Goal: Task Accomplishment & Management: Manage account settings

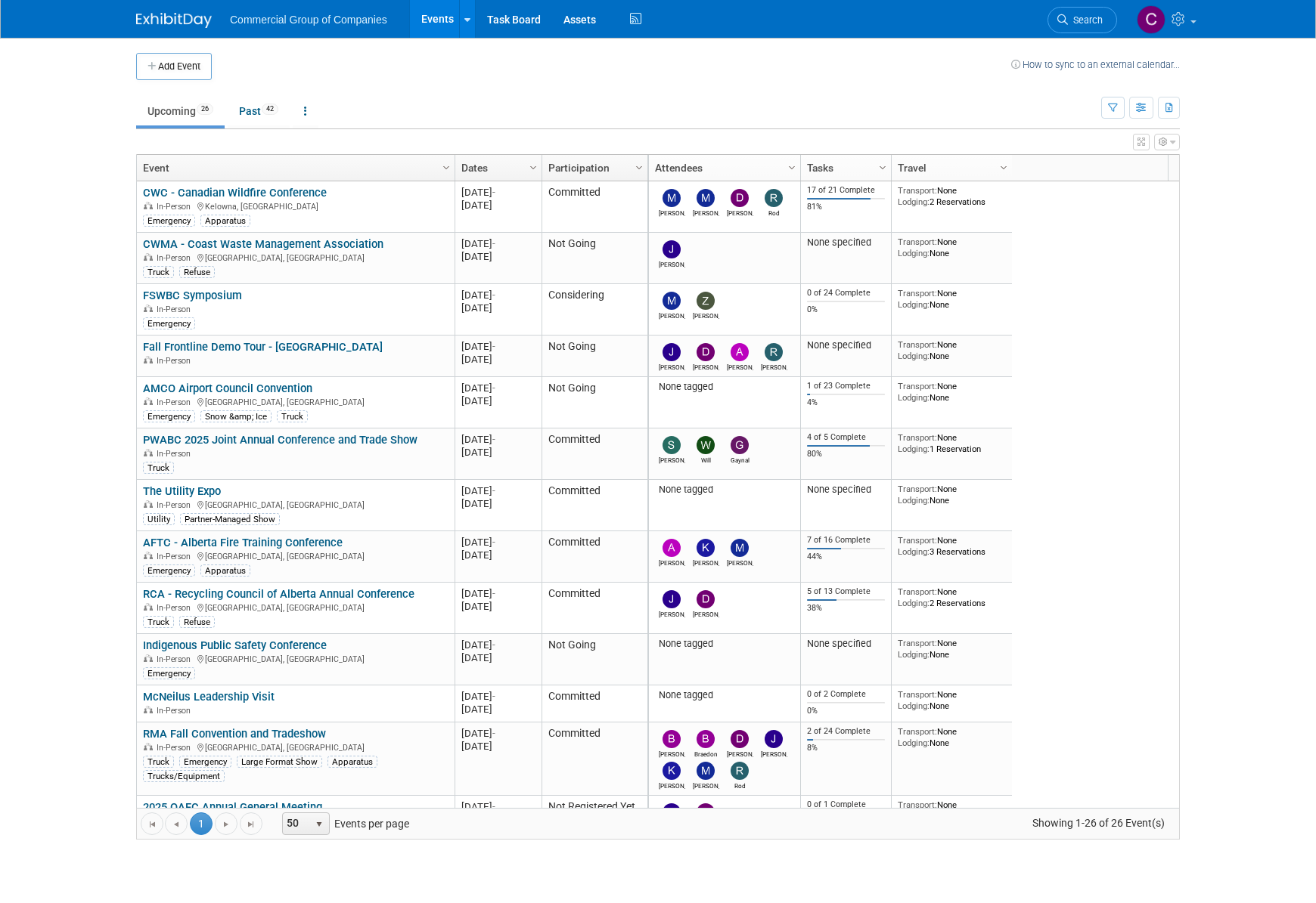
scroll to position [272, 0]
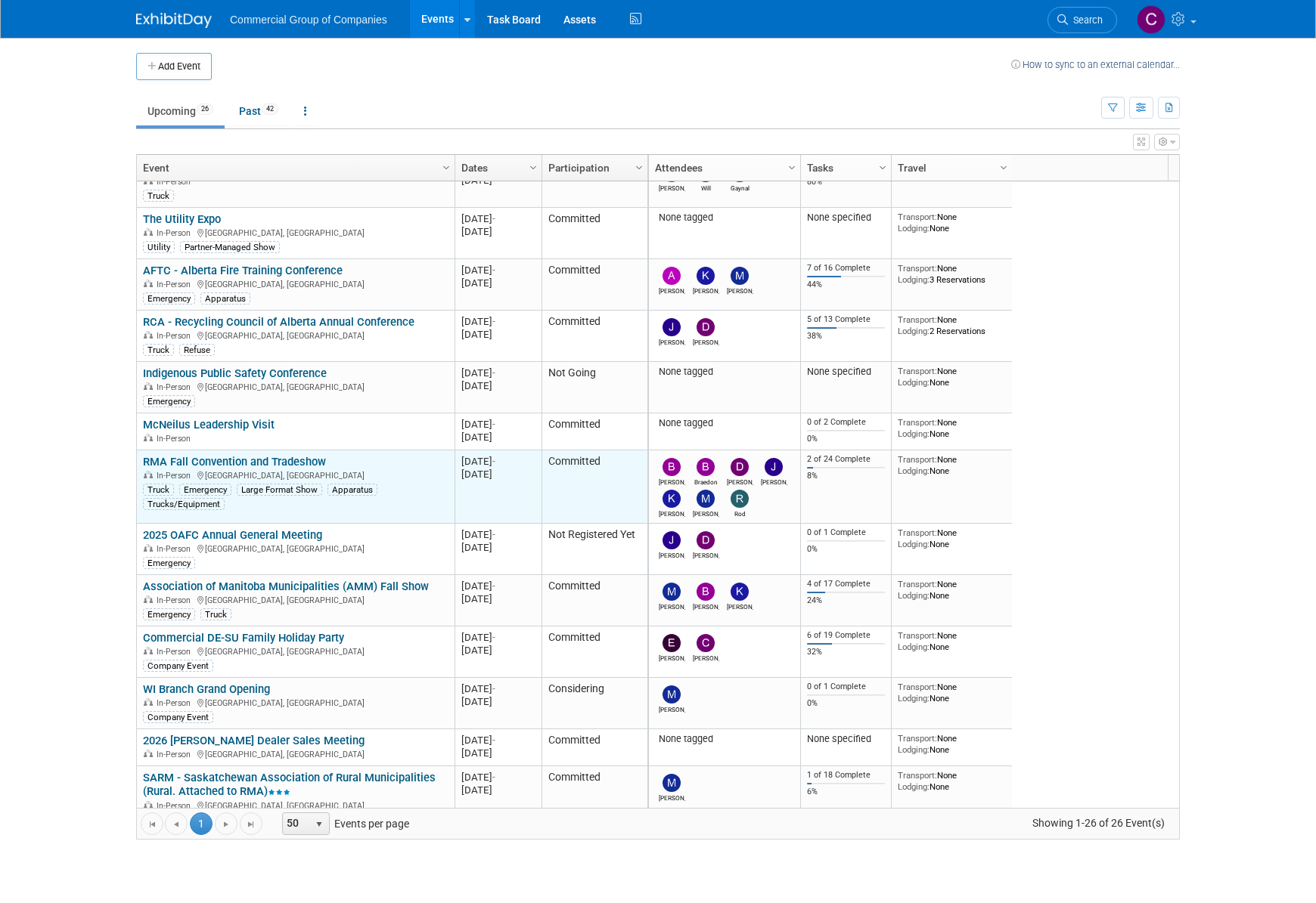
click at [288, 455] on link "RMA Fall Convention and Tradeshow" at bounding box center [234, 461] width 183 height 14
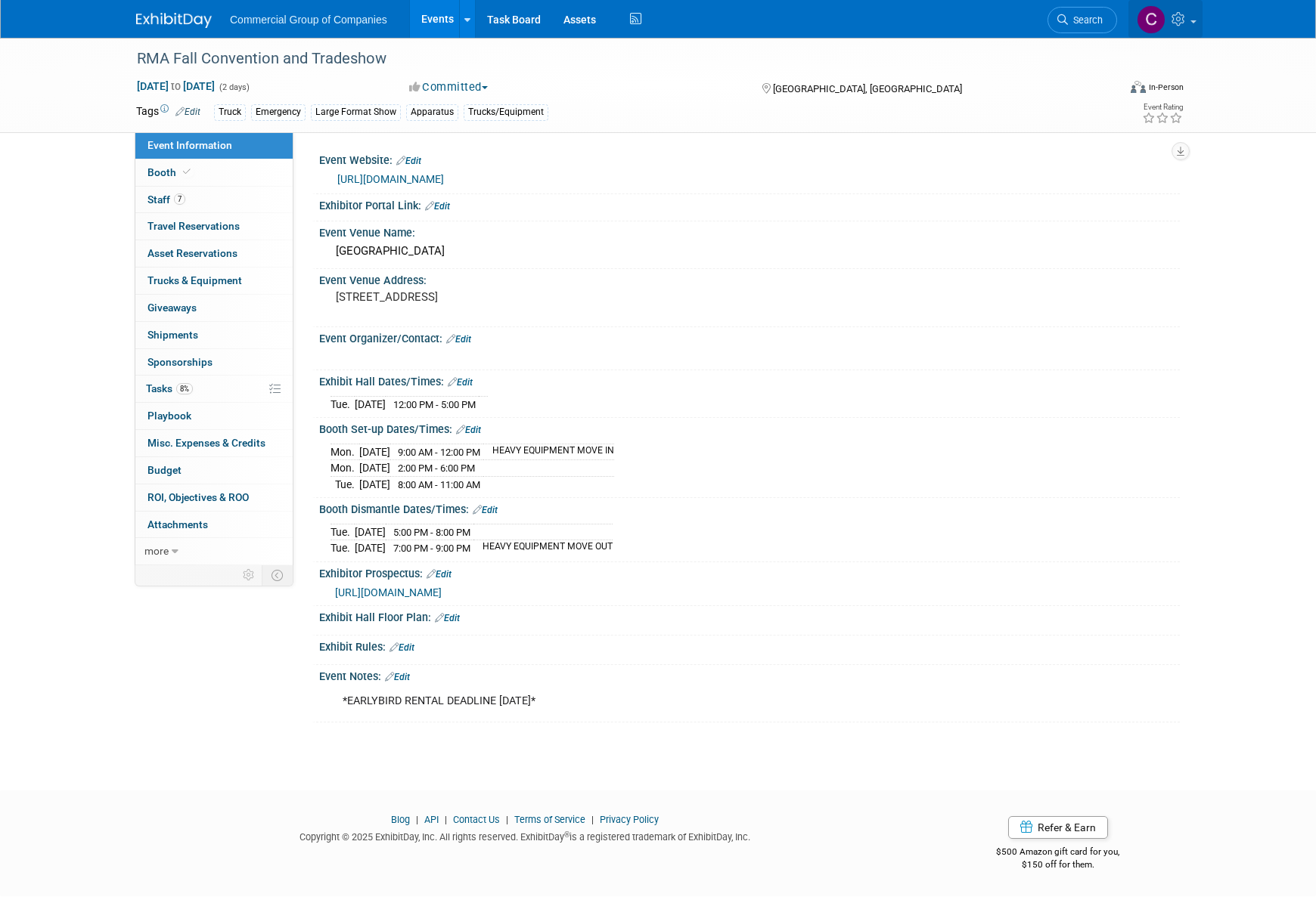
click at [1189, 24] on link at bounding box center [1165, 18] width 74 height 38
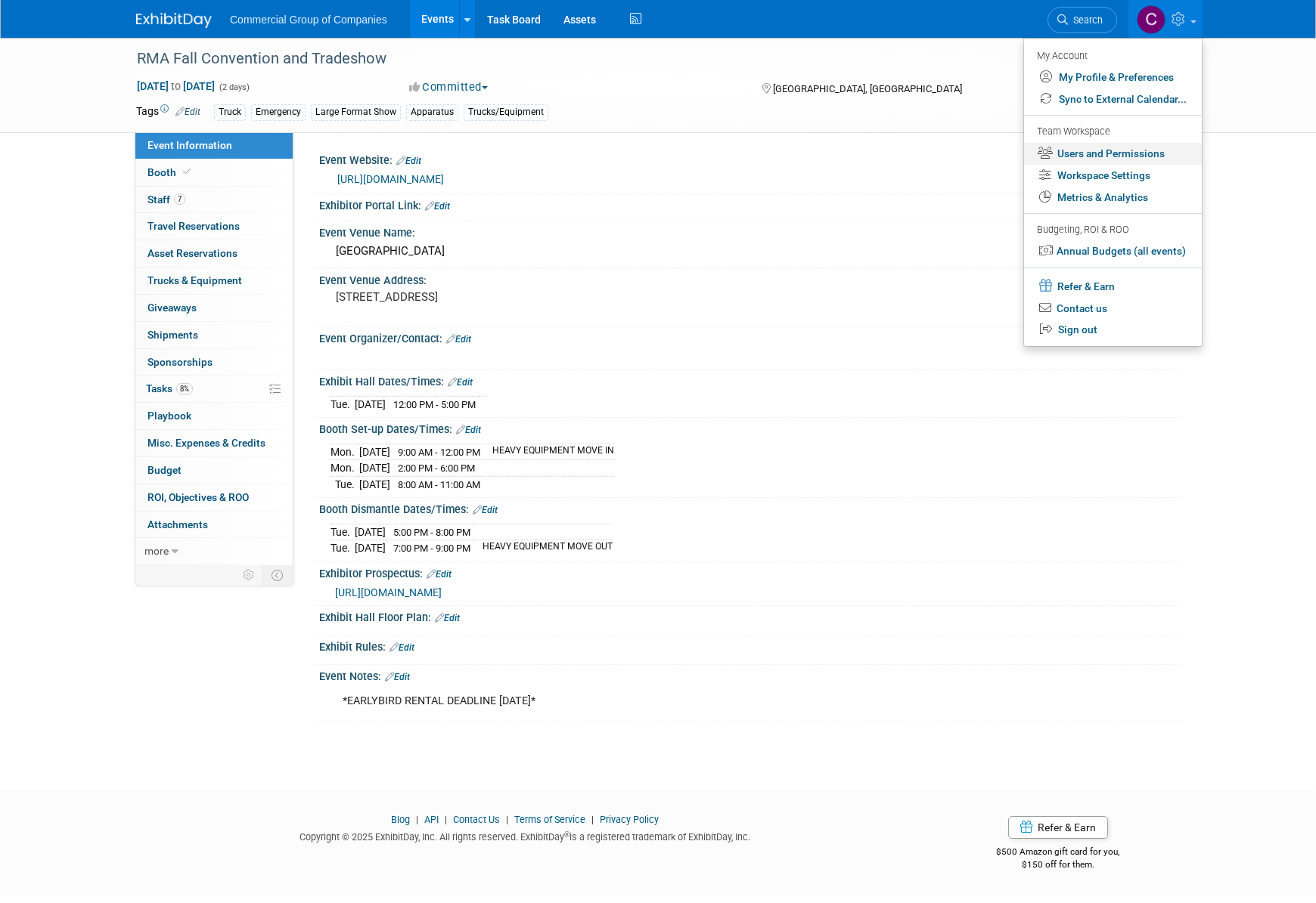
click at [1112, 159] on link "Users and Permissions" at bounding box center [1113, 154] width 178 height 22
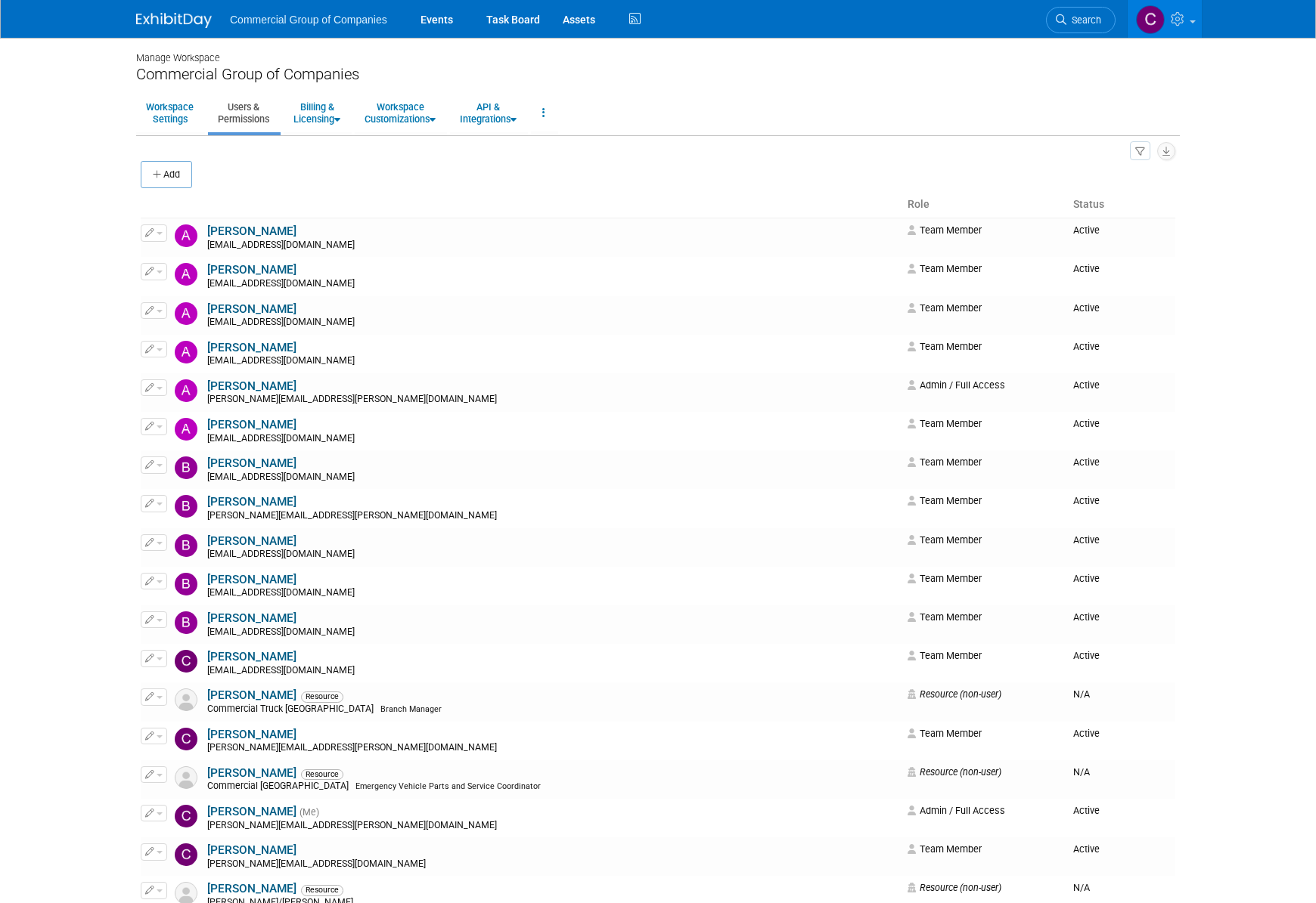
click at [59, 312] on body "Commercial Group of Companies Events Task Board Assets Activity Feed" at bounding box center [658, 451] width 1316 height 903
click at [178, 177] on button "Add" at bounding box center [167, 175] width 51 height 27
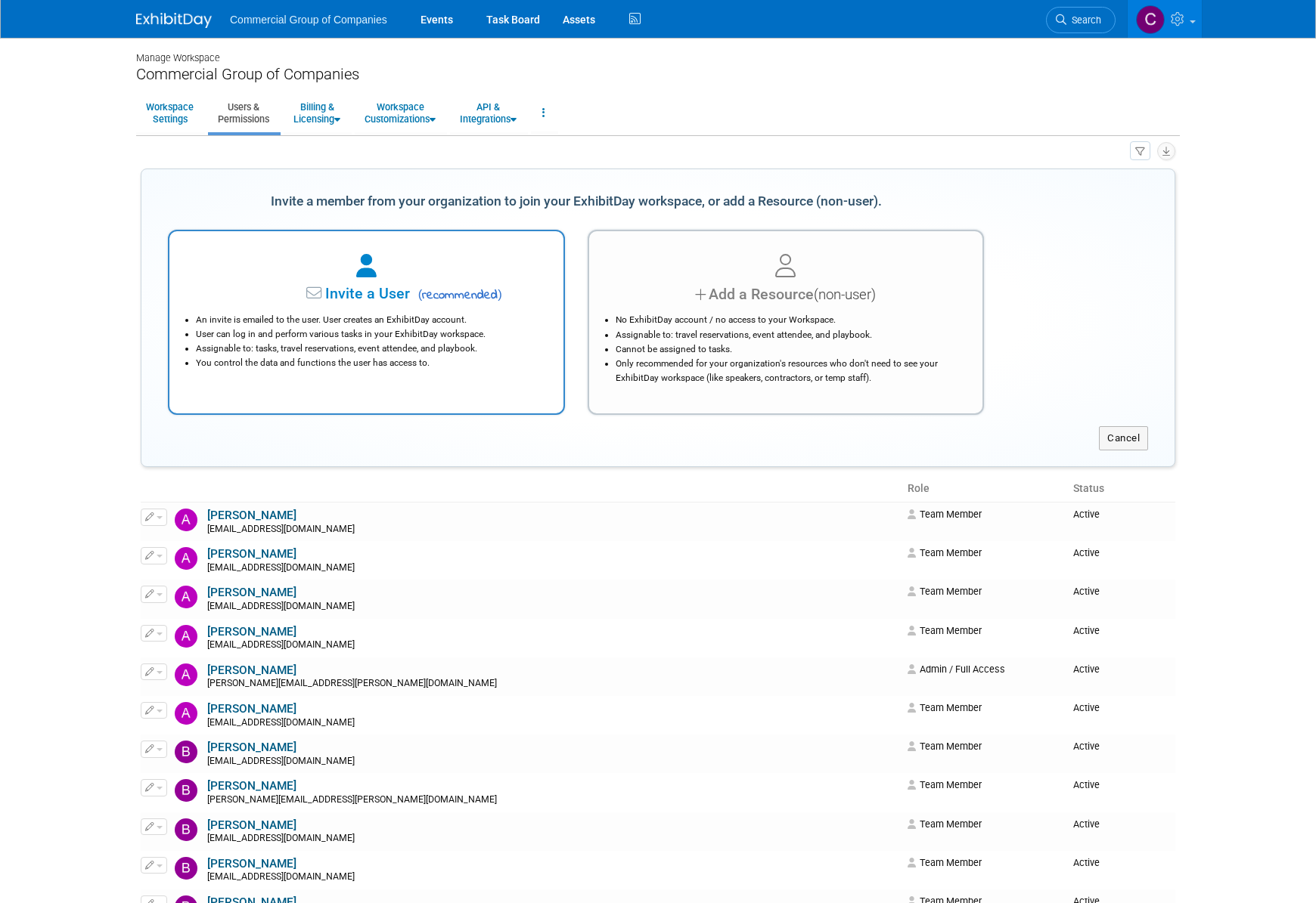
click at [425, 298] on span "( recommended )" at bounding box center [458, 296] width 89 height 18
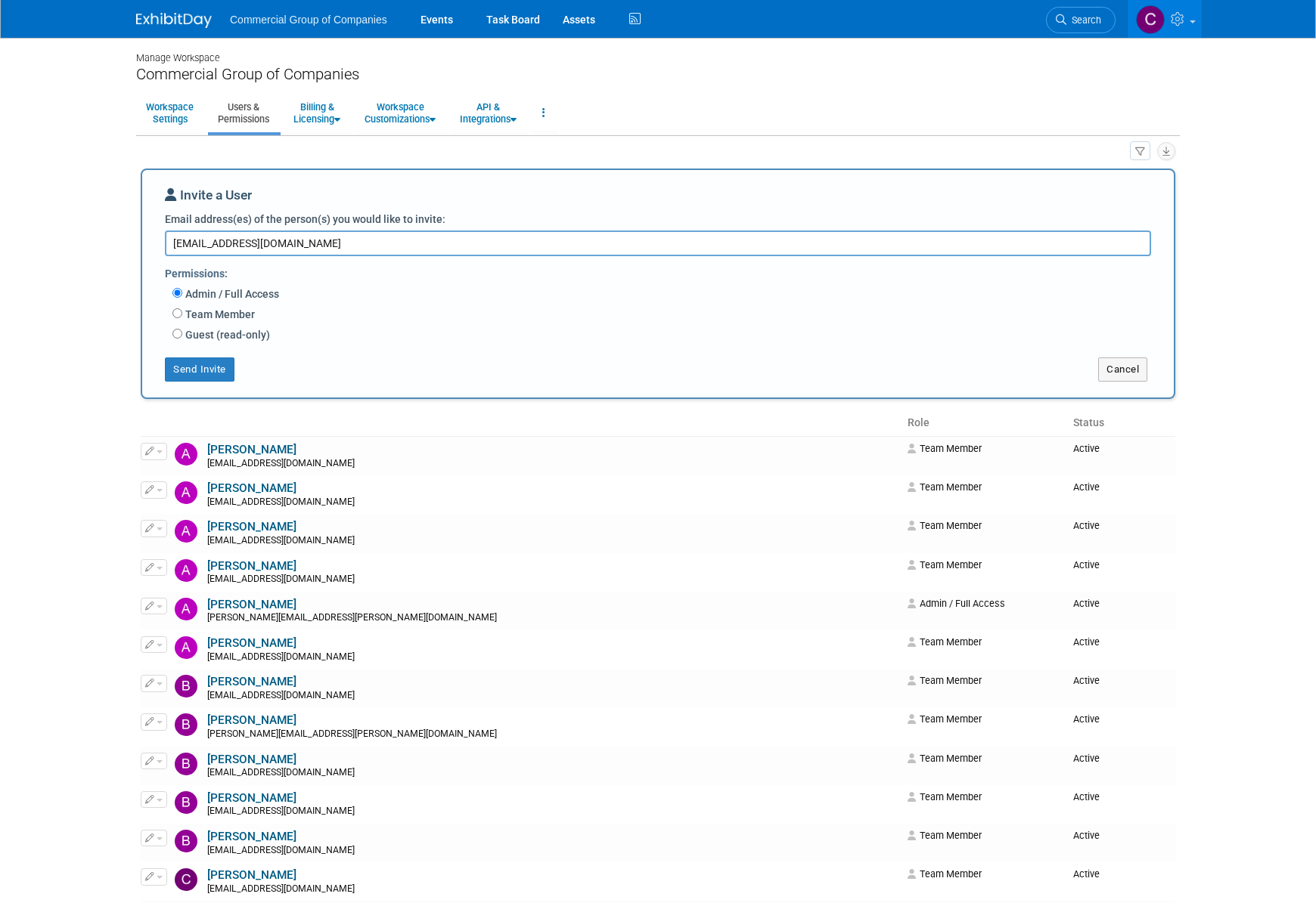
type textarea "PBlancher@comtruck.ca"
click at [185, 317] on label "Team Member" at bounding box center [218, 314] width 72 height 16
click at [182, 317] on input "Team Member" at bounding box center [177, 313] width 10 height 10
radio input "true"
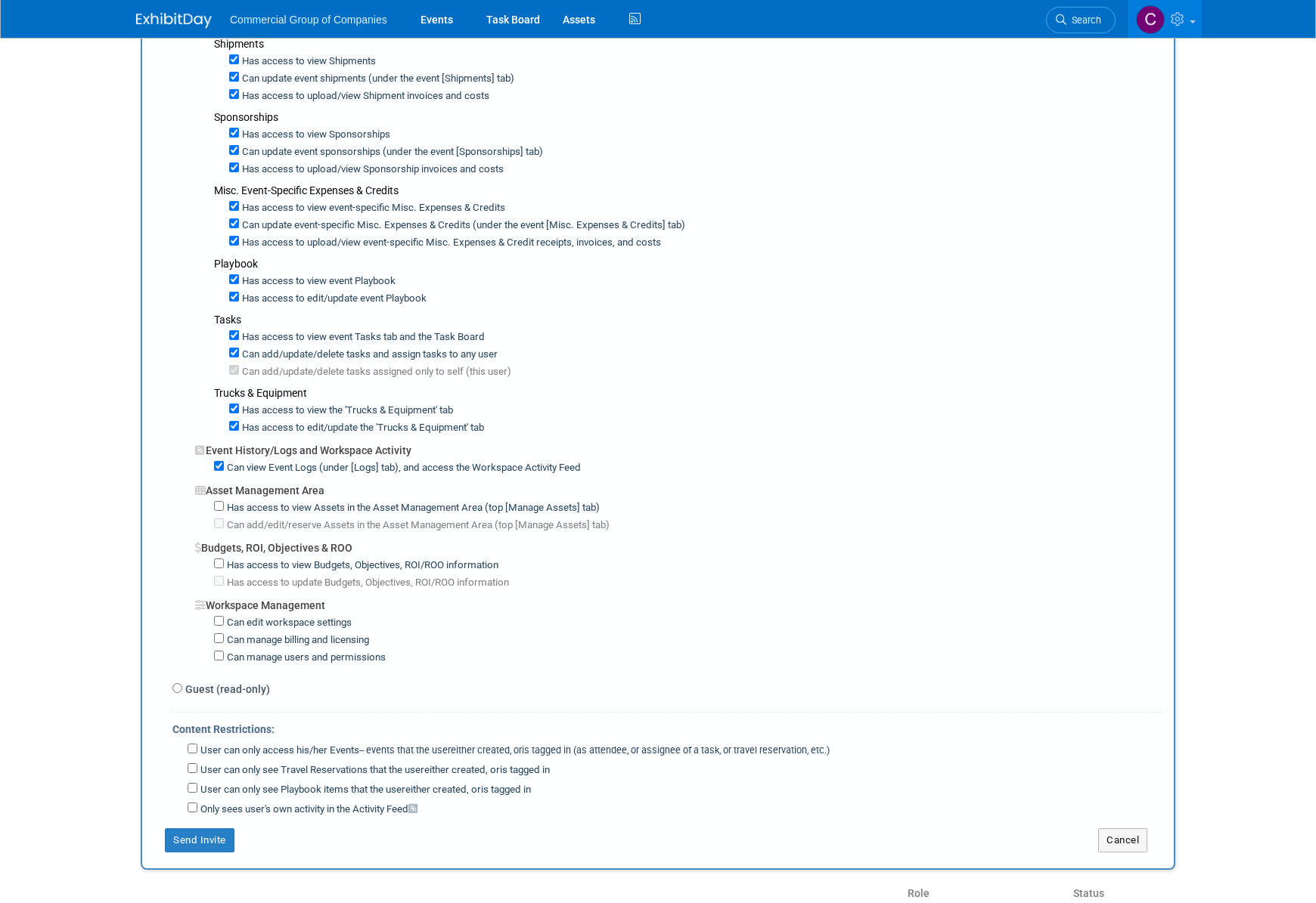
scroll to position [719, 0]
click at [234, 291] on div "Has access to edit/update event Playbook" at bounding box center [696, 294] width 933 height 17
click at [233, 289] on input "Has access to edit/update event Playbook" at bounding box center [233, 294] width 10 height 10
checkbox input "false"
click at [239, 345] on label "Can add/update/delete tasks and assign tasks to any user" at bounding box center [368, 352] width 259 height 15
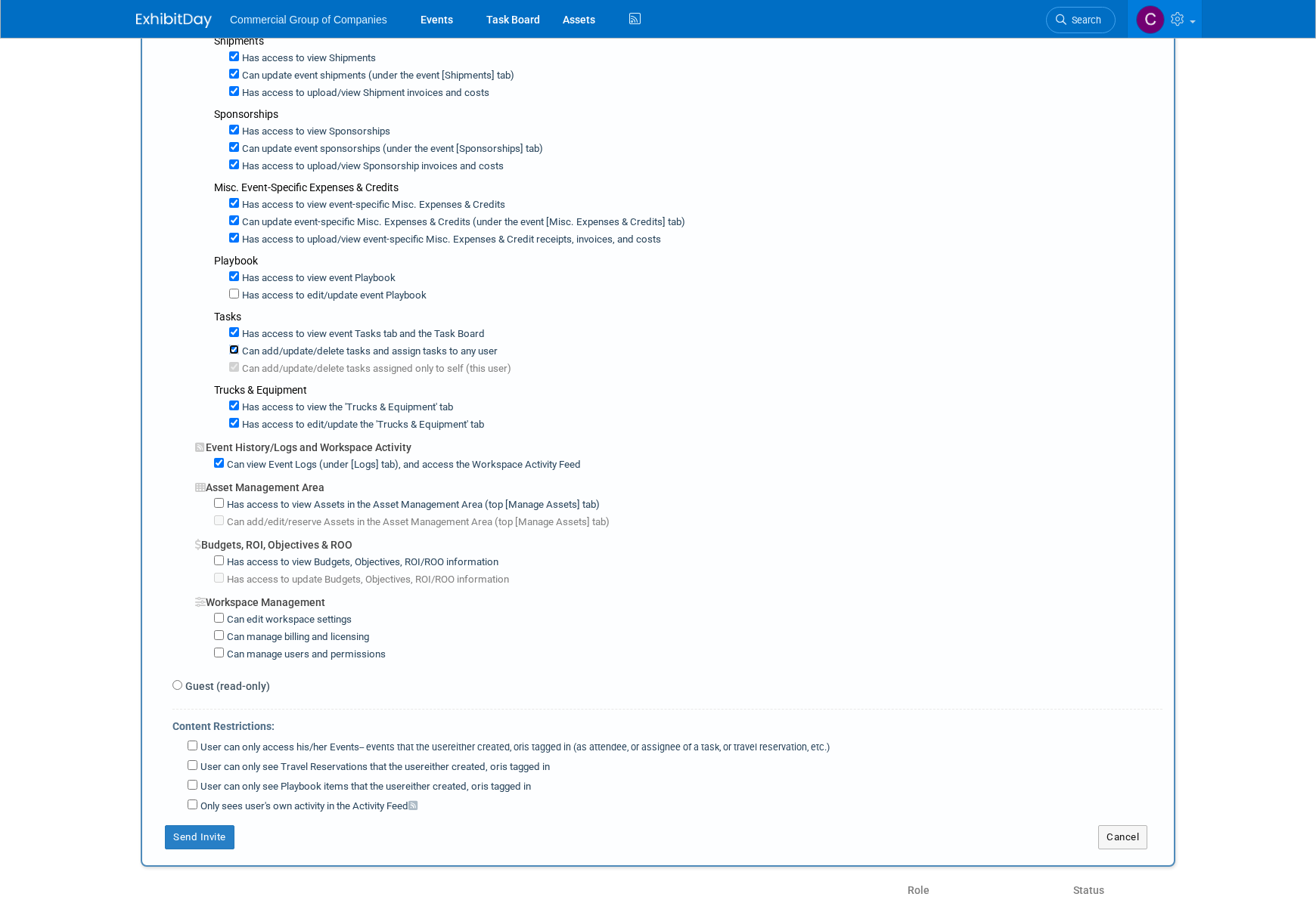
click at [239, 345] on input "Can add/update/delete tasks and assign tasks to any user" at bounding box center [233, 349] width 10 height 10
checkbox input "false"
click at [243, 215] on label "Can update event-specific Misc. Expenses & Credits (under the event [Misc. Expe…" at bounding box center [461, 222] width 446 height 15
click at [239, 215] on input "Can update event-specific Misc. Expenses & Credits (under the event [Misc. Expe…" at bounding box center [233, 220] width 10 height 10
checkbox input "false"
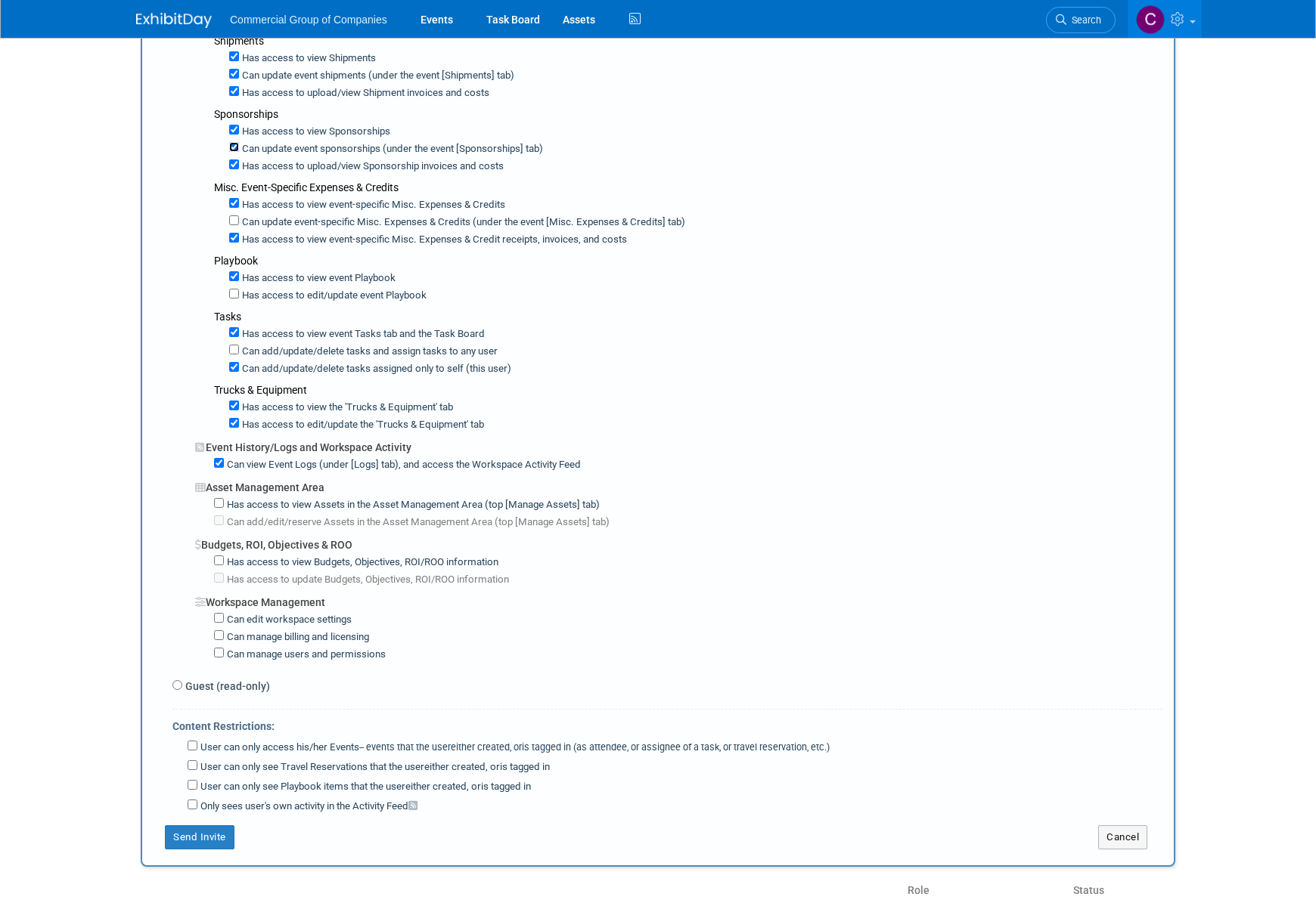
click at [236, 145] on input "Can update event sponsorships (under the event [Sponsorships] tab)" at bounding box center [233, 146] width 10 height 10
checkbox input "false"
click at [232, 71] on input "Can update event shipments (under the event [Shipments] tab)" at bounding box center [233, 73] width 10 height 10
checkbox input "false"
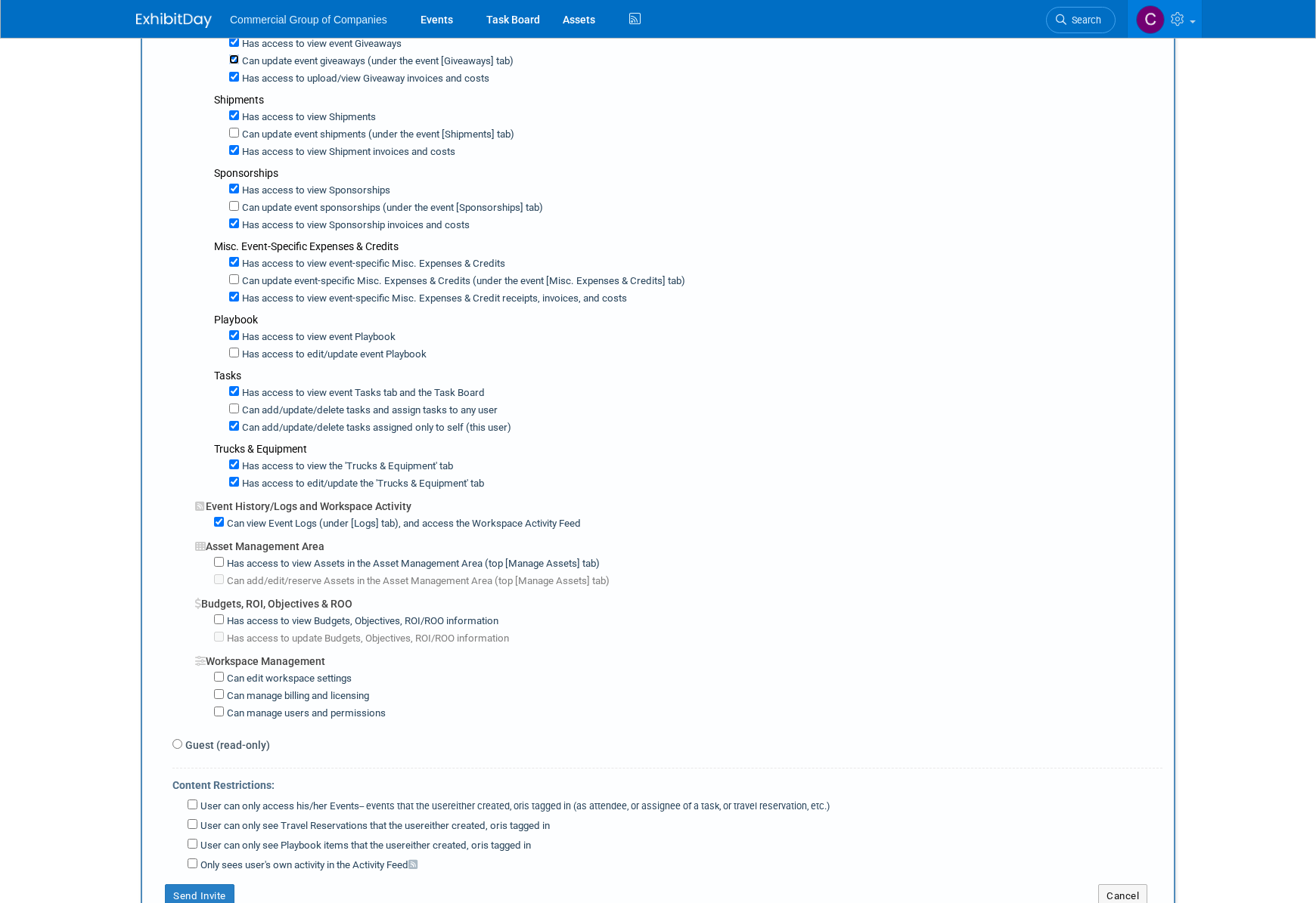
click at [234, 58] on input "Can update event giveaways (under the event [Giveaways] tab)" at bounding box center [233, 59] width 10 height 10
checkbox input "false"
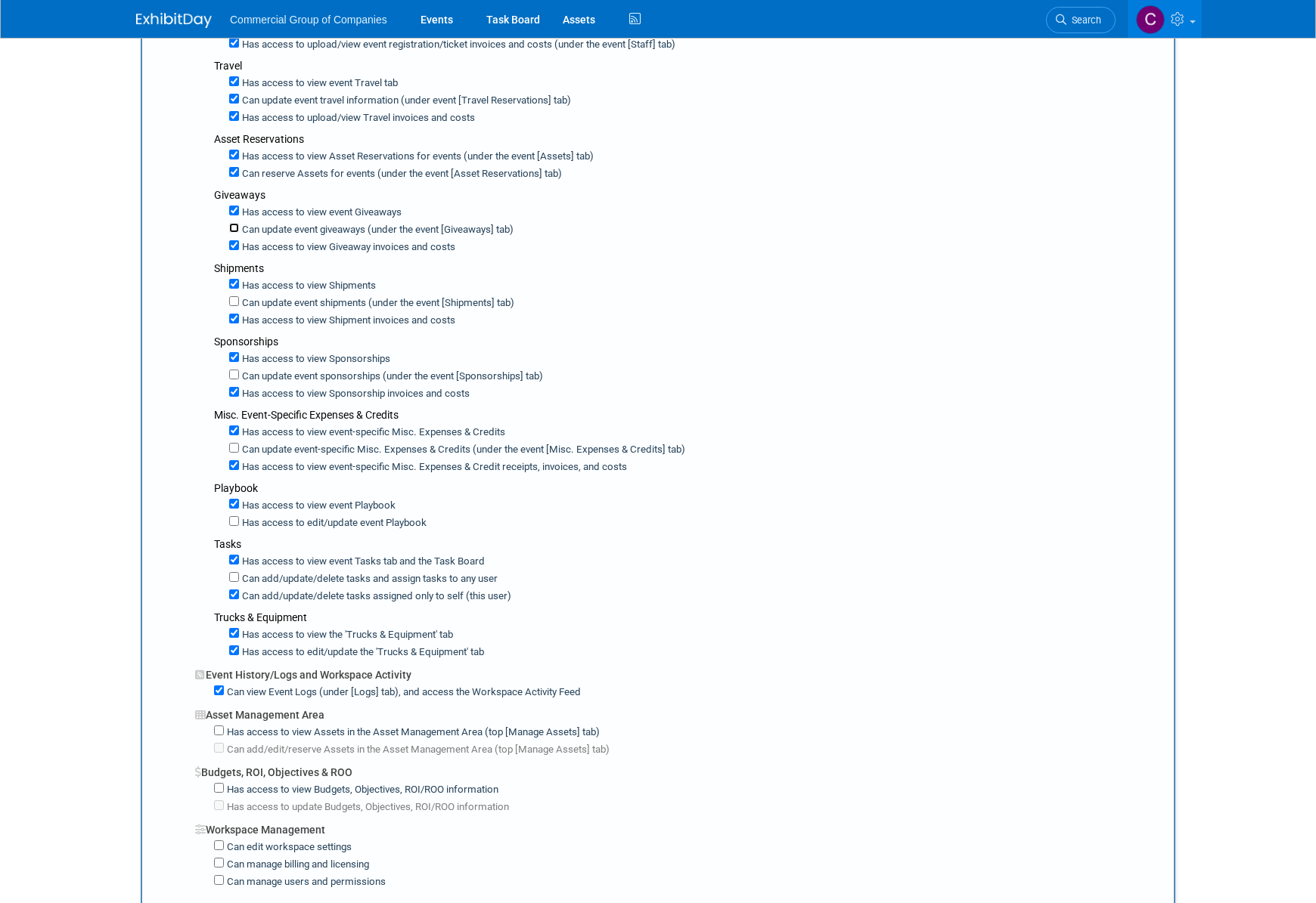
scroll to position [490, 0]
click at [241, 174] on label "Can reserve Assets for events (under the event [Asset Reservations] tab)" at bounding box center [400, 175] width 323 height 15
click at [239, 174] on input "Can reserve Assets for events (under the event [Asset Reservations] tab)" at bounding box center [233, 172] width 10 height 10
checkbox input "false"
click at [237, 94] on input "Can update event travel information (under event [Travel Reservations] tab)" at bounding box center [233, 99] width 10 height 10
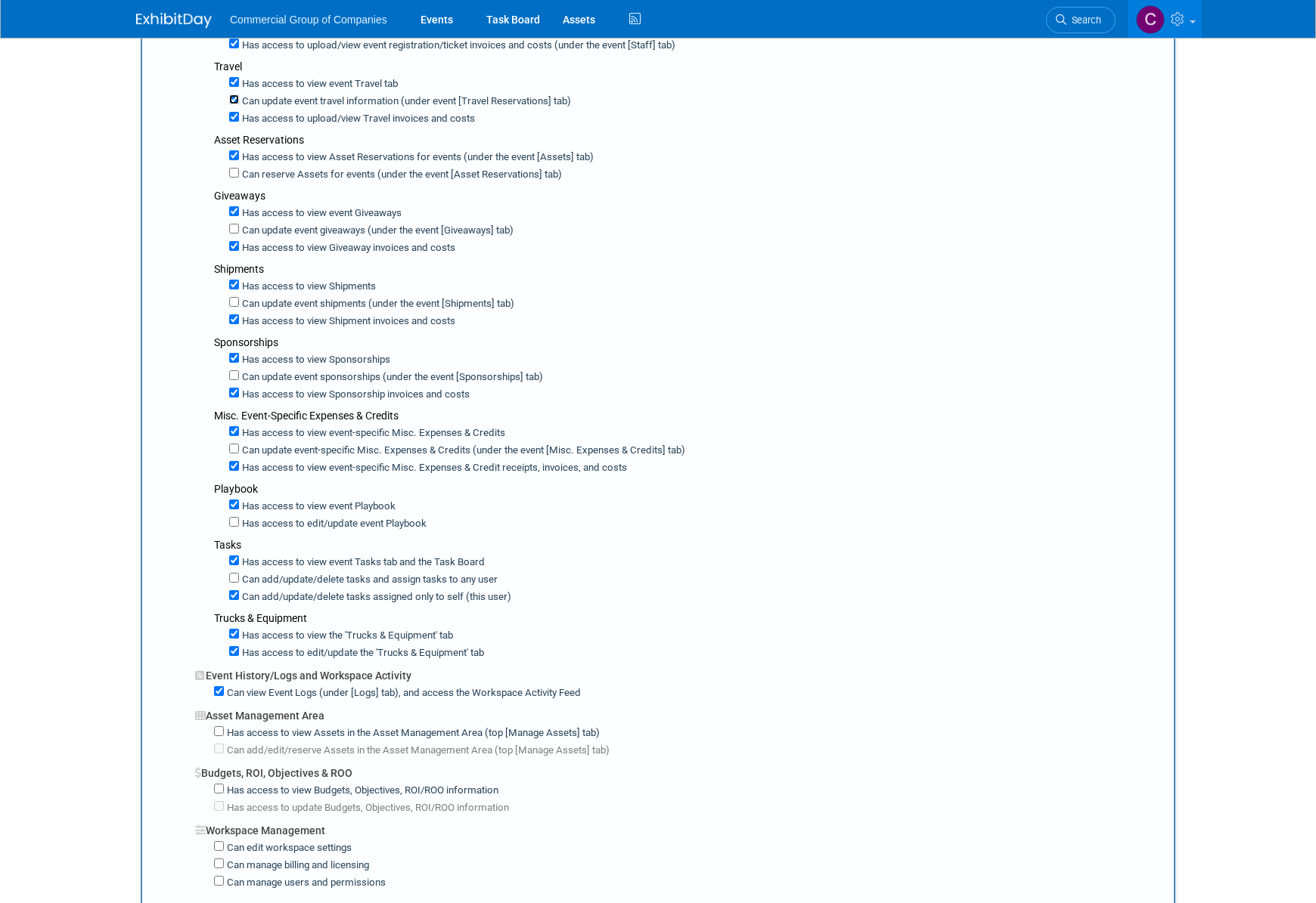
checkbox input "false"
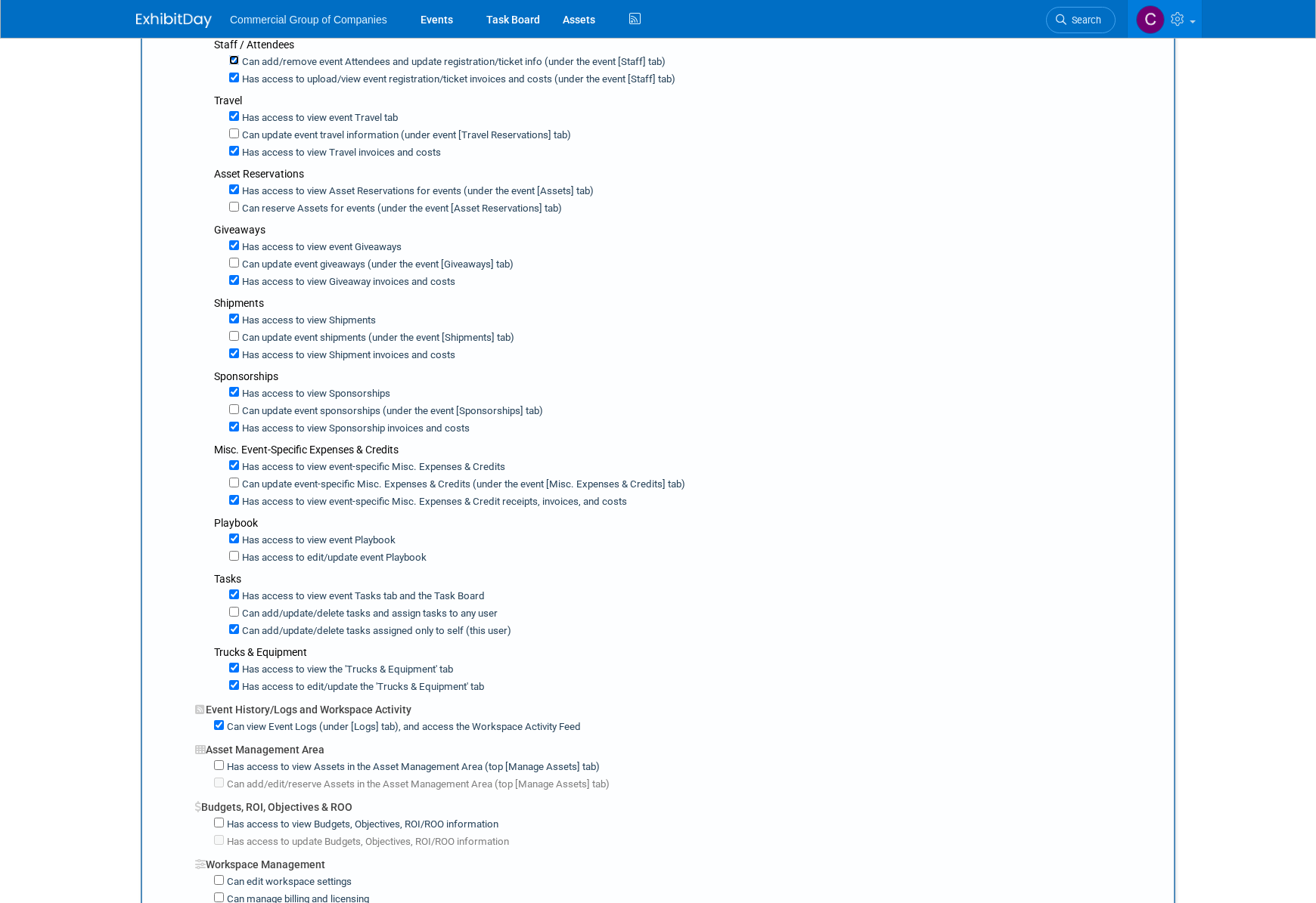
click at [236, 60] on input "Can add/remove event Attendees and update registration/ticket info (under the e…" at bounding box center [233, 59] width 10 height 10
checkbox input "false"
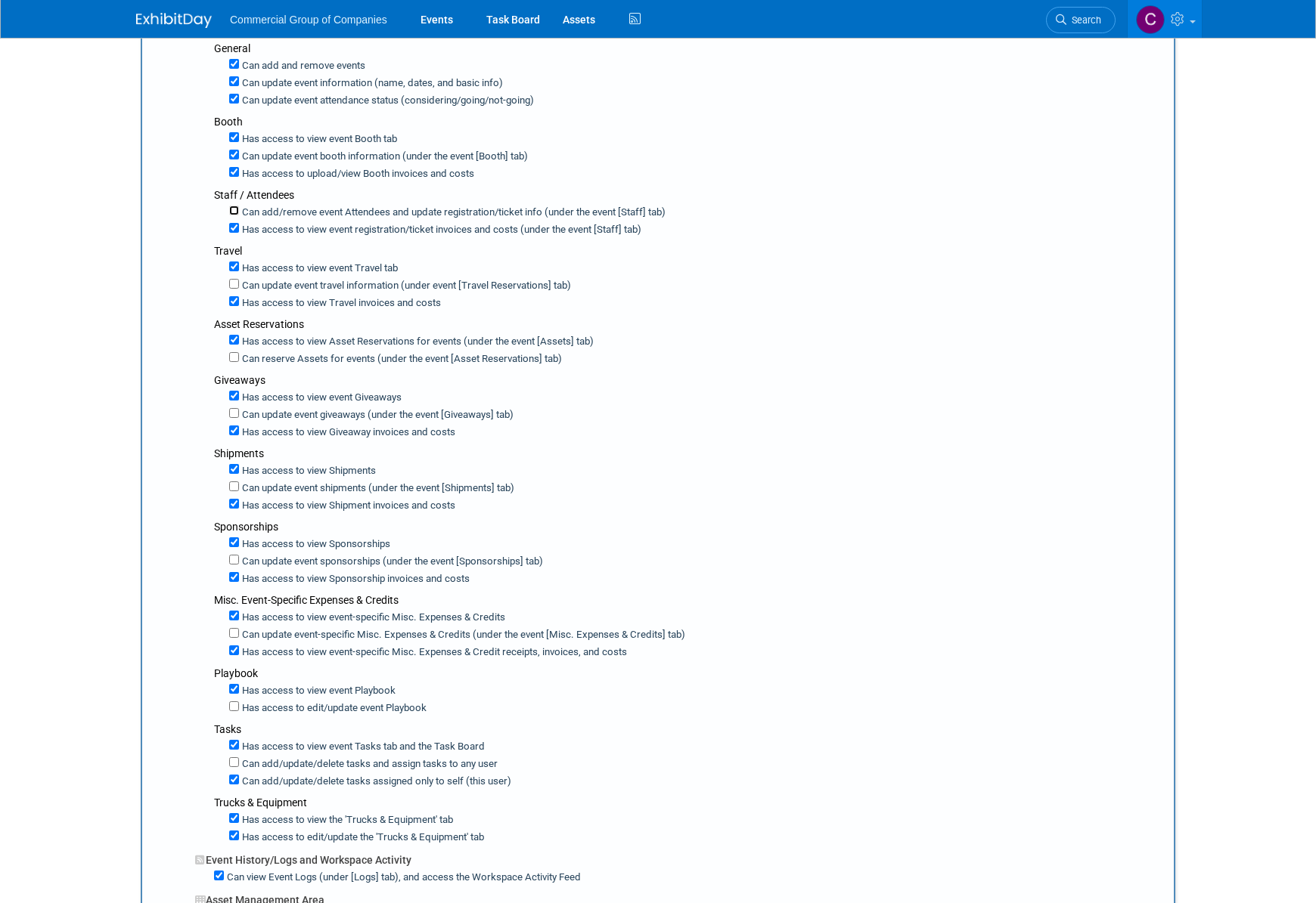
scroll to position [306, 0]
click at [242, 157] on label "Can update event booth information (under the event [Booth] tab)" at bounding box center [383, 157] width 289 height 15
click at [239, 157] on input "Can update event booth information (under the event [Booth] tab)" at bounding box center [233, 155] width 10 height 10
checkbox input "false"
click at [229, 85] on input "Can update event information (name, dates, and basic info)" at bounding box center [233, 81] width 10 height 10
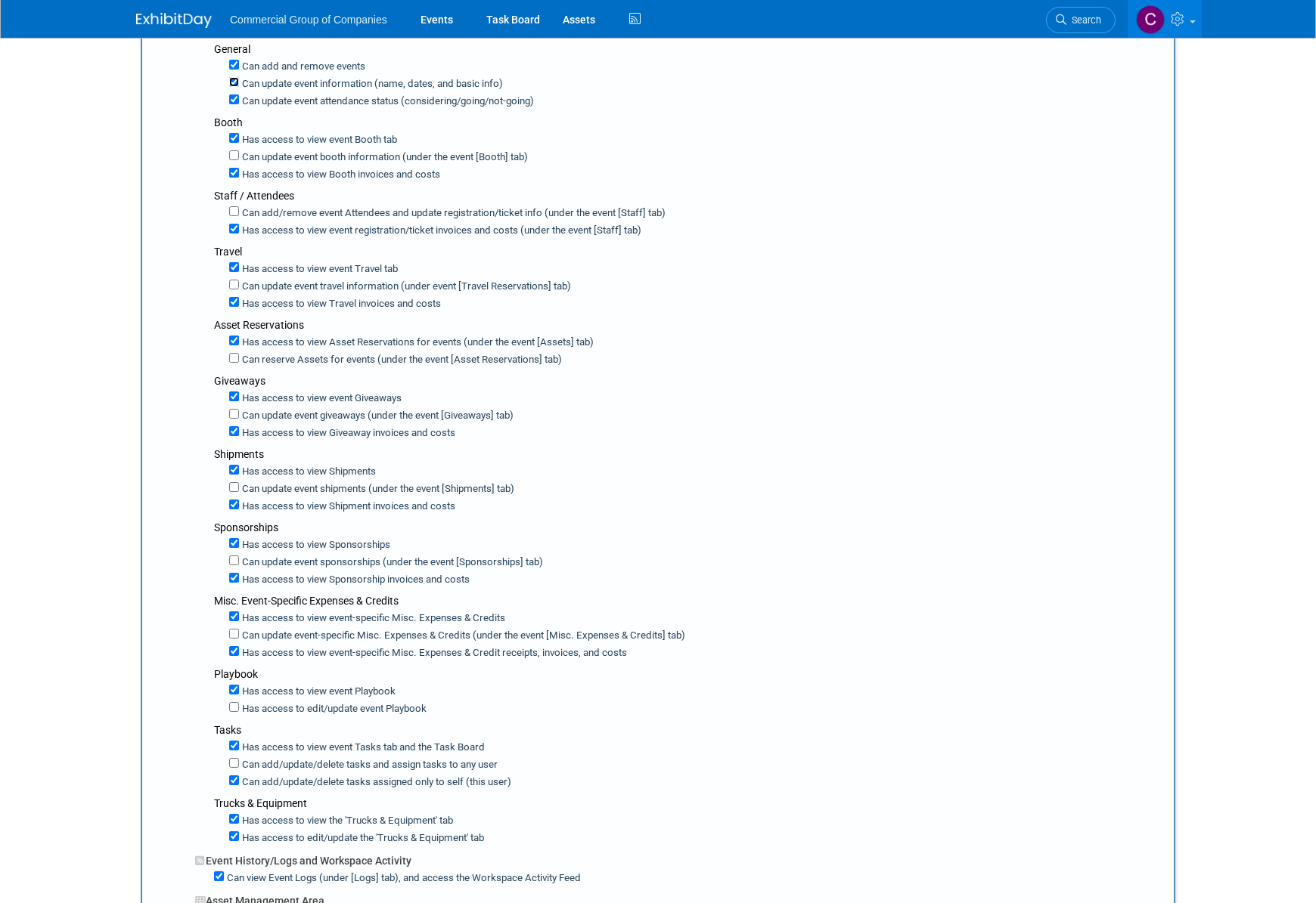
checkbox input "false"
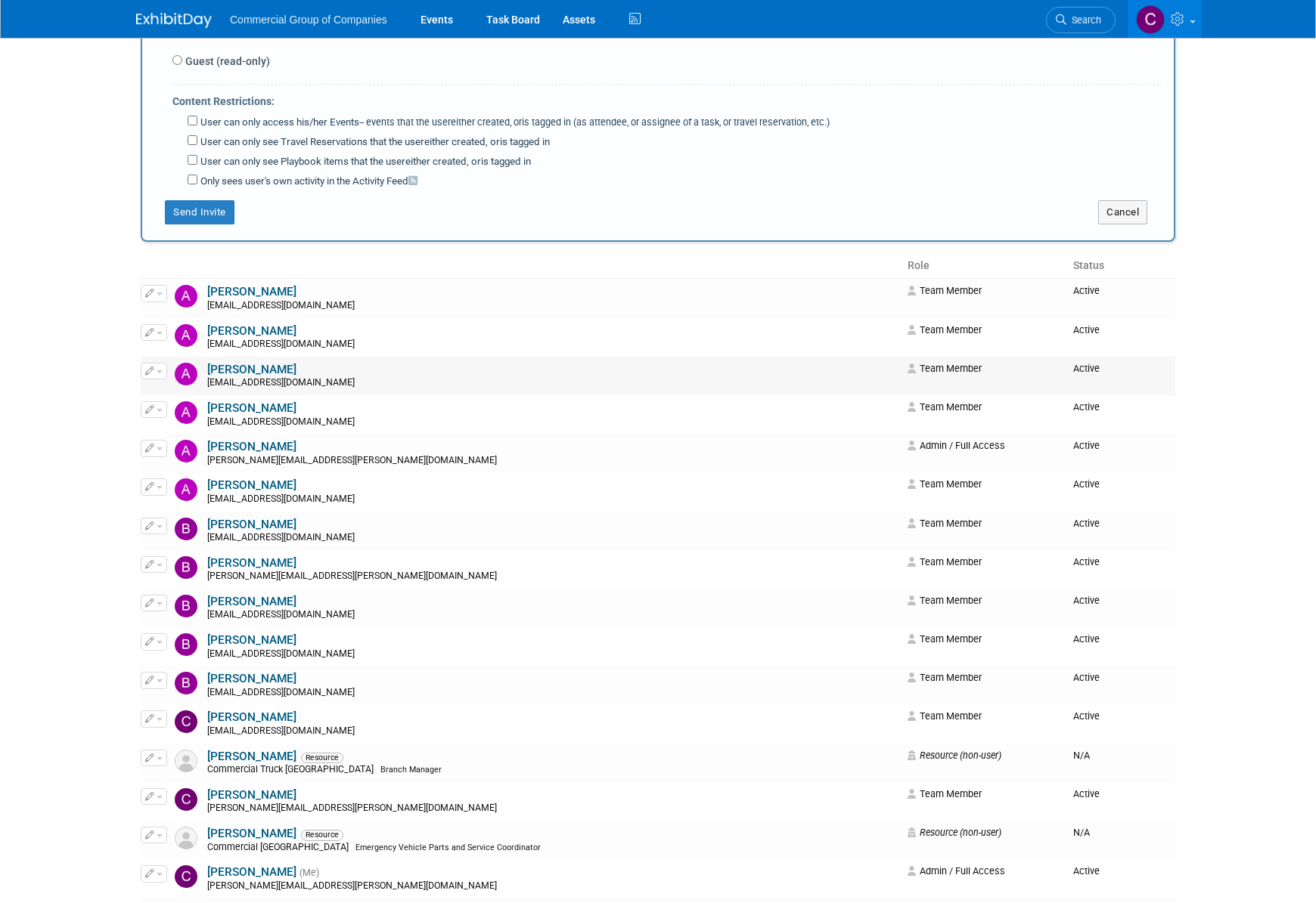
scroll to position [1317, 0]
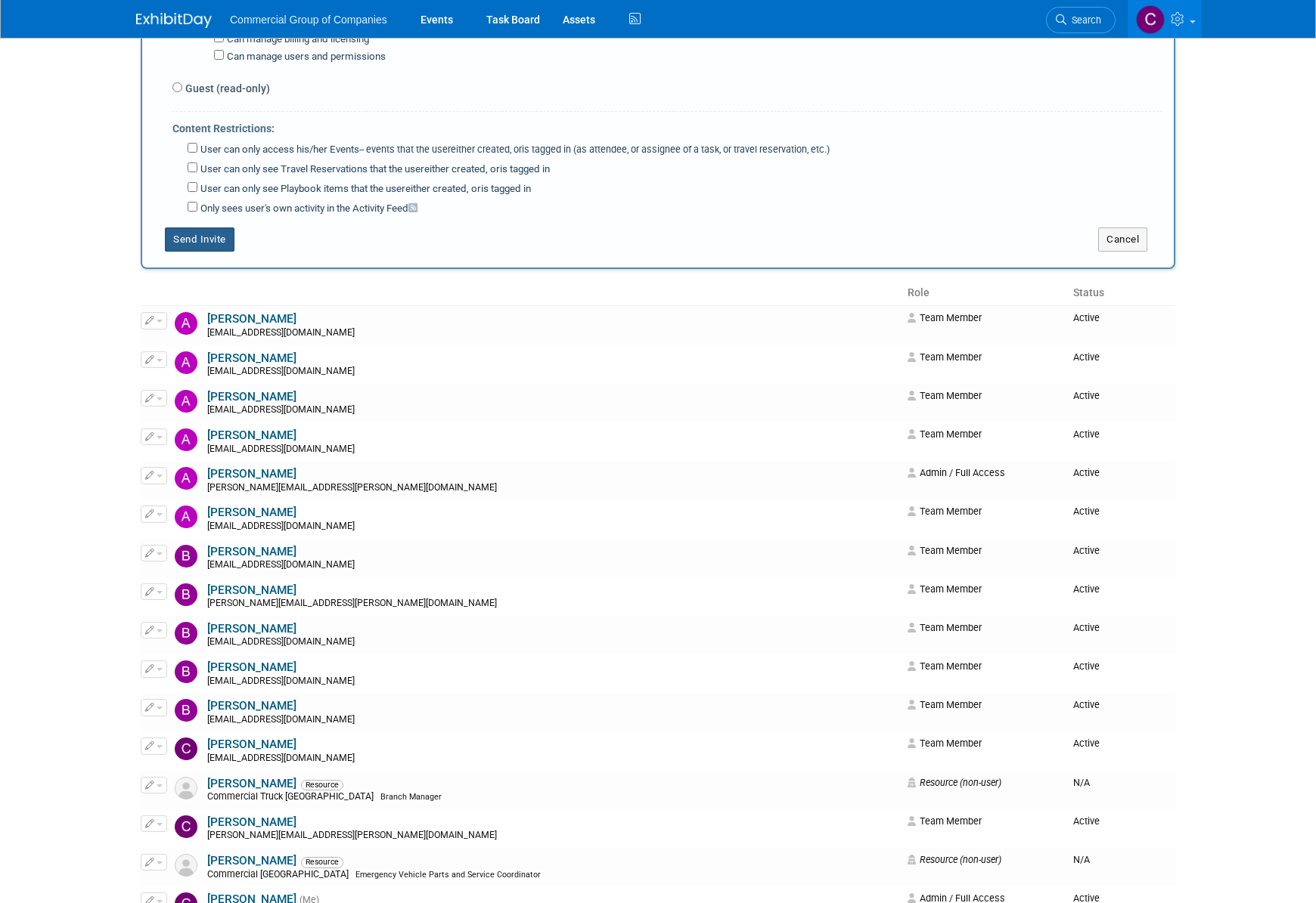
click at [199, 228] on button "Send Invite" at bounding box center [200, 240] width 70 height 24
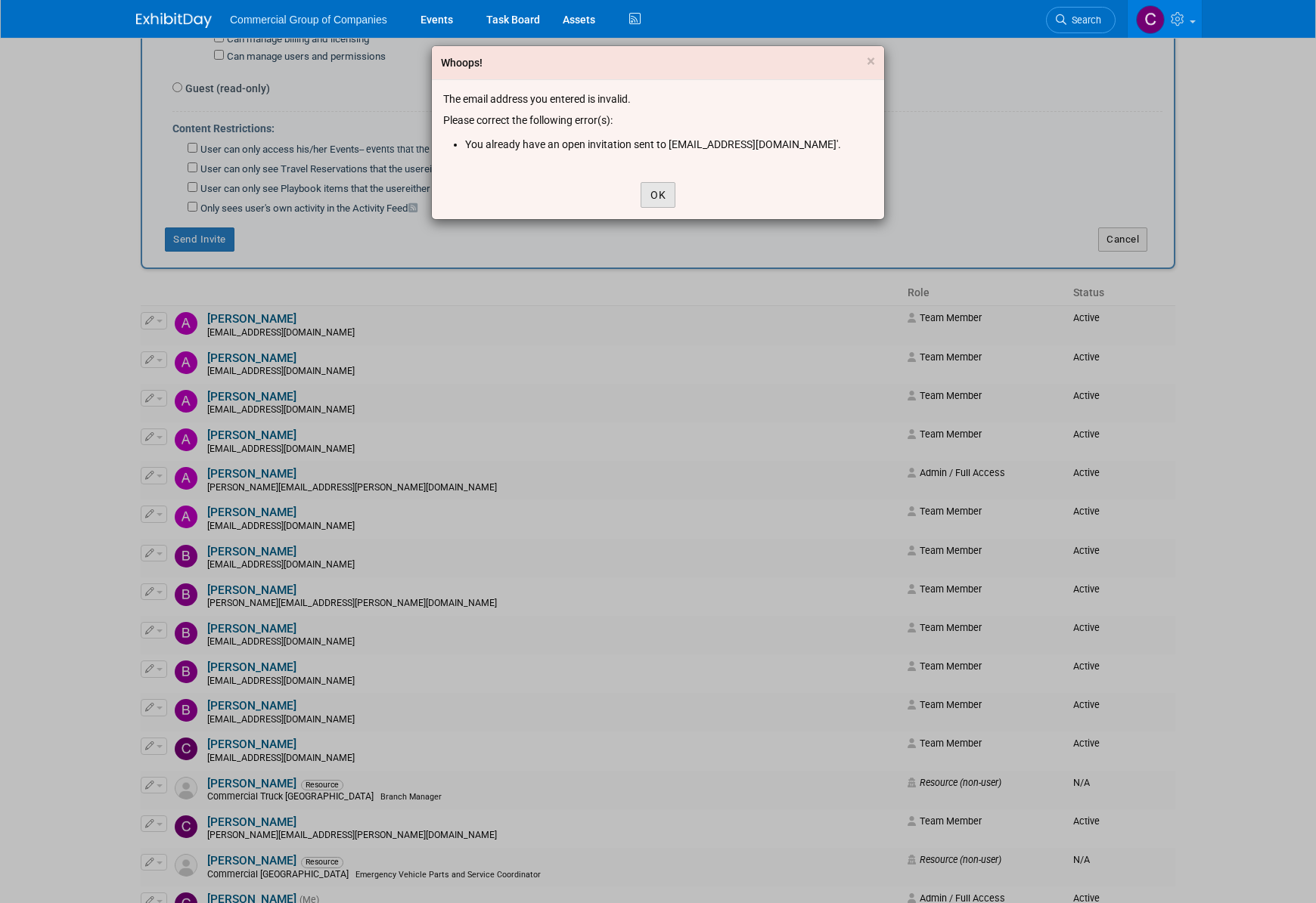
click at [642, 197] on button "OK" at bounding box center [658, 195] width 35 height 26
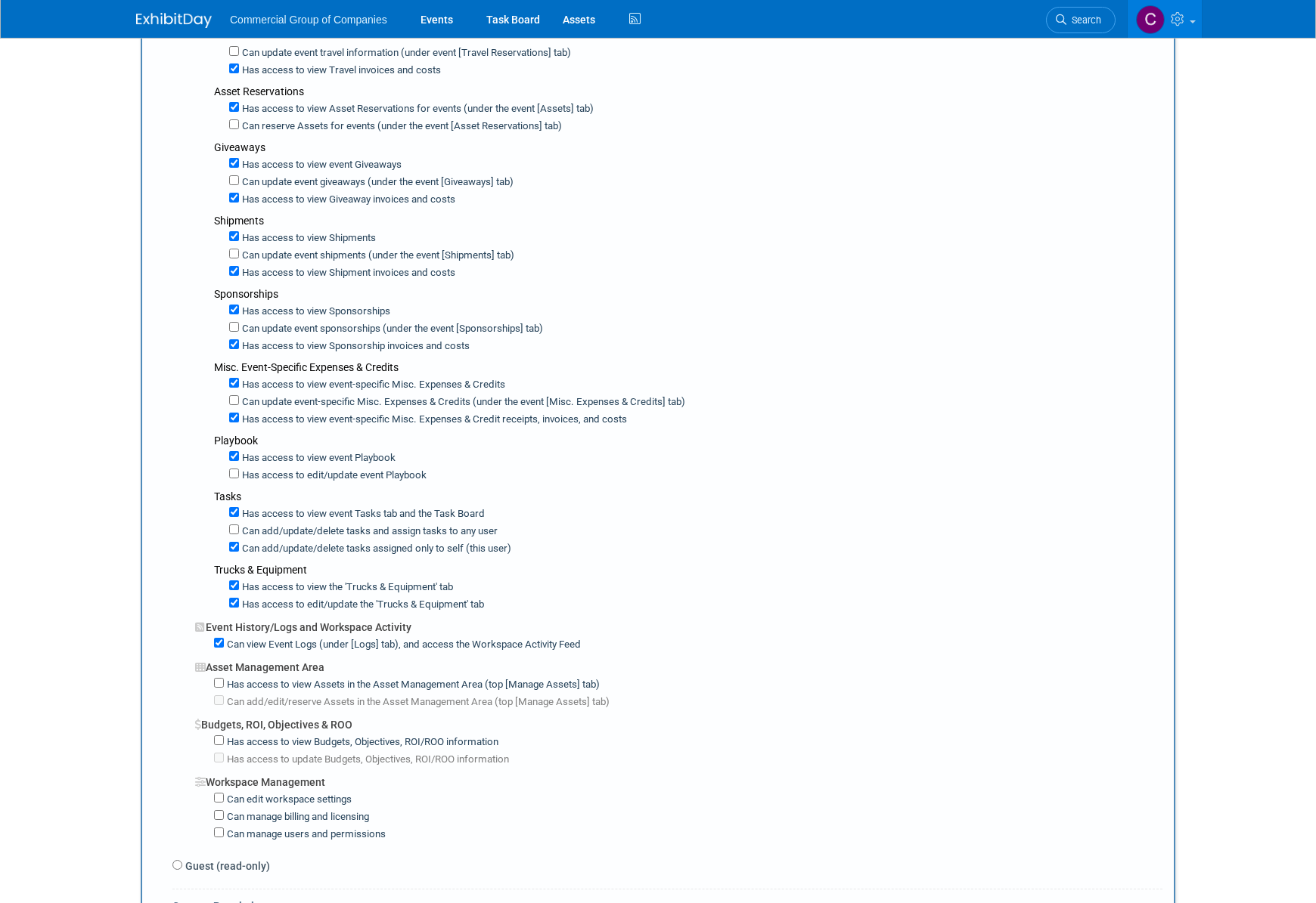
scroll to position [854, 0]
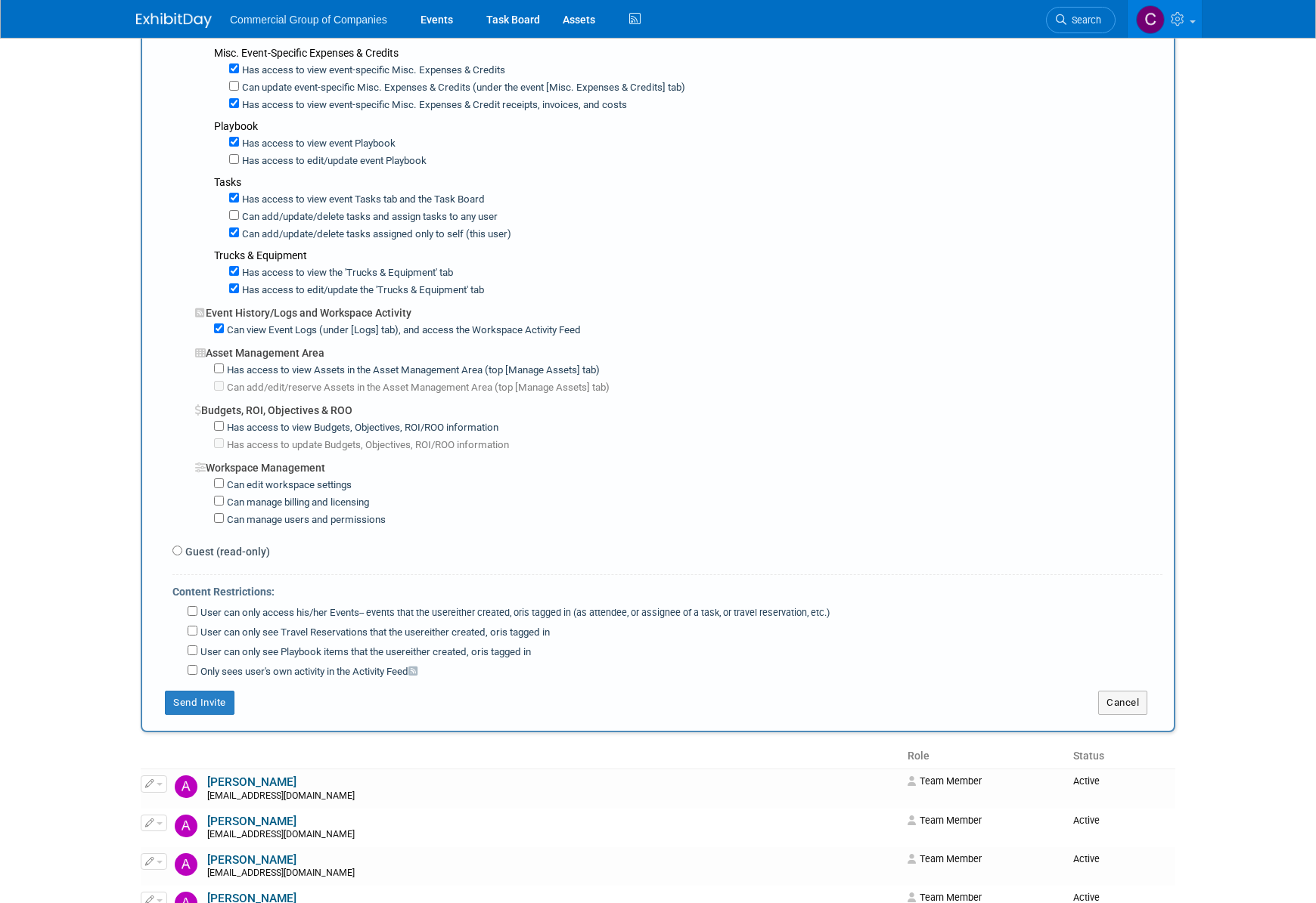
click at [1116, 715] on div "Invite a User Email address(es) of the person(s) you would like to invite: PBla…" at bounding box center [658, 23] width 1034 height 1416
click at [1125, 691] on button "Cancel" at bounding box center [1123, 703] width 49 height 24
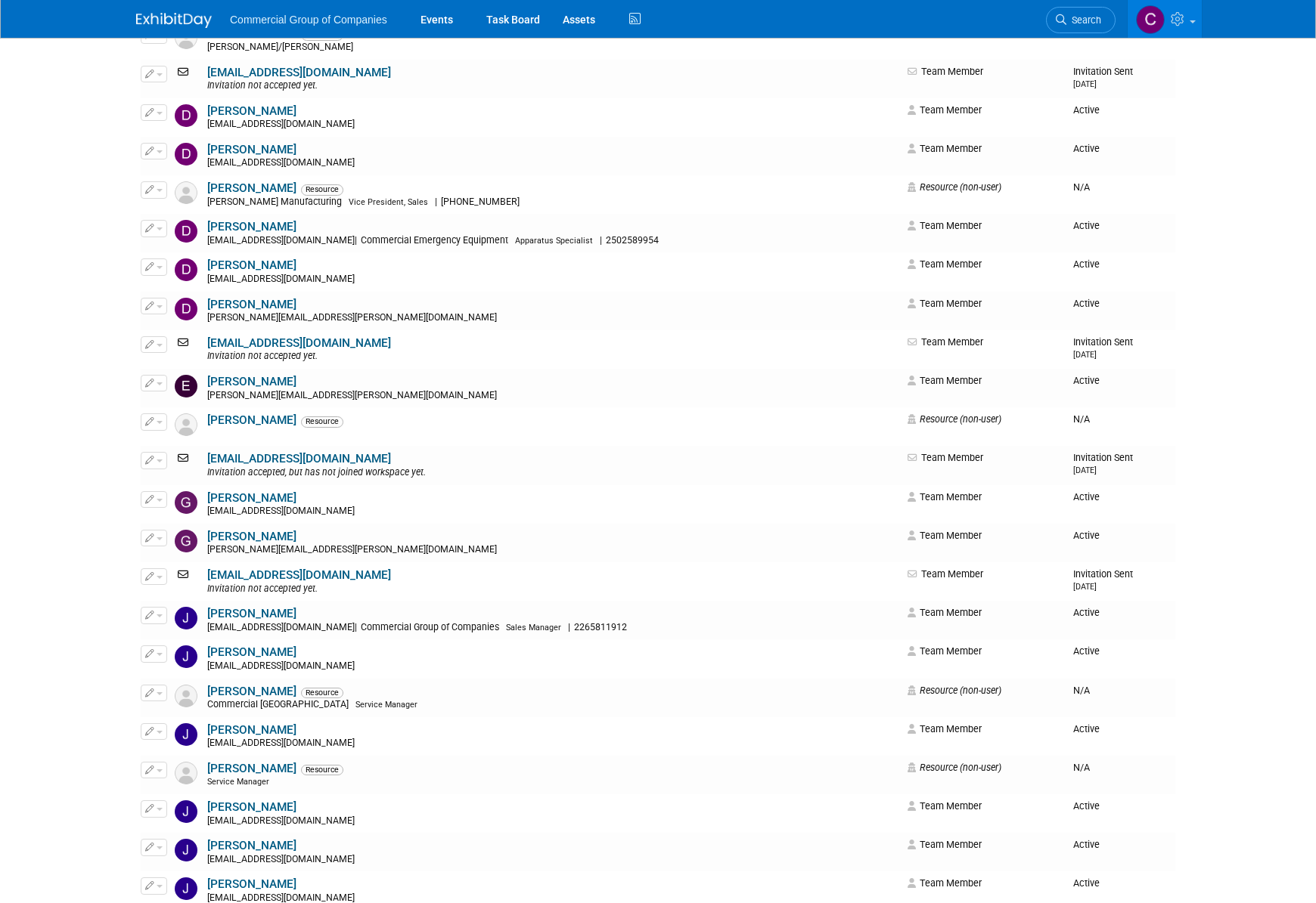
scroll to position [0, 0]
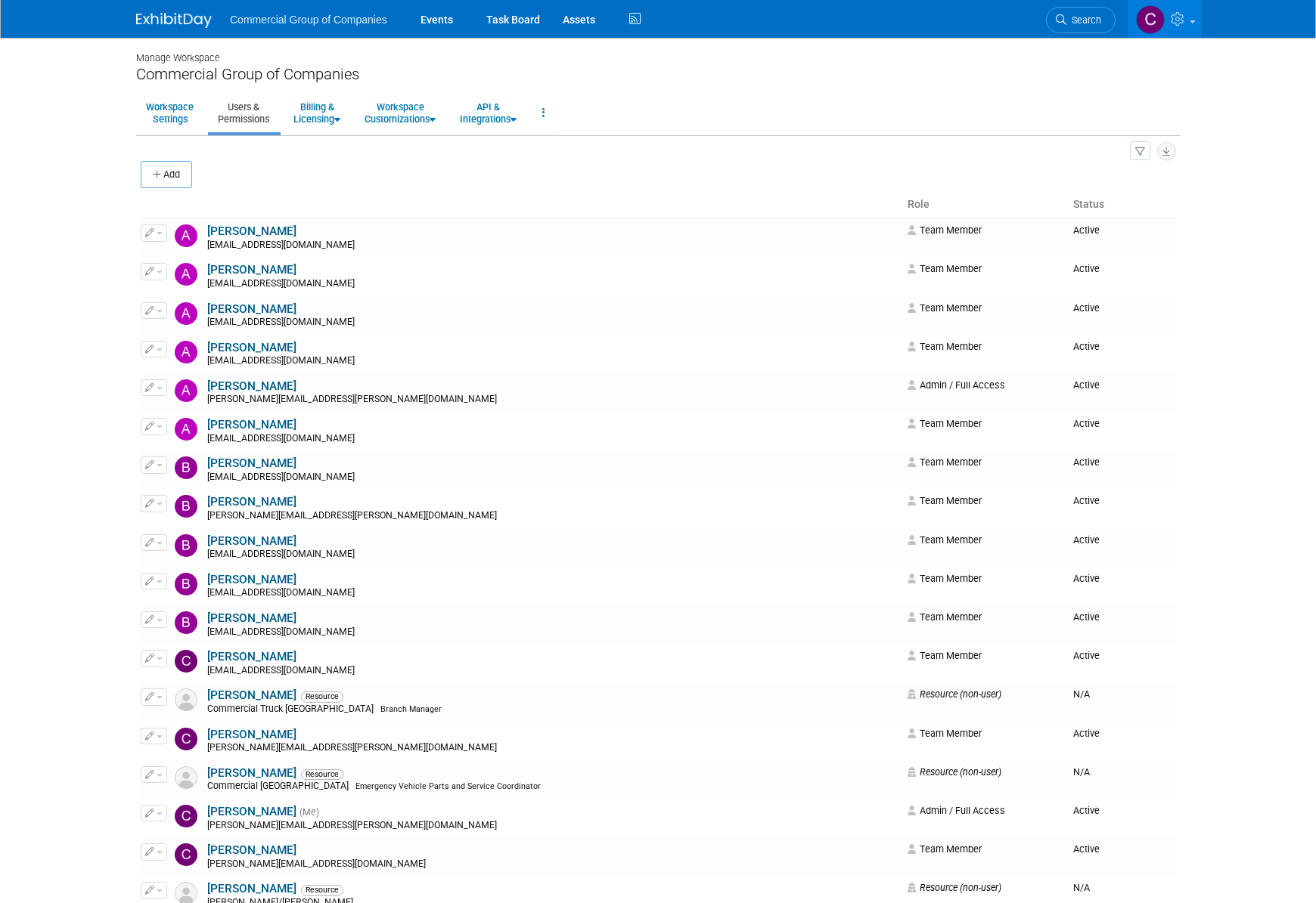
click at [171, 19] on img at bounding box center [174, 20] width 76 height 16
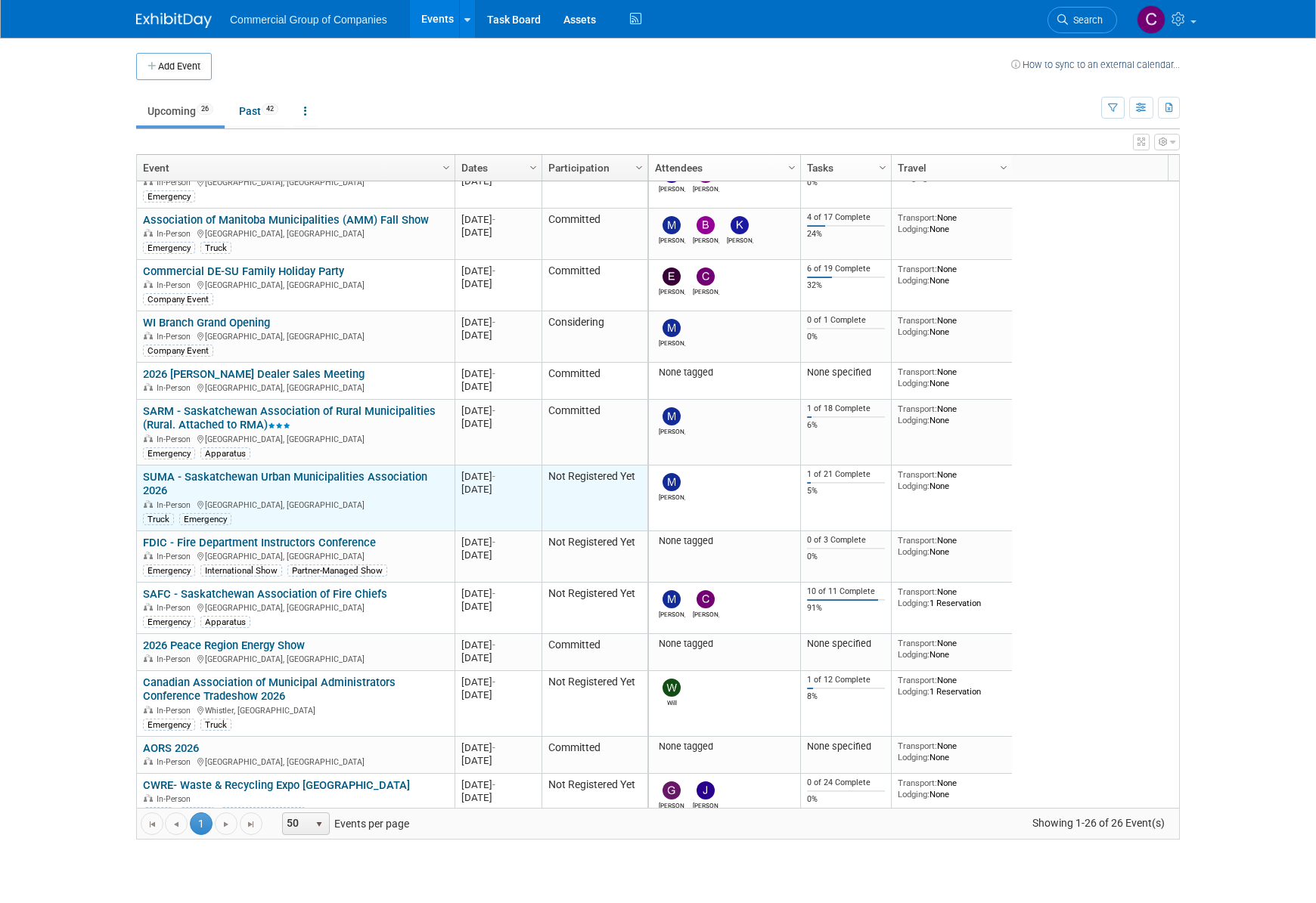
scroll to position [367, 0]
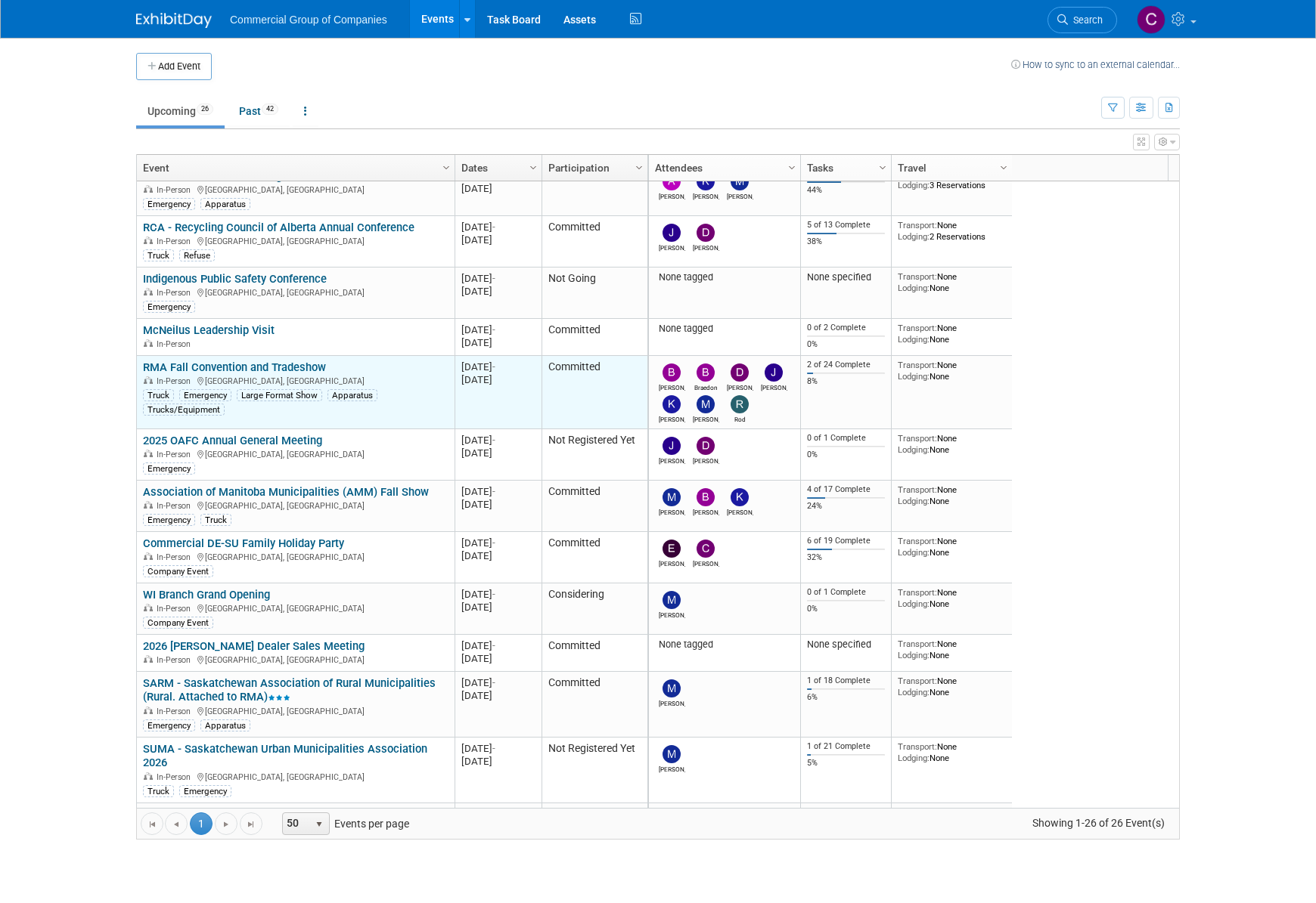
click at [250, 363] on link "RMA Fall Convention and Tradeshow" at bounding box center [234, 367] width 183 height 14
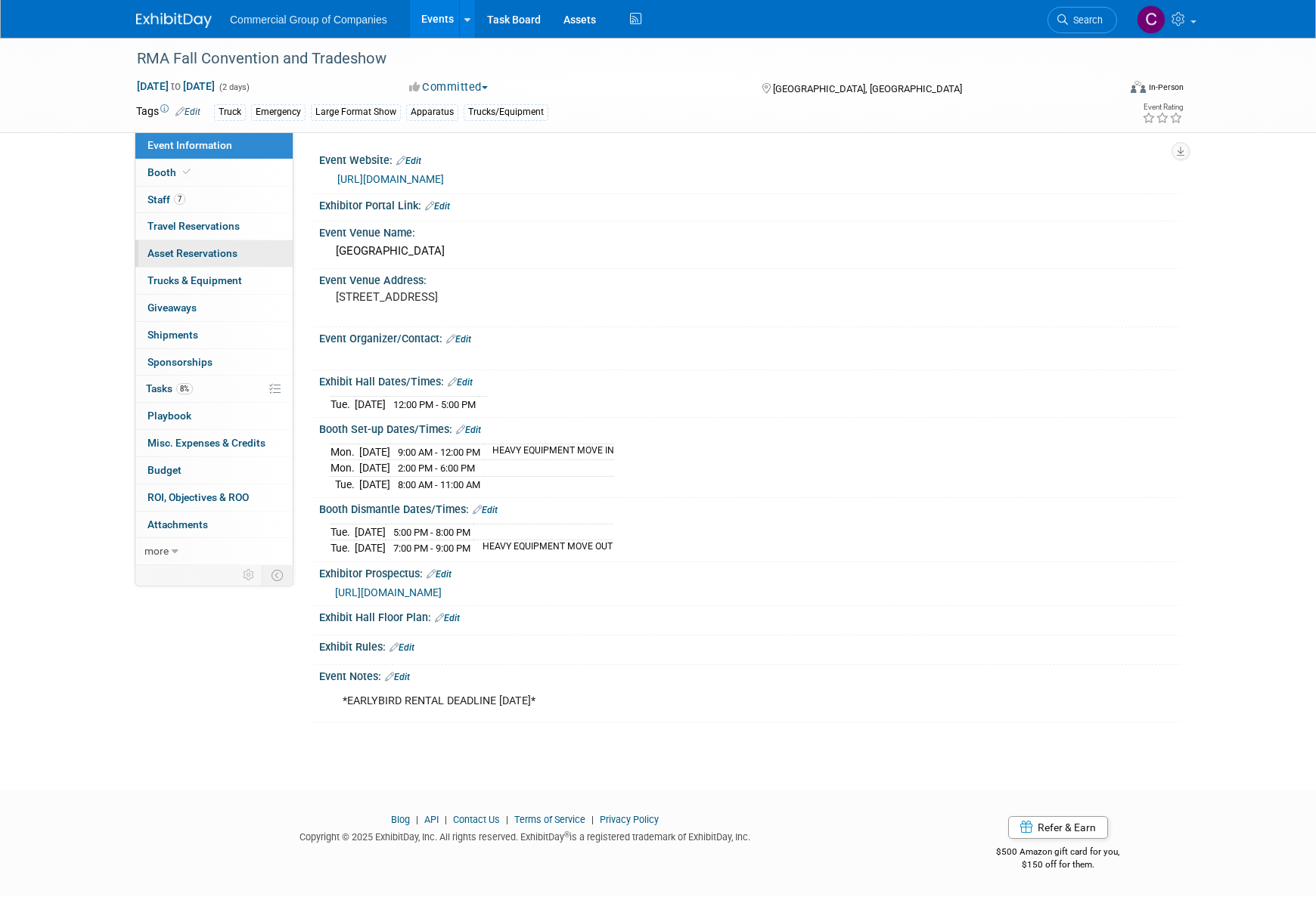
click at [209, 259] on span "Asset Reservations 0" at bounding box center [192, 253] width 90 height 12
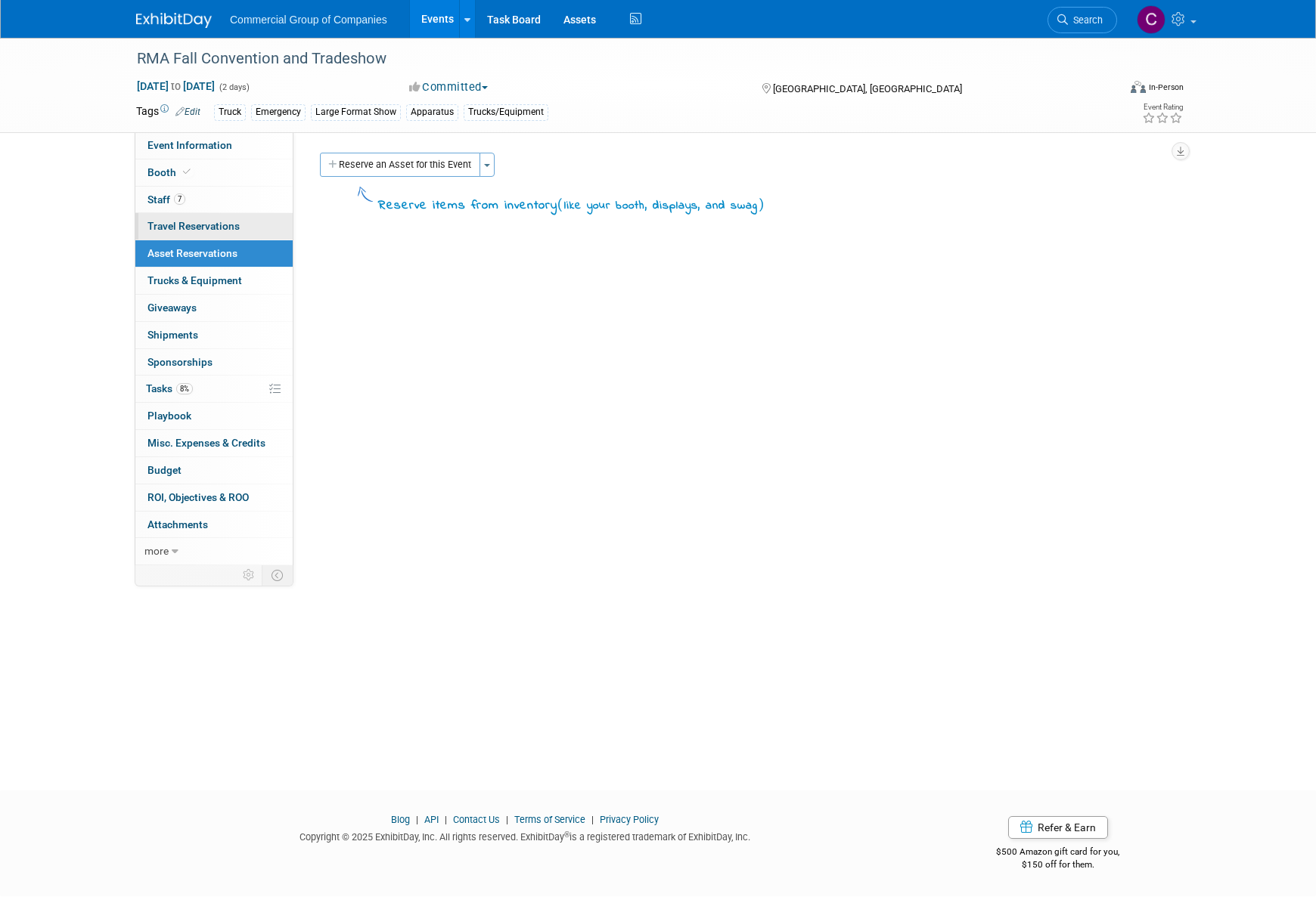
click at [227, 226] on span "Travel Reservations 0" at bounding box center [193, 225] width 92 height 12
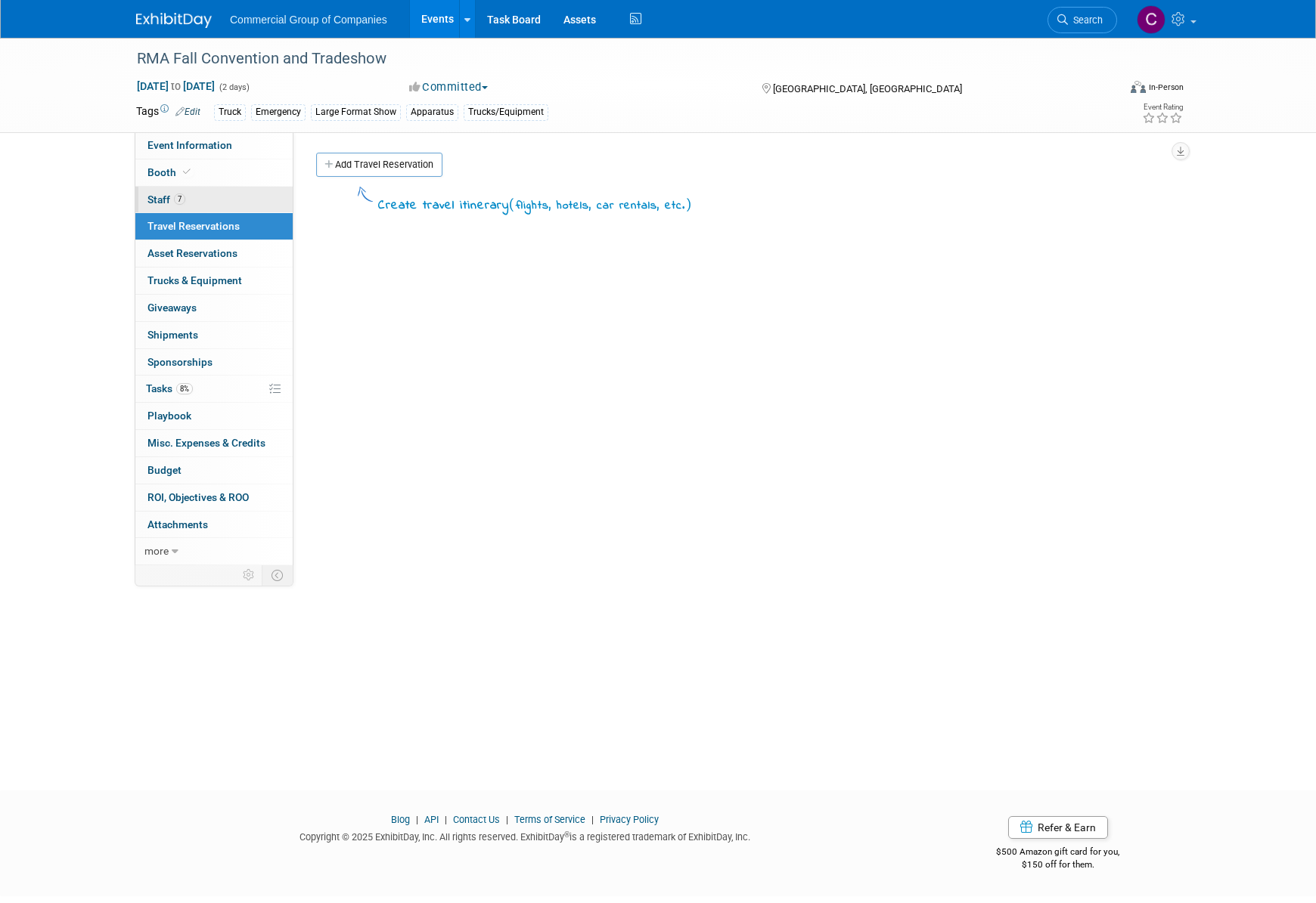
click at [230, 194] on link "7 Staff 7" at bounding box center [214, 199] width 157 height 27
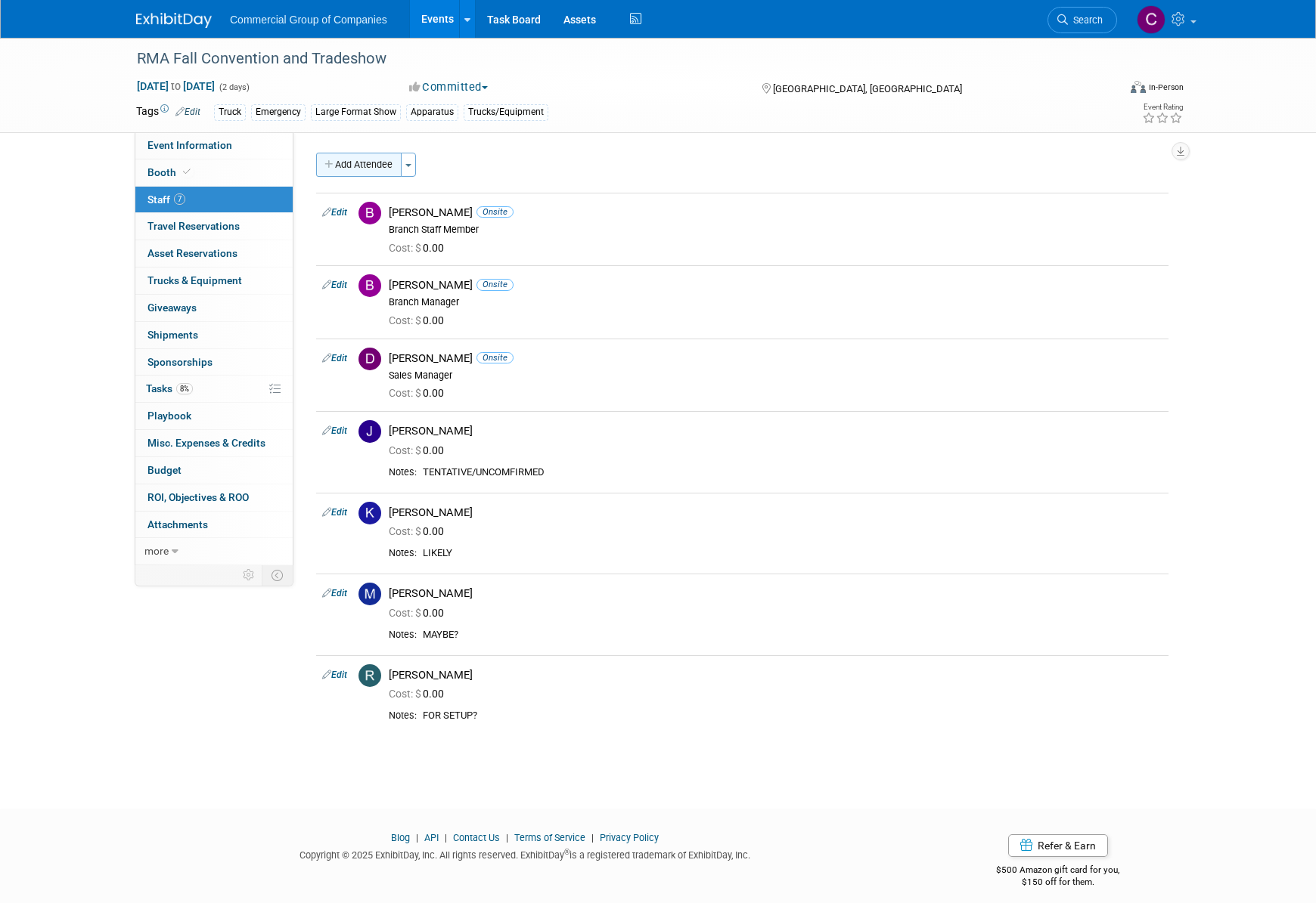
click at [385, 163] on button "Add Attendee" at bounding box center [358, 165] width 85 height 24
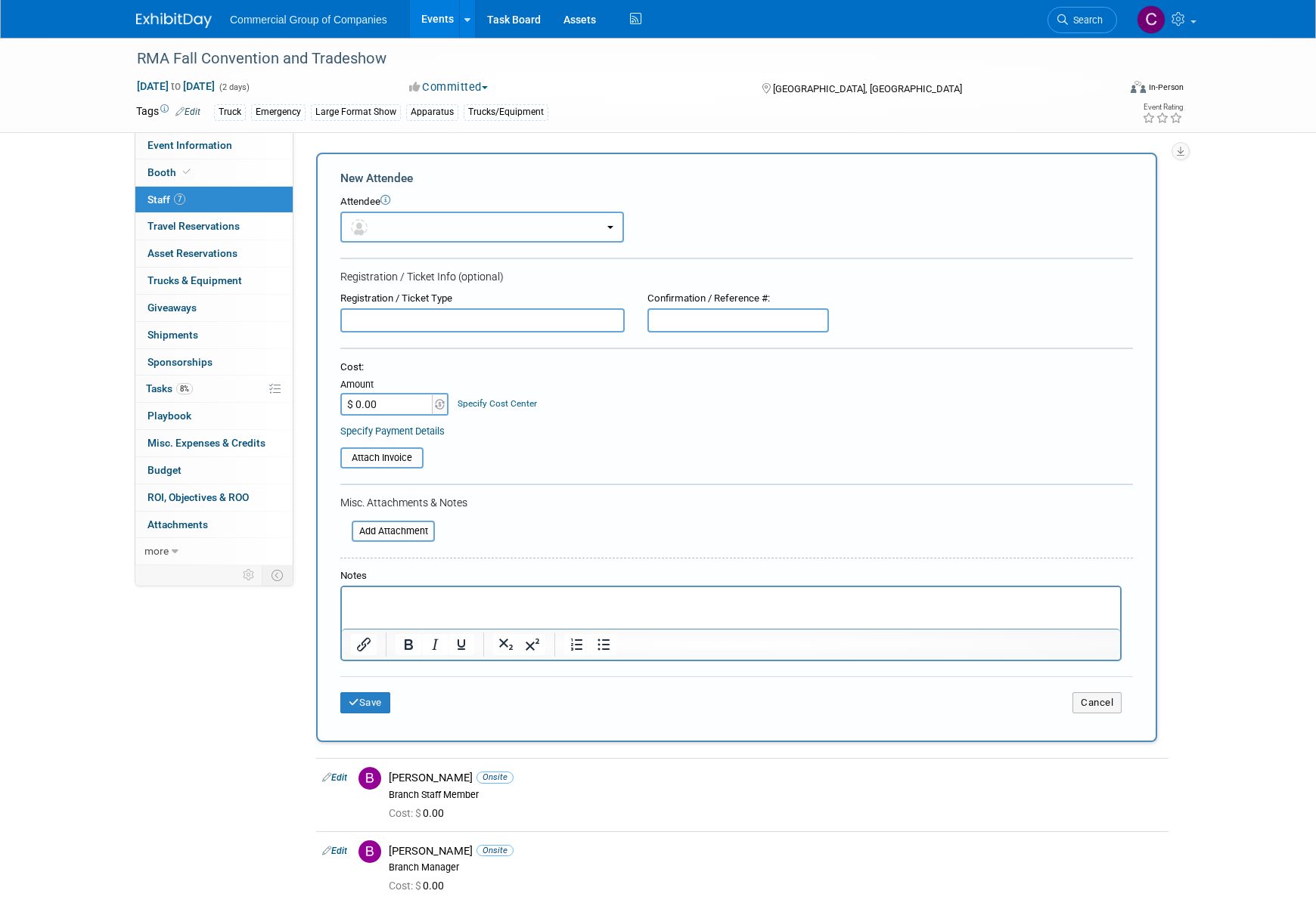
click at [447, 229] on button "button" at bounding box center [482, 227] width 284 height 31
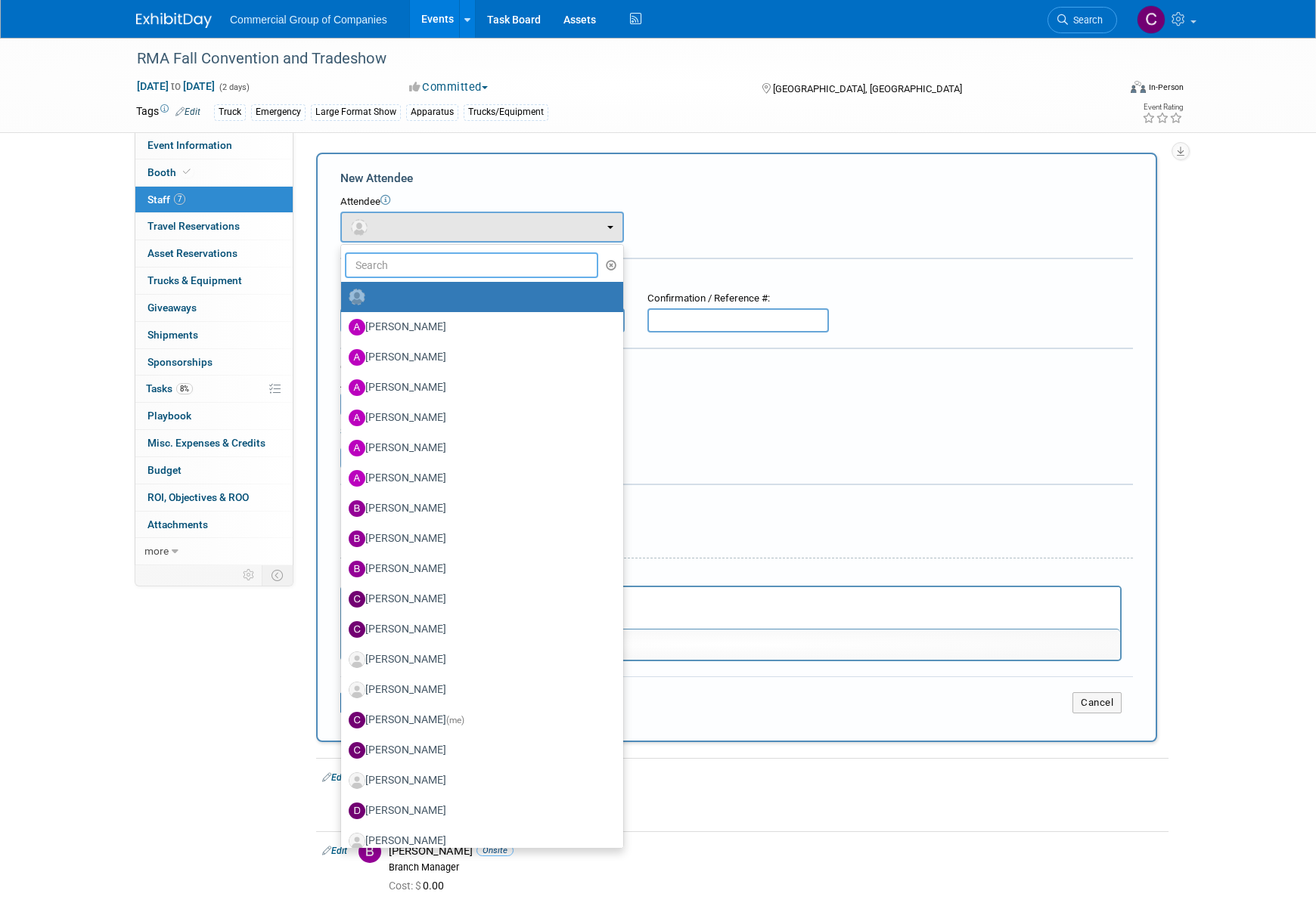
click at [426, 267] on input "text" at bounding box center [471, 265] width 253 height 26
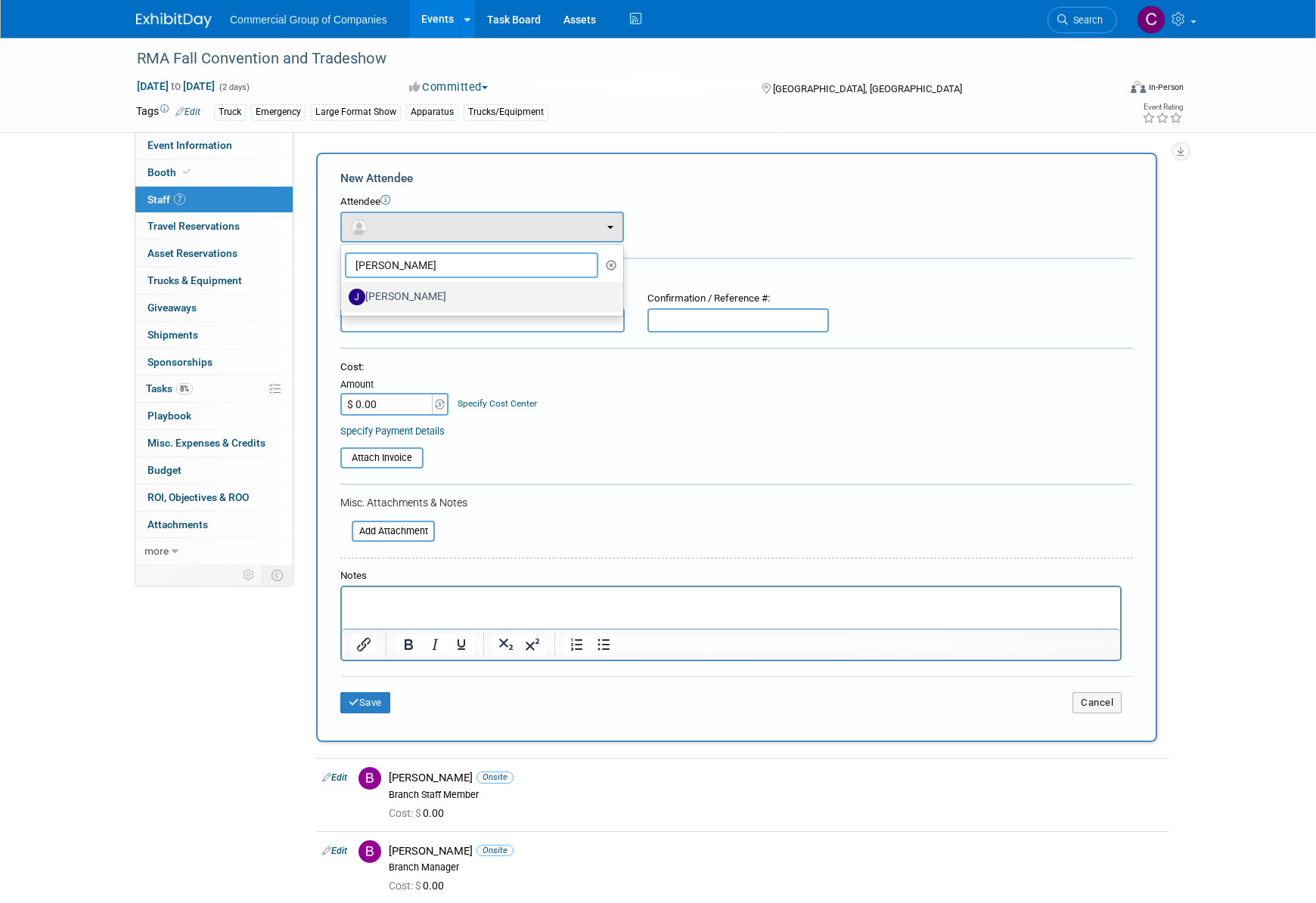
type input "Joe"
click at [442, 296] on label "[PERSON_NAME]" at bounding box center [478, 296] width 259 height 24
click at [343, 296] on input "[PERSON_NAME]" at bounding box center [338, 295] width 10 height 10
select select "11f8a8f1-7874-47b5-bda0-c999adcc3919"
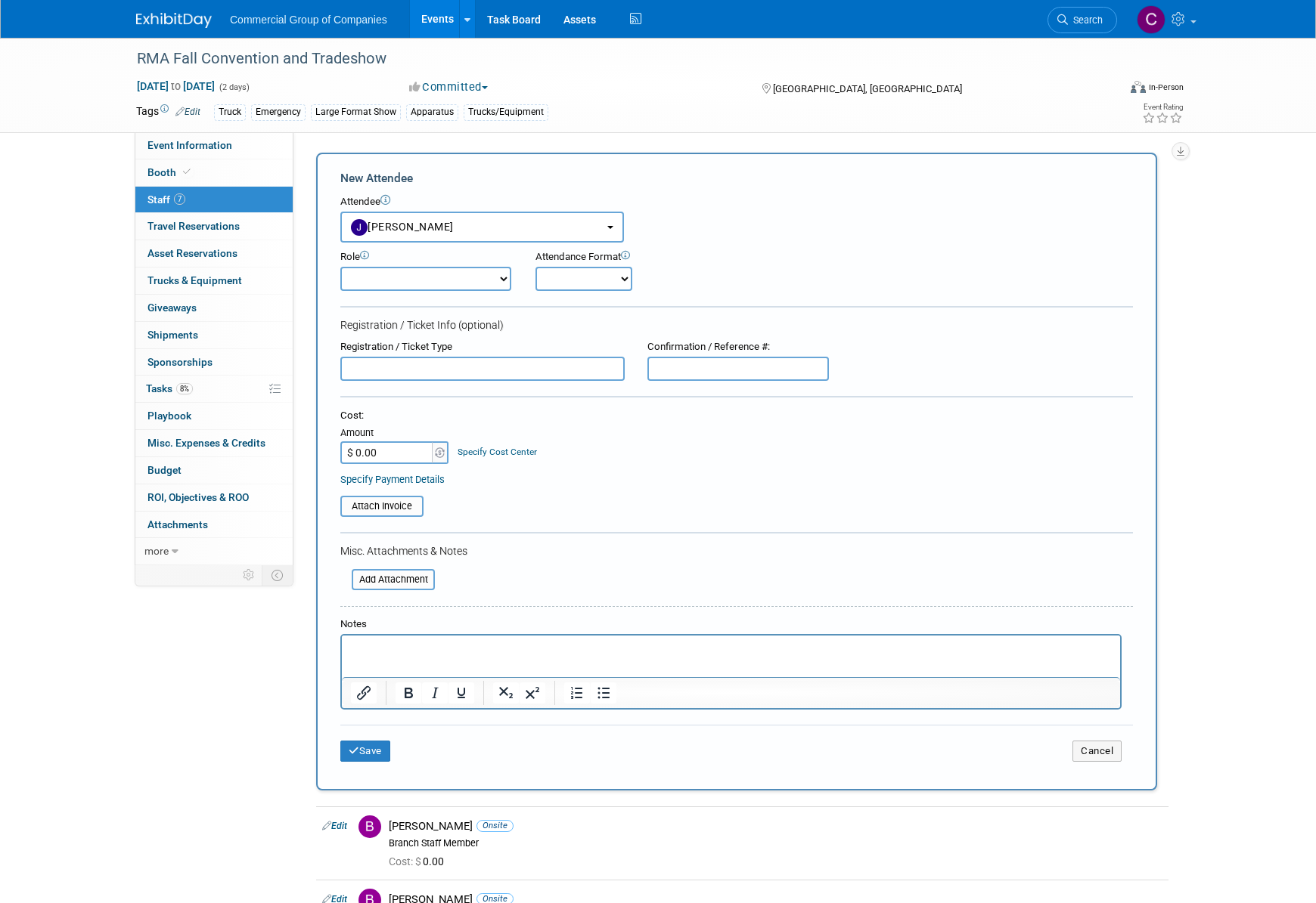
click at [428, 281] on select "Branch Manager Branch Staff Member Dealer Principal Demonstrator Event Owner Ho…" at bounding box center [426, 279] width 171 height 24
select select "4"
click at [340, 267] on select "Branch Manager Branch Staff Member Dealer Principal Demonstrator Event Owner Ho…" at bounding box center [426, 279] width 171 height 24
click at [370, 747] on button "Save" at bounding box center [365, 751] width 50 height 21
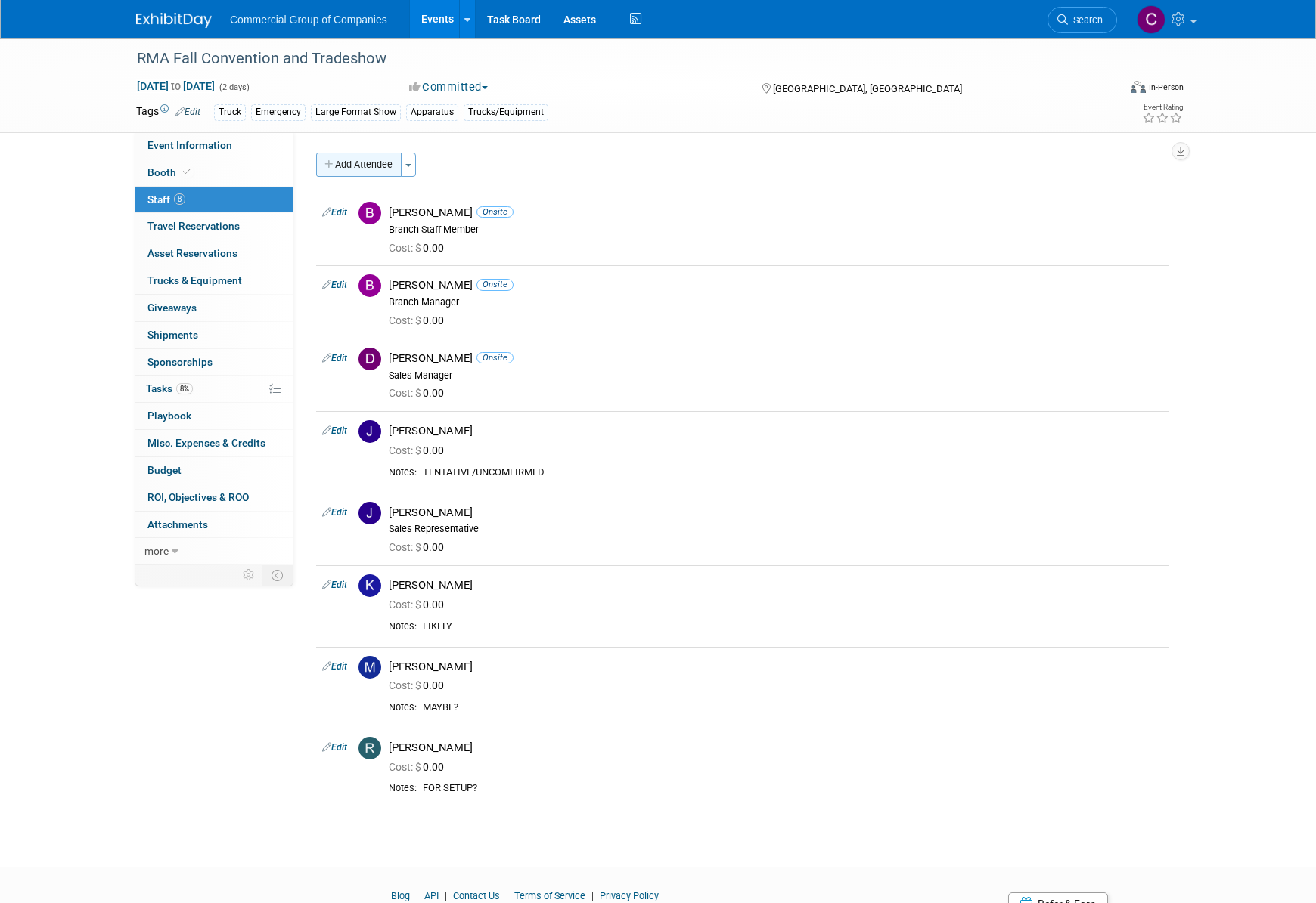
click at [346, 166] on button "Add Attendee" at bounding box center [358, 165] width 85 height 24
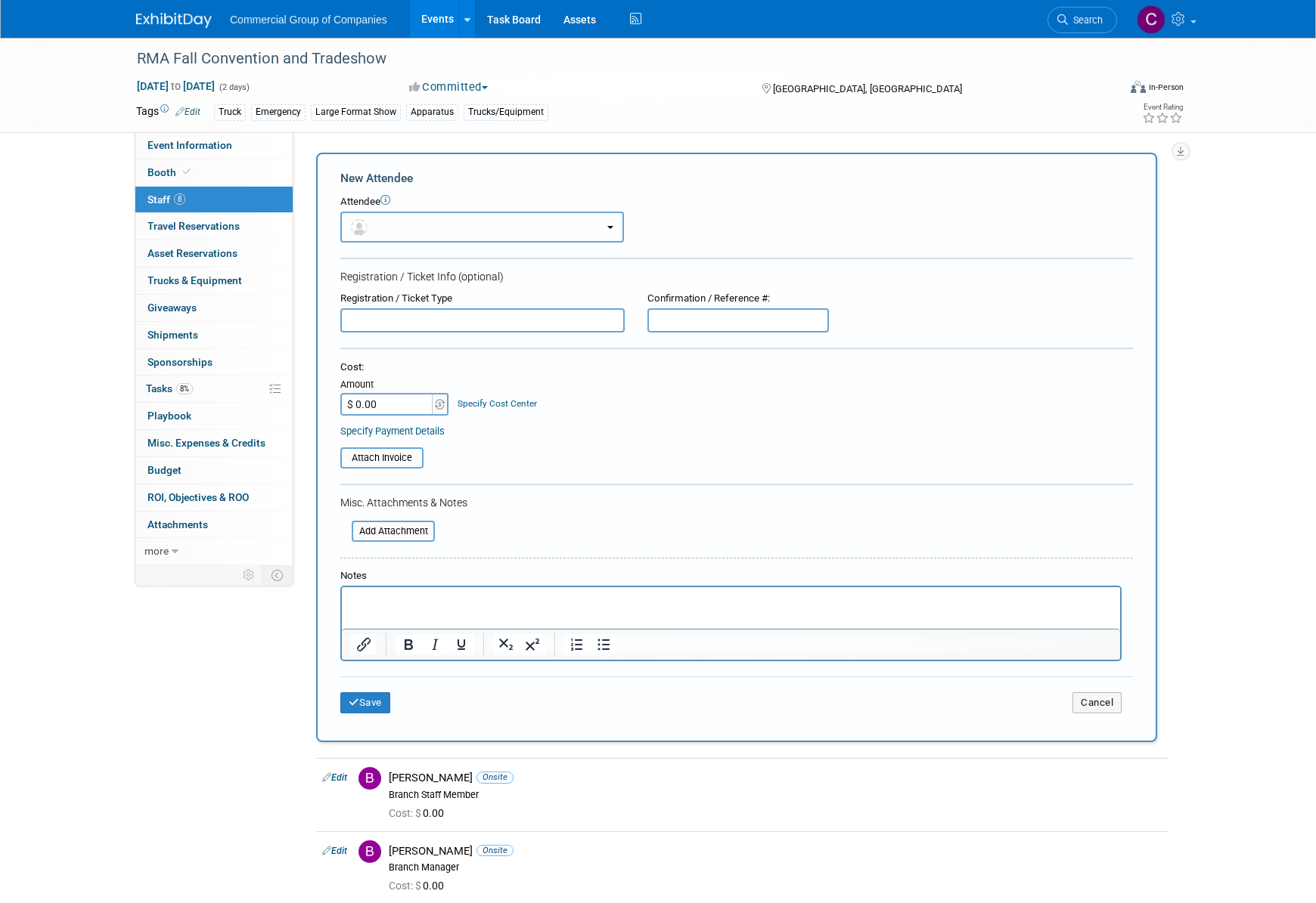
click at [432, 220] on button "button" at bounding box center [482, 227] width 284 height 31
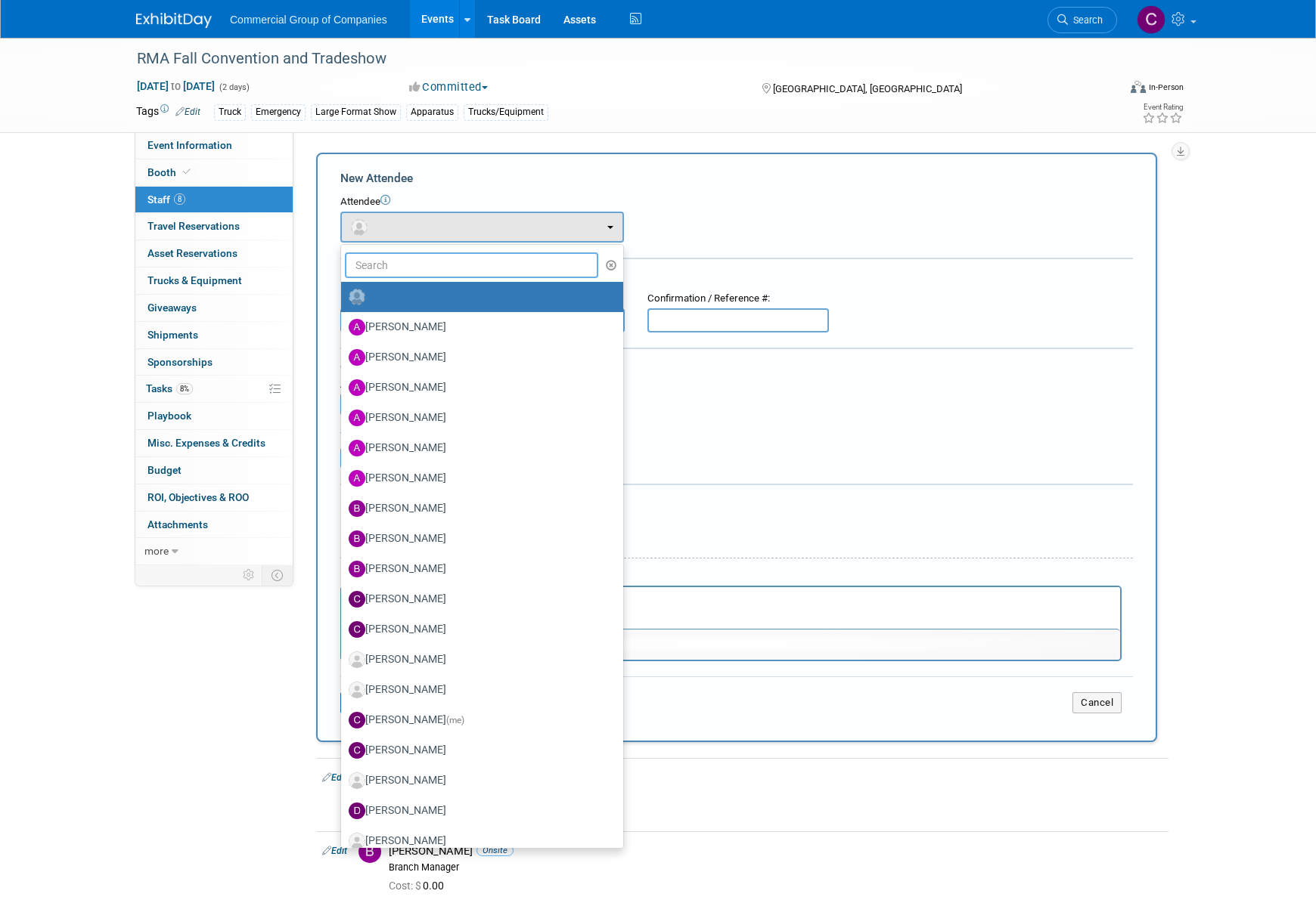
click at [418, 258] on input "text" at bounding box center [471, 265] width 253 height 26
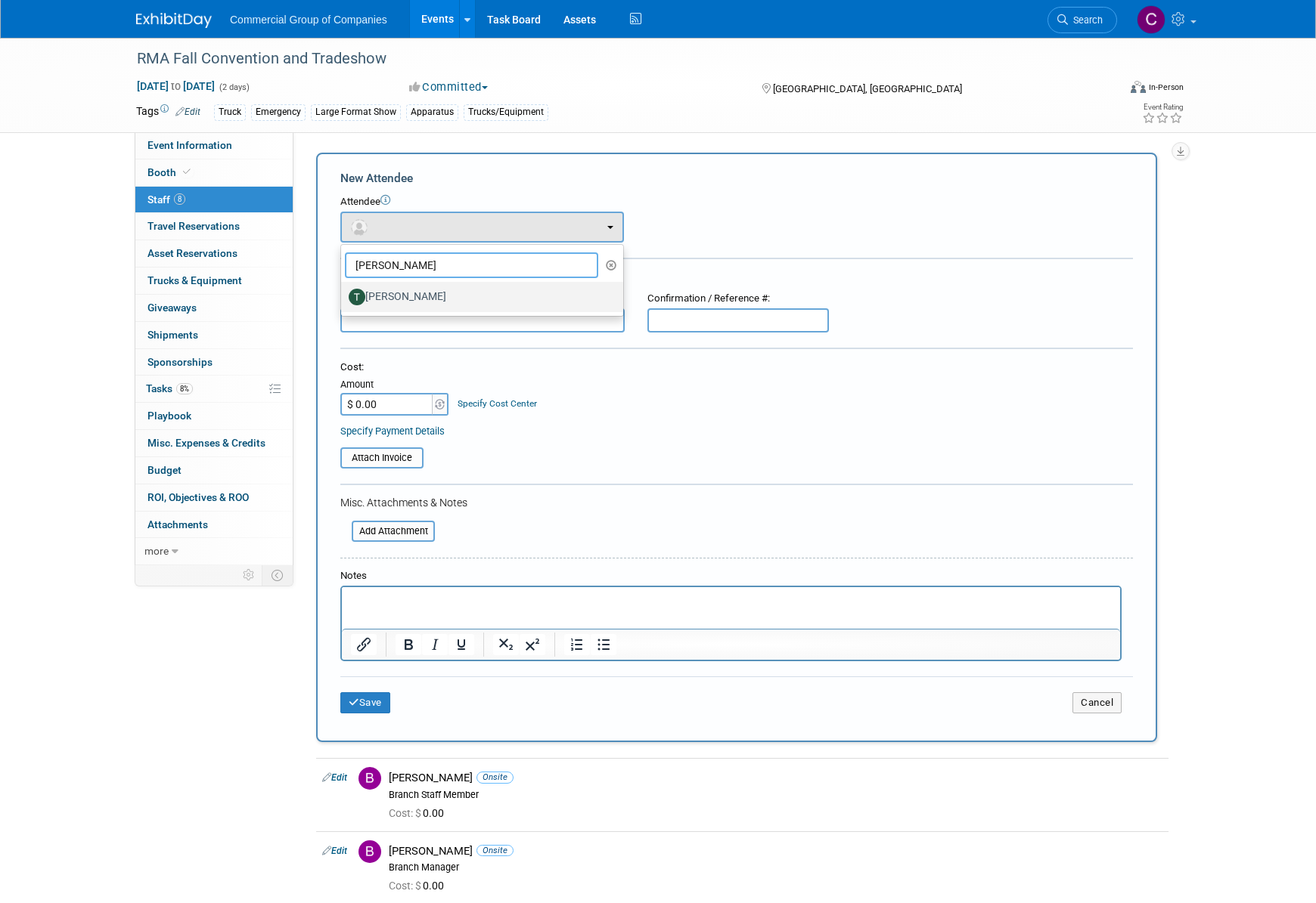
type input "[PERSON_NAME]"
click at [375, 304] on label "Trent Spencer" at bounding box center [478, 296] width 259 height 24
click at [343, 300] on input "Trent Spencer" at bounding box center [338, 295] width 10 height 10
select select "5addad04-7a5d-412e-a456-52b4943f8f53"
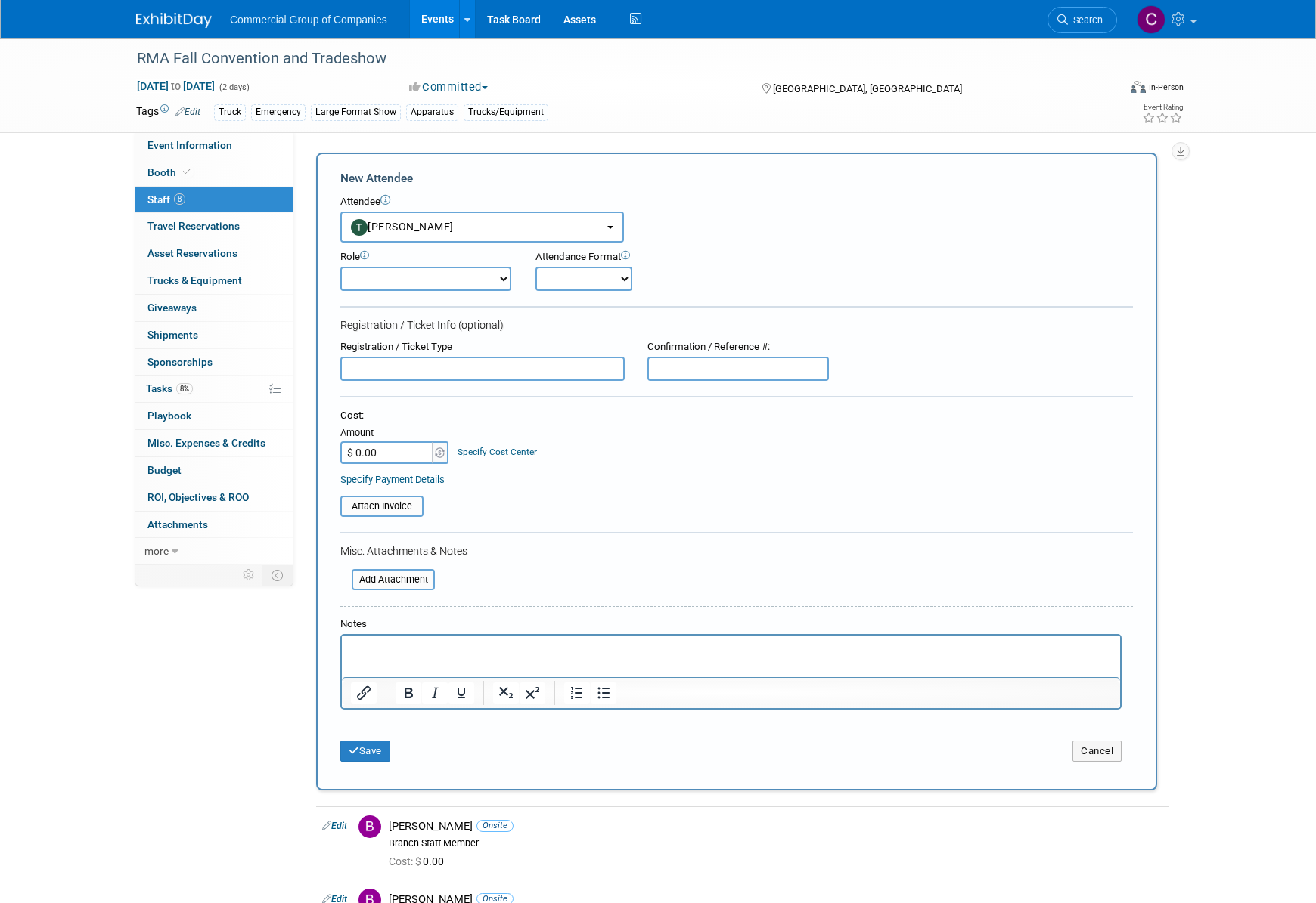
click at [411, 252] on div "Role" at bounding box center [426, 257] width 172 height 15
click at [421, 280] on select "Branch Manager Branch Staff Member Dealer Principal Demonstrator Event Owner Ho…" at bounding box center [426, 279] width 171 height 24
select select "4"
click at [340, 267] on select "Branch Manager Branch Staff Member Dealer Principal Demonstrator Event Owner Ho…" at bounding box center [426, 279] width 171 height 24
click at [360, 746] on button "Save" at bounding box center [365, 751] width 50 height 21
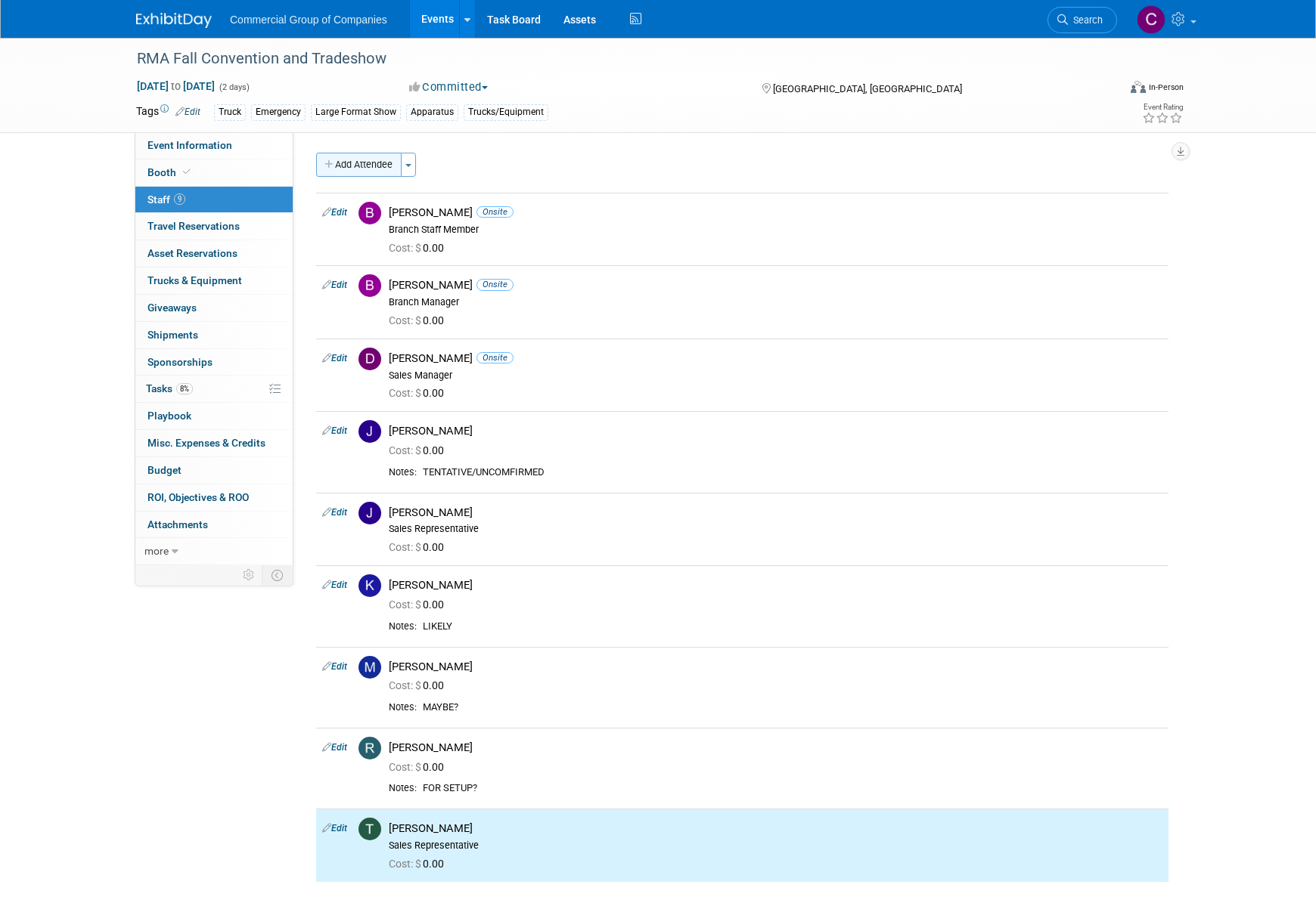
click at [345, 160] on button "Add Attendee" at bounding box center [358, 165] width 85 height 24
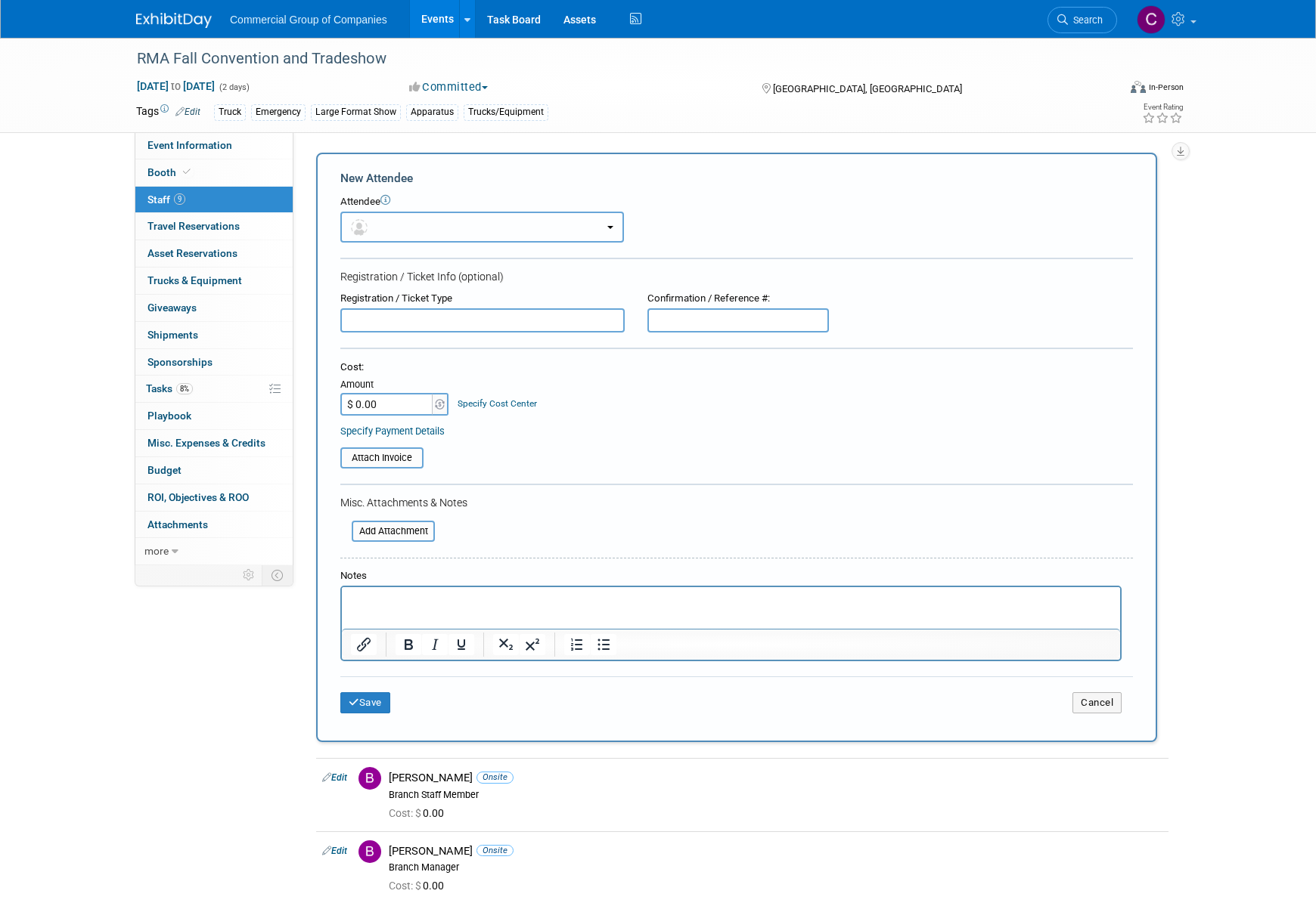
click at [435, 220] on button "button" at bounding box center [482, 227] width 284 height 31
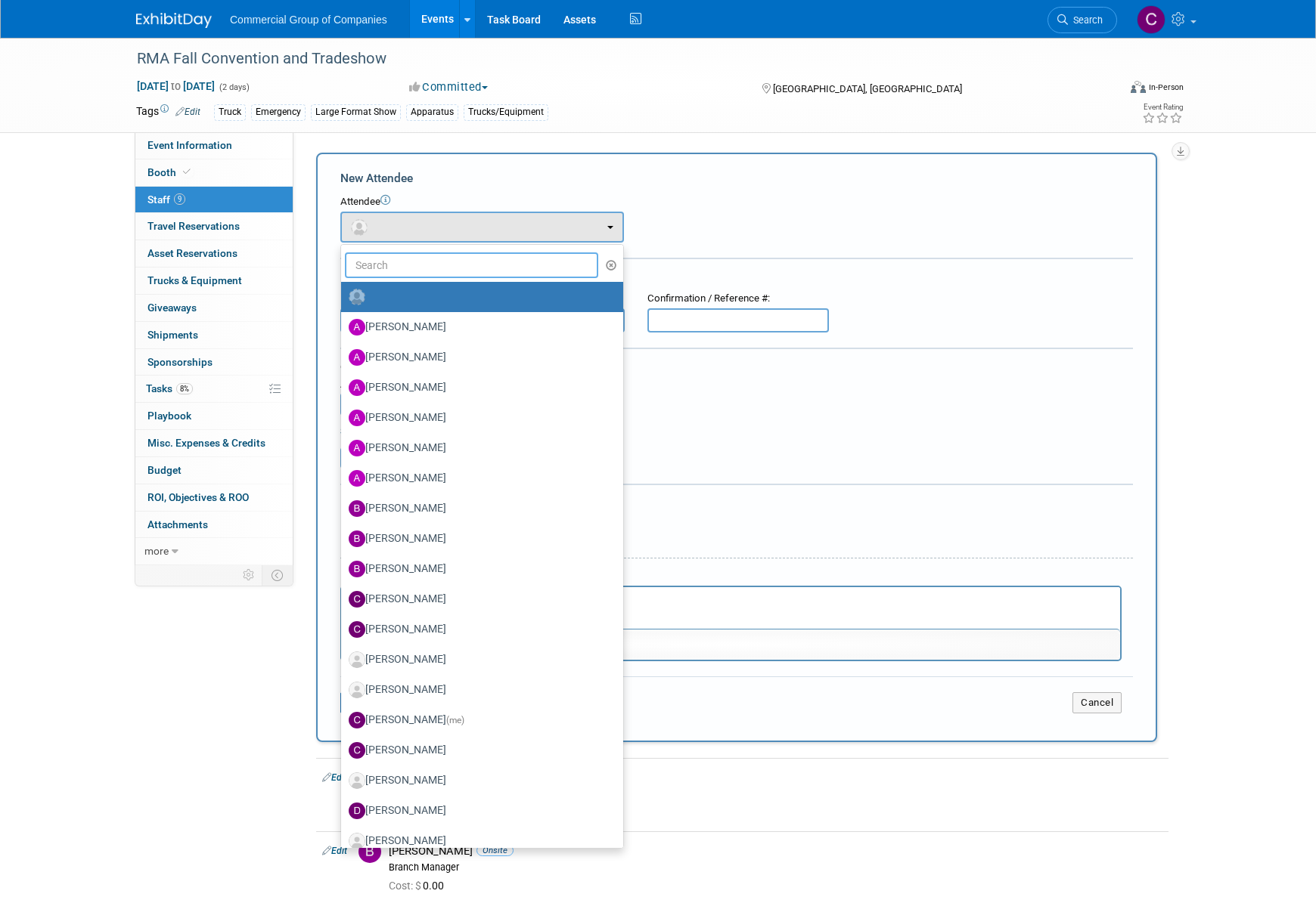
click at [425, 270] on input "text" at bounding box center [471, 265] width 253 height 26
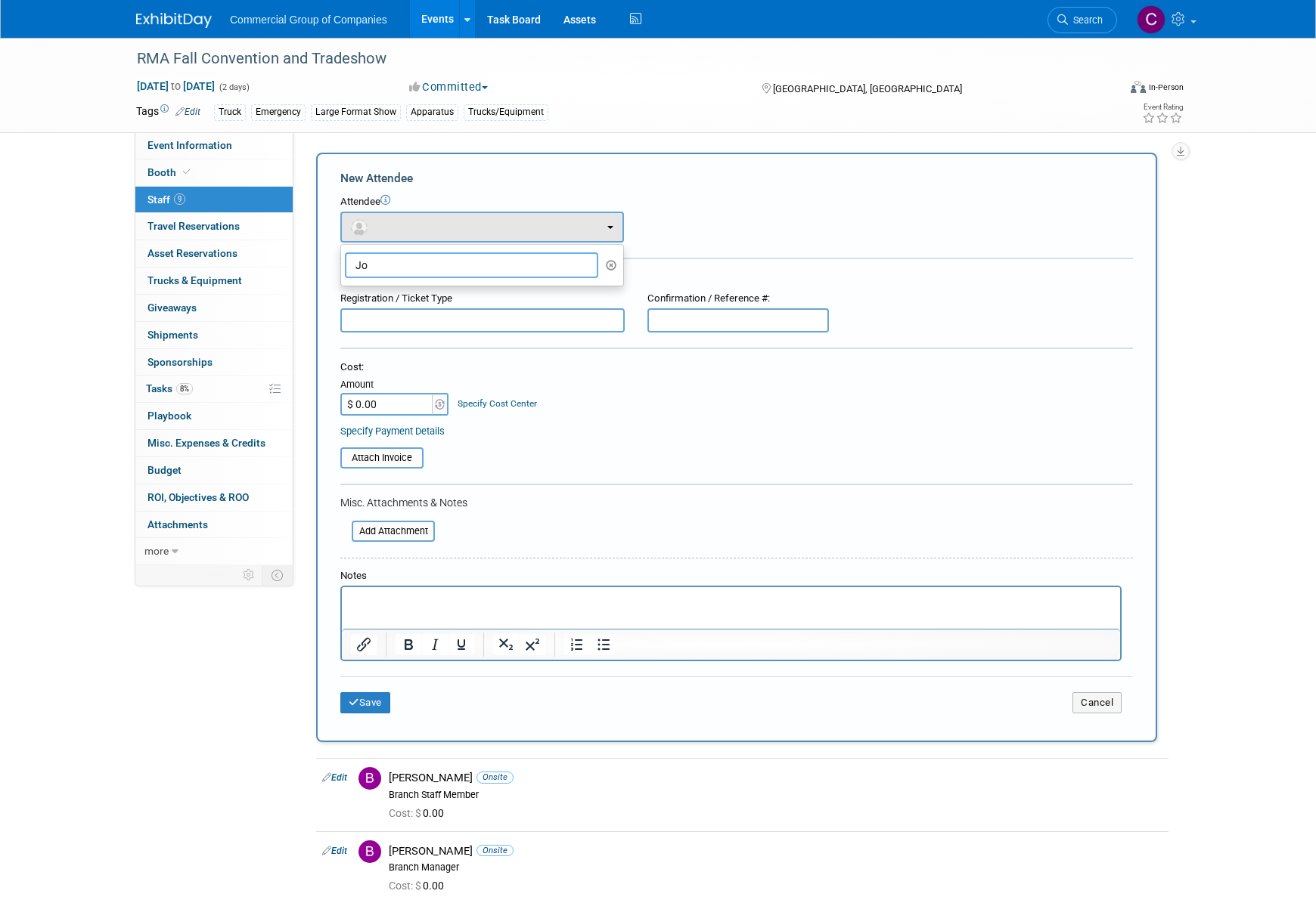
type input "J"
type input "P"
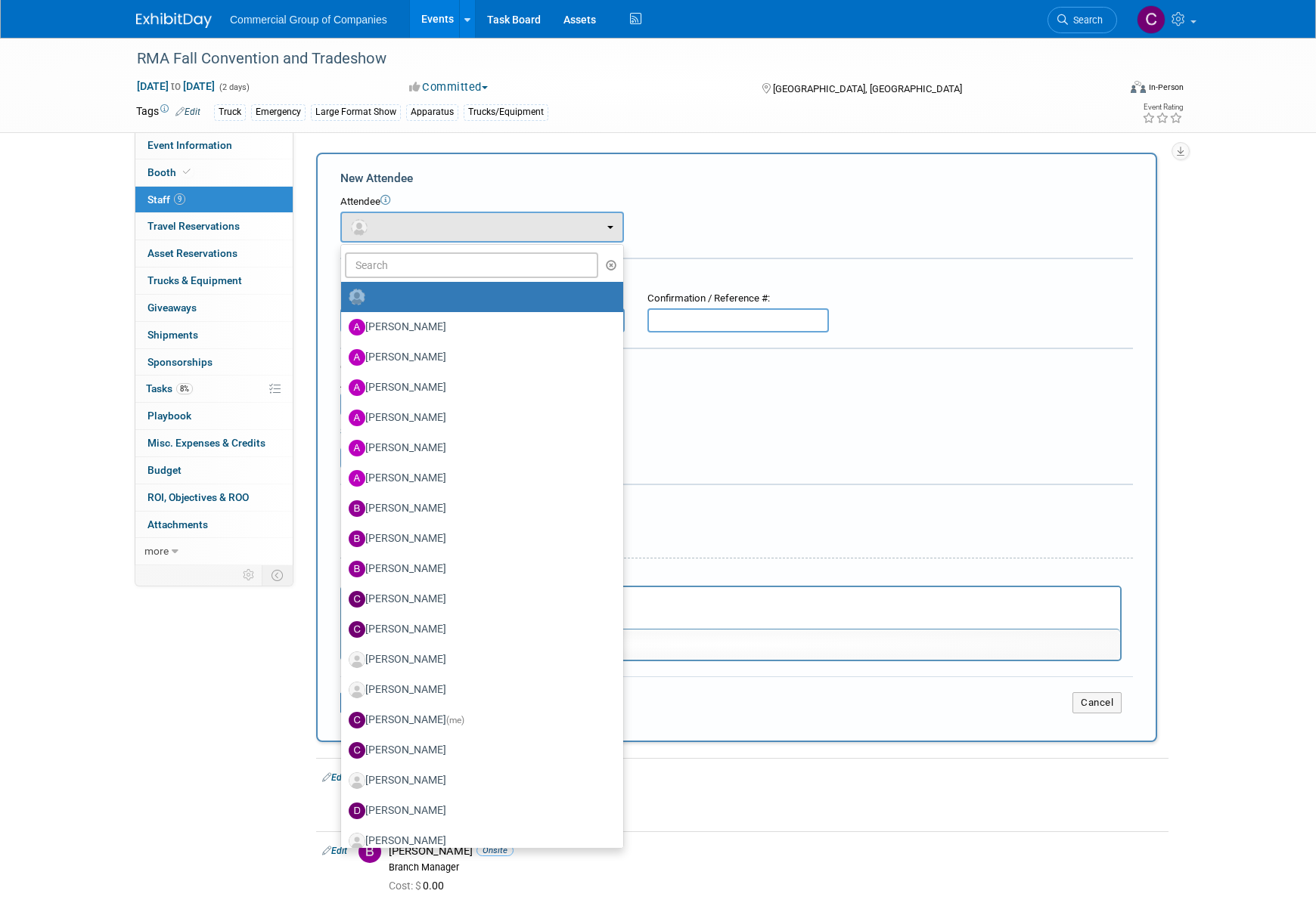
click at [730, 159] on div "New Attendee Attendee <img src="https://www.exhibitday.com/Images/Unassigned-Us…" at bounding box center [736, 447] width 841 height 589
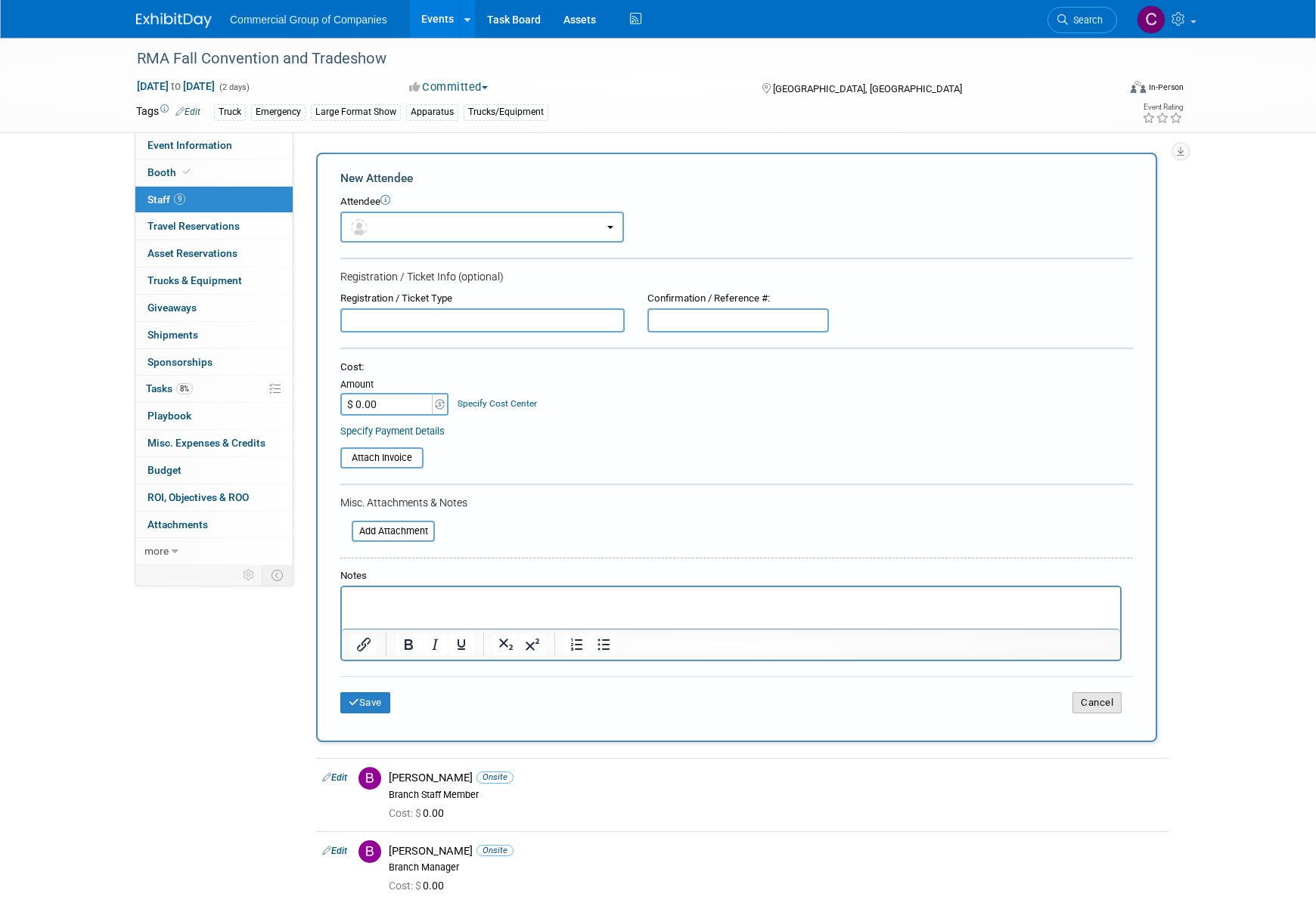
click at [1083, 693] on button "Cancel" at bounding box center [1097, 703] width 49 height 21
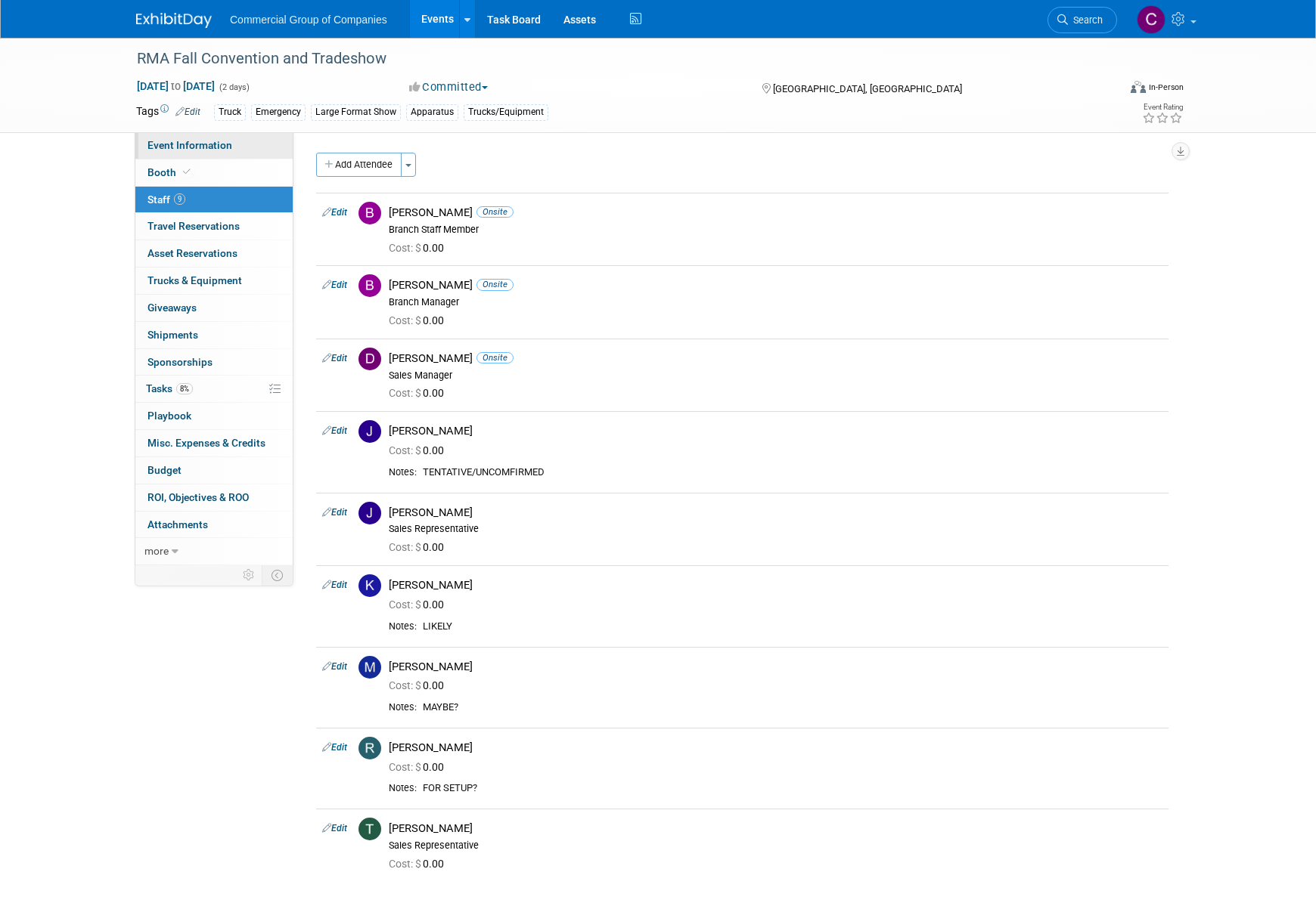
click at [215, 148] on span "Event Information" at bounding box center [189, 145] width 85 height 12
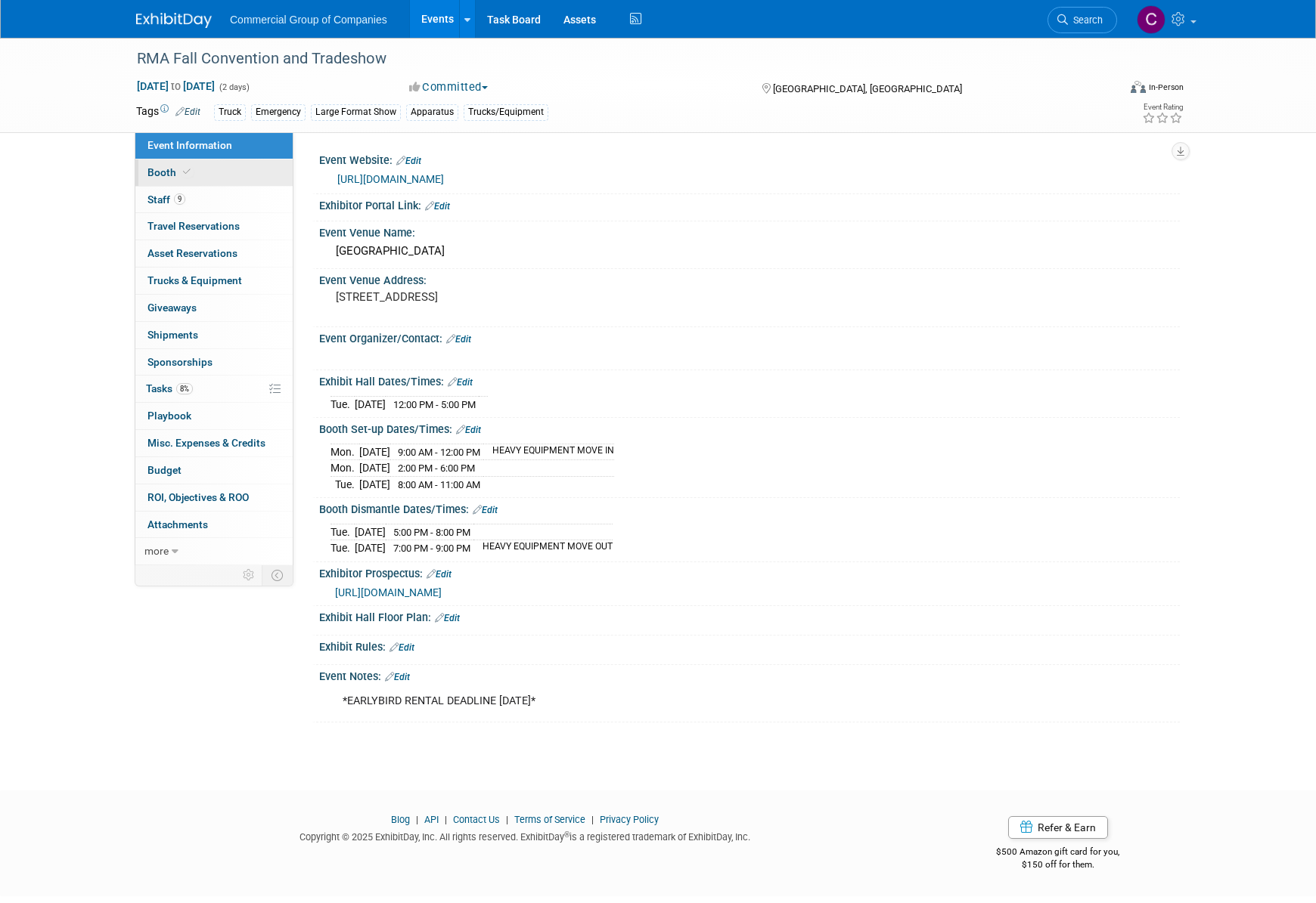
click at [242, 174] on link "Booth" at bounding box center [214, 172] width 157 height 27
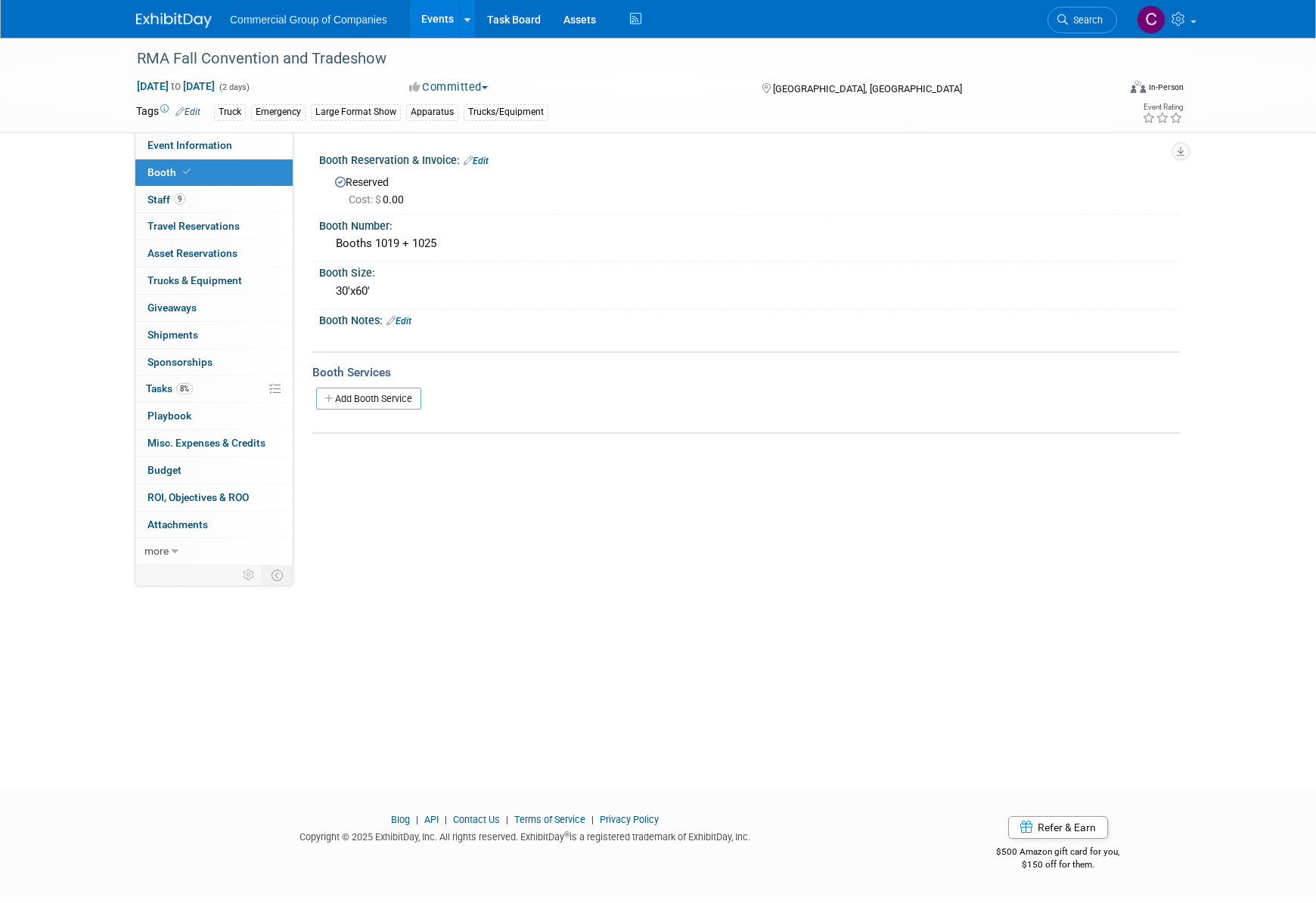
click at [575, 440] on div "Event Website: Edit https://rmalberta.com/rma-conventions/fall-convention/ Exhi…" at bounding box center [737, 349] width 886 height 433
click at [402, 325] on link "Edit" at bounding box center [398, 321] width 25 height 11
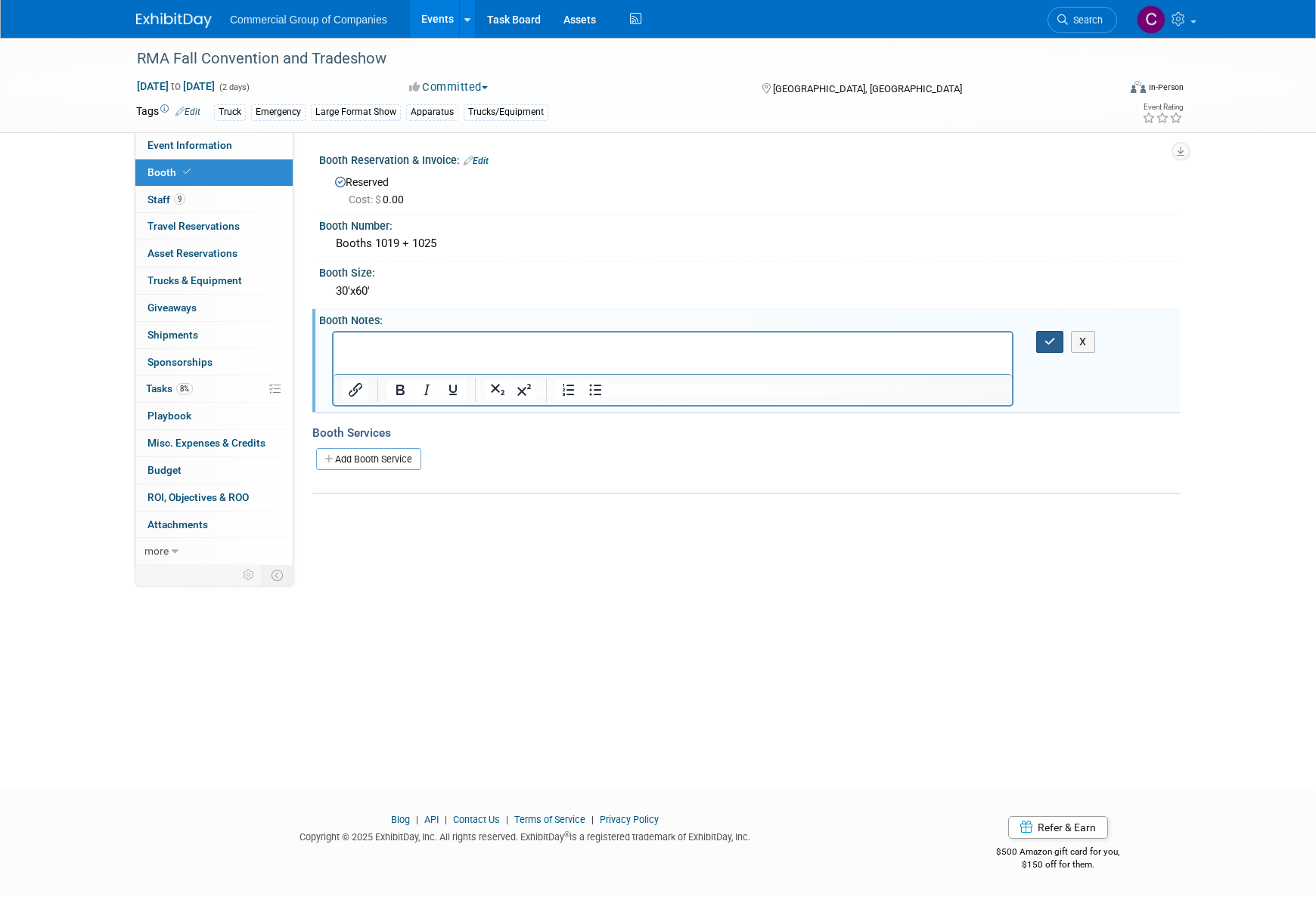
click at [1050, 331] on button "button" at bounding box center [1050, 342] width 28 height 22
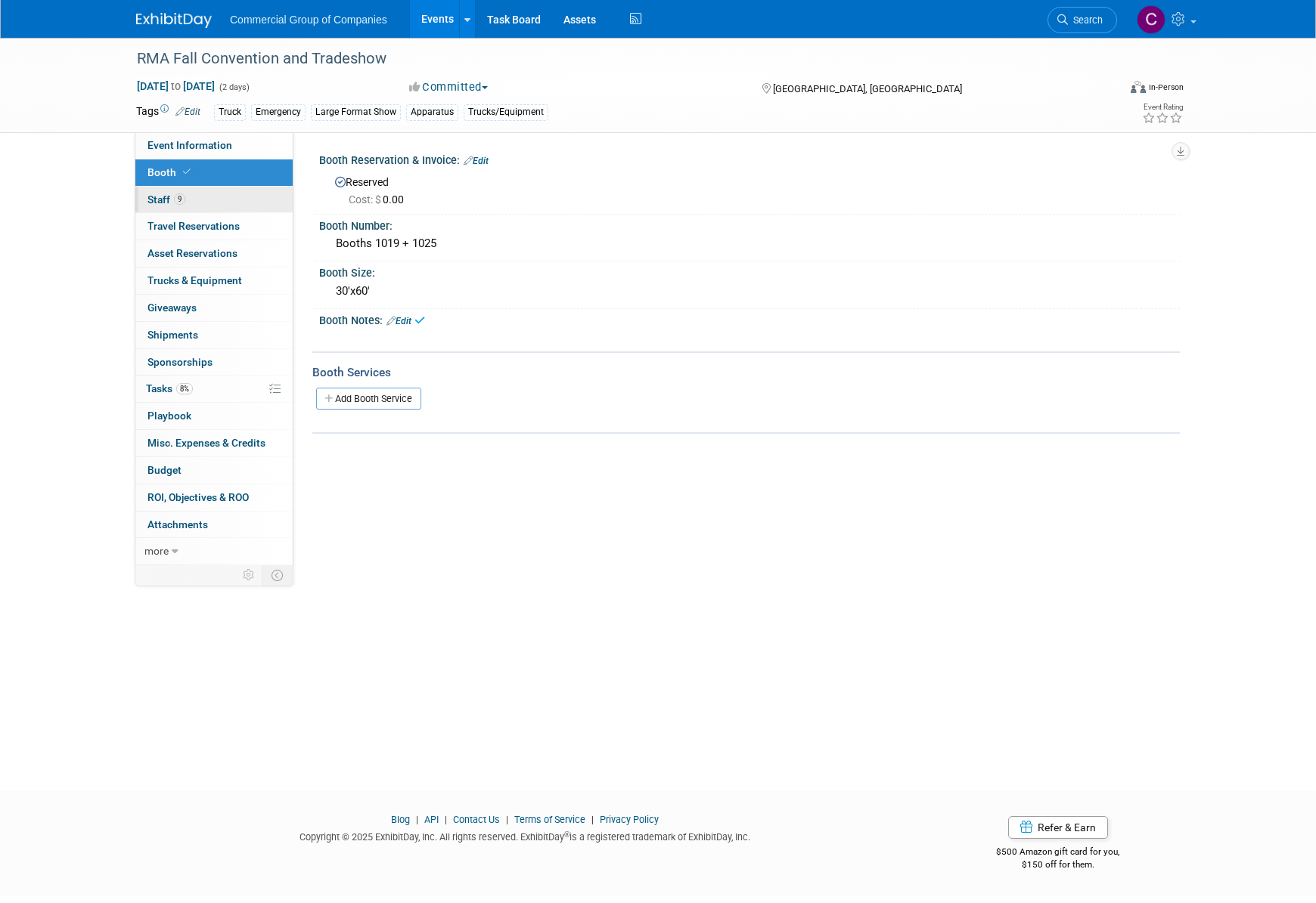
click at [198, 211] on link "9 Staff 9" at bounding box center [214, 199] width 157 height 27
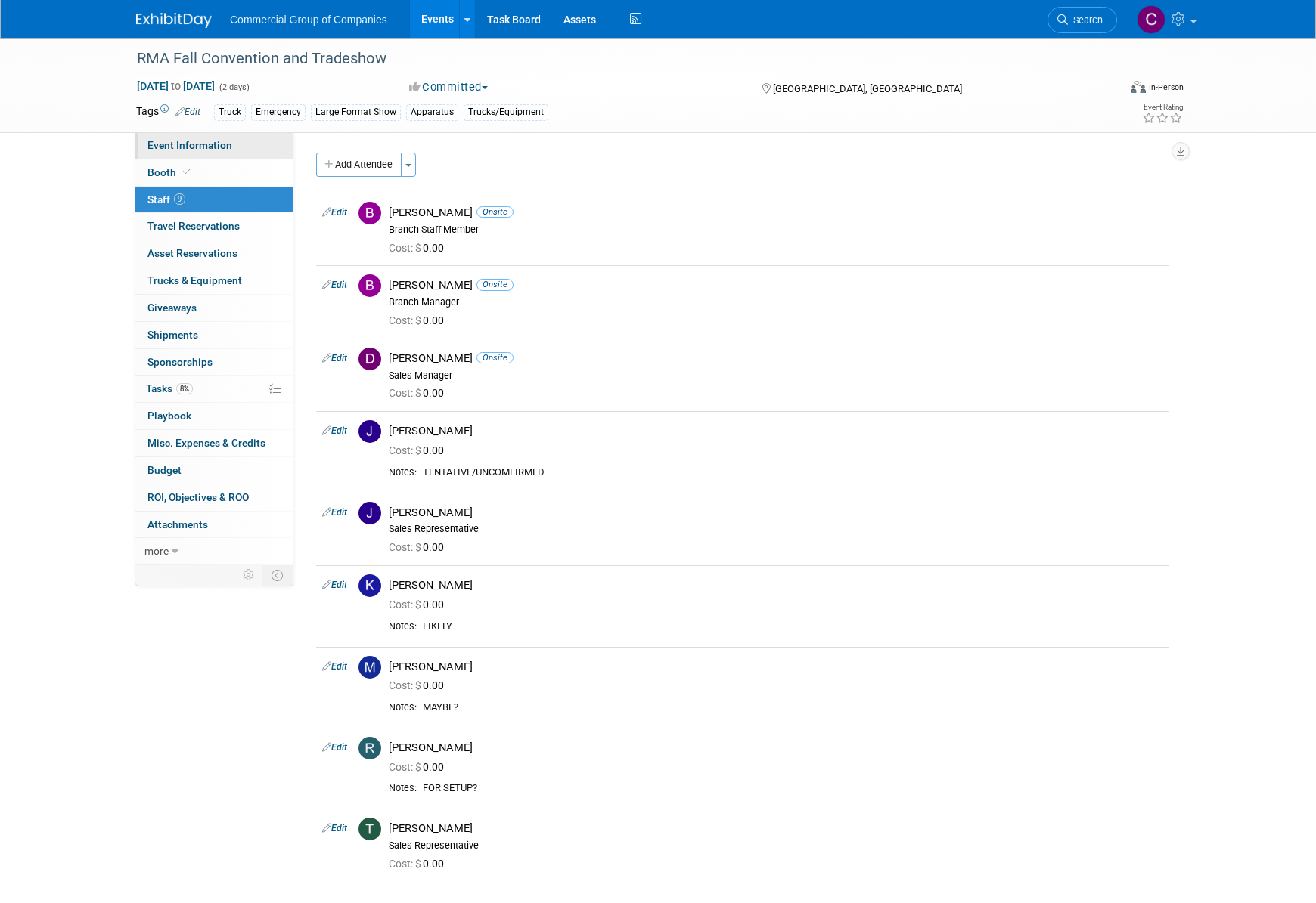
click at [221, 155] on link "Event Information" at bounding box center [214, 145] width 157 height 27
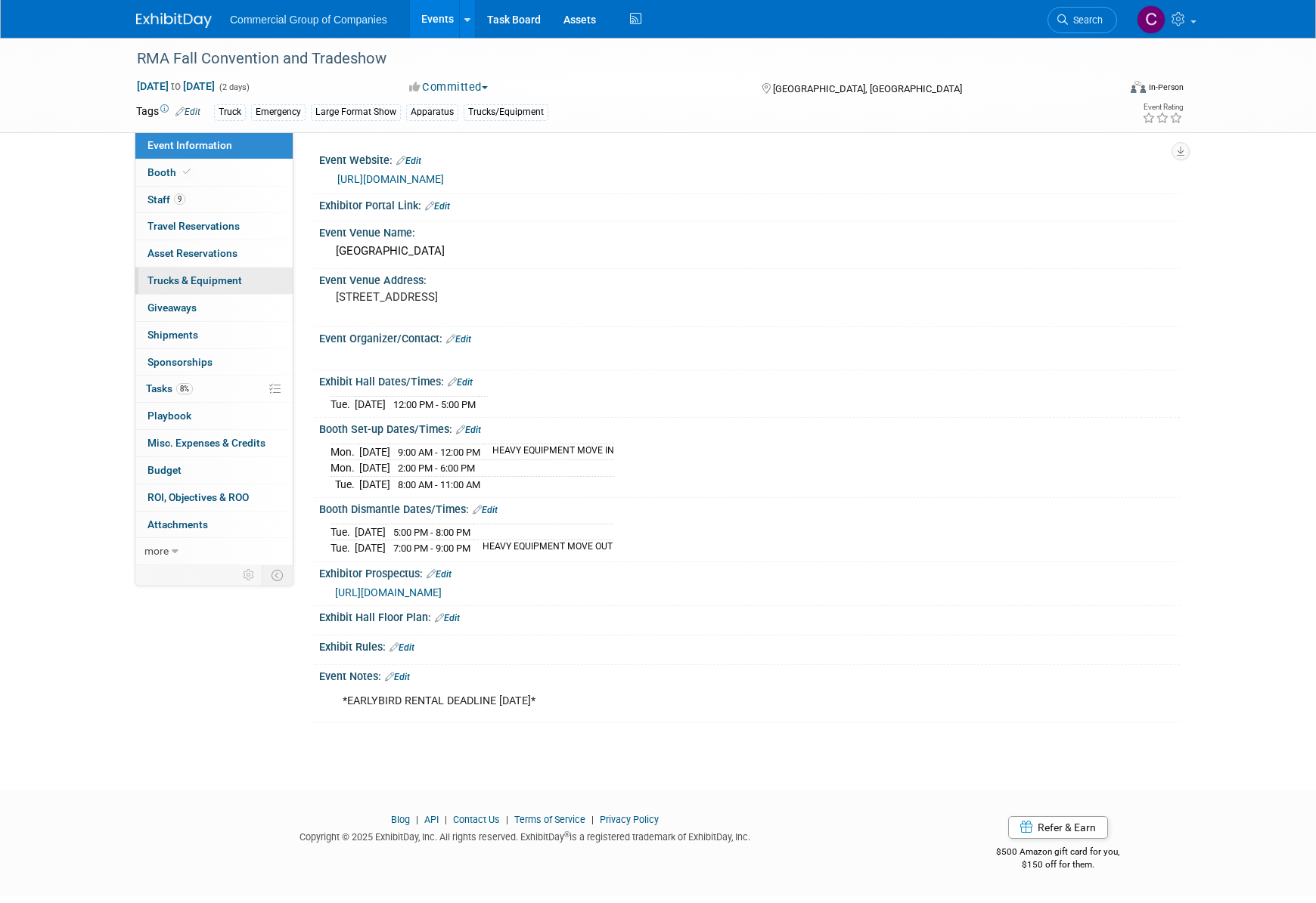
click at [194, 292] on link "Trucks & Equipment" at bounding box center [214, 280] width 157 height 27
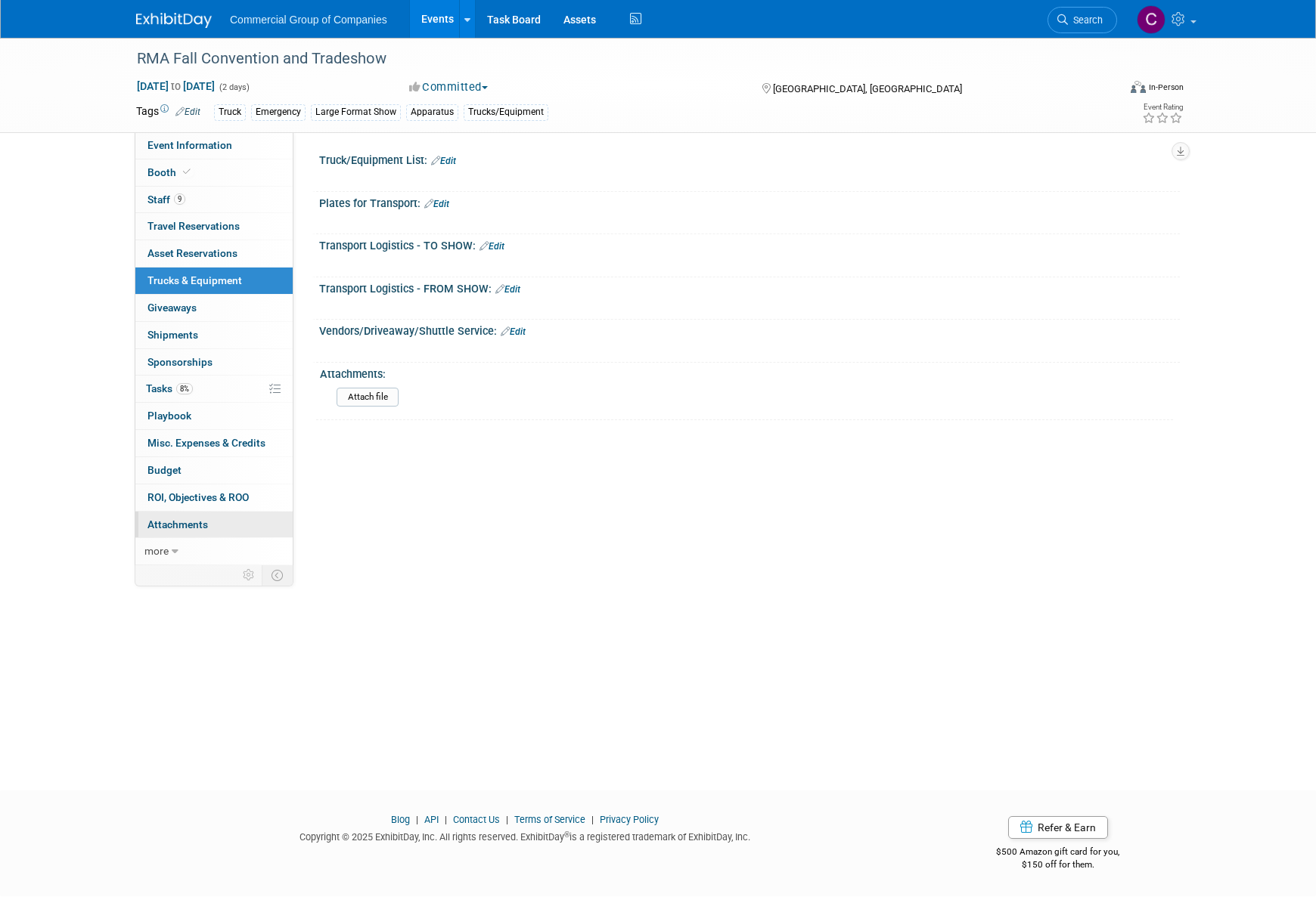
click at [222, 526] on link "0 Attachments 0" at bounding box center [214, 524] width 157 height 27
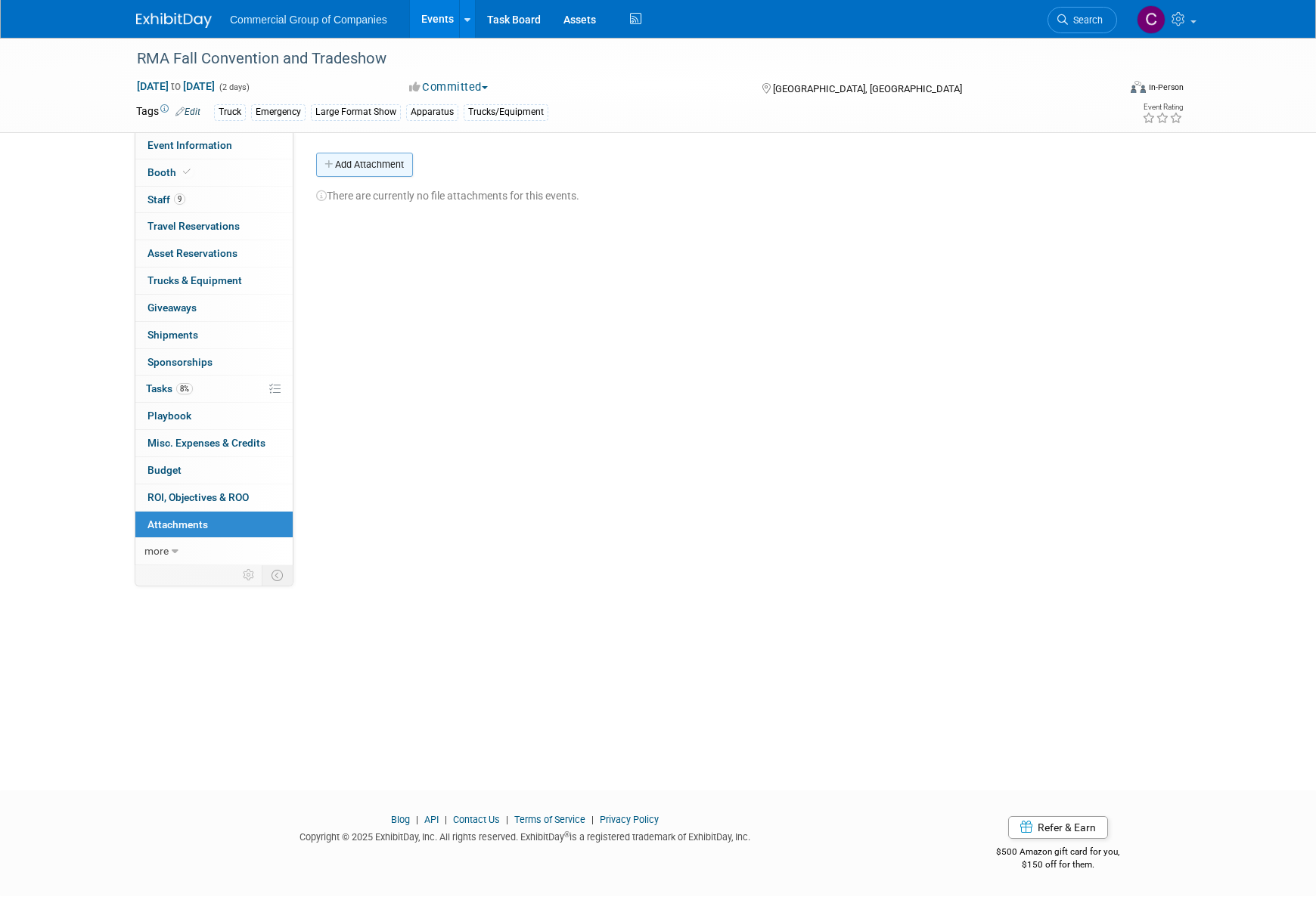
click at [351, 174] on button "Add Attachment" at bounding box center [364, 165] width 97 height 24
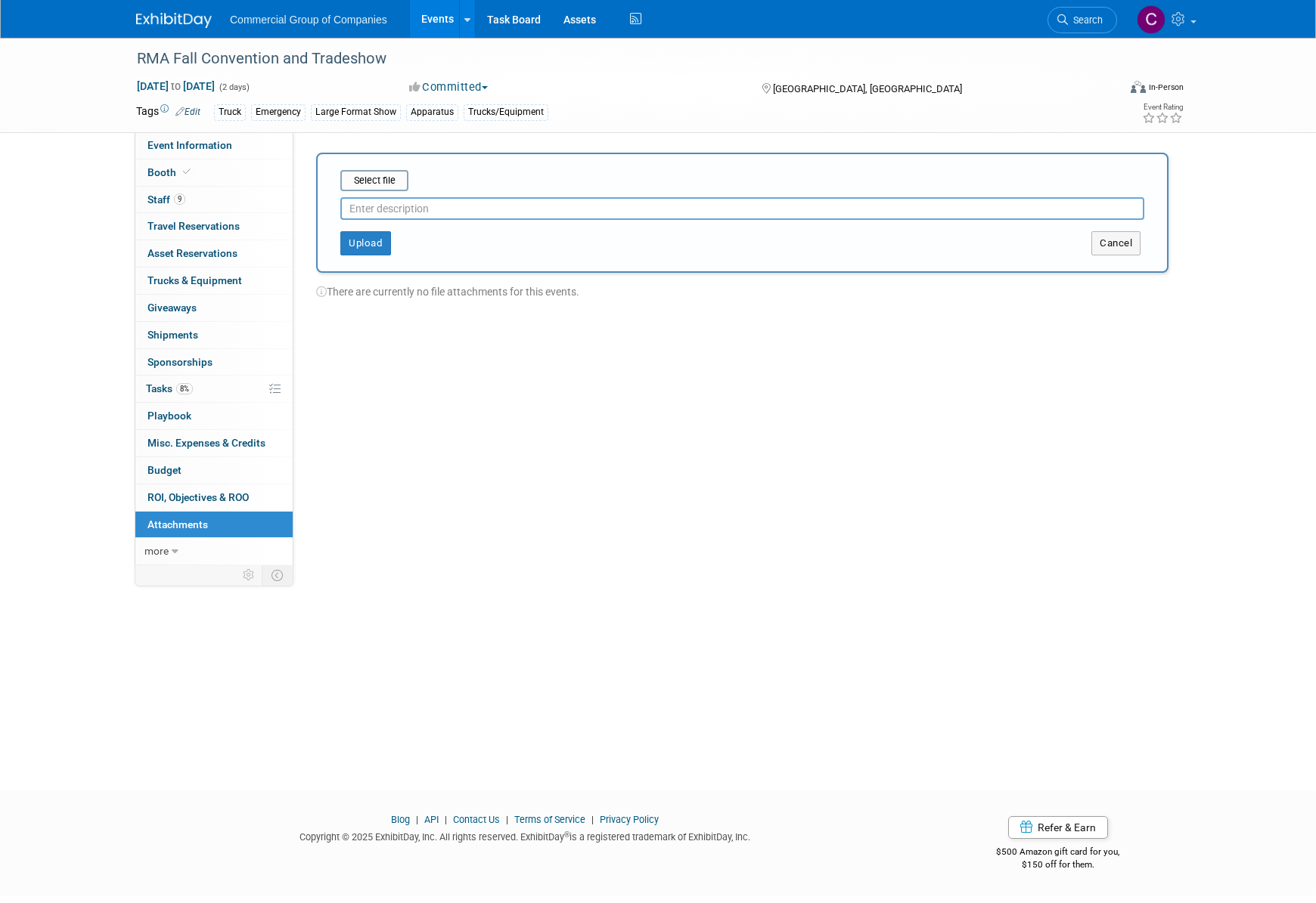
click at [392, 205] on input "text" at bounding box center [742, 209] width 804 height 23
type input "Floorplan"
click at [323, 253] on div "Upload" at bounding box center [494, 243] width 354 height 24
click at [330, 249] on div "Upload" at bounding box center [494, 243] width 354 height 24
click at [380, 167] on div "Select file Floorplan This is an invoice Upload Cancel" at bounding box center [741, 212] width 852 height 120
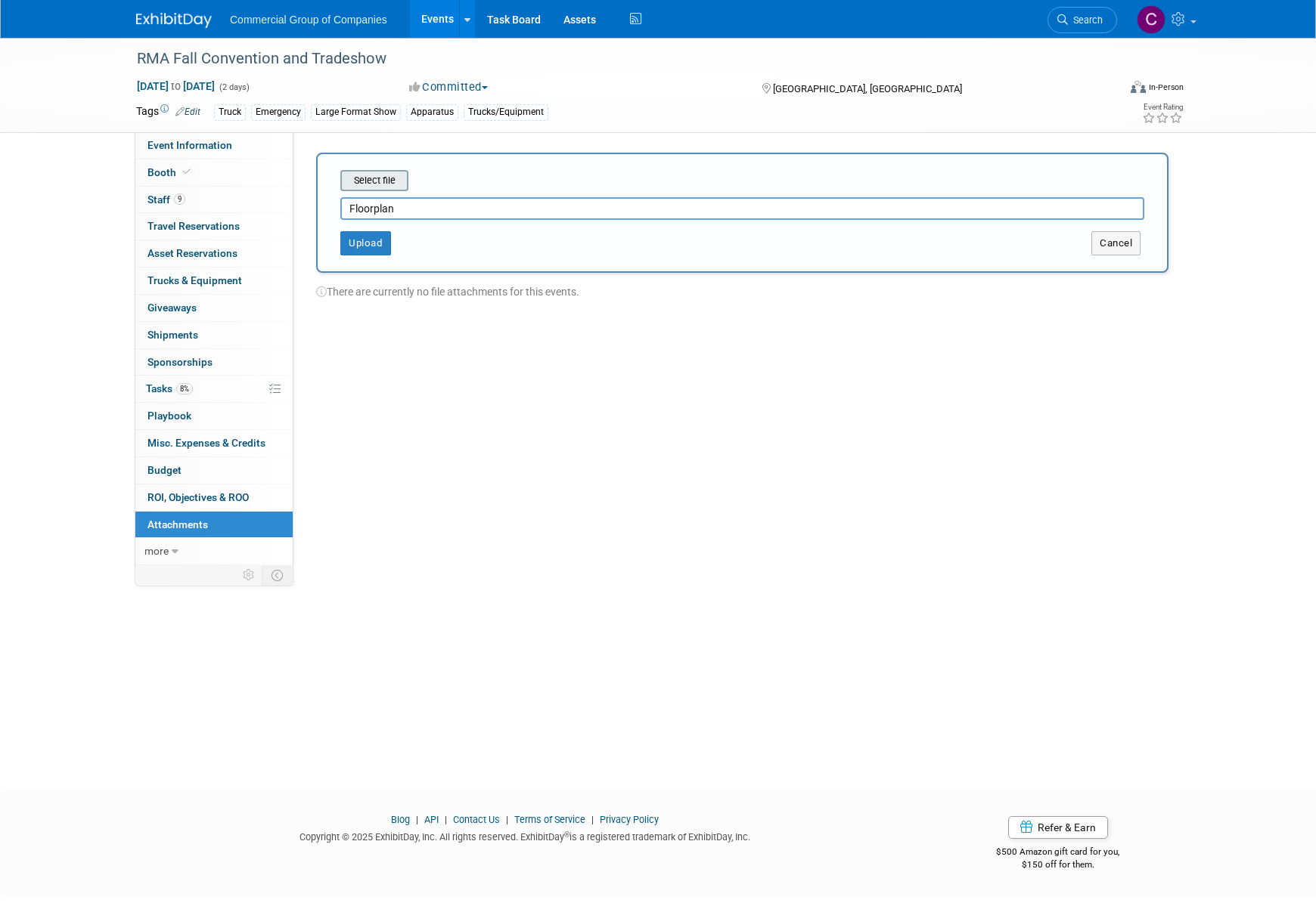
click at [383, 177] on input "file" at bounding box center [317, 181] width 180 height 18
click at [382, 237] on button "Upload" at bounding box center [365, 237] width 50 height 24
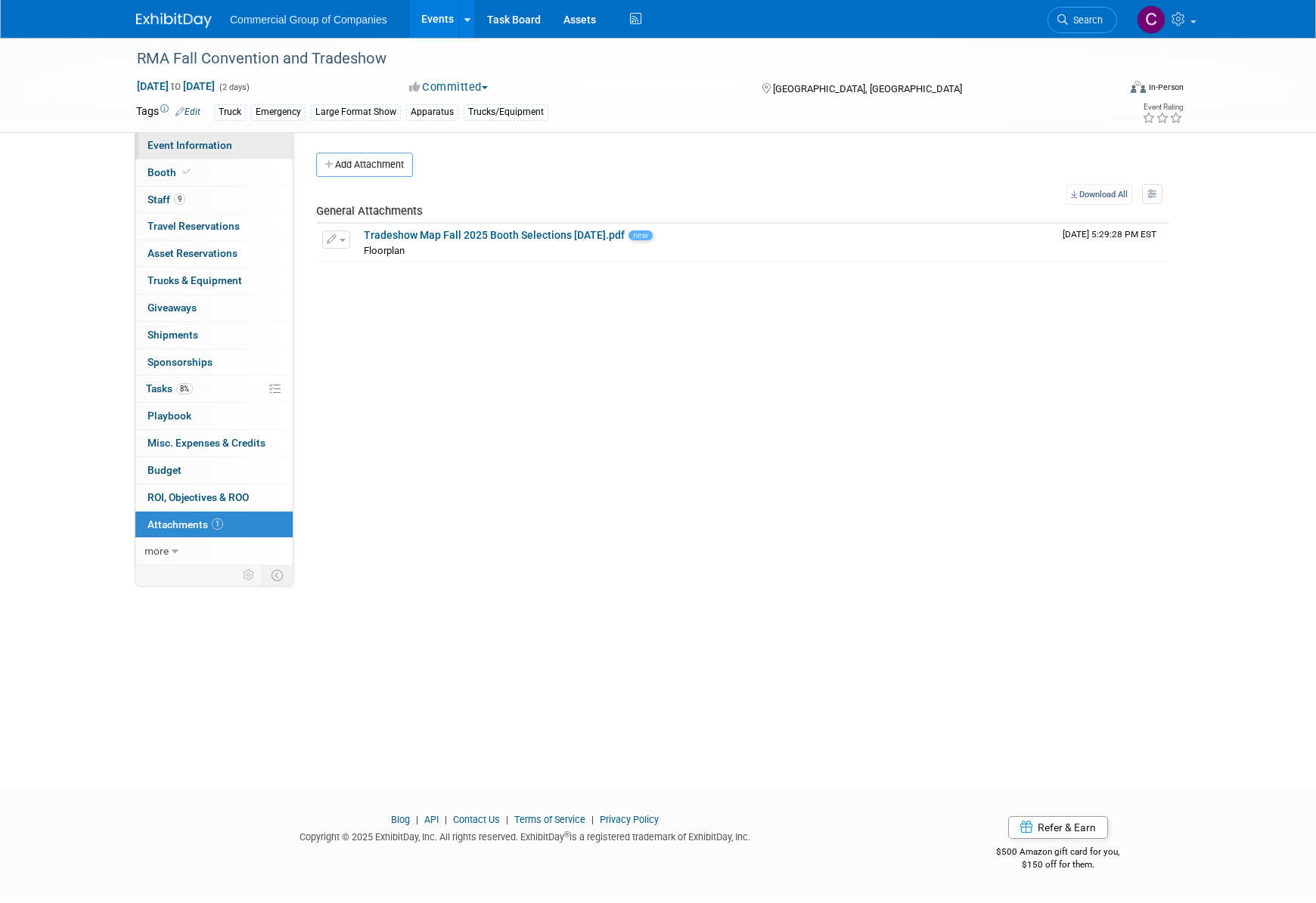
click at [172, 145] on span "Event Information" at bounding box center [189, 145] width 85 height 12
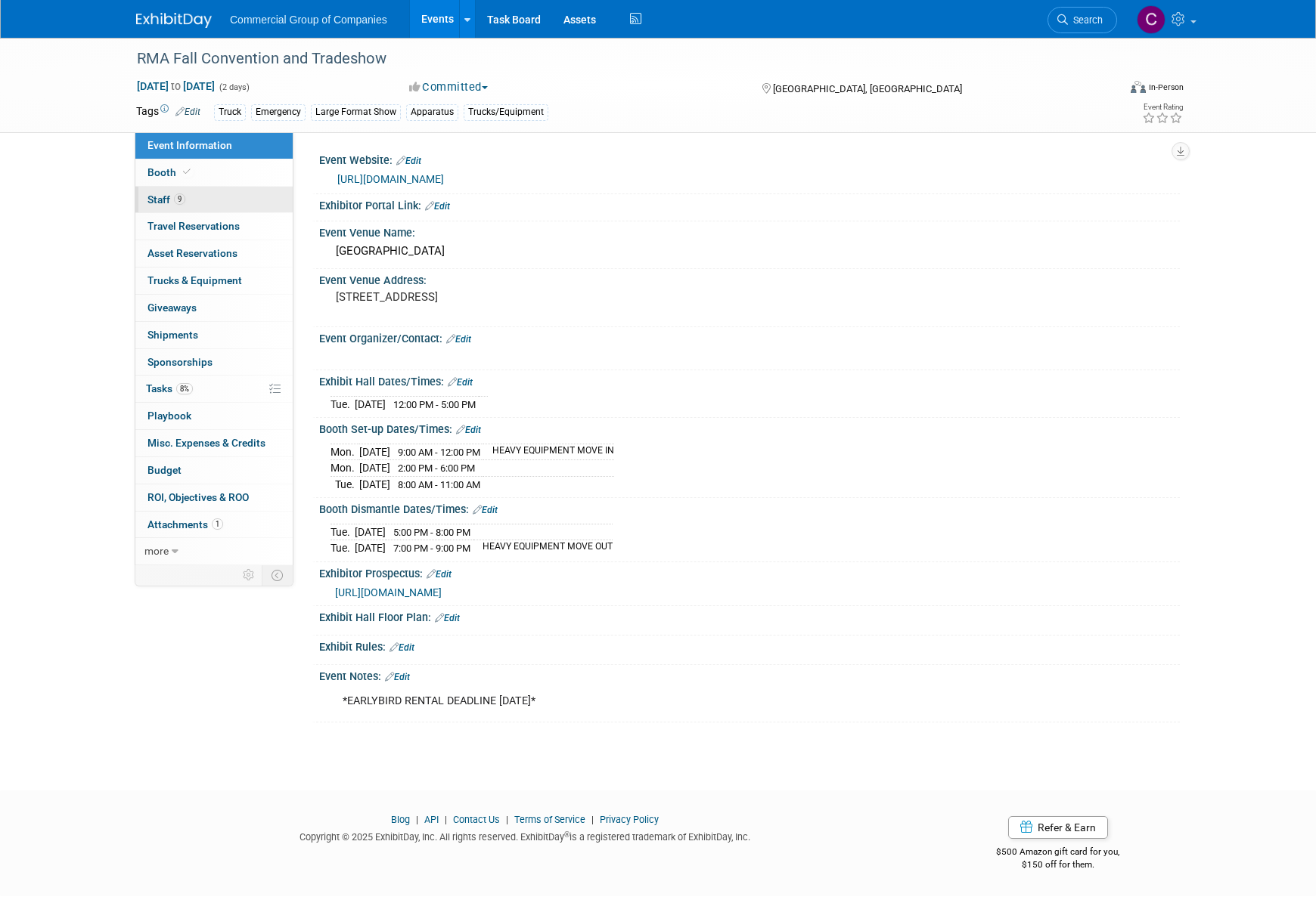
click at [211, 197] on link "9 Staff 9" at bounding box center [214, 199] width 157 height 27
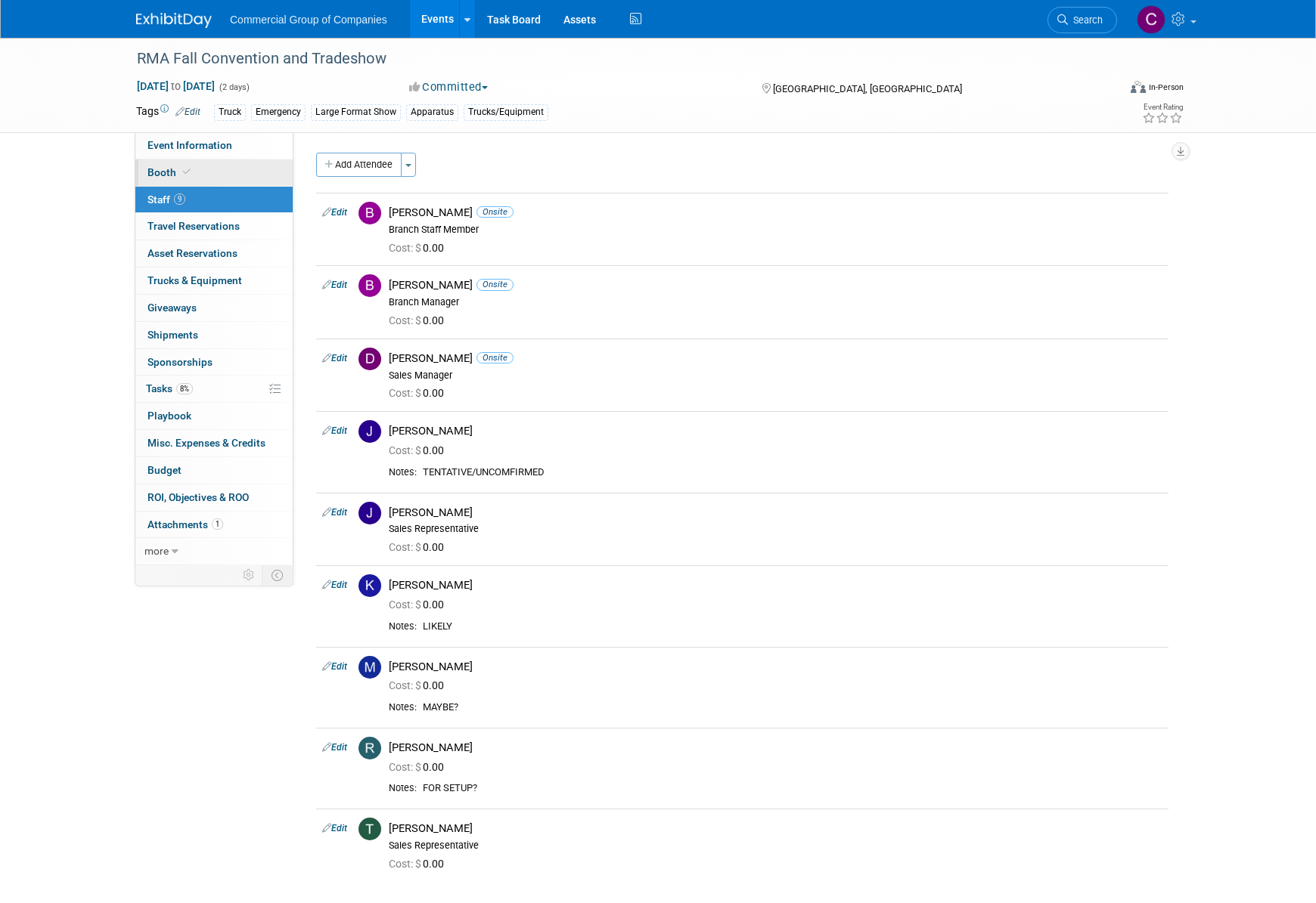
click at [245, 177] on link "Booth" at bounding box center [214, 172] width 157 height 27
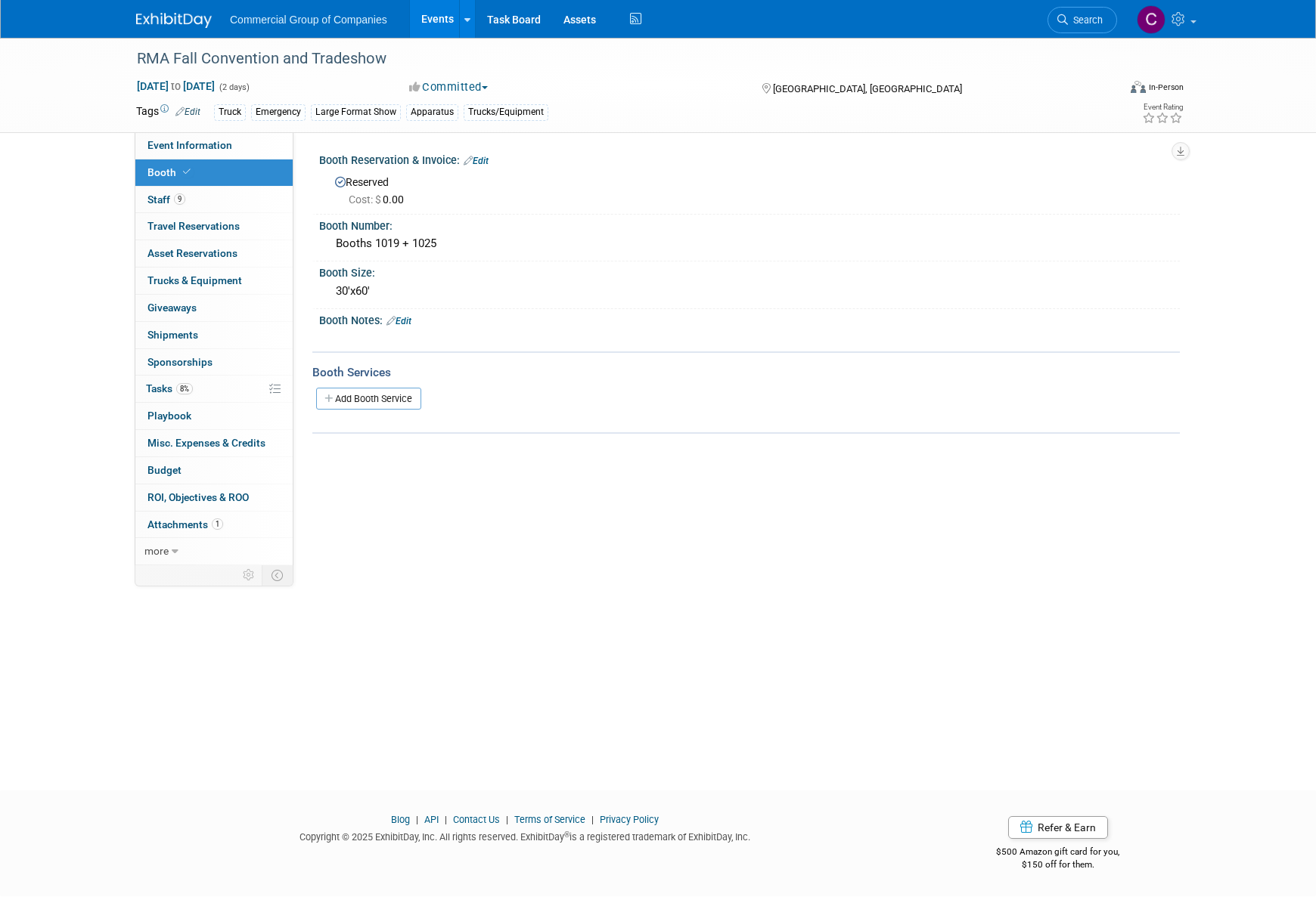
click at [489, 163] on link "Edit" at bounding box center [475, 161] width 25 height 11
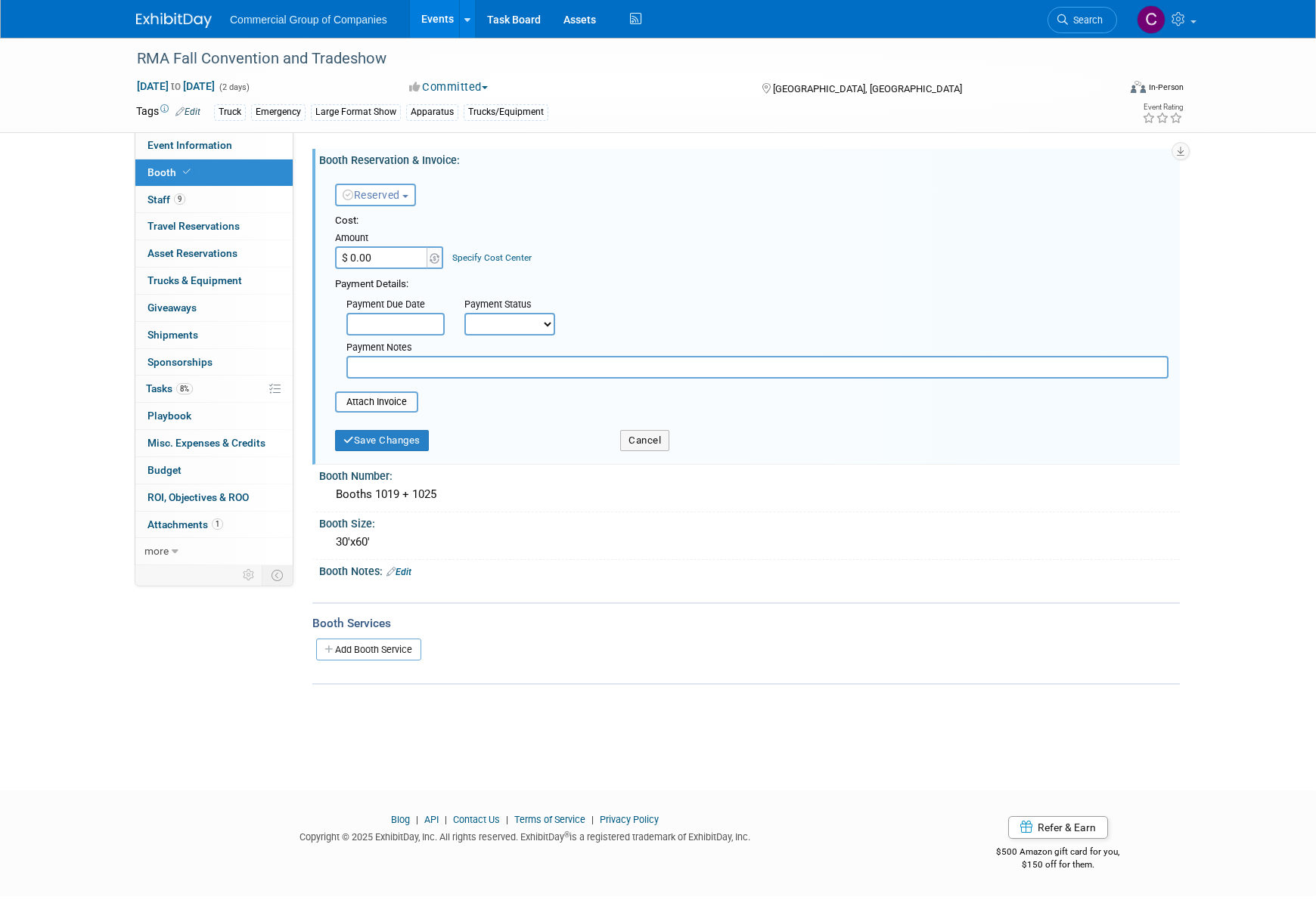
click at [550, 672] on div "Booth Services Add Booth Service" at bounding box center [746, 644] width 868 height 82
click at [642, 439] on button "Cancel" at bounding box center [645, 440] width 49 height 21
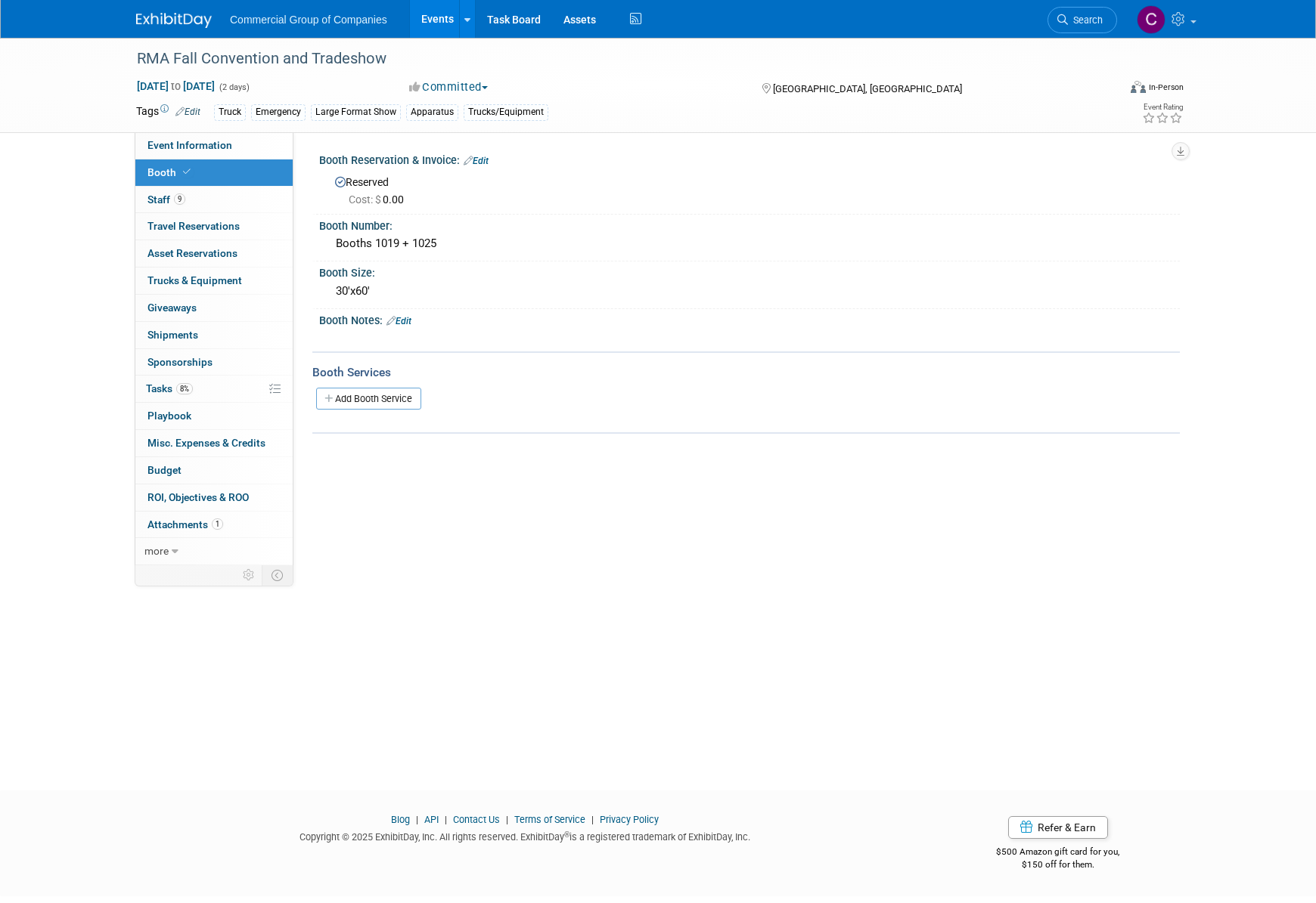
click at [165, 19] on img at bounding box center [174, 20] width 76 height 16
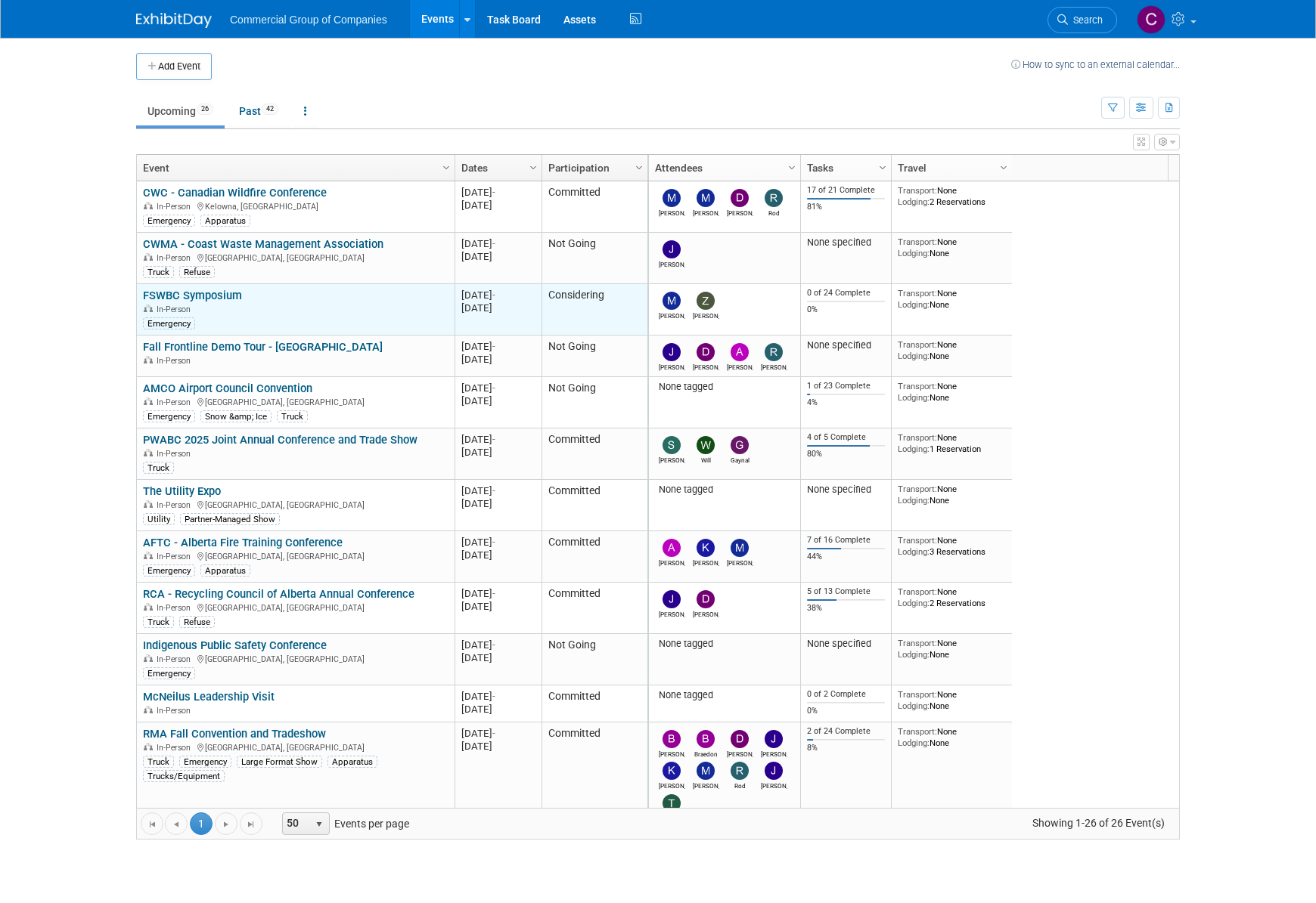
click at [228, 286] on td "FSWBC Symposium FSWBC Symposium In-Person Emergency" at bounding box center [296, 310] width 318 height 51
click at [229, 294] on link "FSWBC Symposium" at bounding box center [192, 296] width 99 height 14
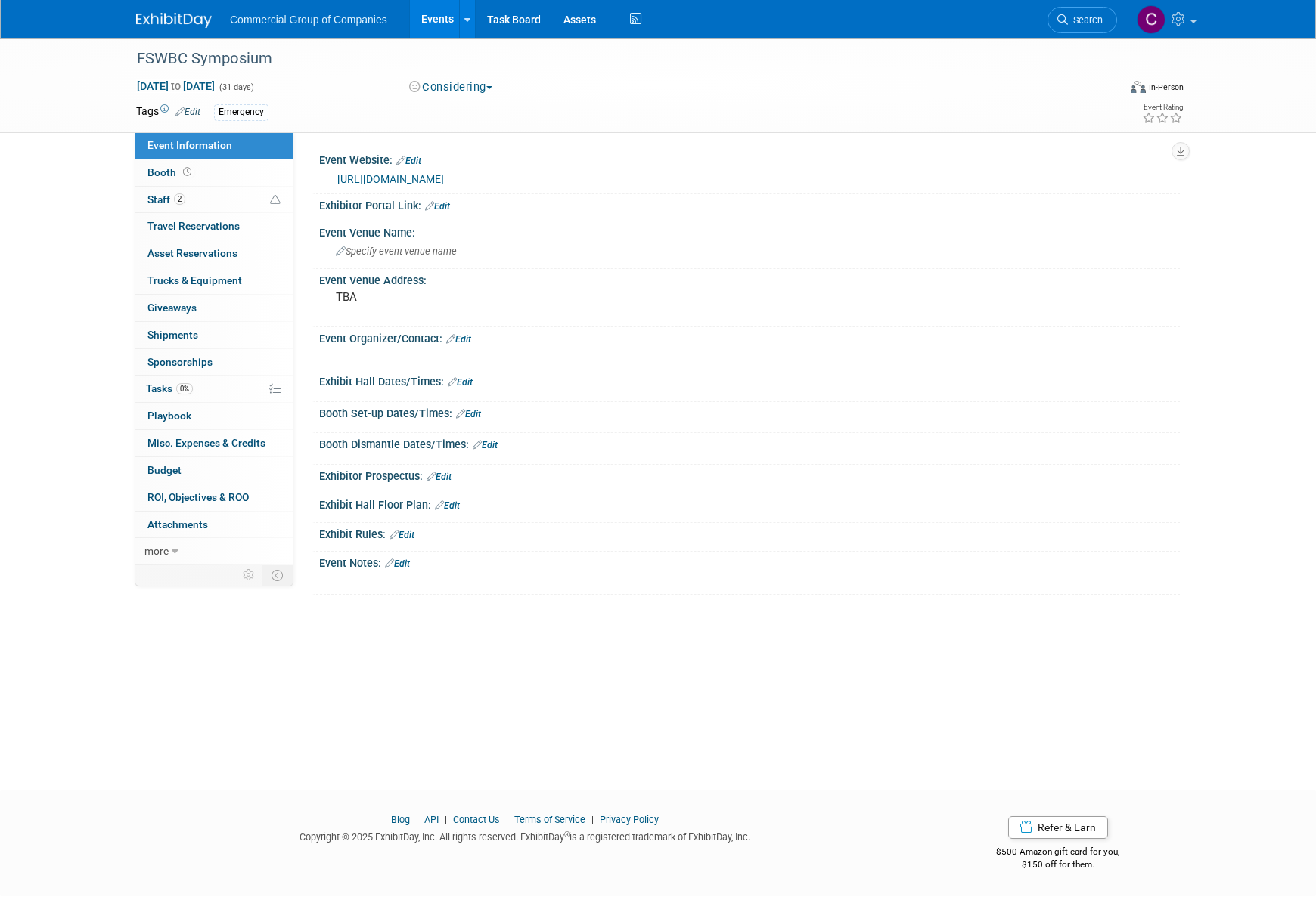
click at [411, 162] on link "Edit" at bounding box center [408, 161] width 25 height 11
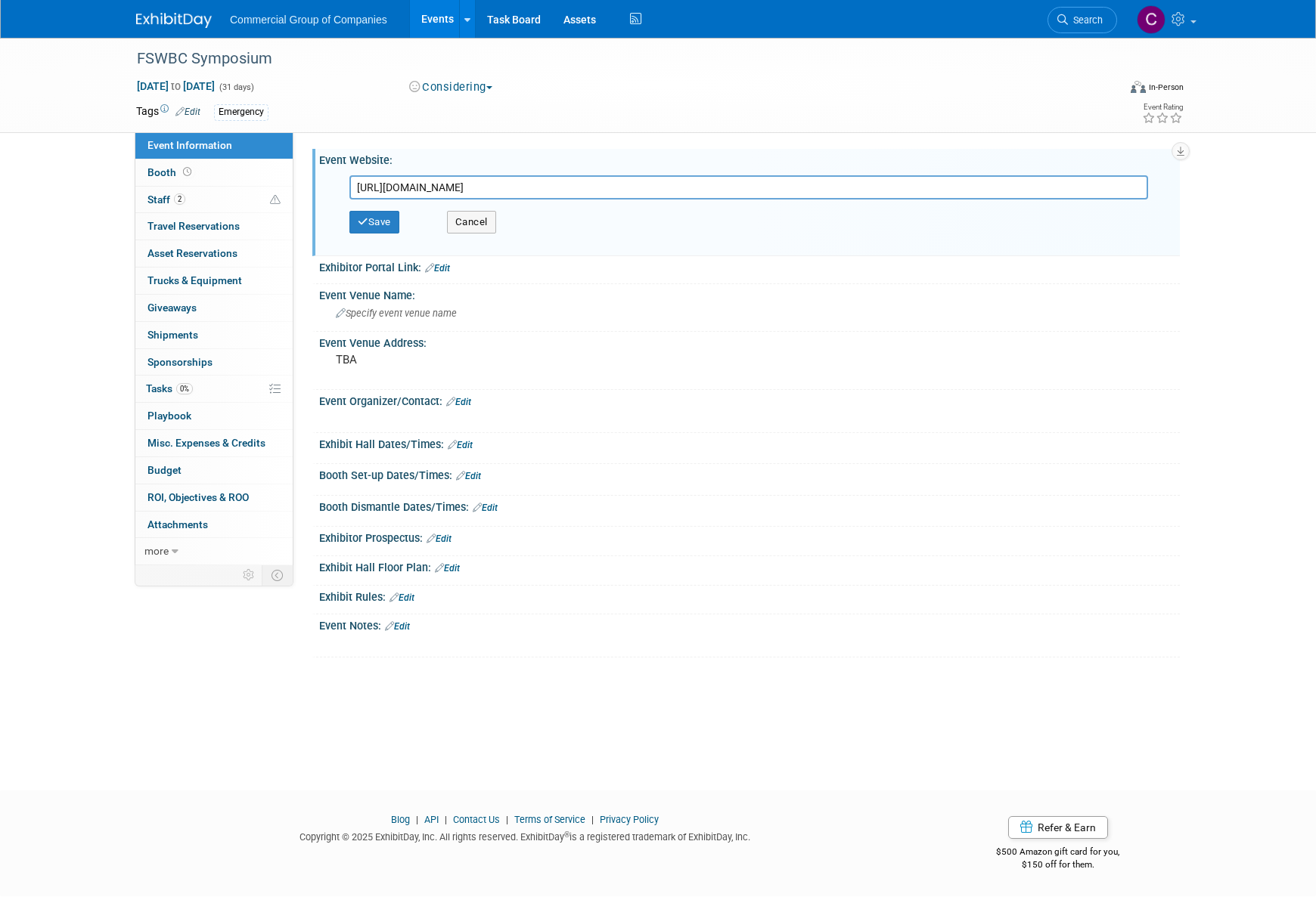
click at [472, 188] on input "[URL][DOMAIN_NAME]" at bounding box center [749, 188] width 799 height 24
type input "[URL][DOMAIN_NAME]"
click at [377, 227] on button "Save" at bounding box center [374, 222] width 50 height 23
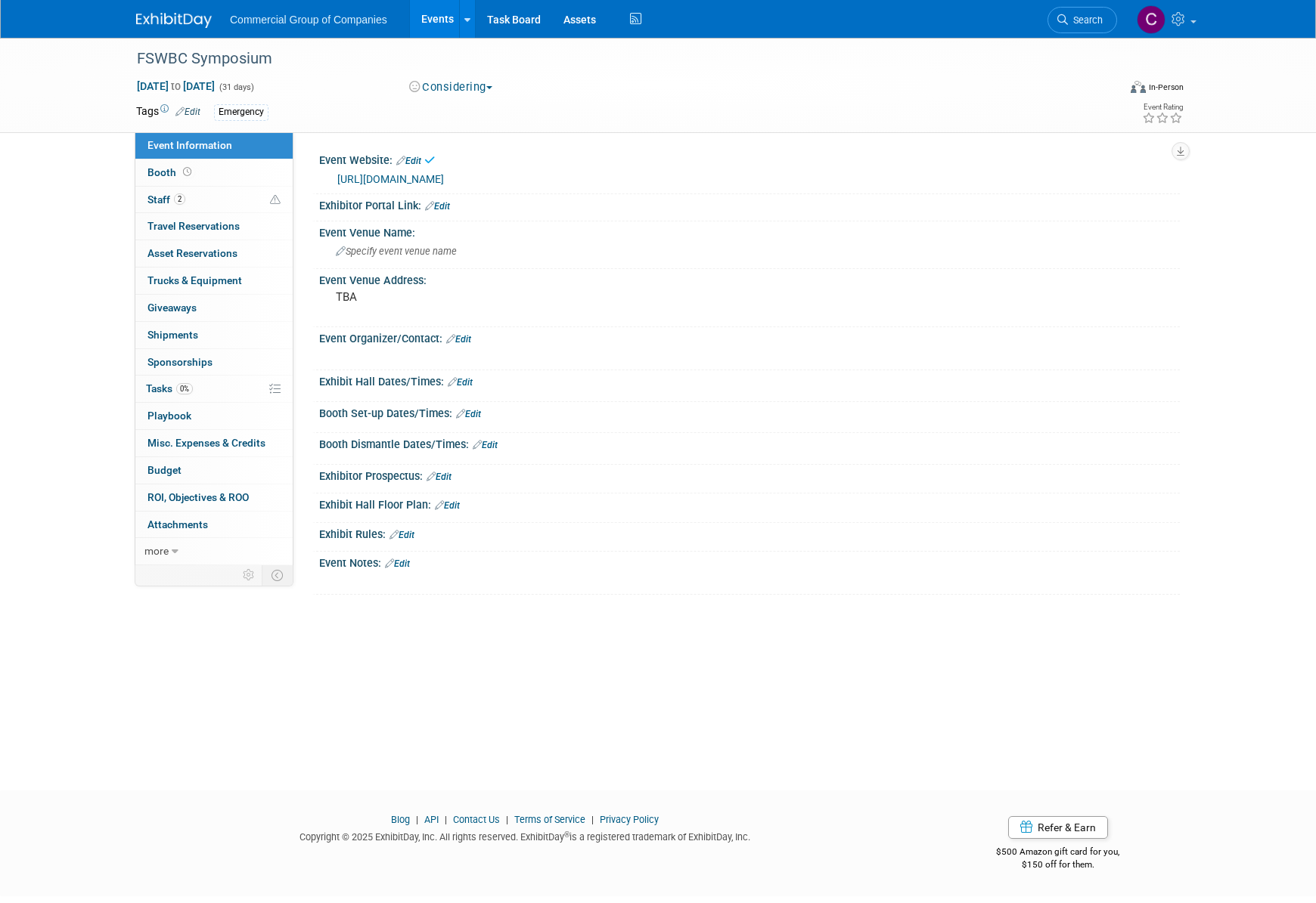
click at [254, 85] on span "(31 days)" at bounding box center [236, 87] width 37 height 10
click at [215, 82] on span "[DATE] to [DATE]" at bounding box center [176, 86] width 80 height 14
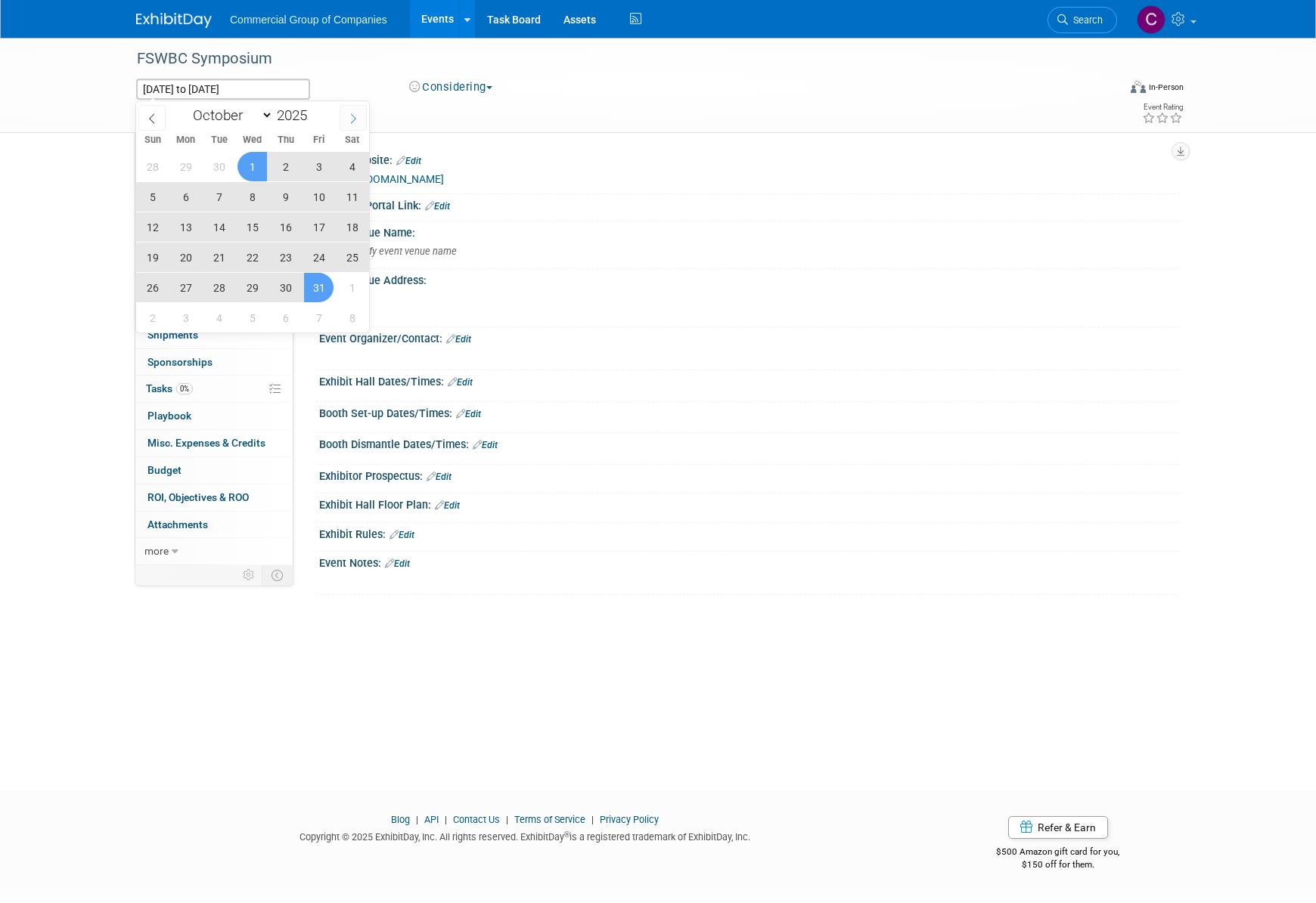
click at [346, 117] on span at bounding box center [353, 118] width 27 height 26
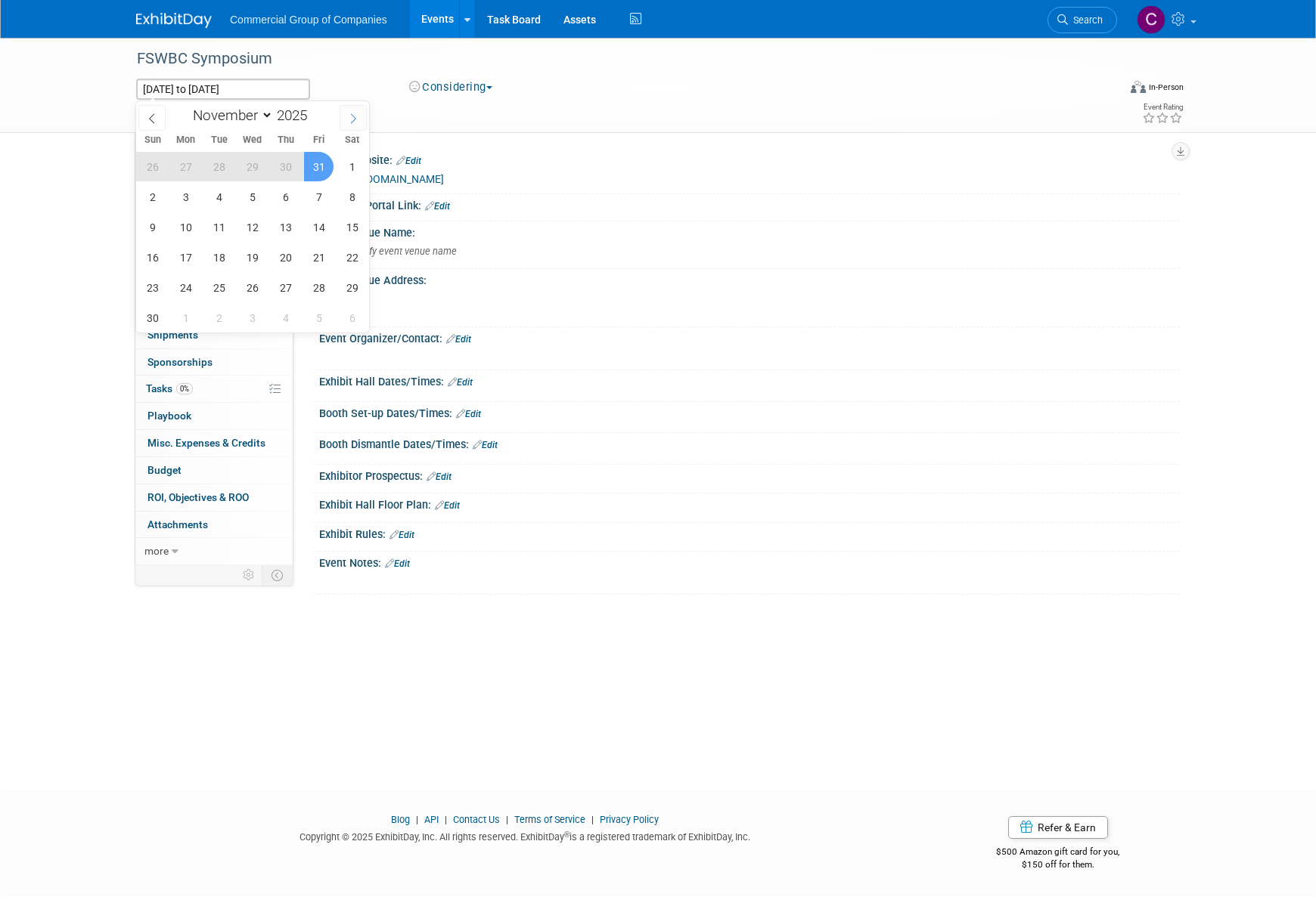
click at [346, 117] on span at bounding box center [353, 118] width 27 height 26
select select "11"
click at [346, 118] on span at bounding box center [353, 118] width 27 height 26
type input "2026"
click at [346, 118] on span at bounding box center [353, 118] width 27 height 26
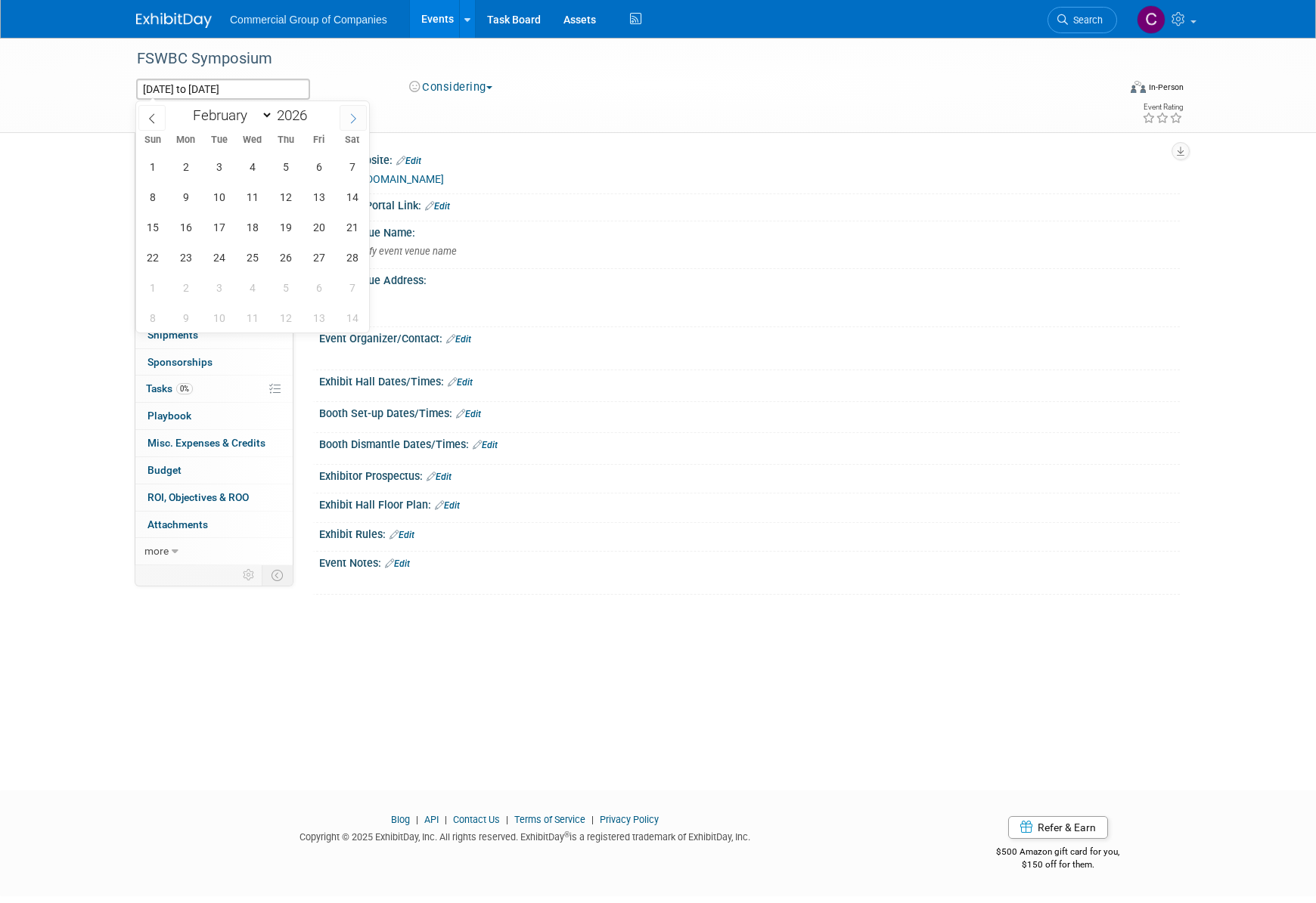
click at [346, 118] on span at bounding box center [353, 118] width 27 height 26
select select "3"
click at [293, 232] on span "16" at bounding box center [286, 227] width 29 height 29
type input "[DATE]"
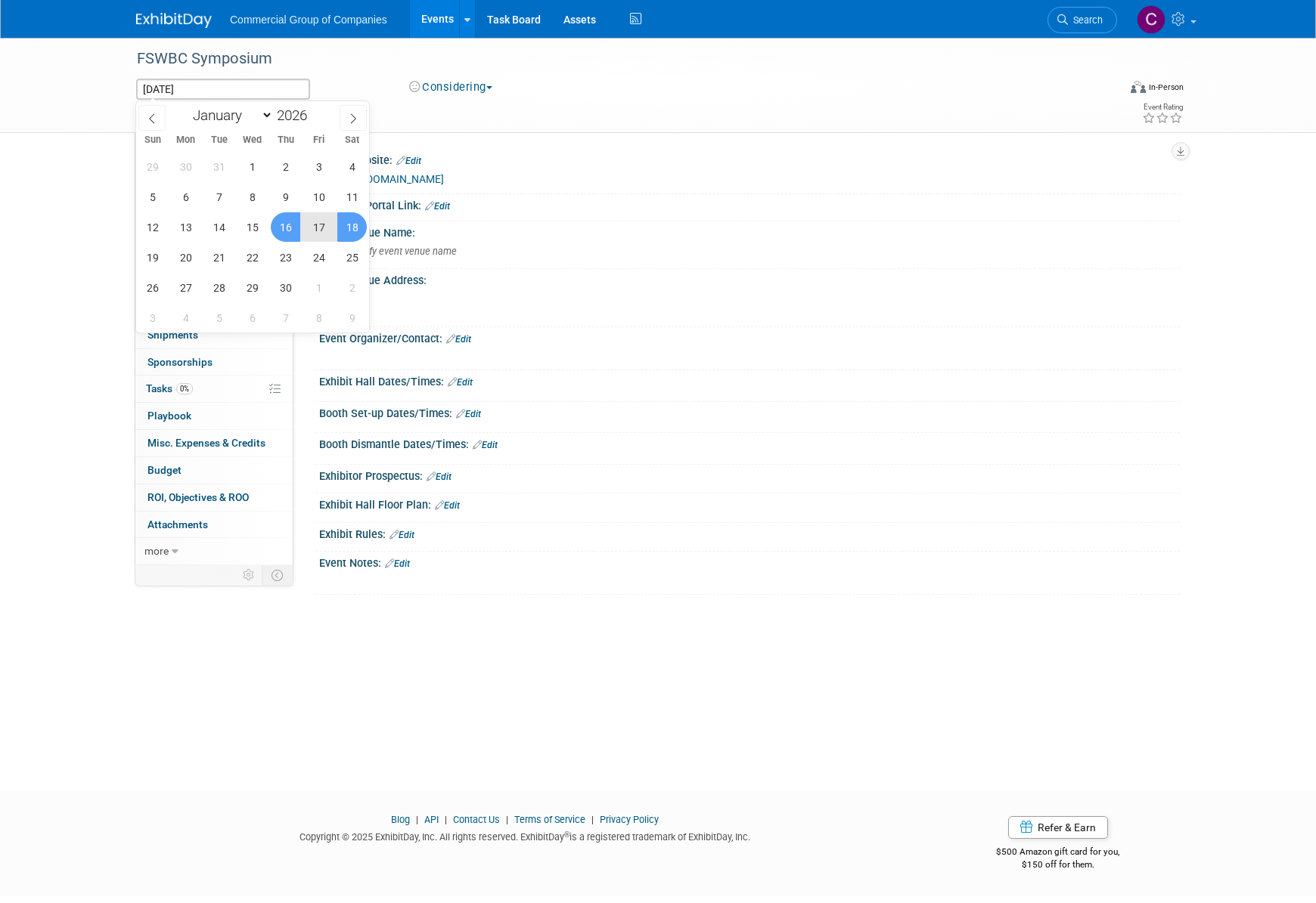
click at [351, 229] on span "18" at bounding box center [352, 227] width 29 height 29
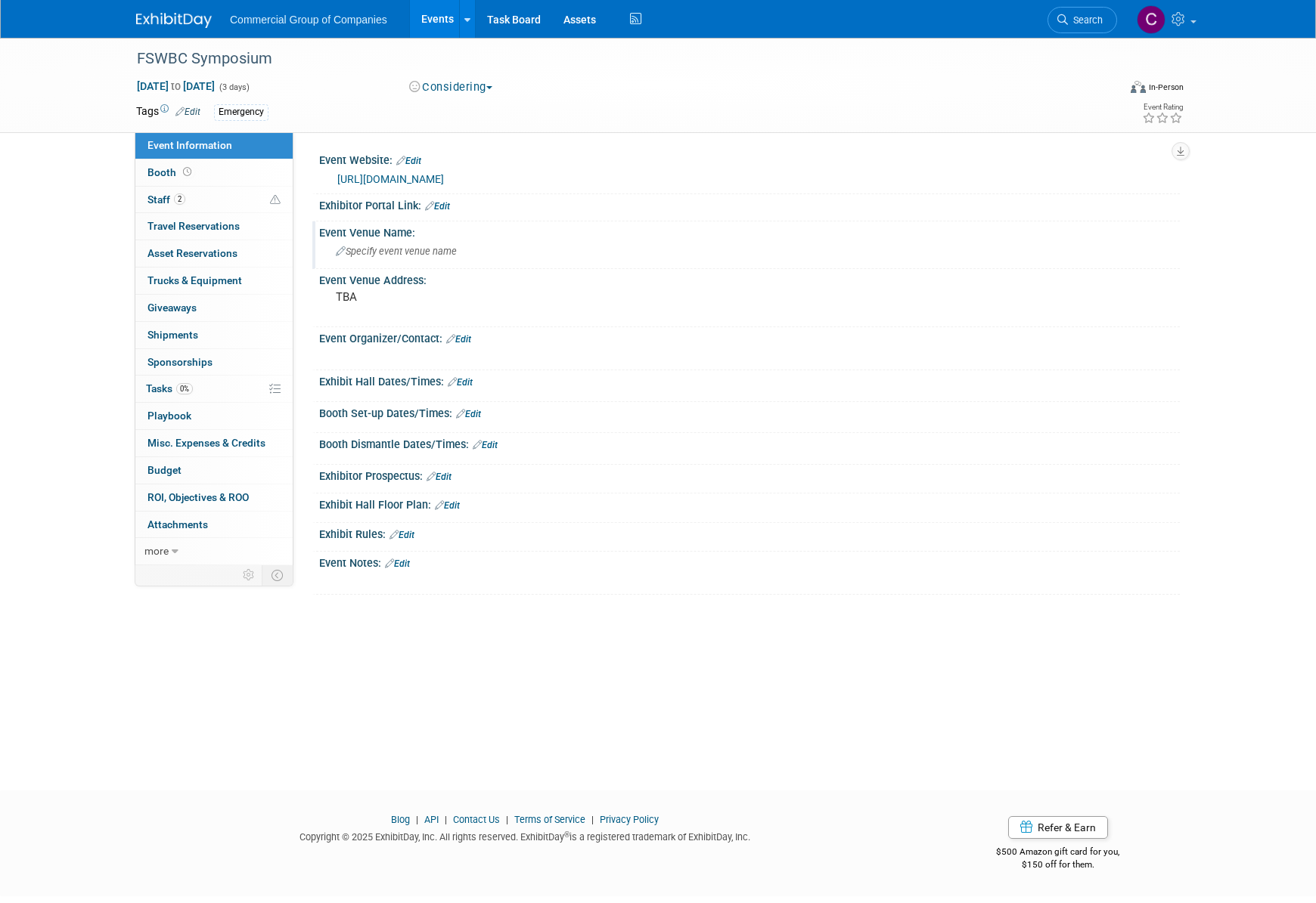
click at [422, 246] on span "Specify event venue name" at bounding box center [396, 252] width 121 height 11
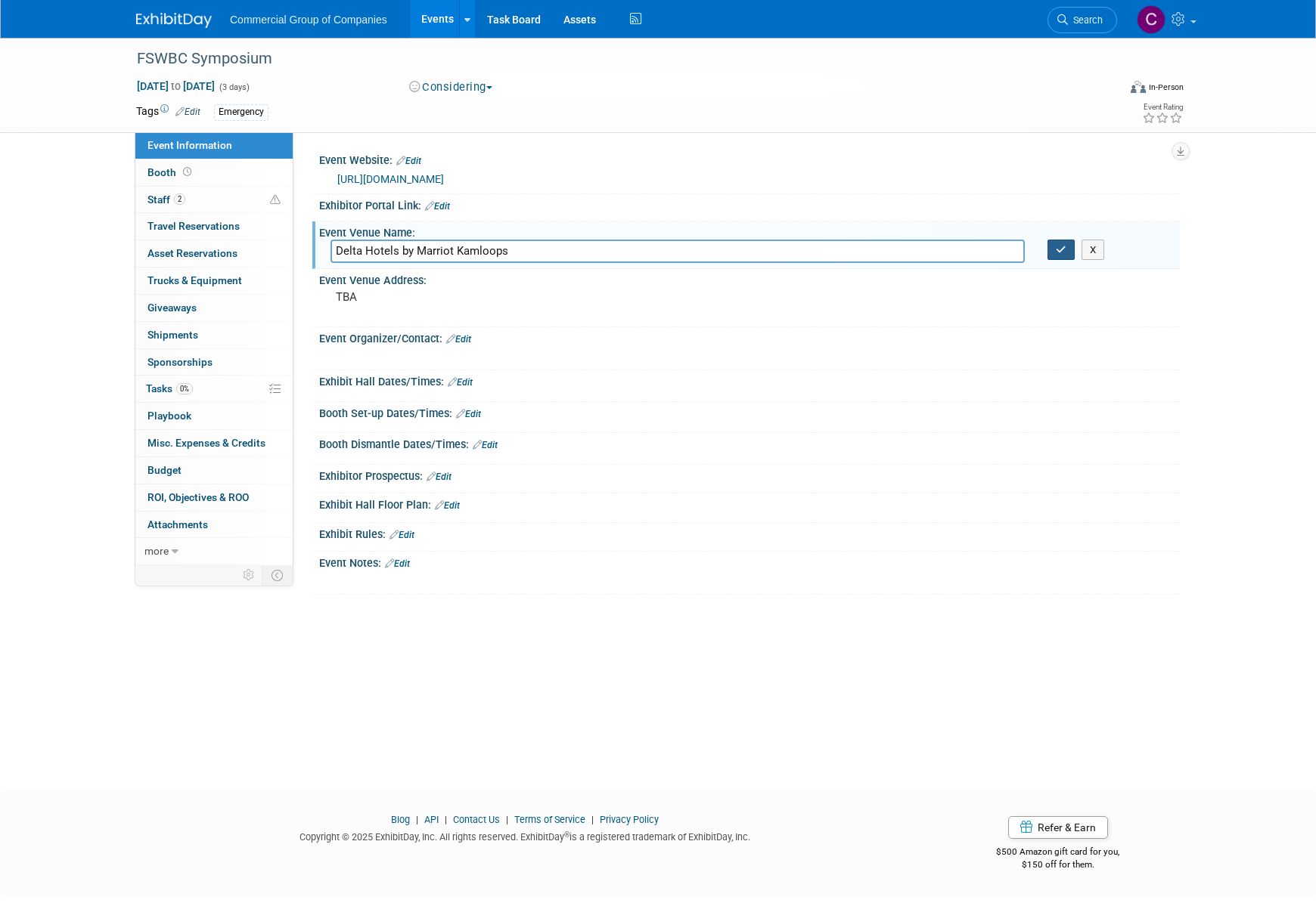
type input "Delta Hotels by Marriot Kamloops"
click at [1059, 247] on icon "button" at bounding box center [1061, 250] width 11 height 10
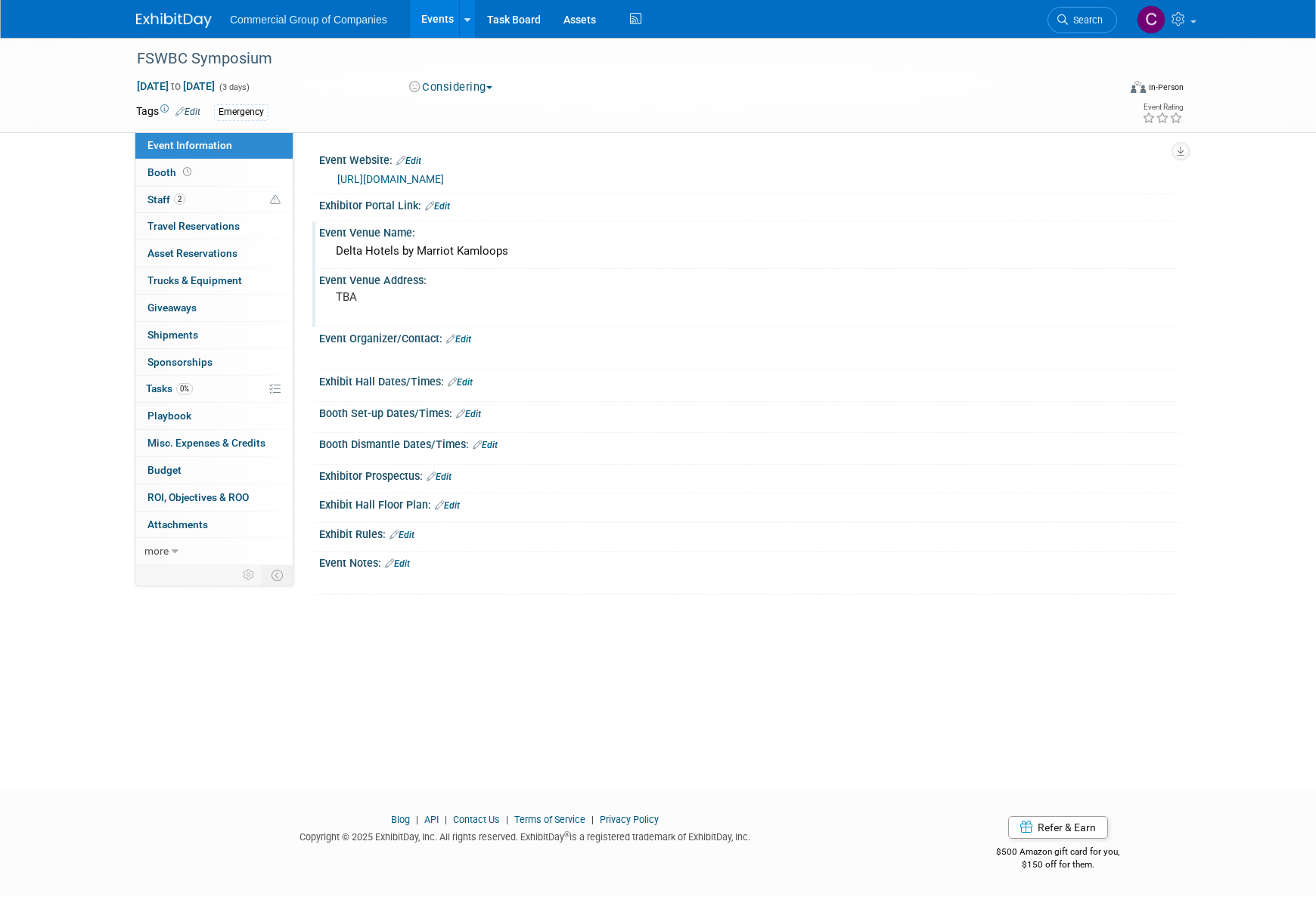
click at [390, 285] on div "Event Venue Address:" at bounding box center [750, 278] width 860 height 19
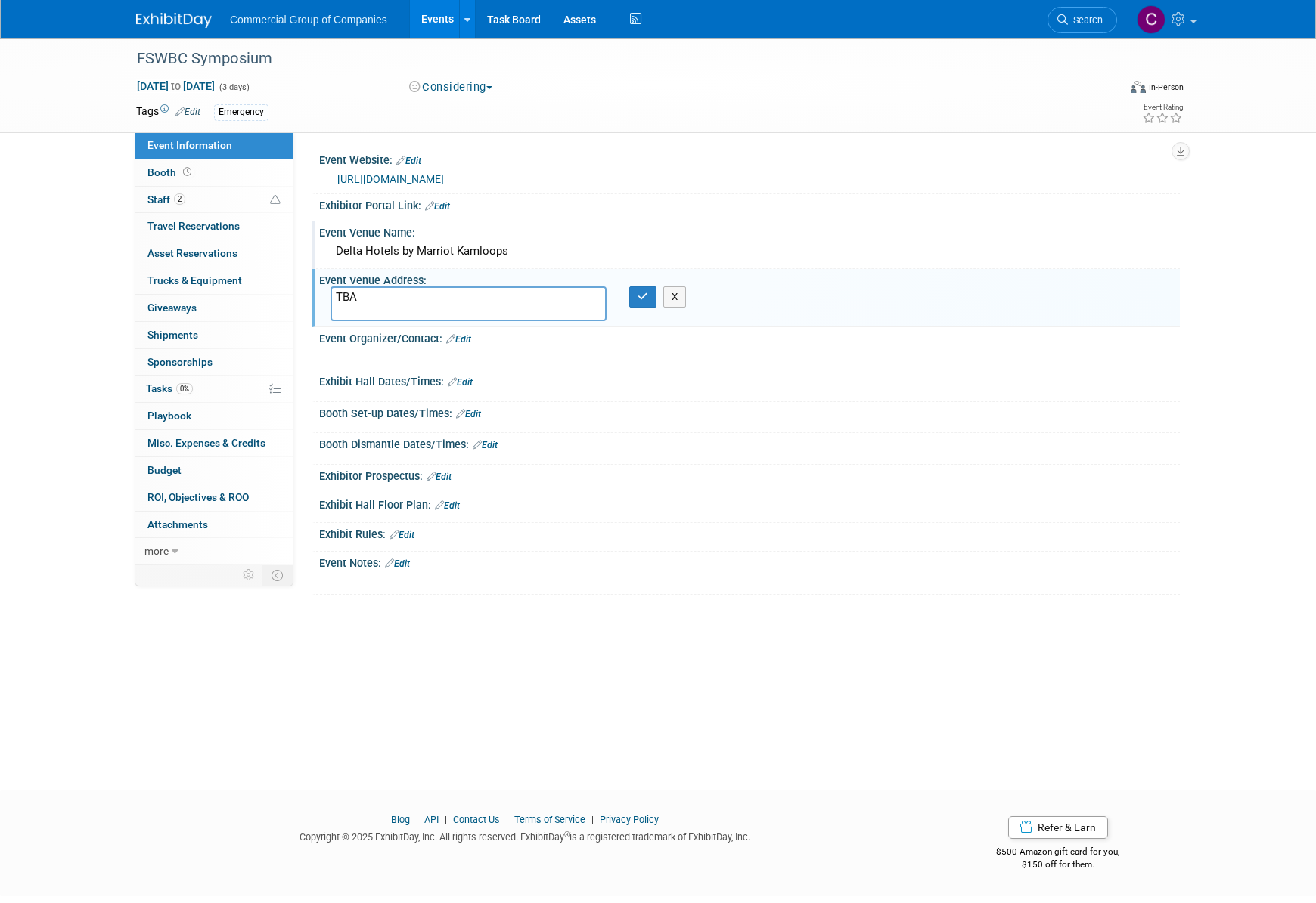
click at [389, 288] on textarea "TBA" at bounding box center [469, 304] width 276 height 35
type textarea "[STREET_ADDRESS]"
click at [636, 295] on button "button" at bounding box center [642, 296] width 27 height 21
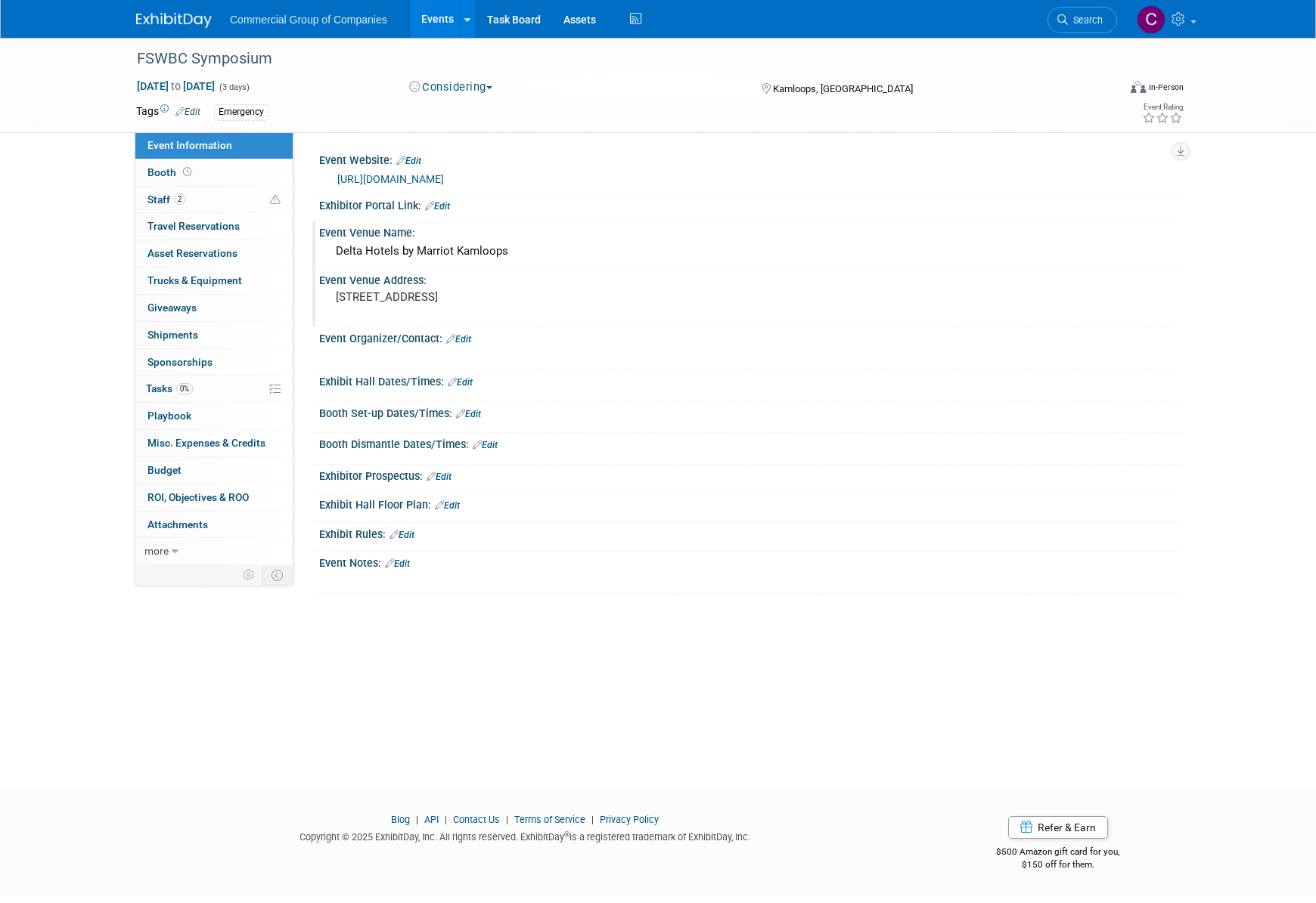
click at [457, 338] on link "Edit" at bounding box center [458, 339] width 25 height 11
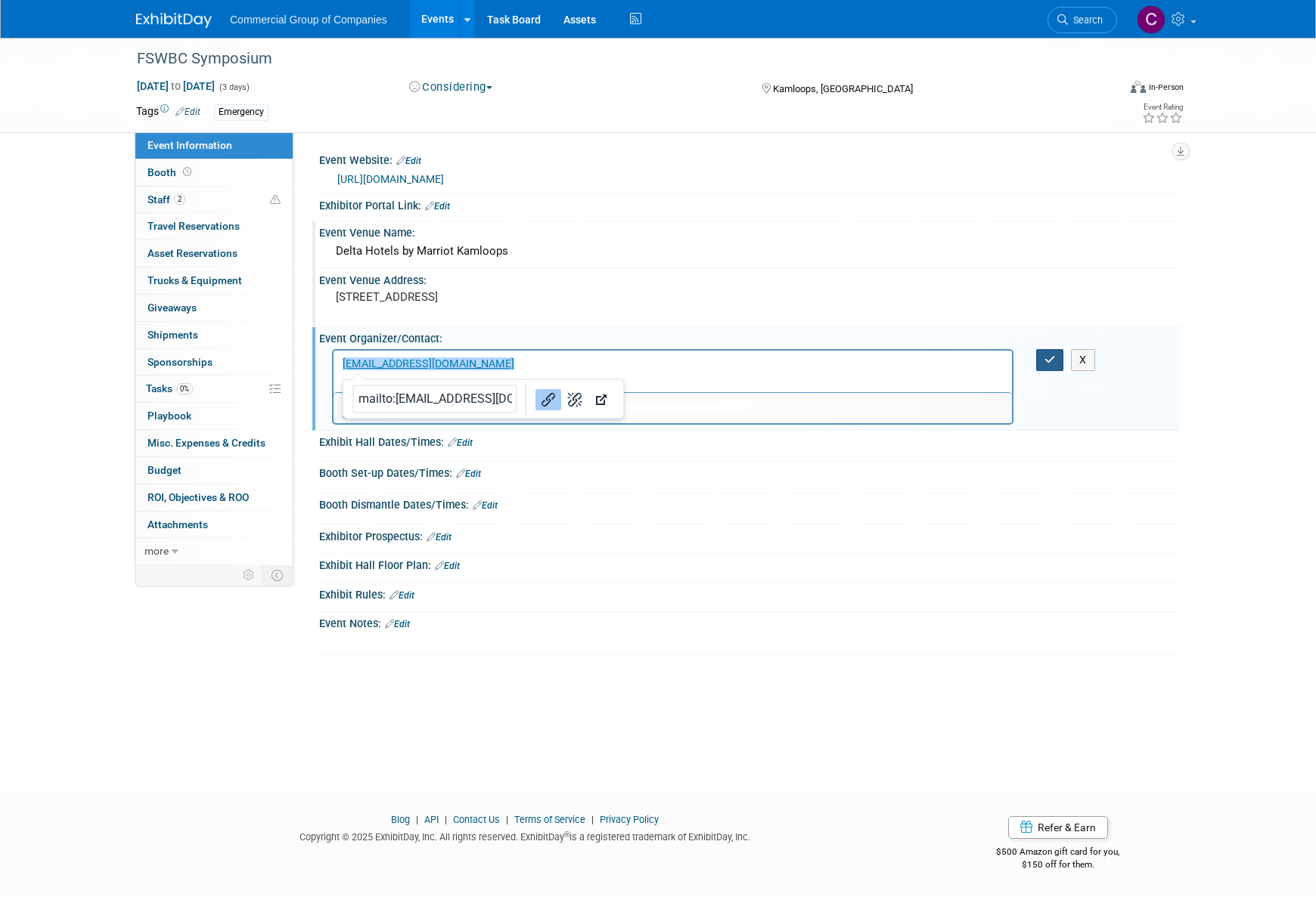
click at [1043, 359] on button "button" at bounding box center [1050, 360] width 28 height 22
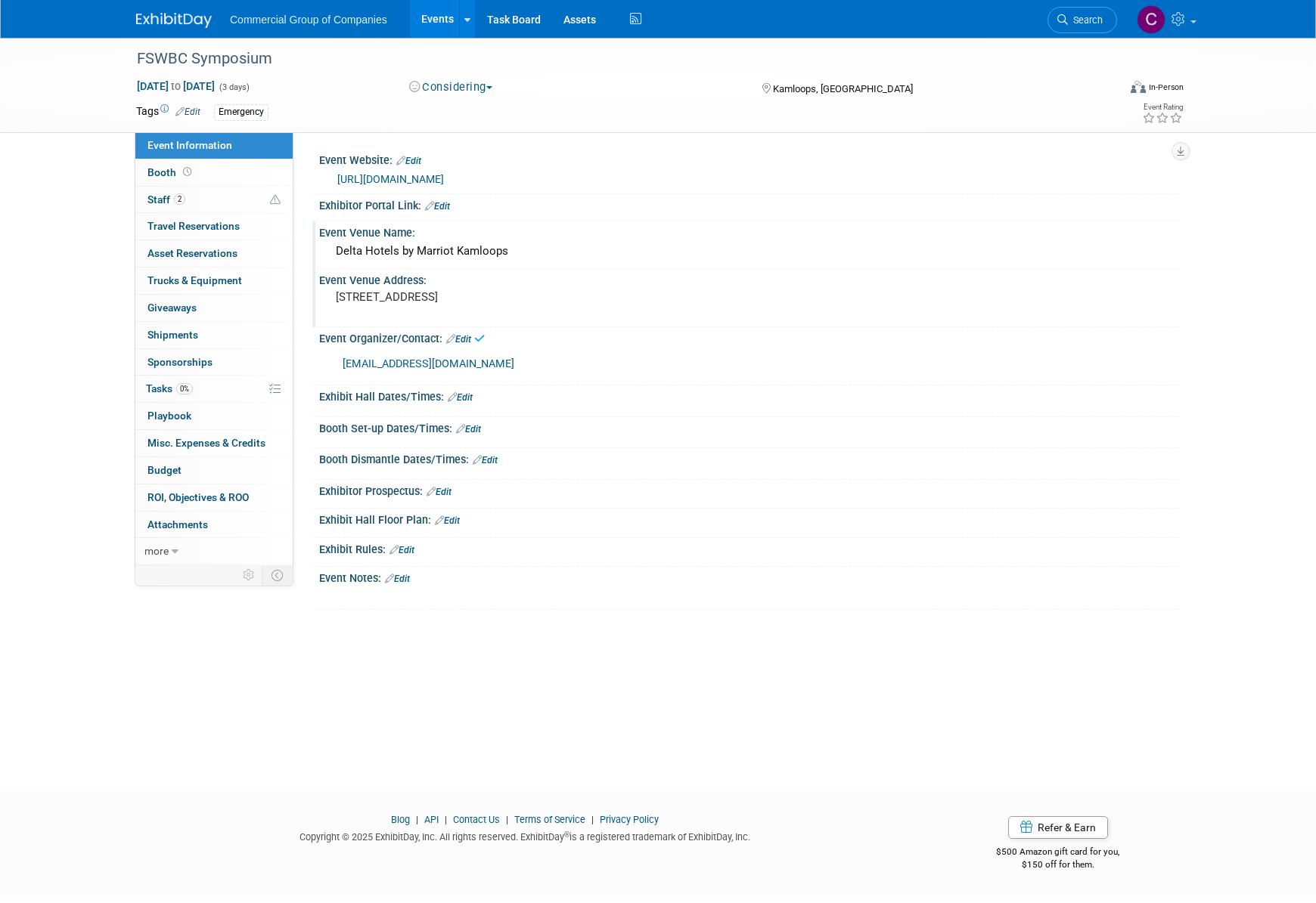
click at [433, 84] on button "Considering" at bounding box center [450, 87] width 94 height 16
click at [464, 178] on link "Not Registered Yet" at bounding box center [474, 175] width 139 height 21
click at [217, 172] on link "Booth" at bounding box center [214, 172] width 157 height 27
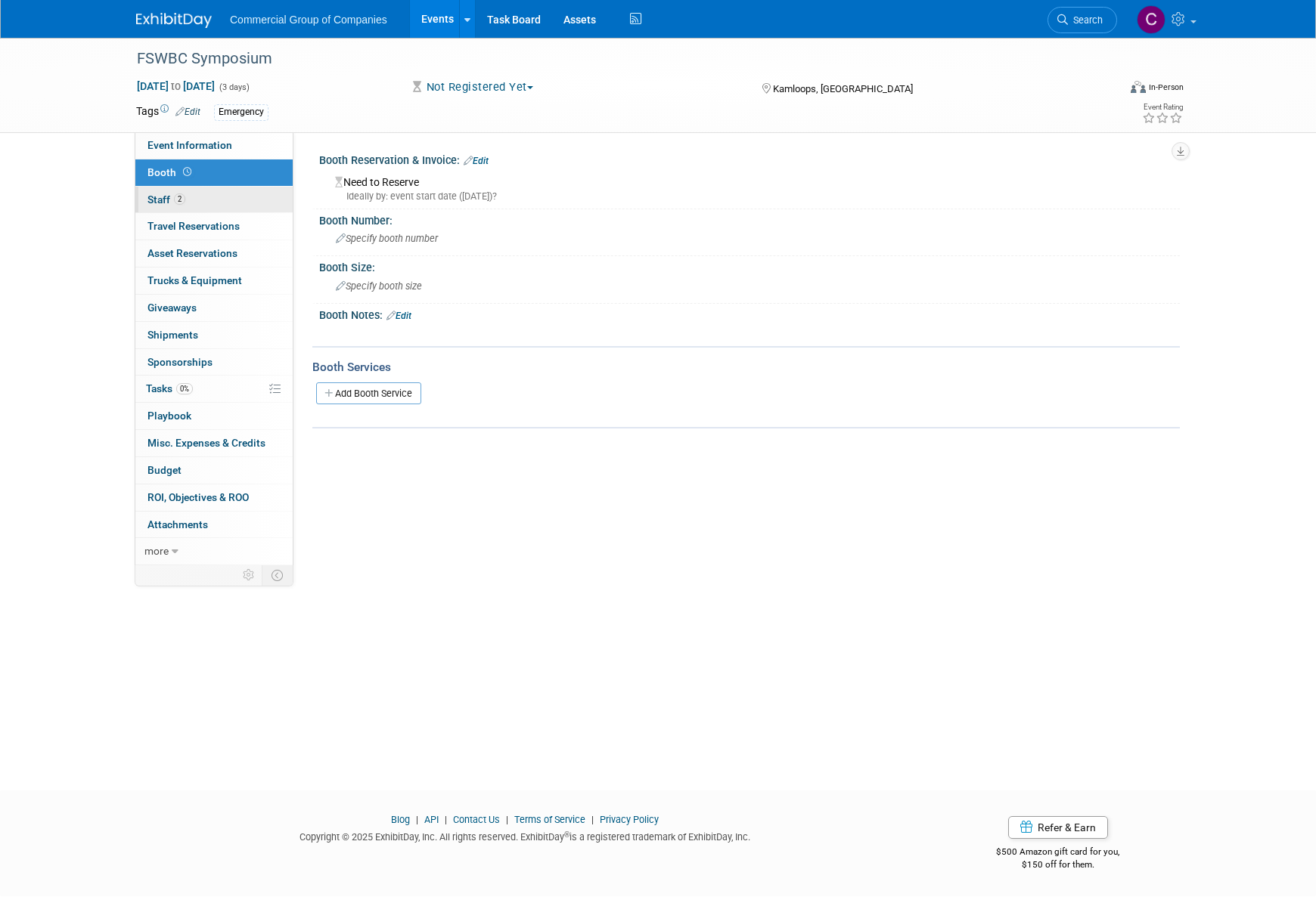
click at [212, 192] on link "2 Staff 2" at bounding box center [214, 199] width 157 height 27
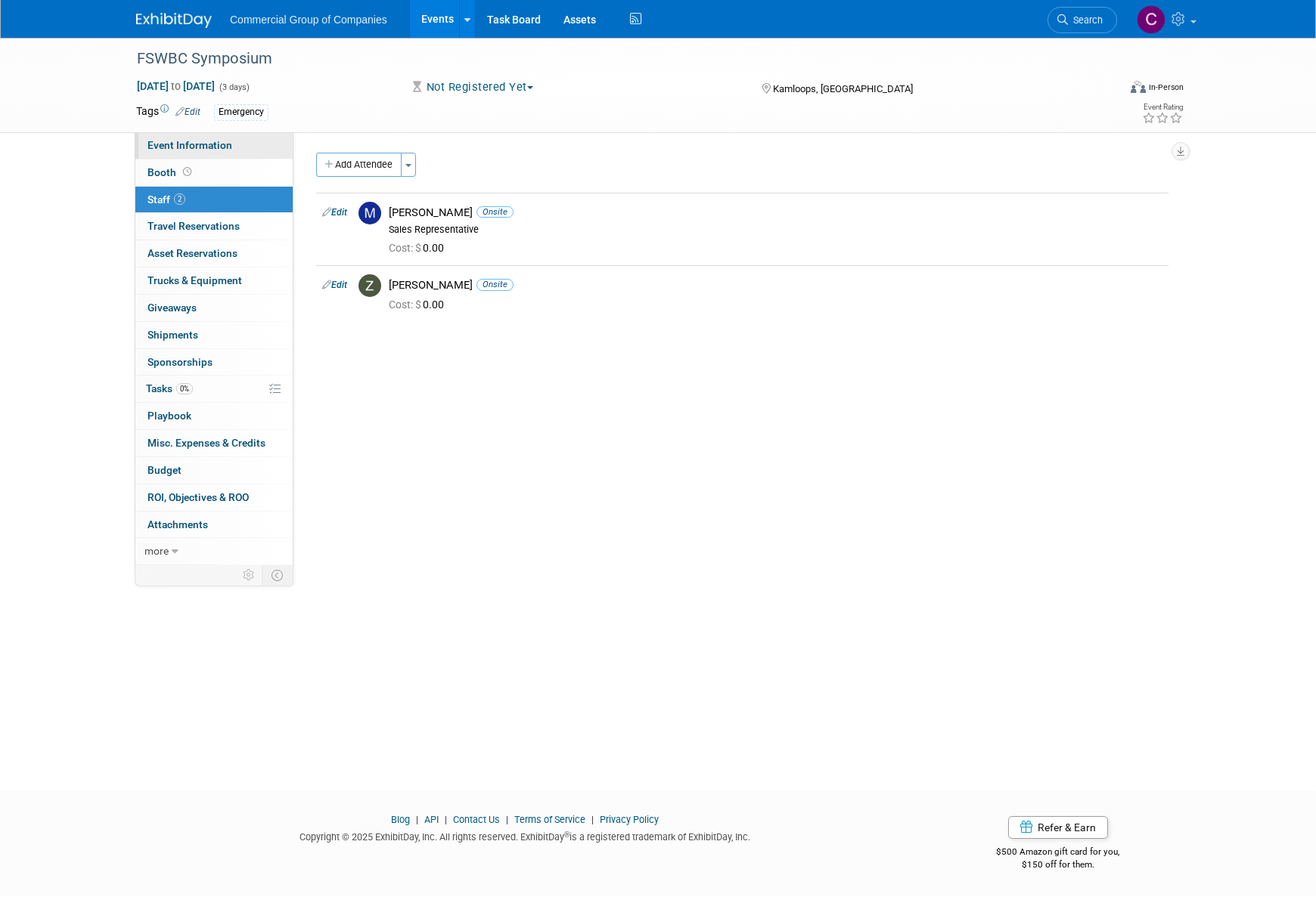
click at [229, 151] on span "Event Information" at bounding box center [189, 145] width 85 height 12
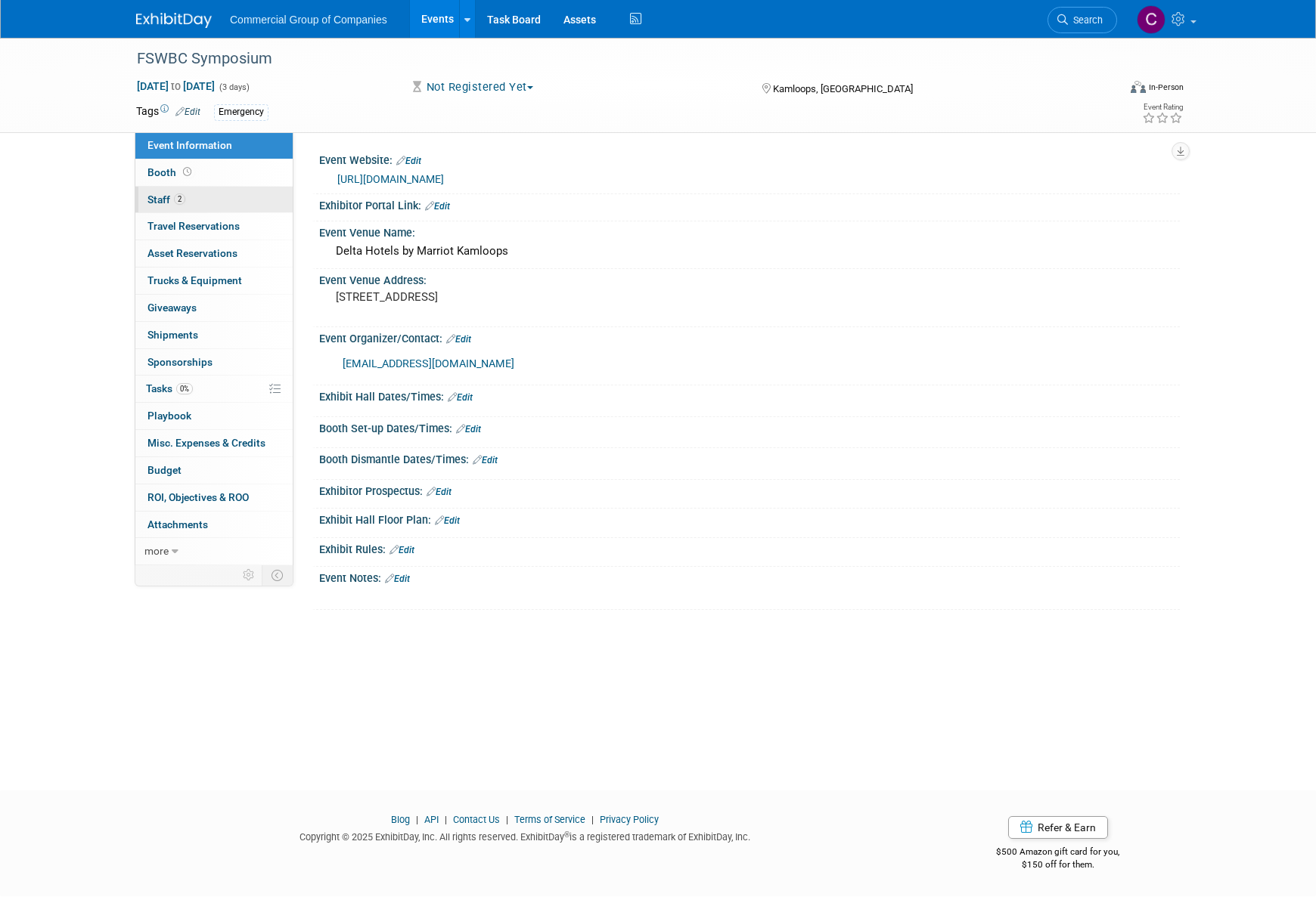
click at [220, 210] on link "2 Staff 2" at bounding box center [214, 199] width 157 height 27
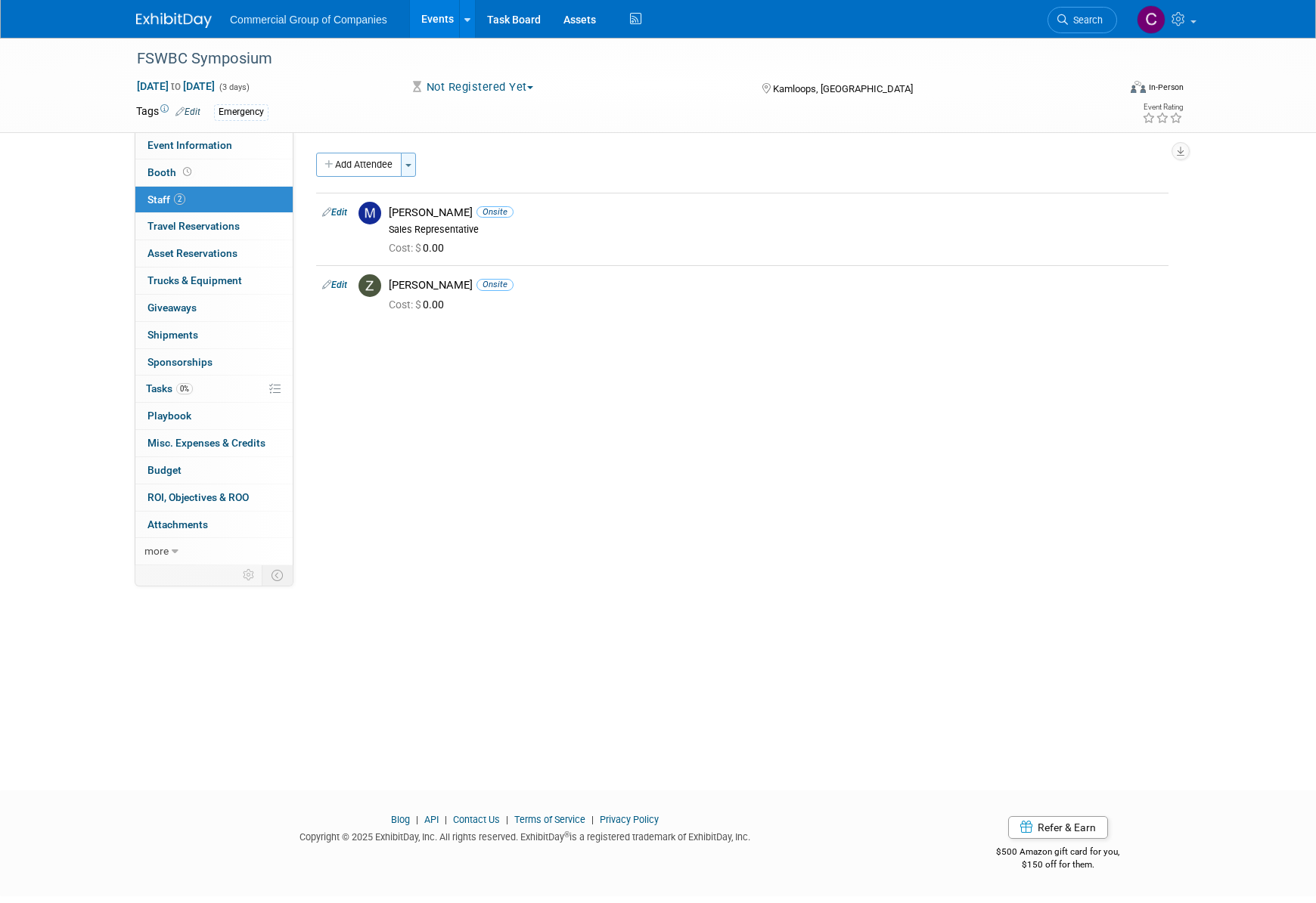
click at [411, 175] on button "Toggle Dropdown" at bounding box center [408, 165] width 16 height 24
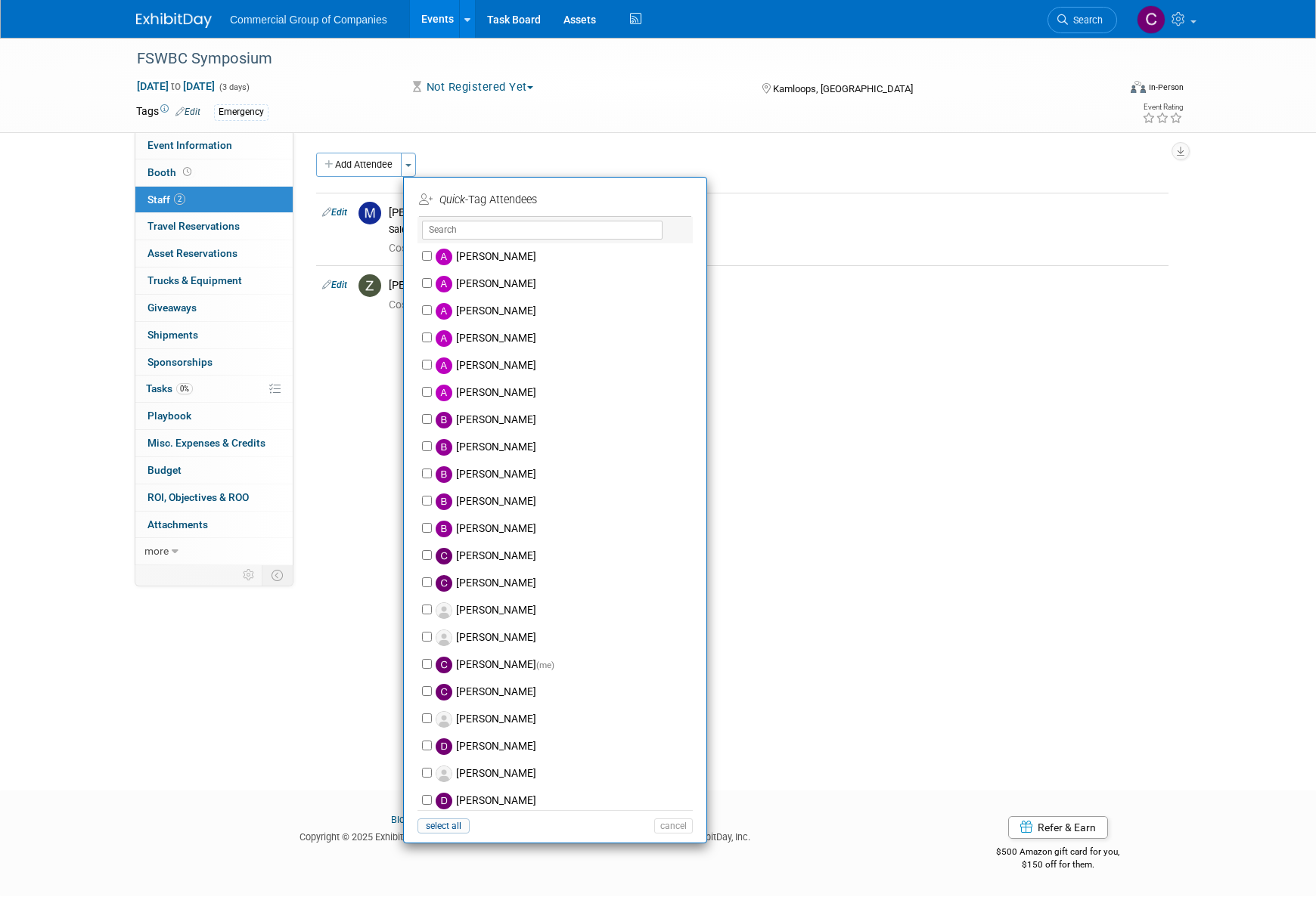
drag, startPoint x: 476, startPoint y: 217, endPoint x: 487, endPoint y: 227, distance: 14.9
click at [477, 217] on div "X" at bounding box center [555, 230] width 275 height 27
click at [487, 227] on input "text" at bounding box center [542, 230] width 241 height 19
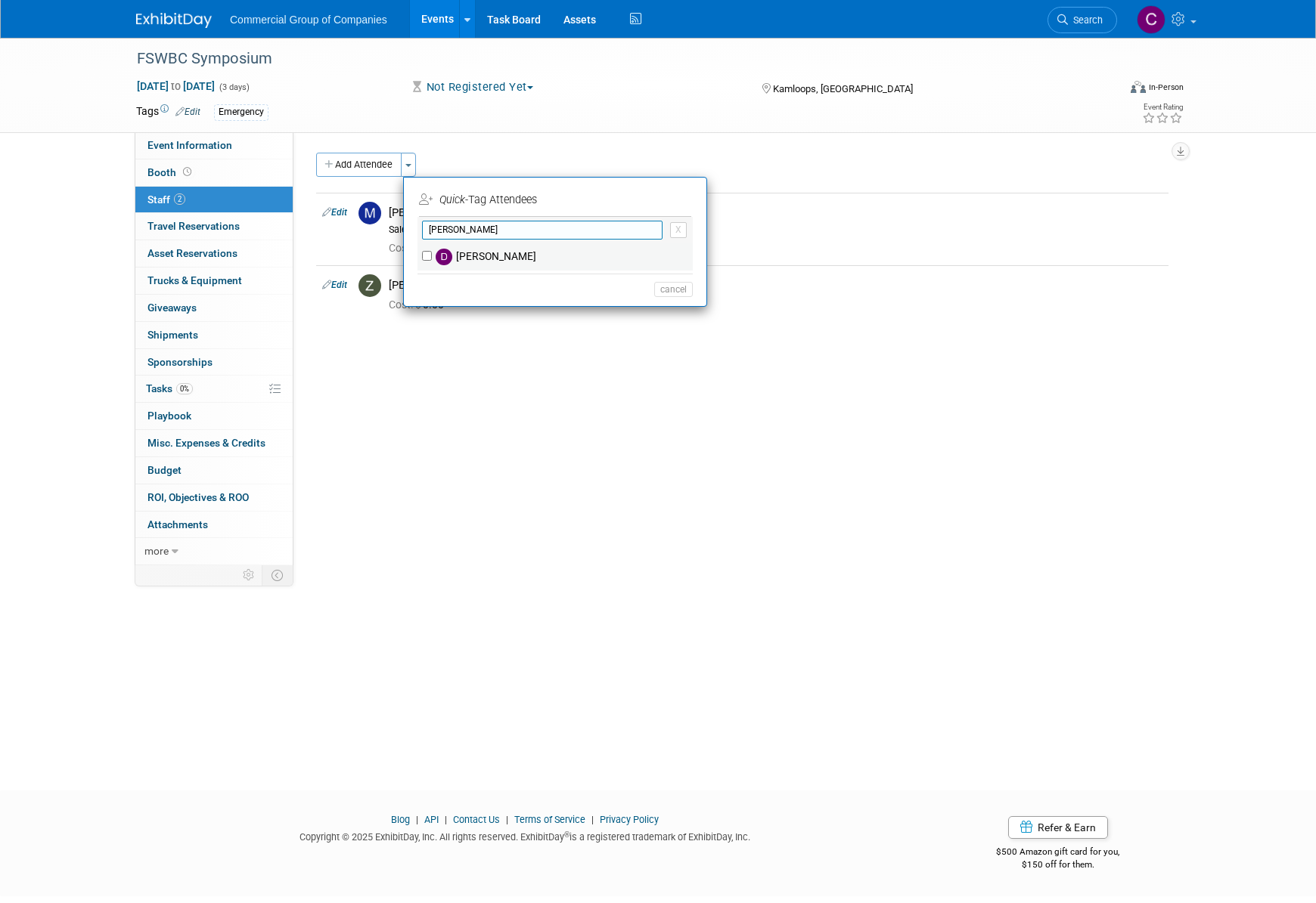
type input "[PERSON_NAME]"
click at [425, 255] on input "Darren Daviduck" at bounding box center [426, 255] width 10 height 10
checkbox input "true"
click at [655, 195] on button "Apply" at bounding box center [668, 200] width 46 height 22
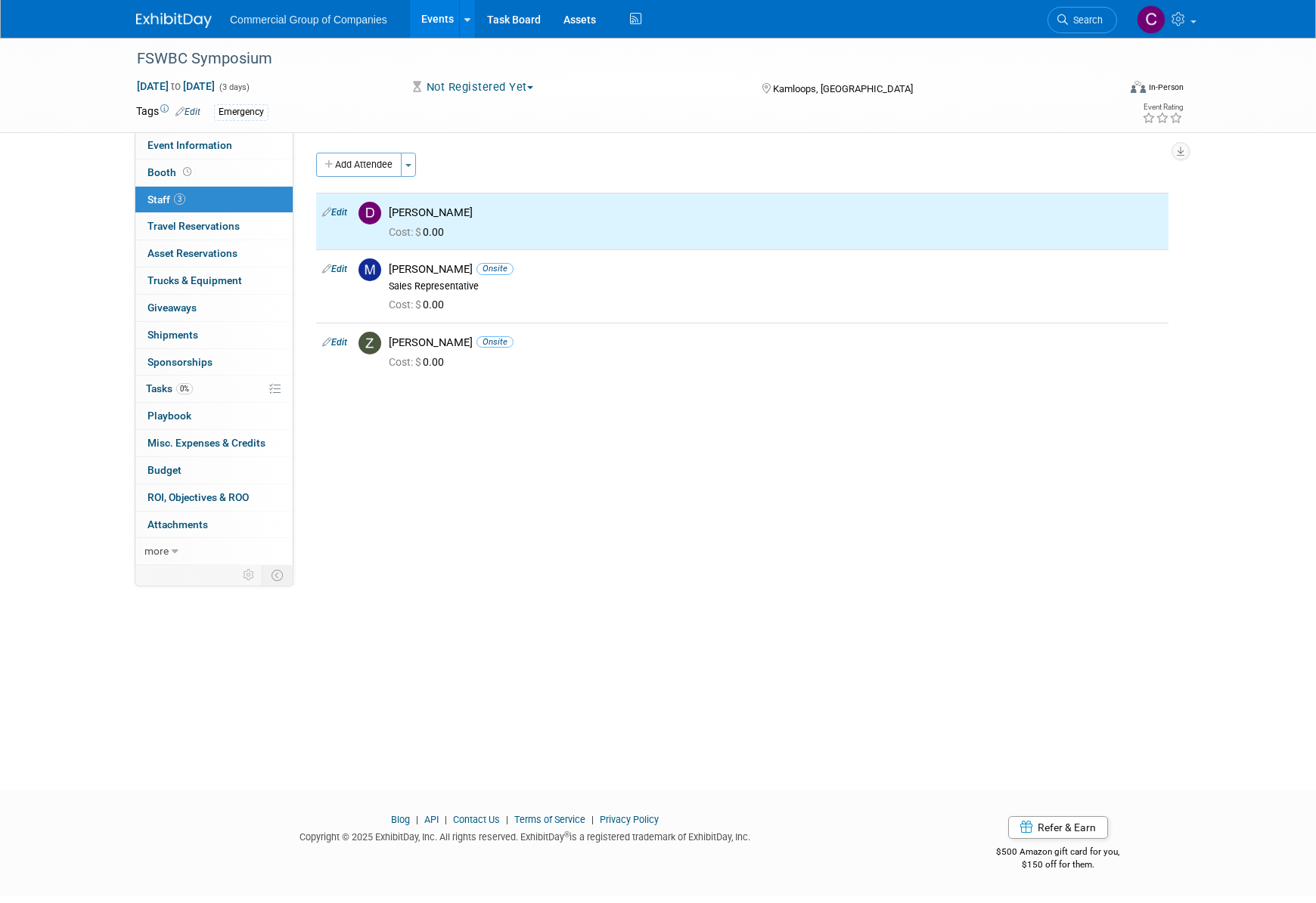
click at [744, 403] on div "Event Website: Edit https://www.fswbc.ca/events/fswbc-symposium-2026 Exhibitor …" at bounding box center [737, 349] width 886 height 433
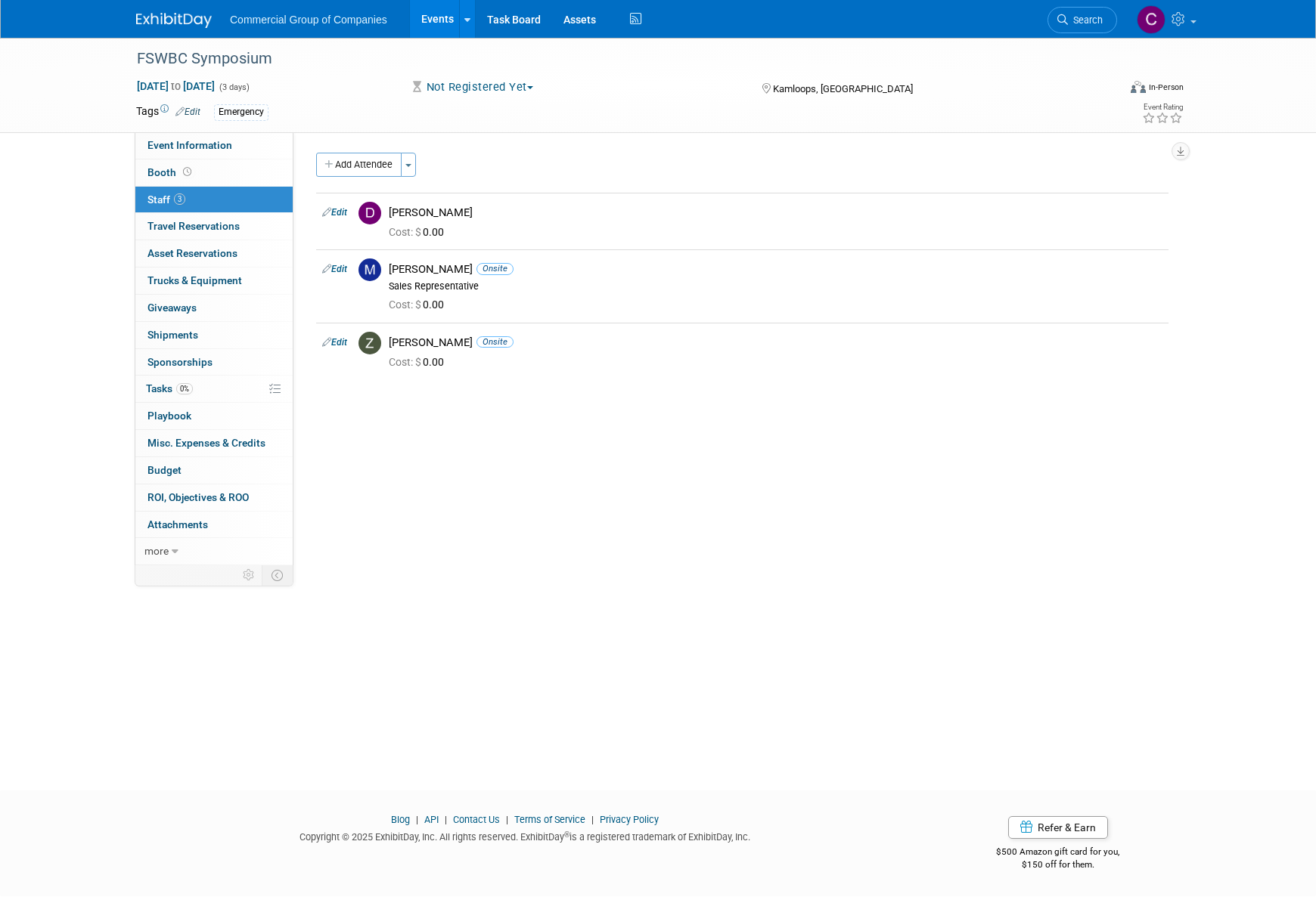
click at [204, 37] on div "Commercial Group of Companies Events Add Event Bulk Upload Events Shareable Eve…" at bounding box center [658, 18] width 1043 height 38
click at [197, 32] on div "Commercial Group of Companies Events Add Event Bulk Upload Events Shareable Eve…" at bounding box center [658, 18] width 1043 height 38
click at [194, 19] on img at bounding box center [174, 20] width 76 height 16
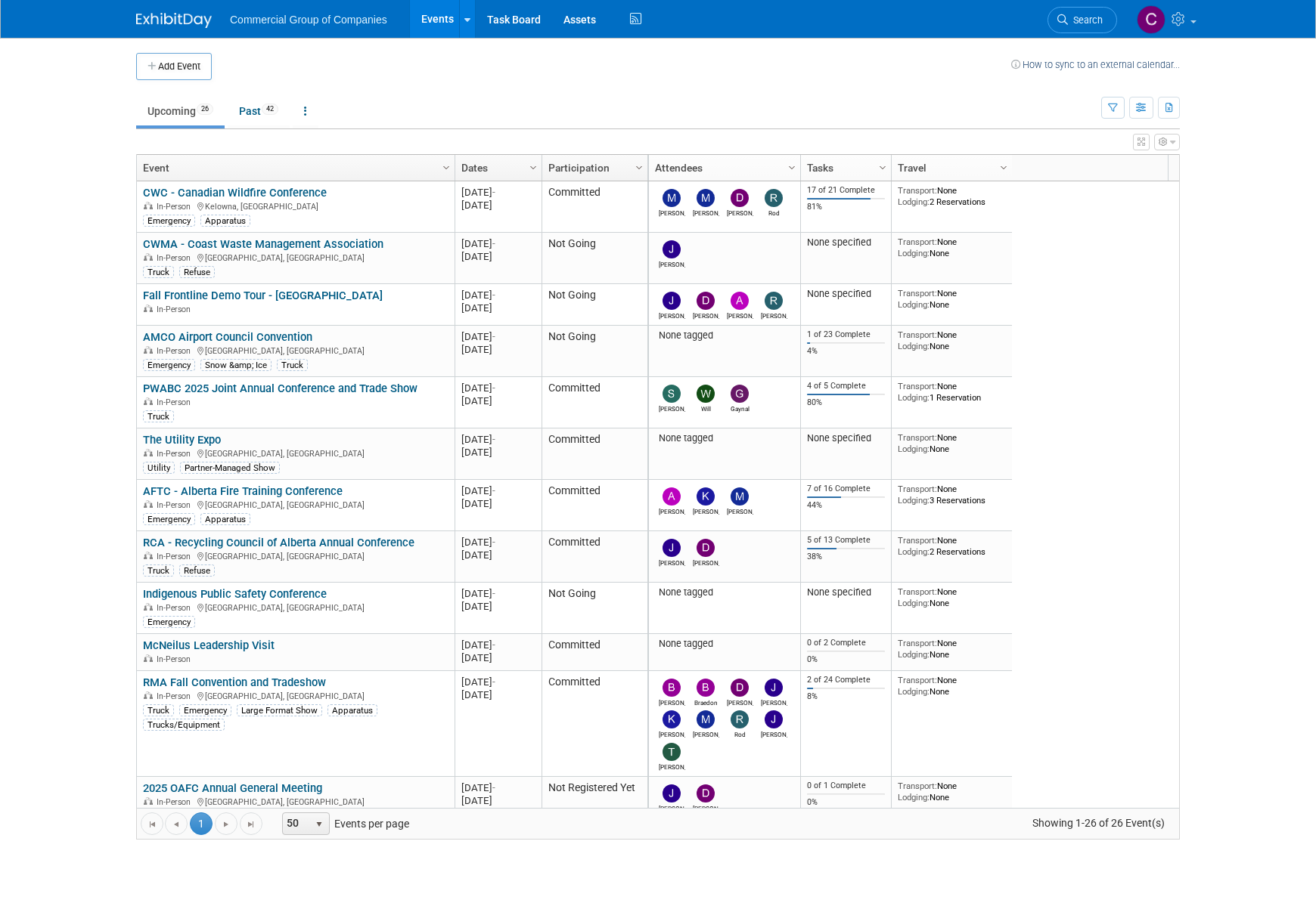
click at [166, 20] on img at bounding box center [174, 20] width 76 height 16
click at [253, 95] on ul "Upcoming 26 Past 42 All Events 68 Past and Upcoming Grouped Annually Events gro…" at bounding box center [619, 112] width 965 height 34
click at [263, 117] on link "Past 42" at bounding box center [259, 111] width 62 height 28
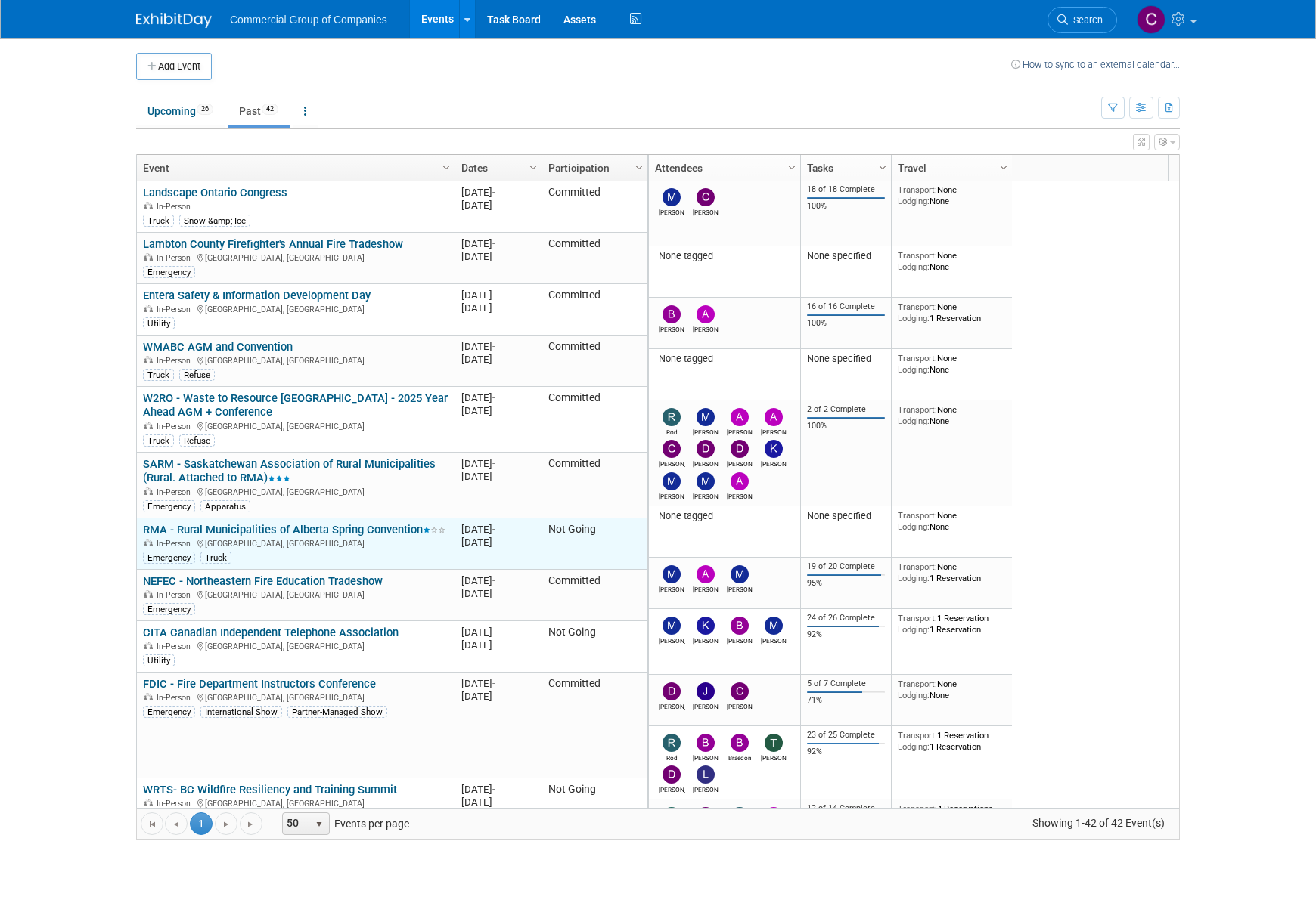
scroll to position [272, 0]
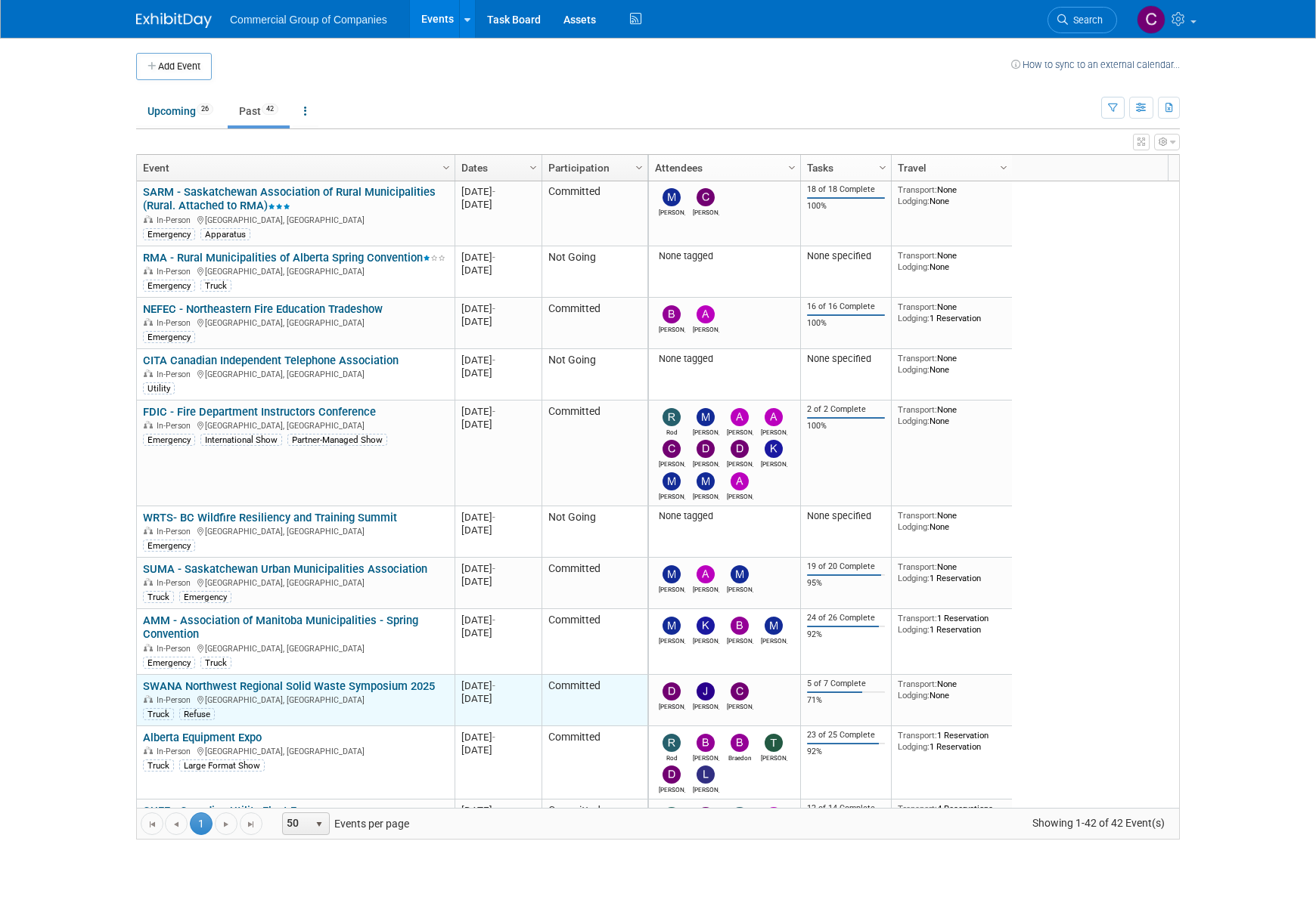
click at [389, 683] on link "SWANA Northwest Regional Solid Waste Symposium 2025" at bounding box center [288, 686] width 292 height 14
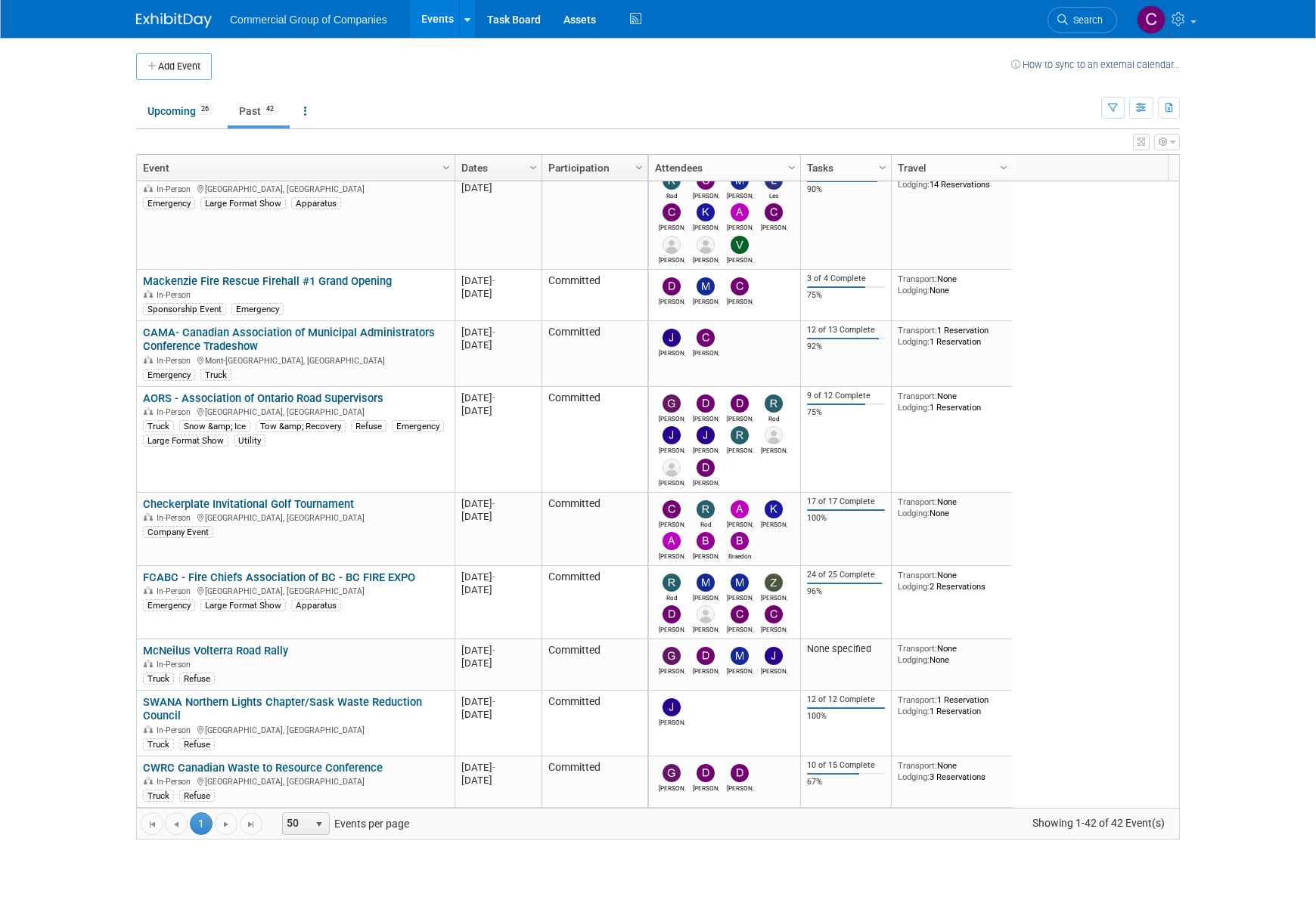
scroll to position [1724, 0]
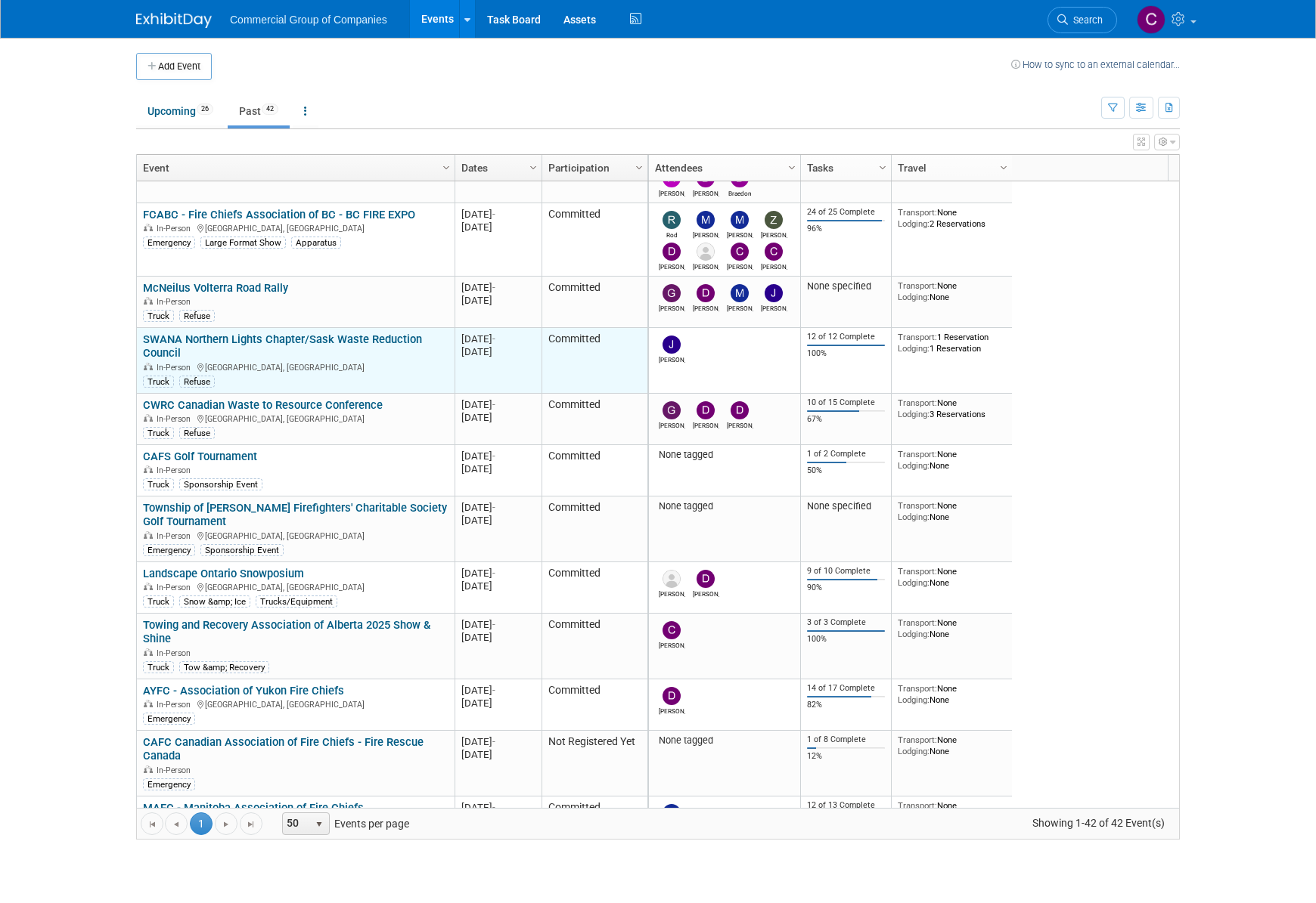
click at [232, 345] on div "SWANA Northern Lights Chapter/Sask Waste Reduction Council In-Person [GEOGRAPHI…" at bounding box center [295, 360] width 305 height 56
click at [235, 340] on link "SWANA Northern Lights Chapter/Sask Waste Reduction Council" at bounding box center [282, 347] width 279 height 28
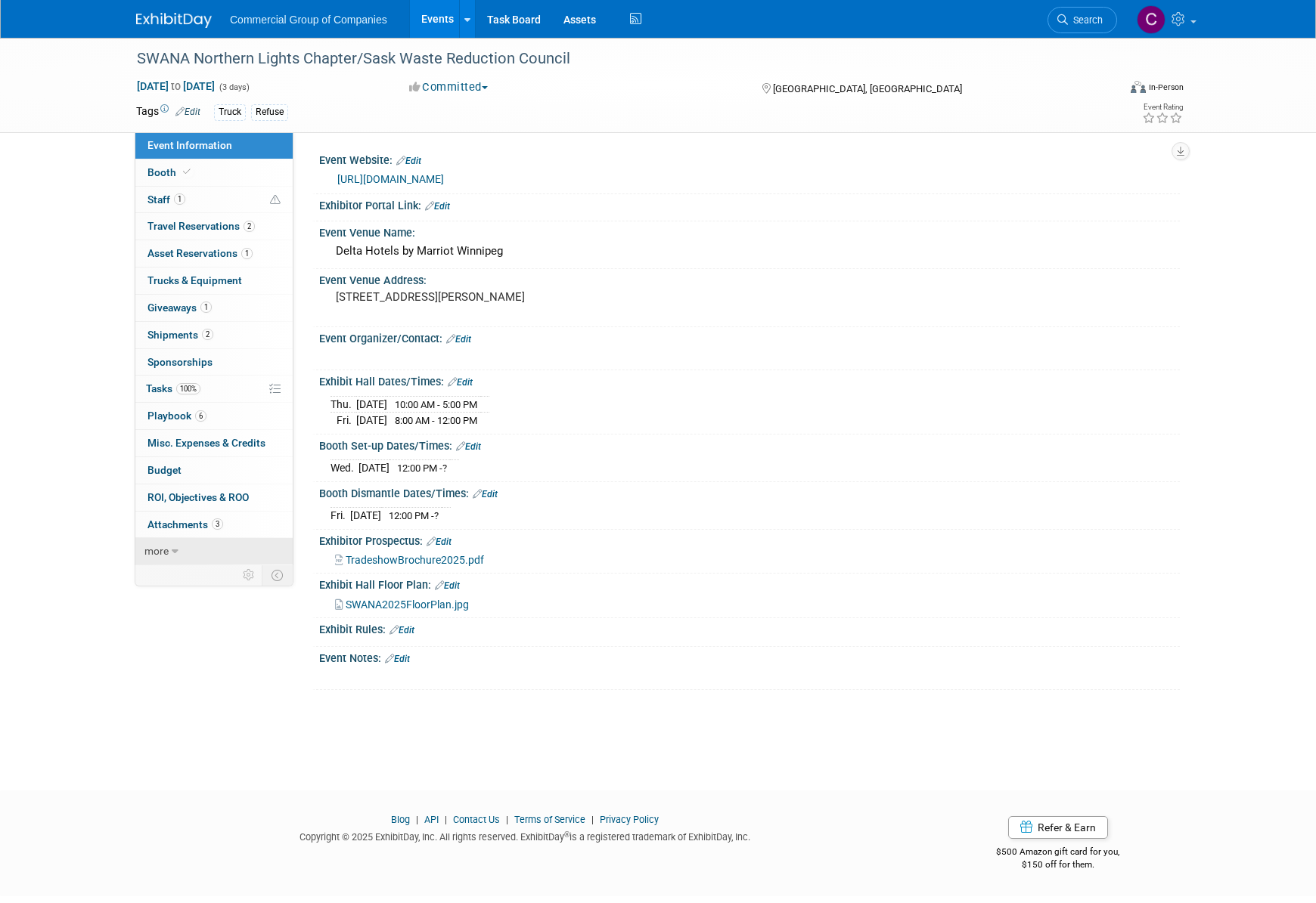
click at [205, 544] on link "more" at bounding box center [214, 551] width 157 height 27
click at [205, 610] on span "Copy/Duplicate Event" at bounding box center [198, 605] width 102 height 12
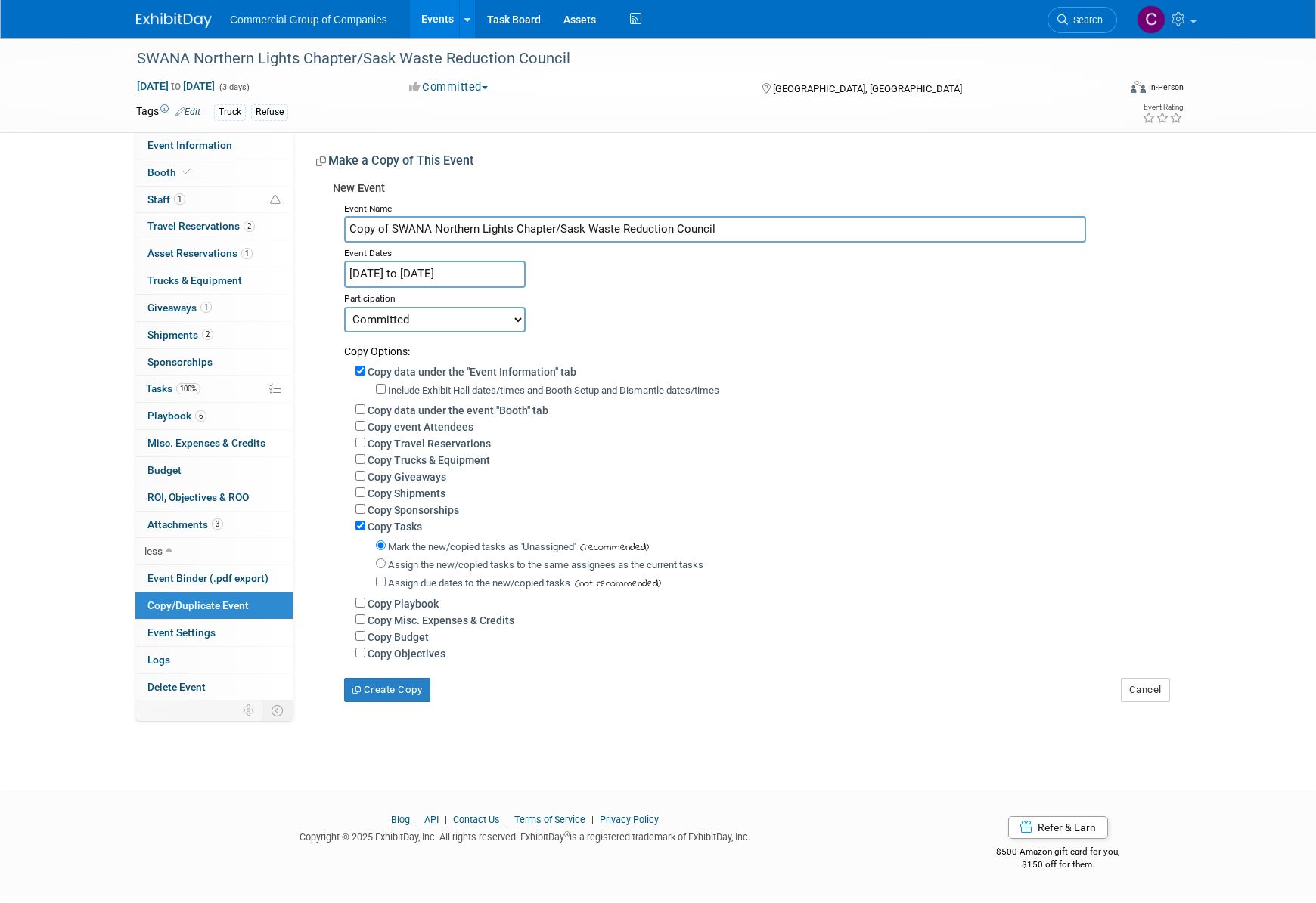
drag, startPoint x: 757, startPoint y: 235, endPoint x: 551, endPoint y: 232, distance: 206.0
click at [551, 232] on input "Copy of SWANA Northern Lights Chapter/Sask Waste Reduction Council" at bounding box center [715, 229] width 742 height 27
drag, startPoint x: 389, startPoint y: 227, endPoint x: 278, endPoint y: 238, distance: 111.5
click at [281, 238] on div "Event Information Event Info Booth Booth 1 Staff 1 Staff 2 Travel Reservations …" at bounding box center [657, 370] width 1066 height 664
click at [384, 232] on input "Copy of SWANA Northern Lights Chapter" at bounding box center [715, 229] width 742 height 27
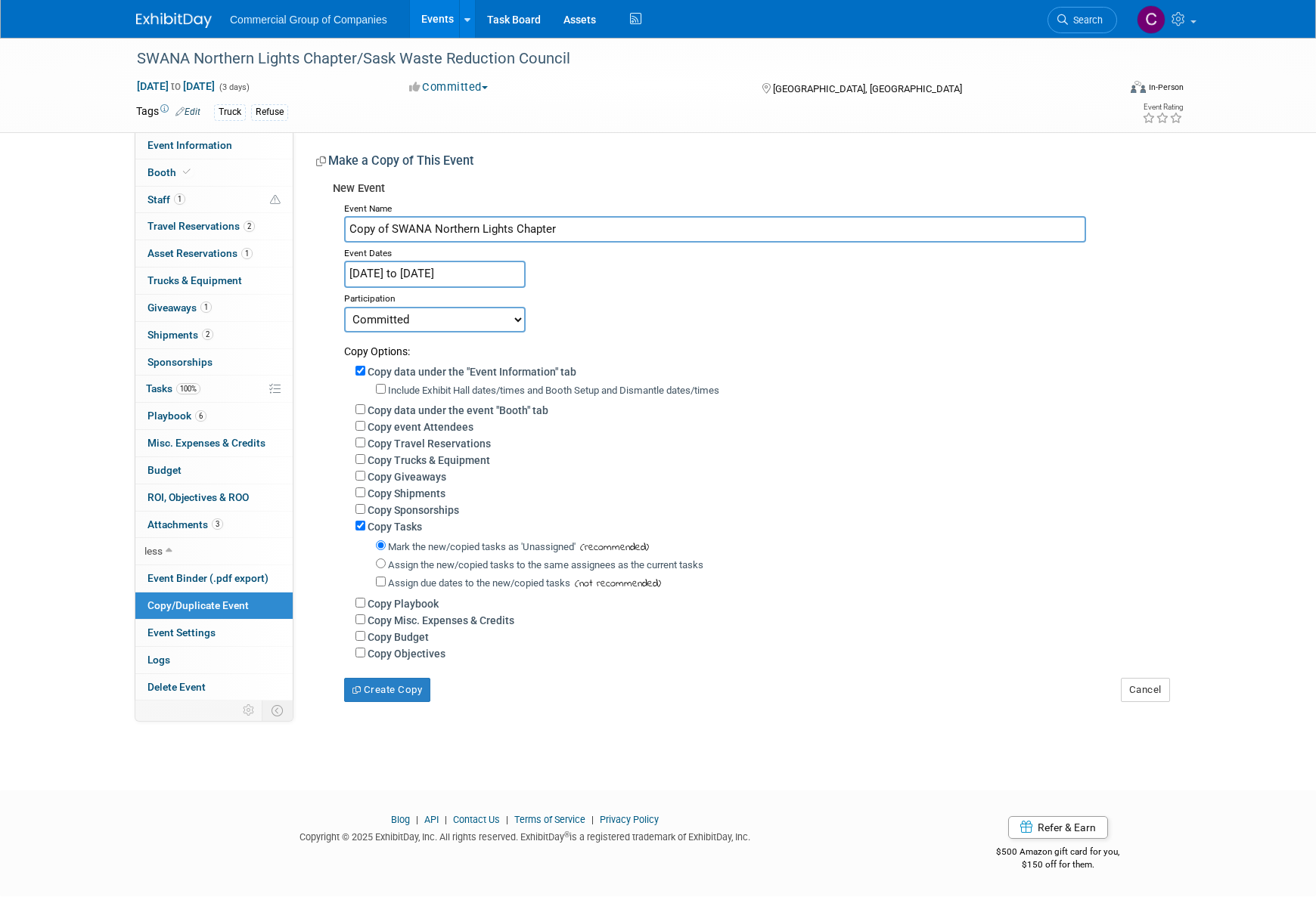
drag, startPoint x: 390, startPoint y: 227, endPoint x: 349, endPoint y: 227, distance: 41.0
click at [349, 227] on input "Copy of SWANA Northern Lights Chapter" at bounding box center [715, 229] width 742 height 27
click at [544, 235] on input "SWANA Northern Lights Chapter" at bounding box center [715, 229] width 742 height 27
type input "SWANA Northern Lights Chapter 2026"
click at [468, 270] on input "Jun 11, 2025 to Jun 13, 2025" at bounding box center [435, 274] width 181 height 27
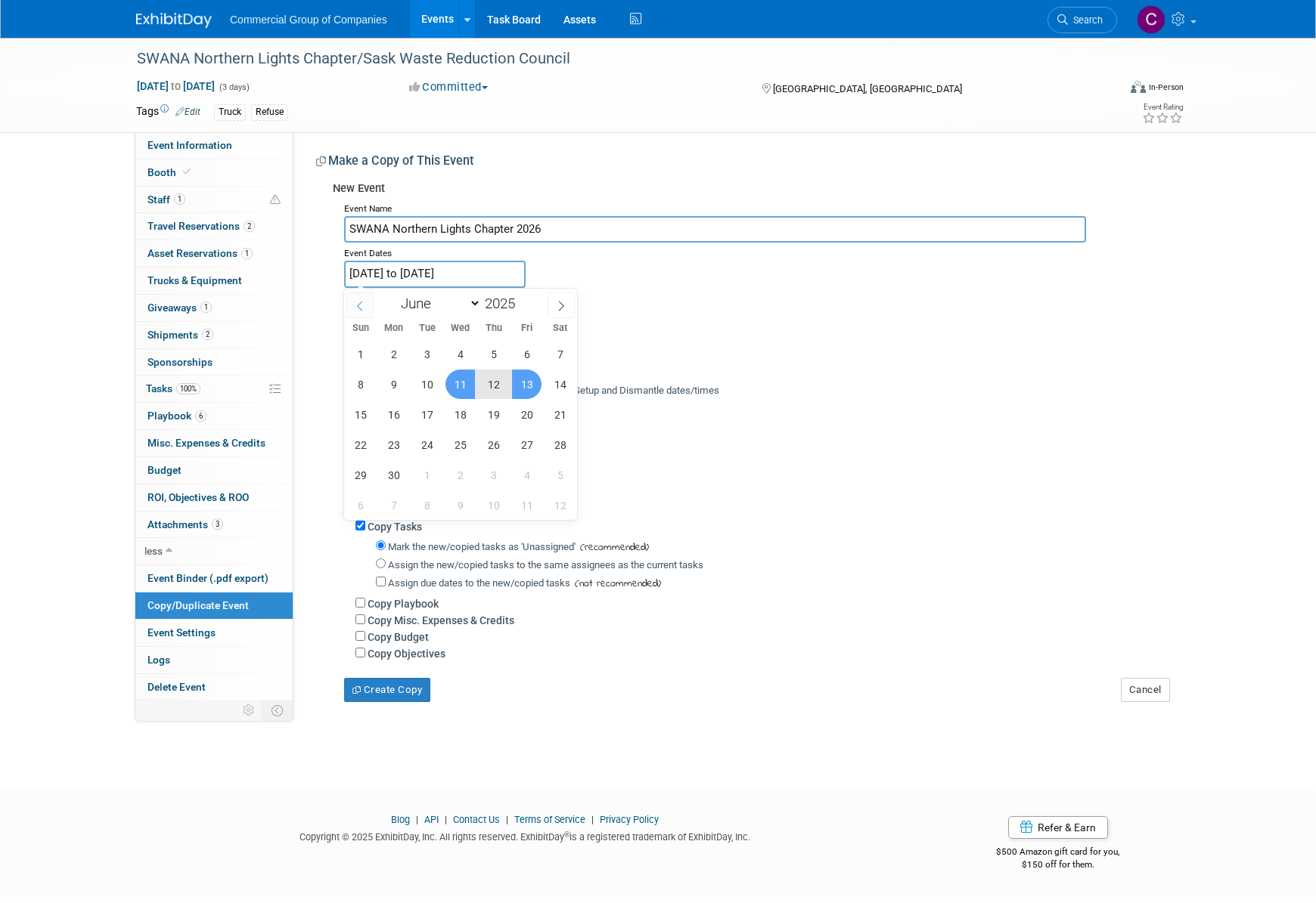
click at [351, 302] on span at bounding box center [360, 306] width 27 height 26
select select "3"
click at [428, 442] on span "22" at bounding box center [426, 445] width 29 height 29
click at [499, 445] on span "24" at bounding box center [493, 445] width 29 height 29
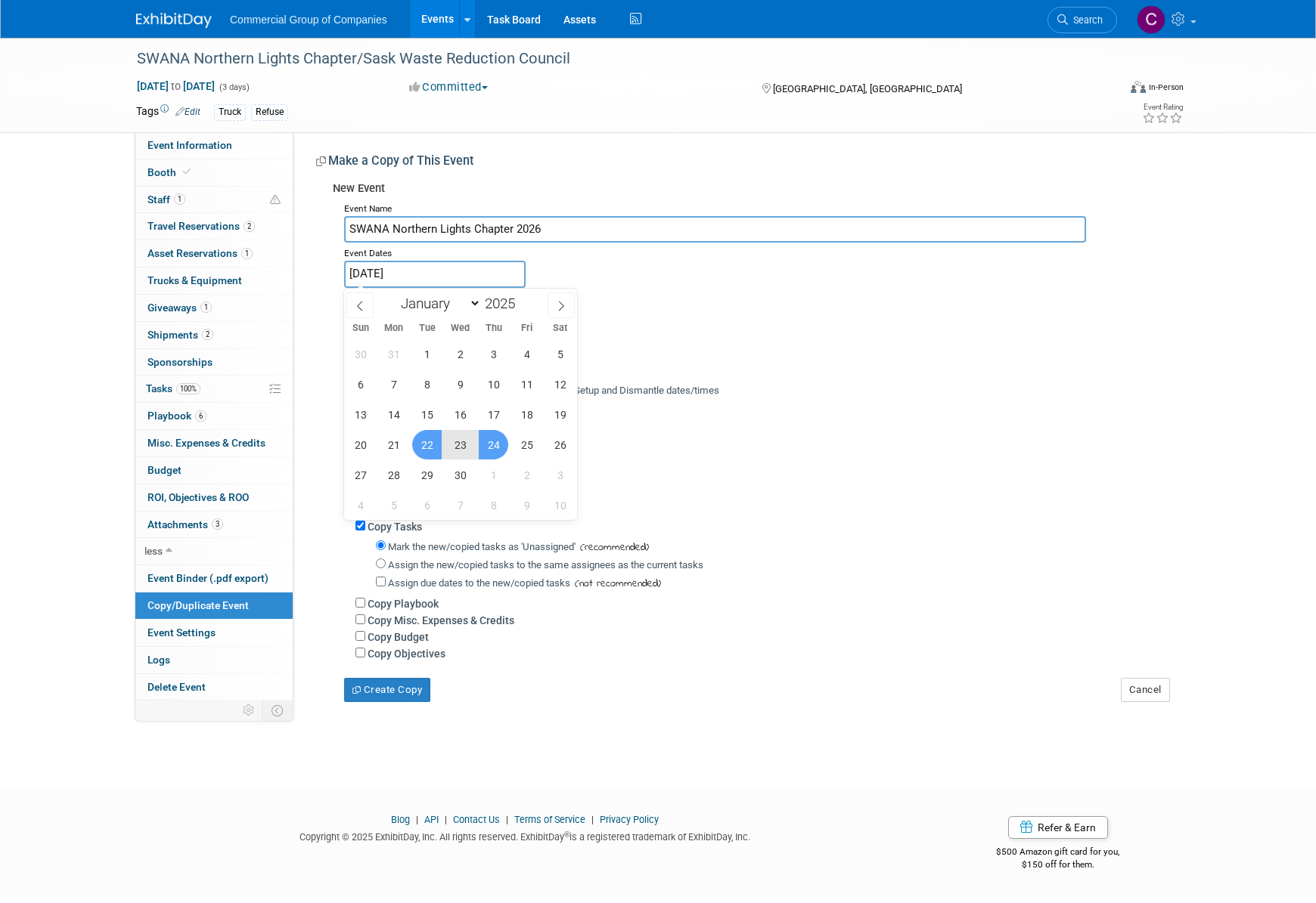
type input "[DATE] to [DATE]"
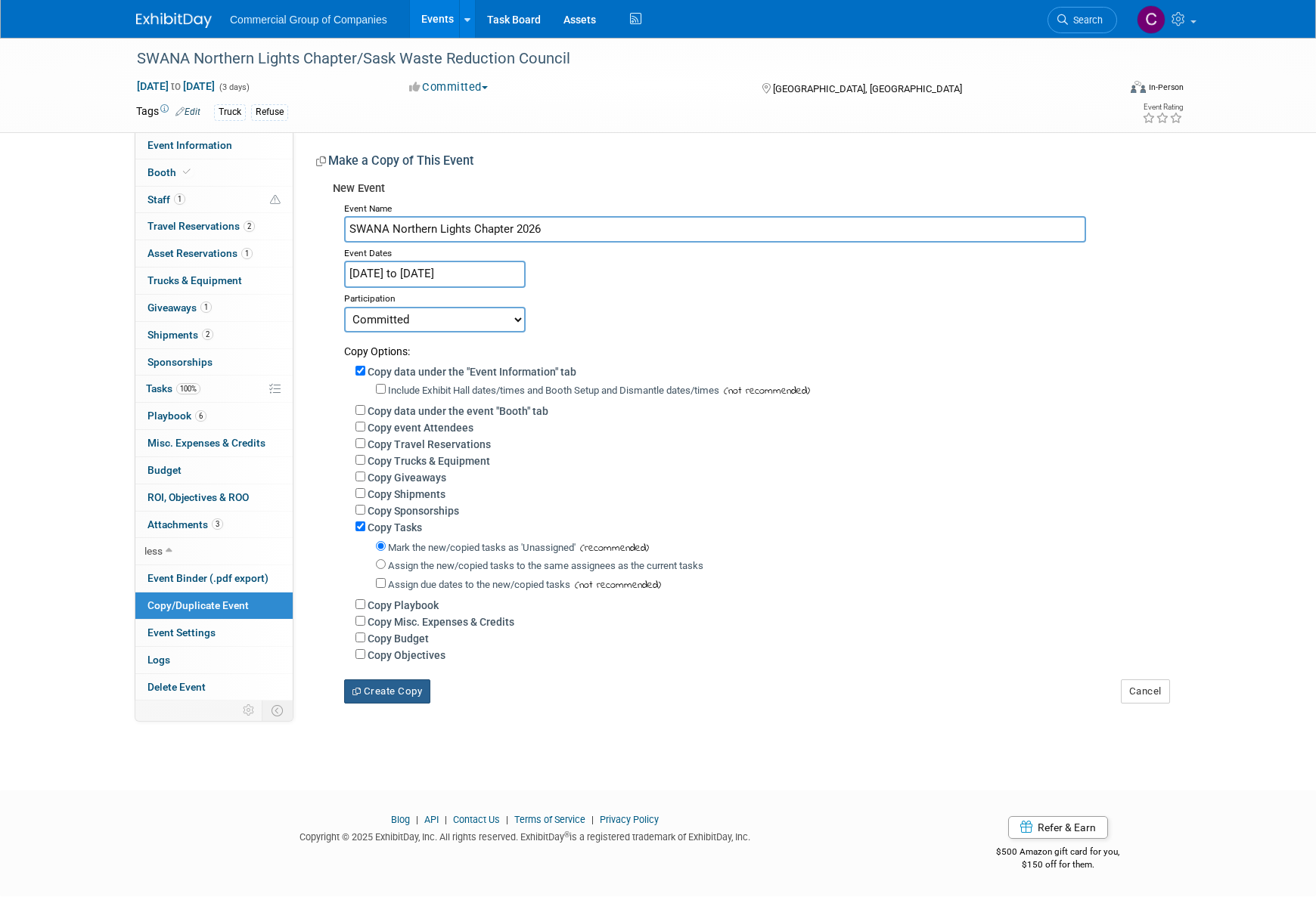
click at [418, 697] on button "Create Copy" at bounding box center [387, 692] width 86 height 24
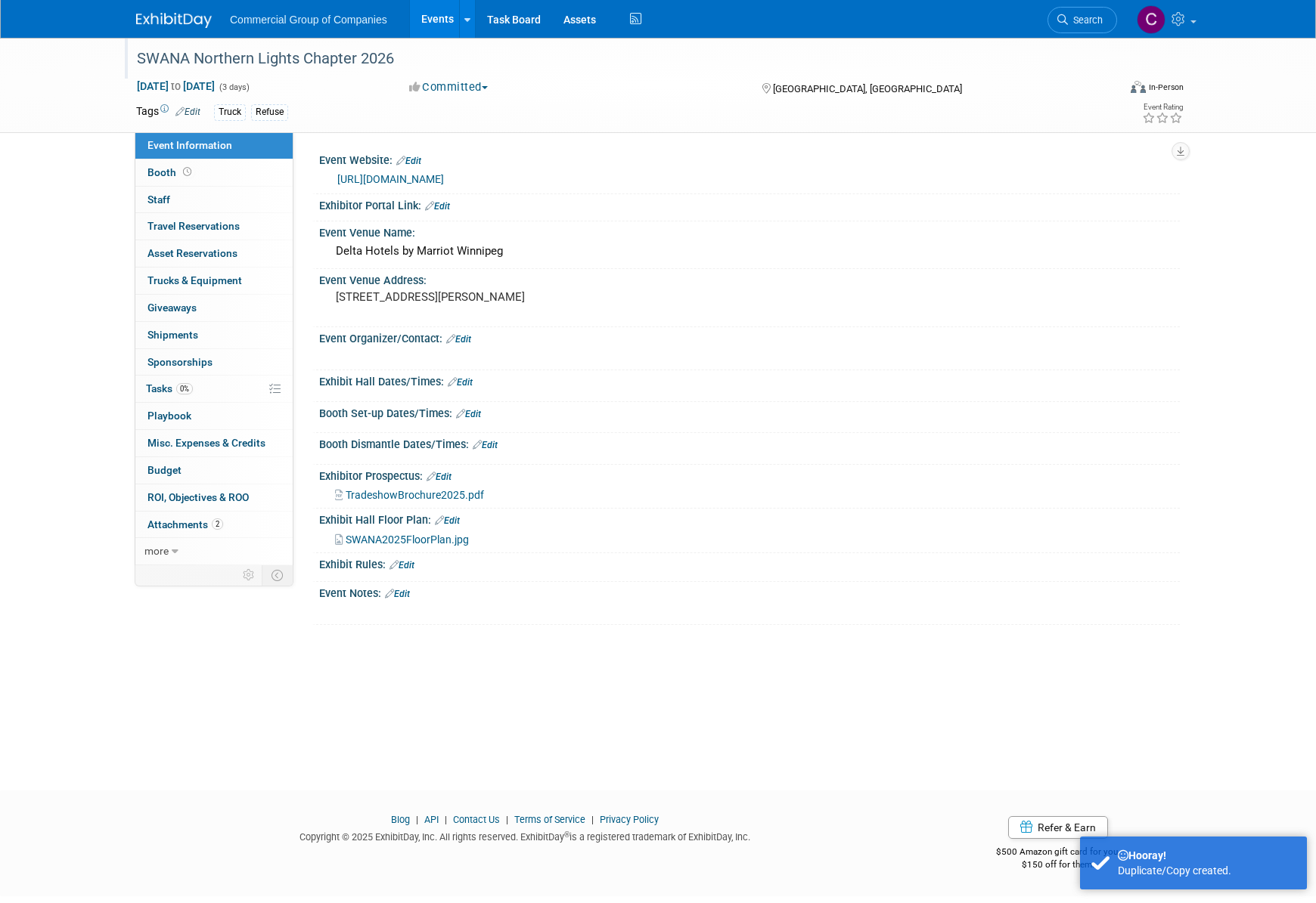
click at [213, 63] on div "SWANA Northern Lights Chapter 2026" at bounding box center [613, 59] width 963 height 27
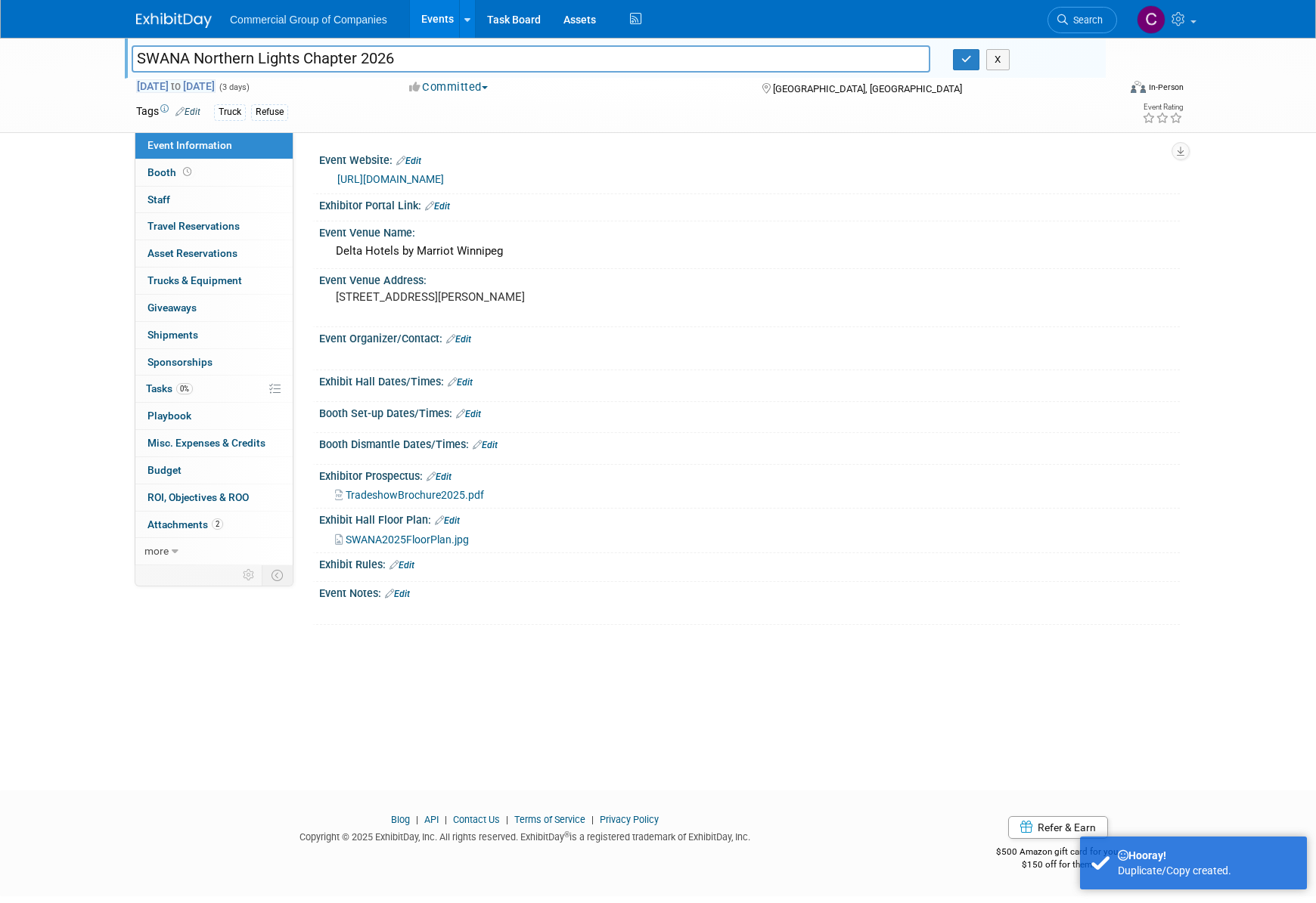
click at [215, 80] on span "[DATE] to [DATE]" at bounding box center [176, 86] width 80 height 14
select select "3"
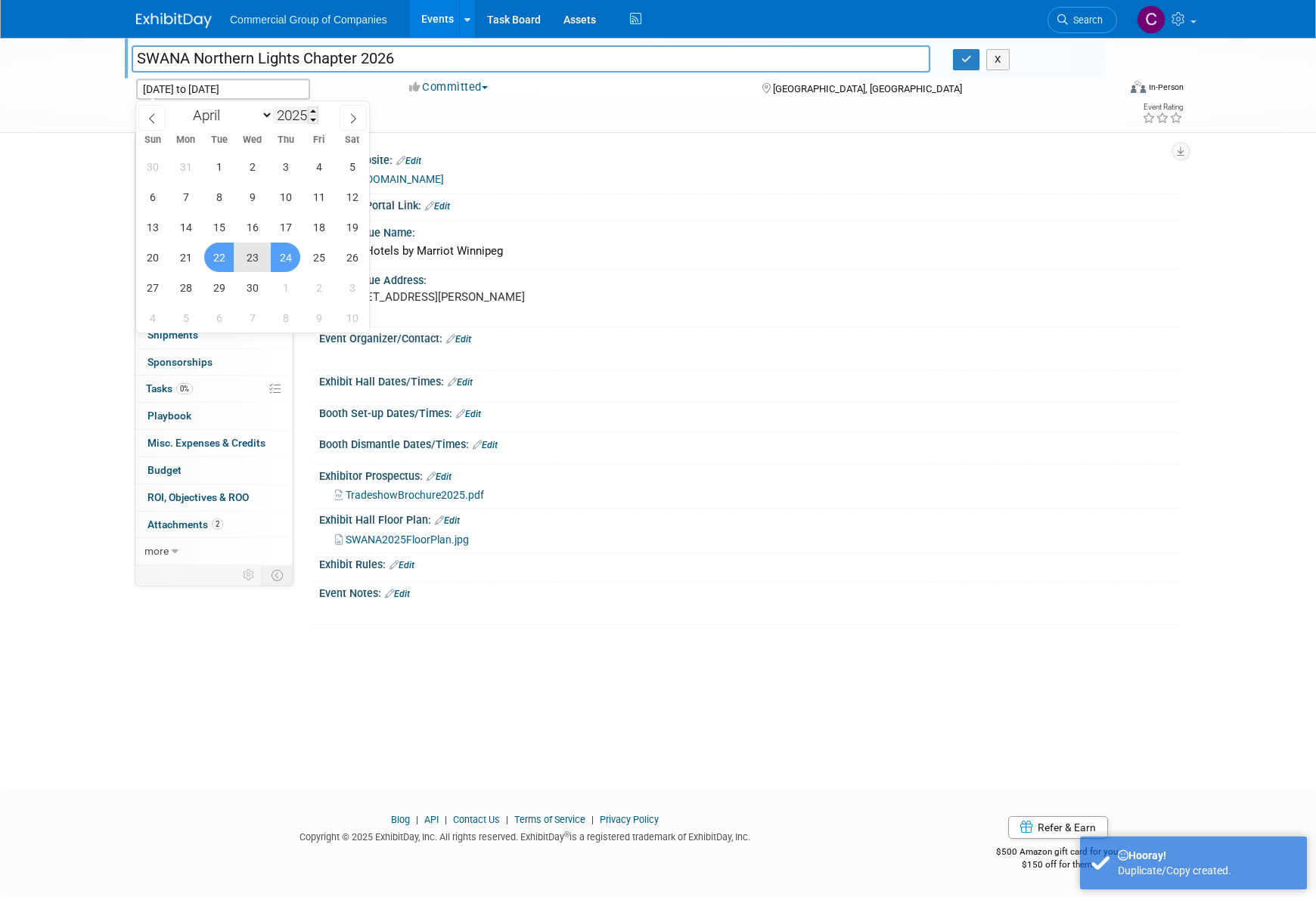
click at [307, 109] on input "2025" at bounding box center [296, 115] width 46 height 17
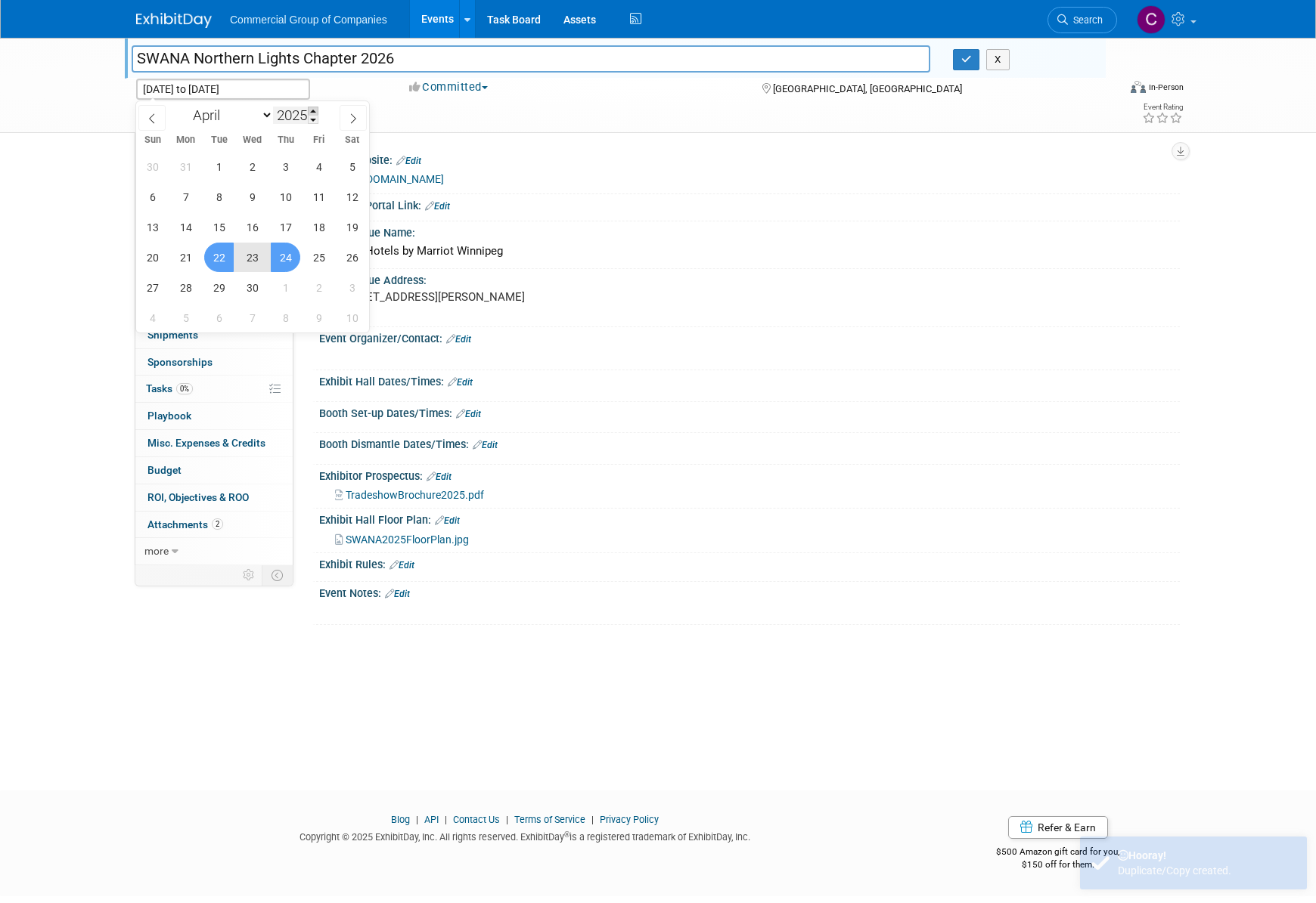
click at [314, 113] on span at bounding box center [313, 112] width 11 height 9
type input "2026"
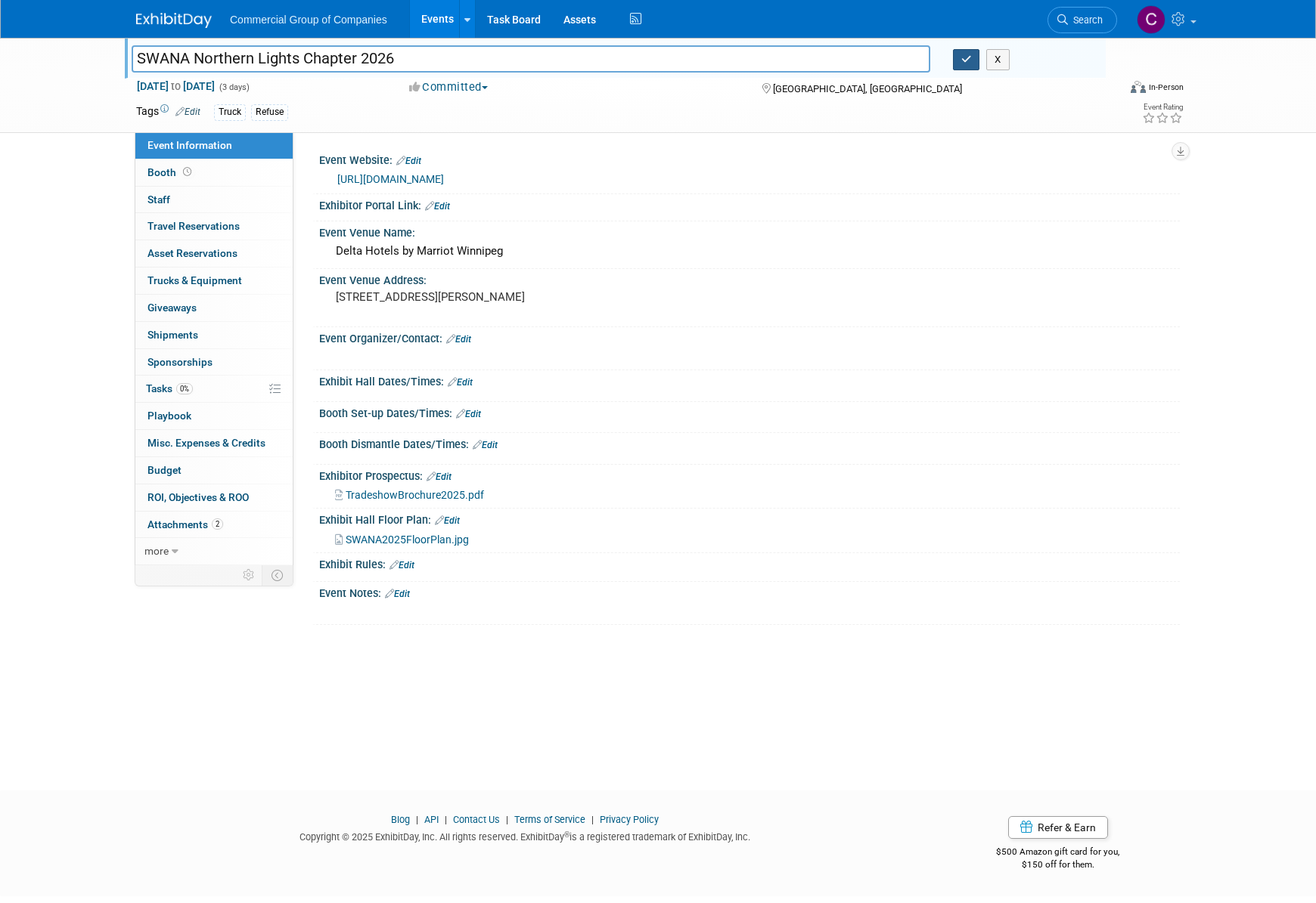
click at [958, 52] on button "button" at bounding box center [966, 59] width 27 height 21
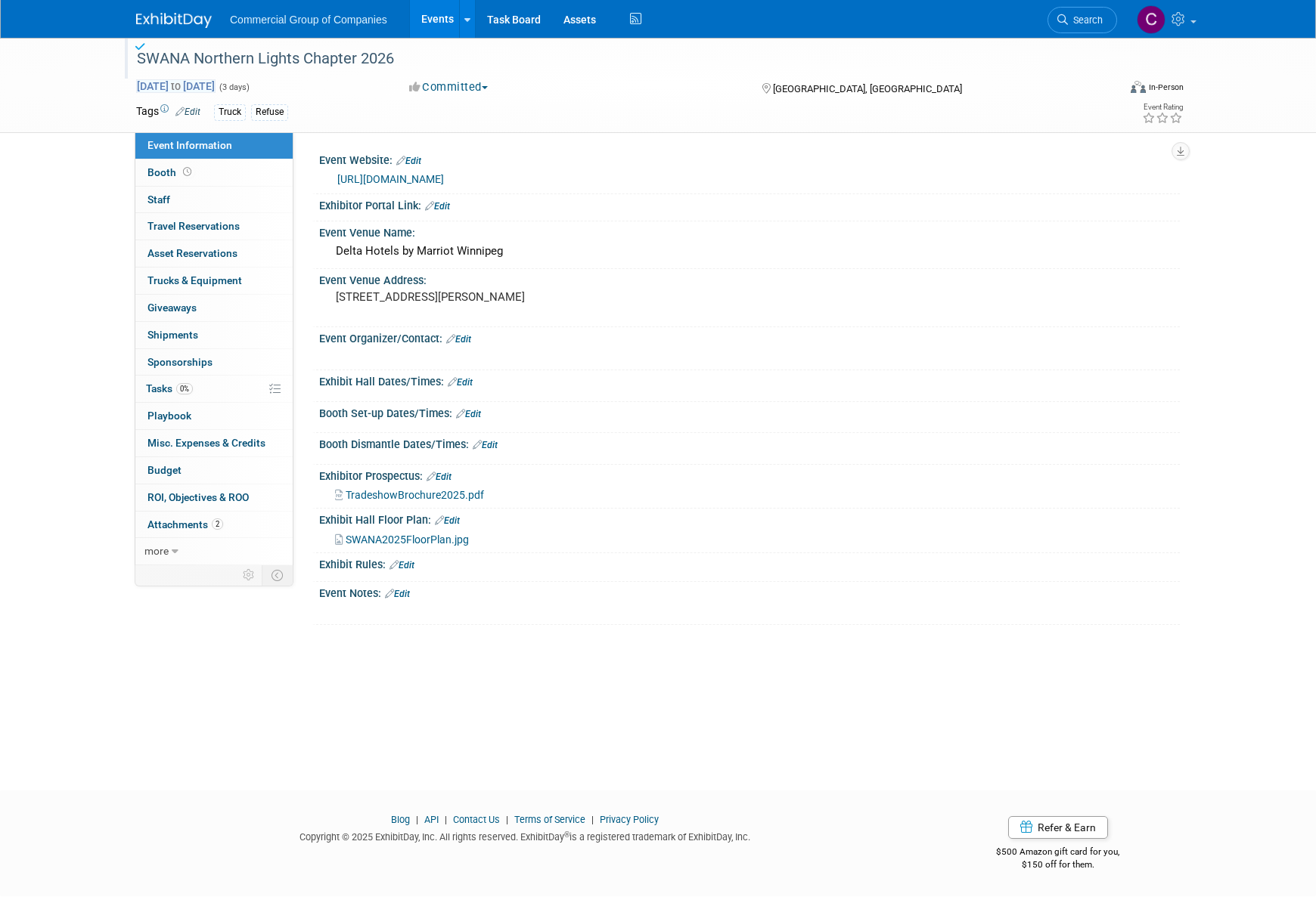
click at [215, 82] on span "Apr 22, 2025 to Apr 24, 2025" at bounding box center [176, 86] width 80 height 14
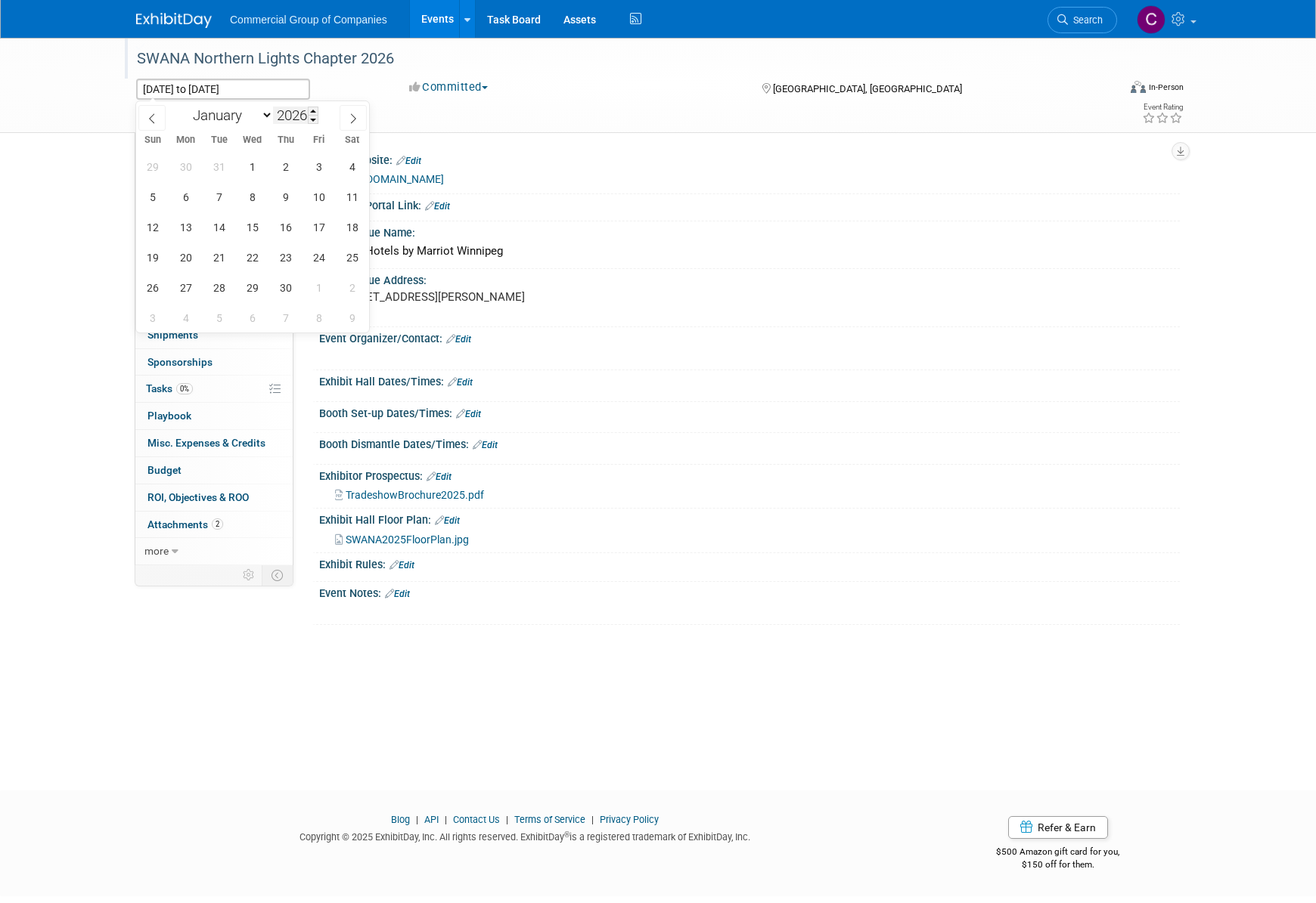
click at [301, 115] on input "2026" at bounding box center [296, 115] width 46 height 17
click at [243, 252] on span "22" at bounding box center [252, 257] width 29 height 29
type input "Apr 22, 2026"
click at [318, 258] on span "24" at bounding box center [318, 257] width 29 height 29
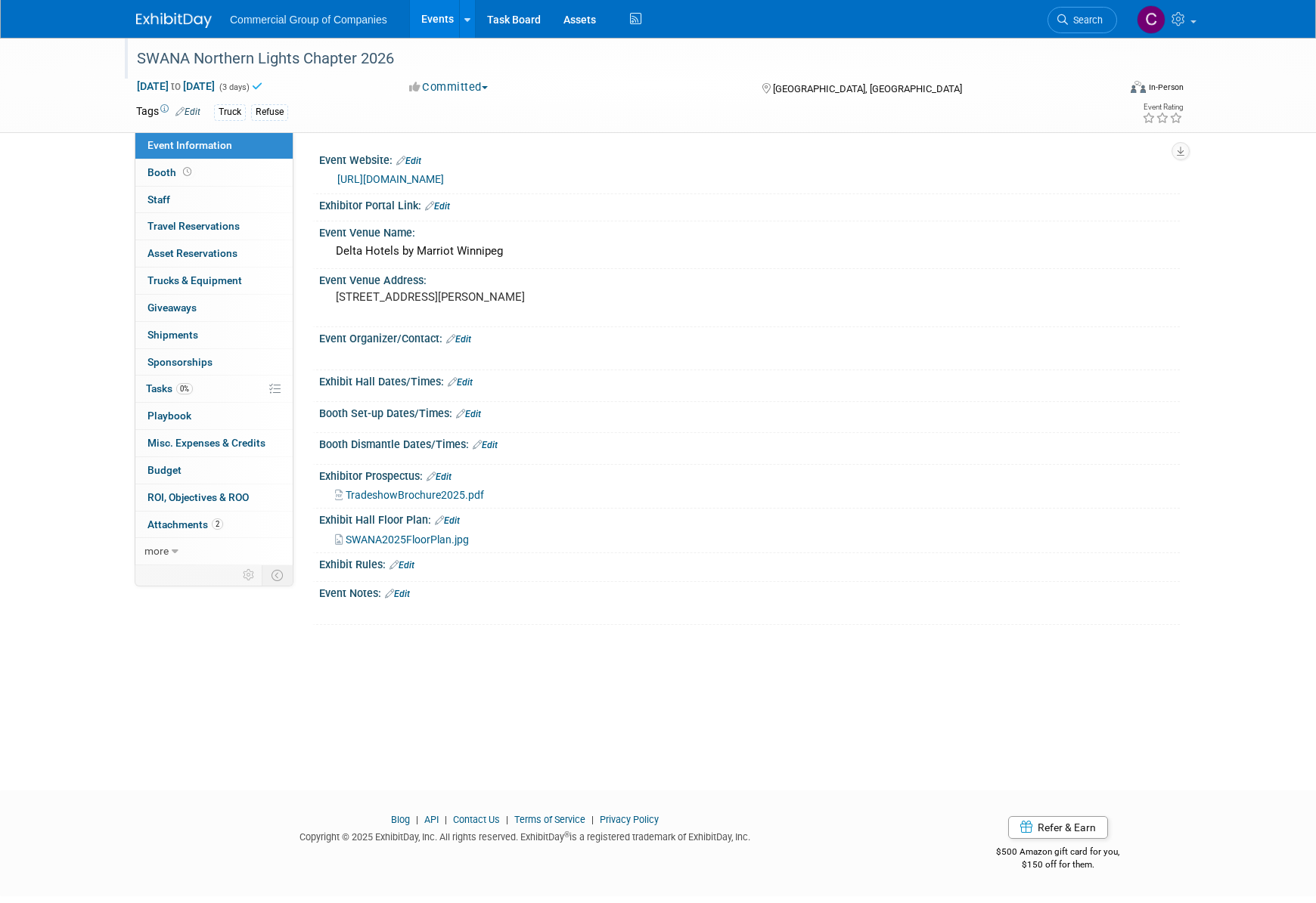
click at [104, 157] on div "SWANA Northern Lights Chapter 2026 Apr 22, 2026 to Apr 24, 2026 (3 days) Apr 22…" at bounding box center [658, 400] width 1316 height 726
click at [202, 14] on img at bounding box center [174, 20] width 76 height 16
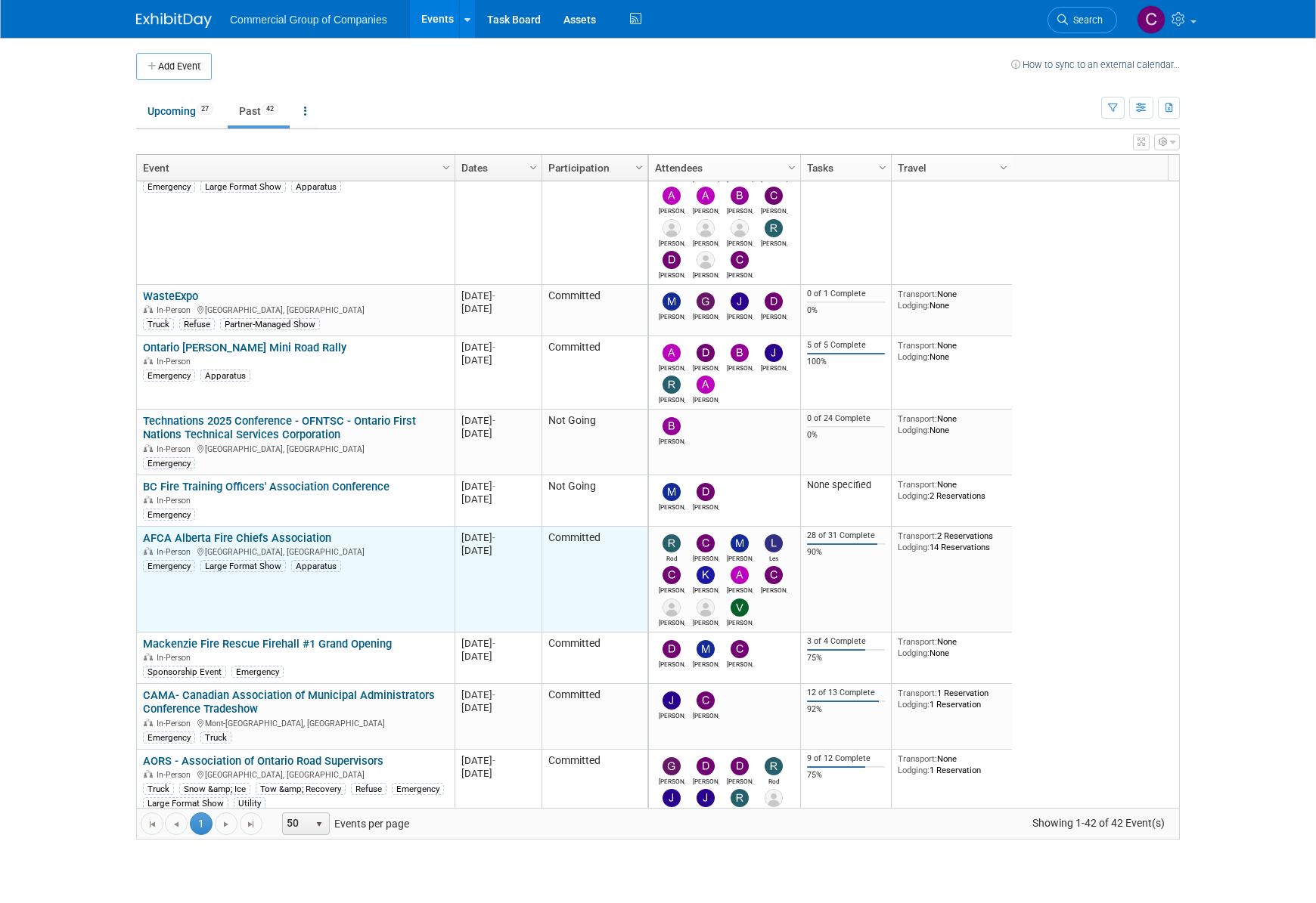
scroll to position [2025, 0]
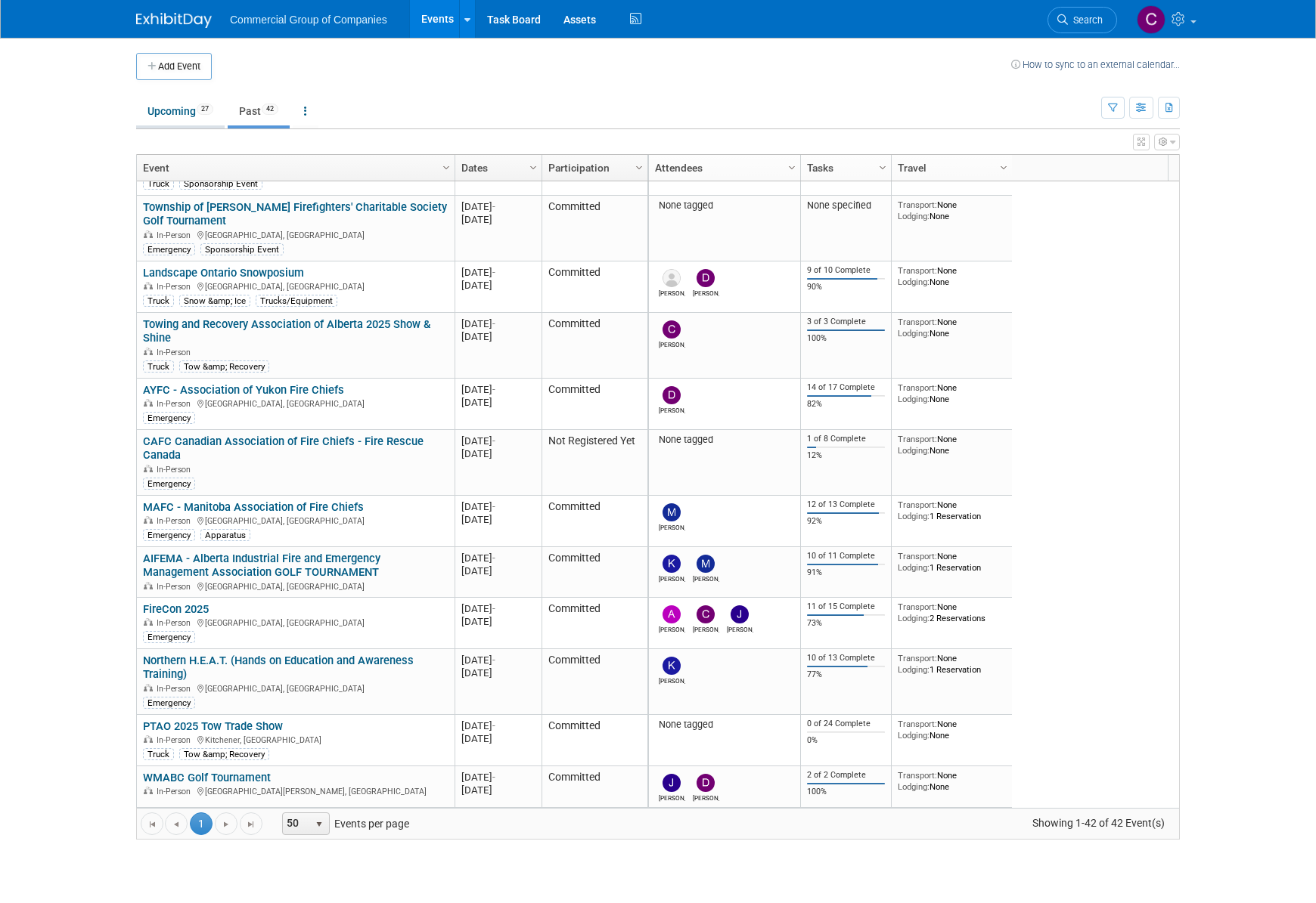
click at [181, 115] on link "Upcoming 27" at bounding box center [180, 111] width 89 height 28
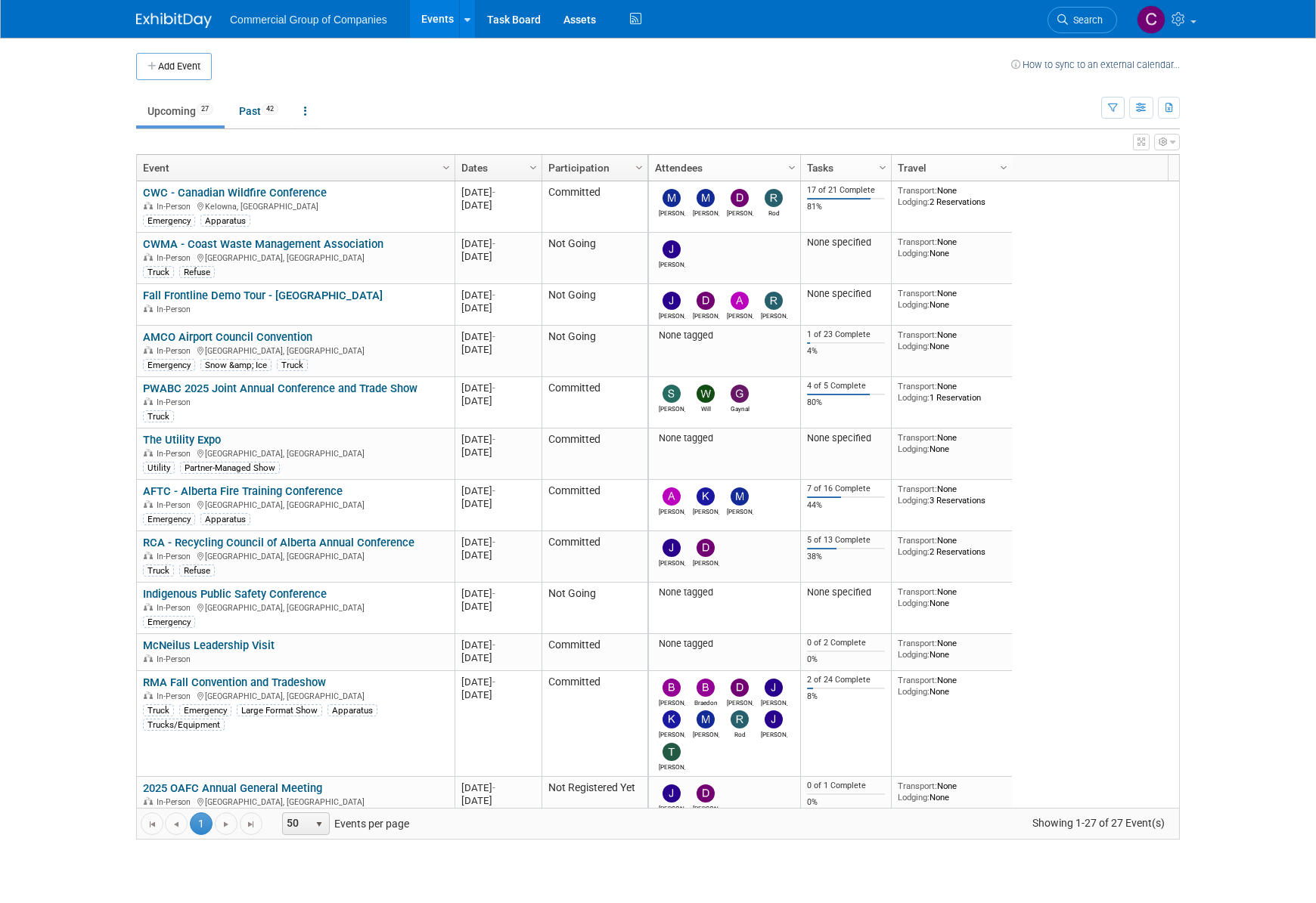
scroll to position [813, 0]
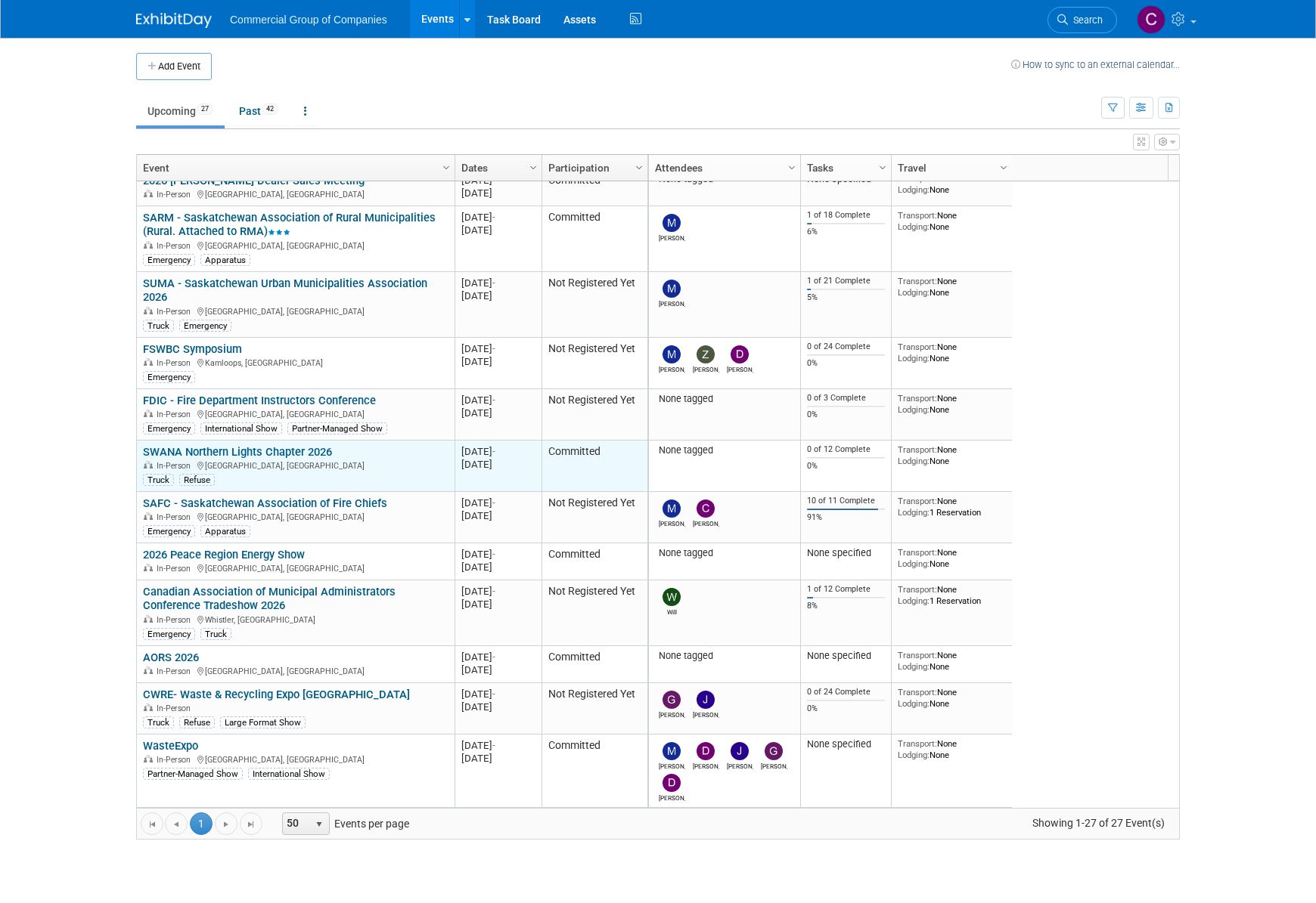
click at [292, 450] on link "SWANA Northern Lights Chapter 2026" at bounding box center [237, 452] width 189 height 14
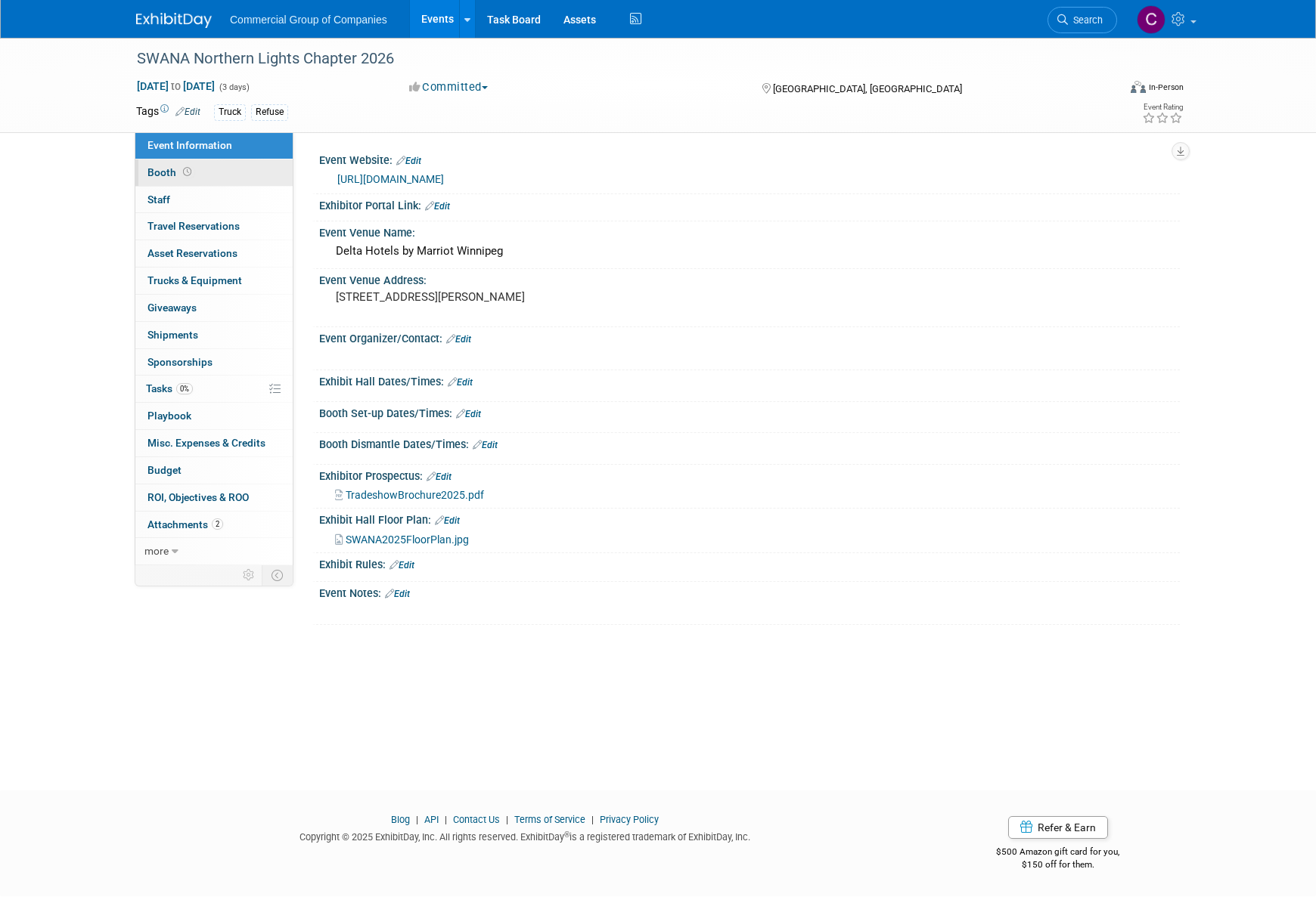
click at [218, 178] on link "Booth" at bounding box center [214, 172] width 157 height 27
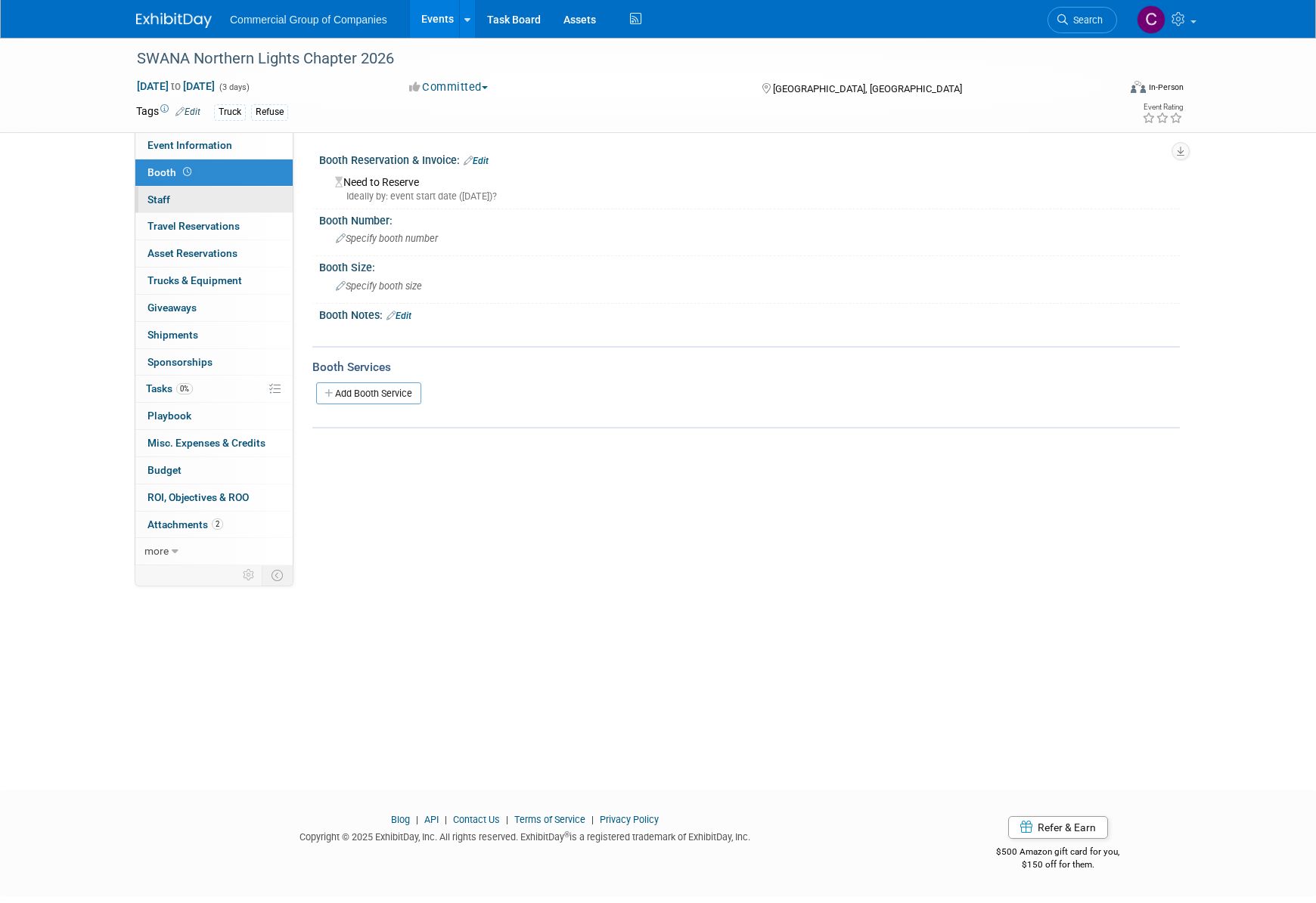
click at [214, 199] on link "0 Staff 0" at bounding box center [214, 199] width 157 height 27
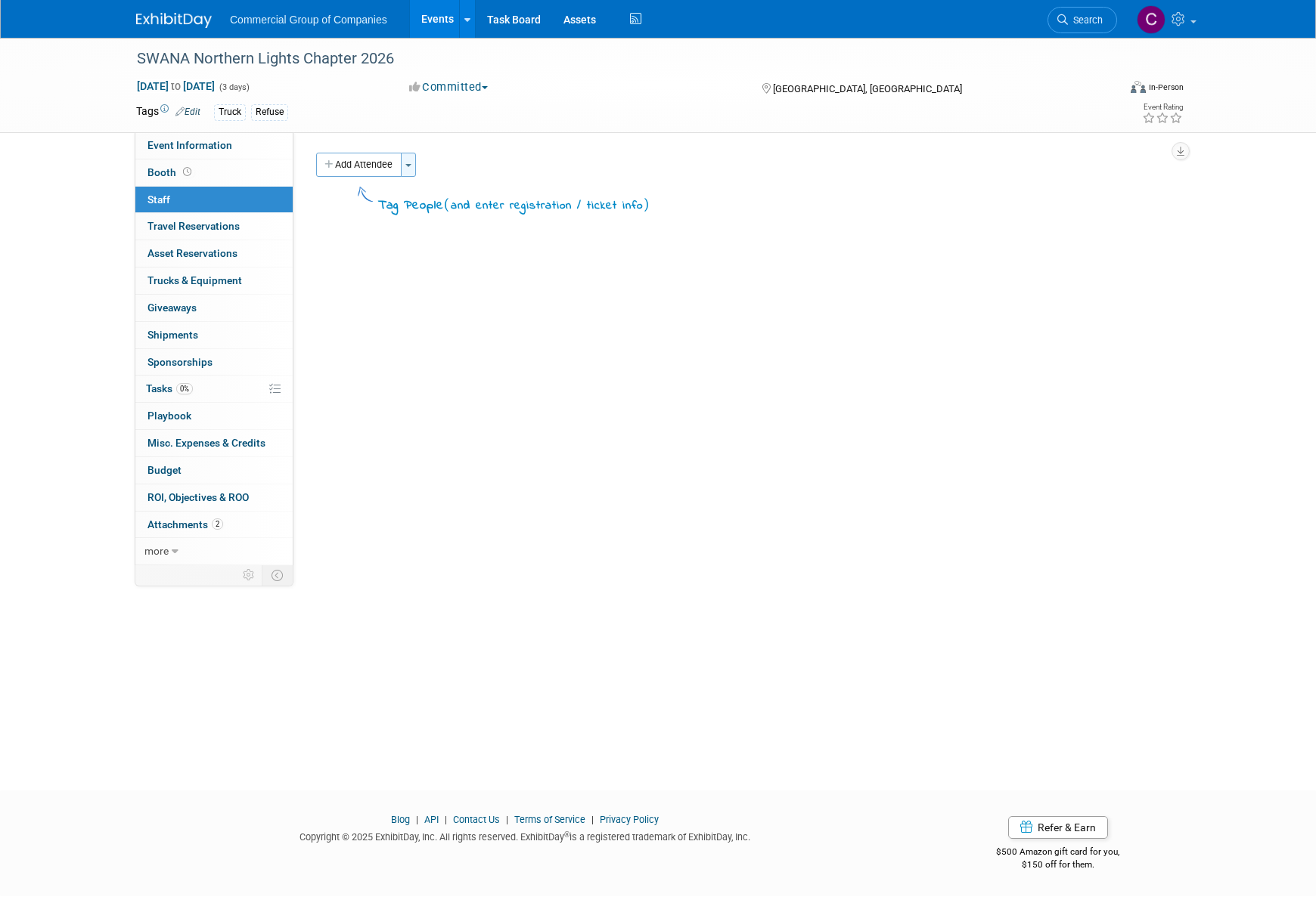
click at [404, 167] on button "Toggle Dropdown" at bounding box center [408, 165] width 16 height 24
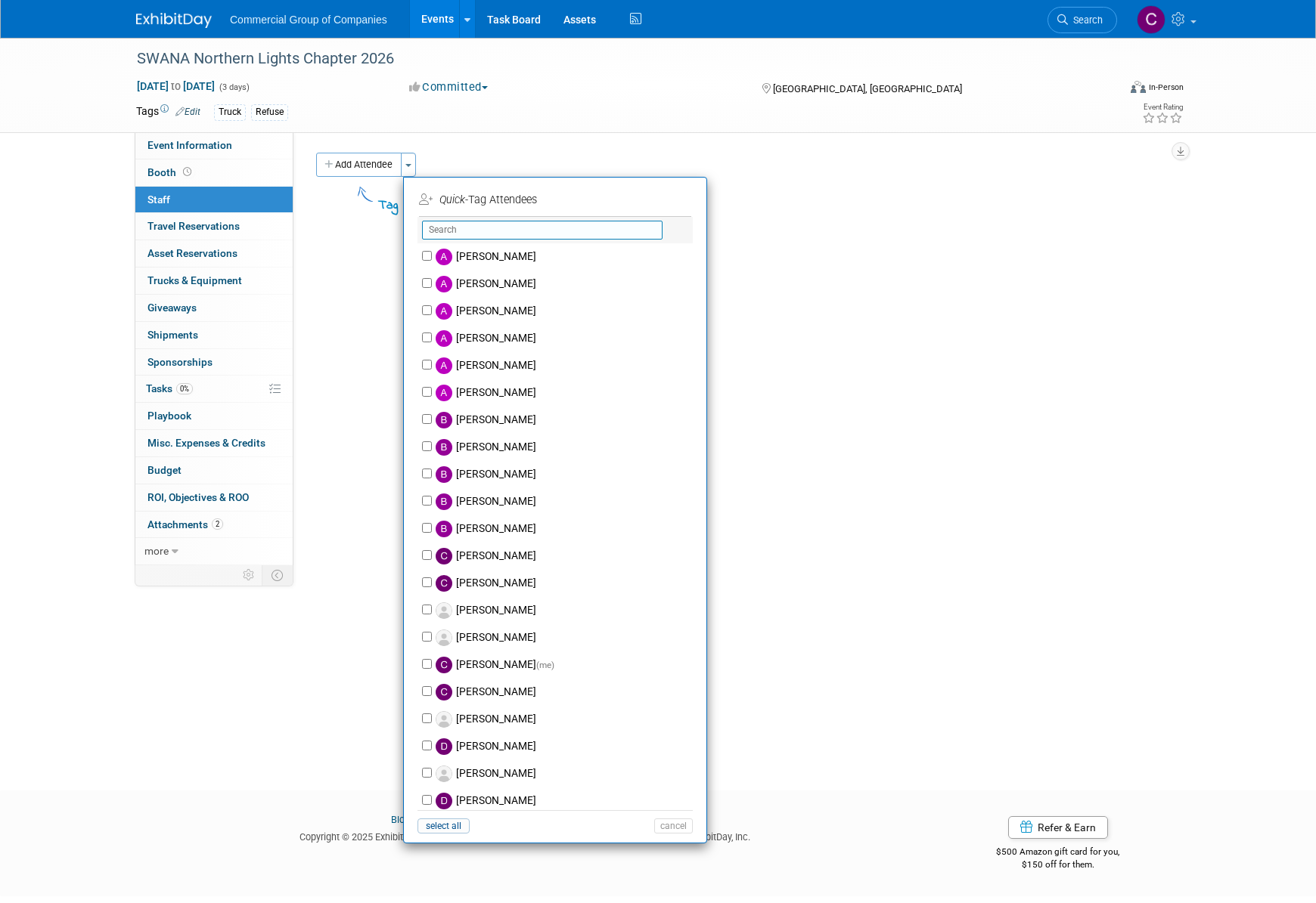
click at [489, 226] on input "text" at bounding box center [542, 230] width 241 height 19
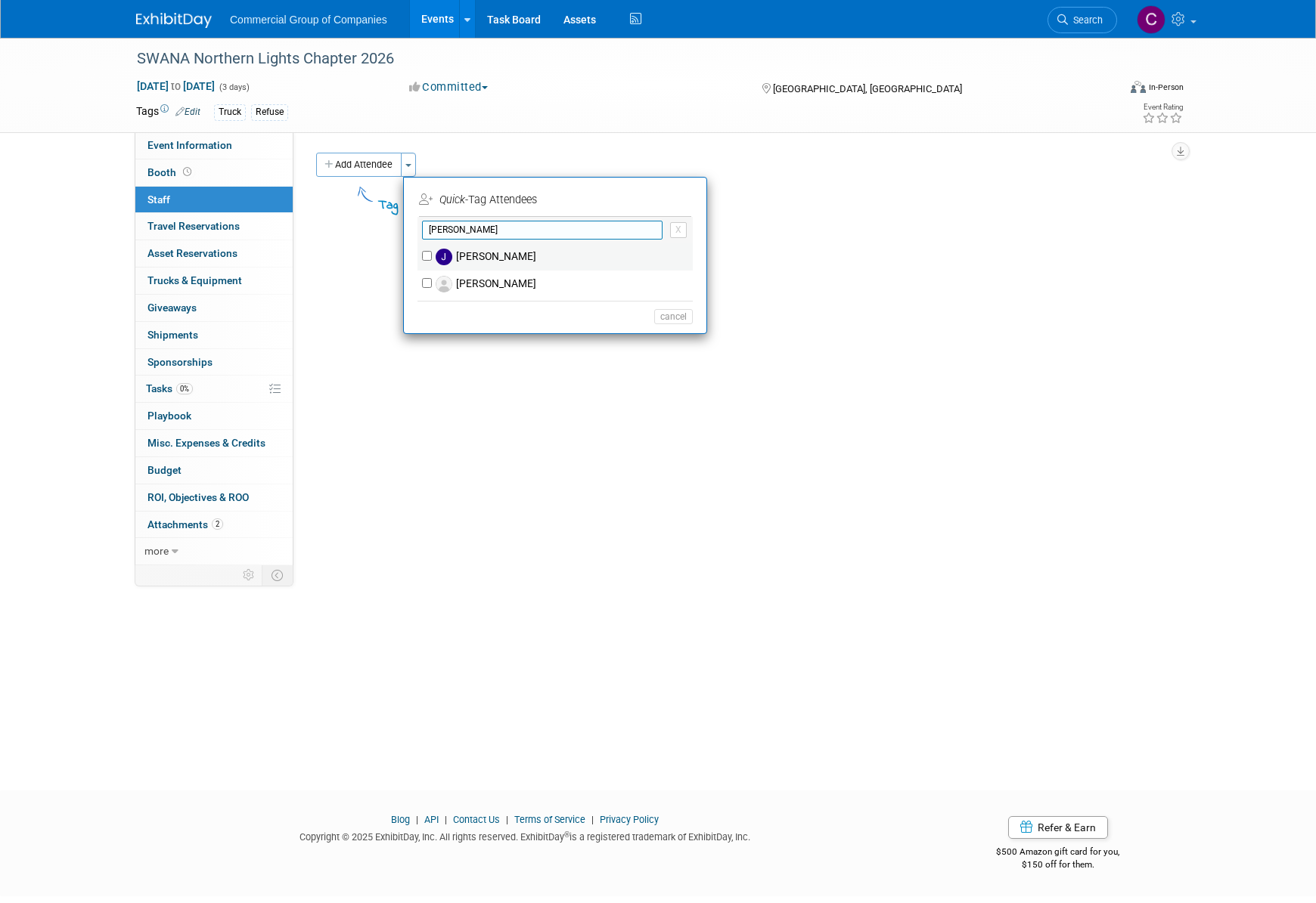
type input "JAson"
click at [534, 263] on label "Jason Fast" at bounding box center [565, 257] width 266 height 27
click at [432, 261] on input "Jason Fast" at bounding box center [426, 255] width 10 height 10
checkbox input "true"
click at [663, 196] on button "Apply" at bounding box center [668, 200] width 46 height 22
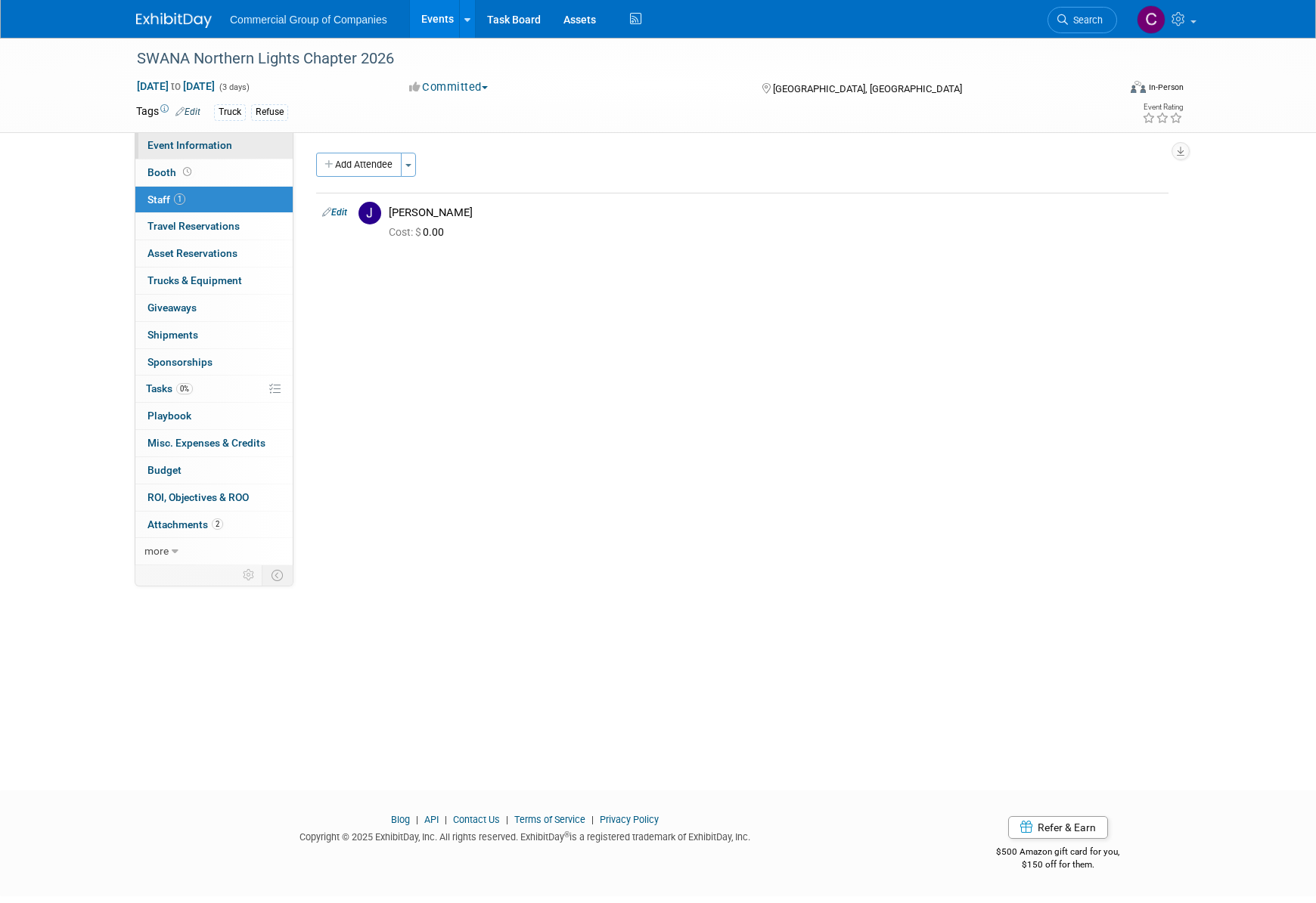
click at [195, 143] on span "Event Information" at bounding box center [189, 145] width 85 height 12
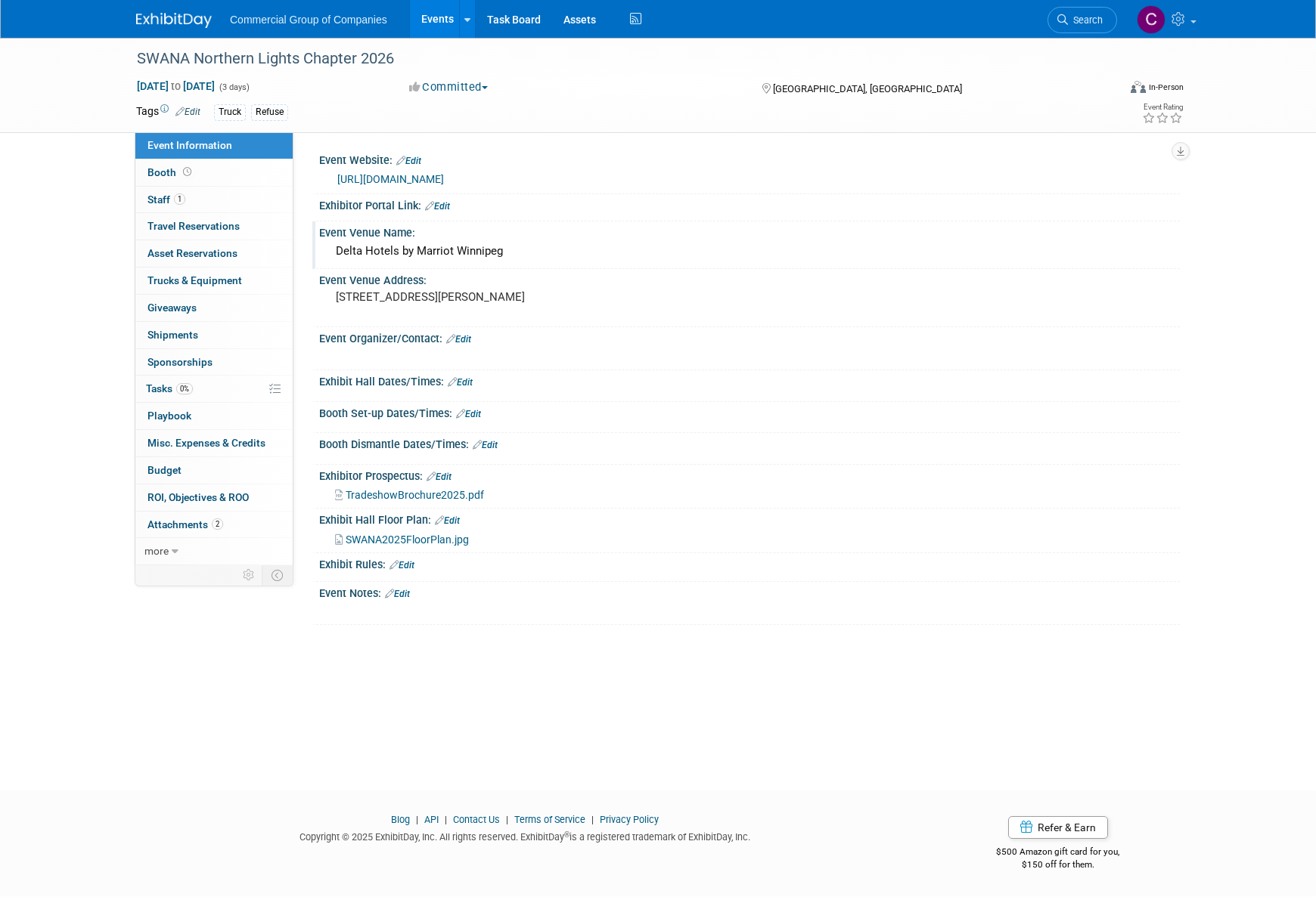
click at [424, 252] on div "Delta Hotels by Marriot Winnipeg" at bounding box center [749, 252] width 837 height 24
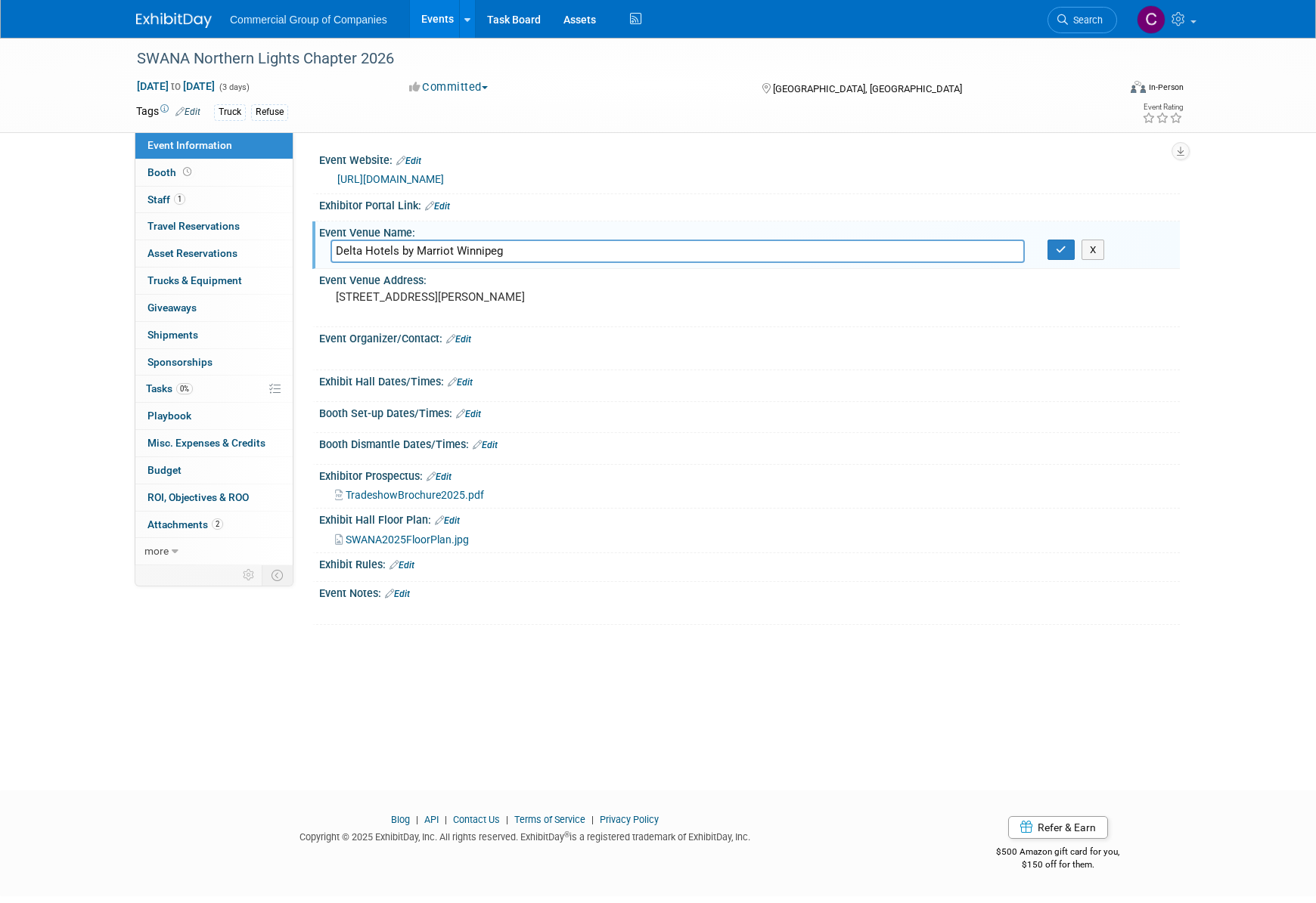
click at [424, 250] on input "Delta Hotels by Marriot Winnipeg" at bounding box center [677, 252] width 694 height 24
click at [543, 250] on input "Delta Hotels by Marriot Winnipeg" at bounding box center [677, 252] width 694 height 24
click at [520, 171] on div "[URL][DOMAIN_NAME]" at bounding box center [753, 179] width 831 height 17
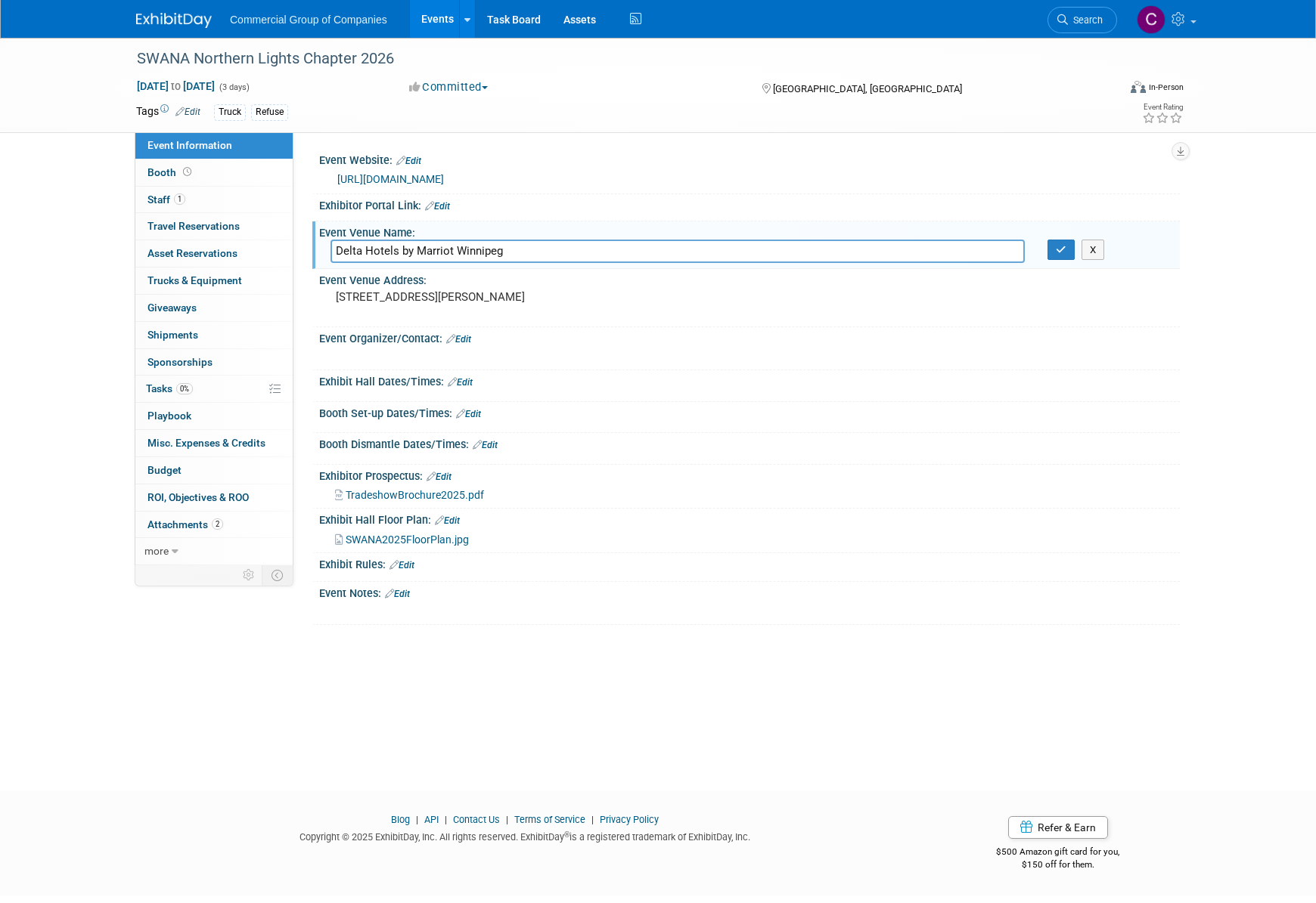
click at [512, 163] on div "Event Website: Edit" at bounding box center [750, 158] width 860 height 19
click at [385, 156] on div "Event Website: Edit" at bounding box center [750, 158] width 860 height 19
click at [407, 159] on link "Edit" at bounding box center [408, 161] width 25 height 11
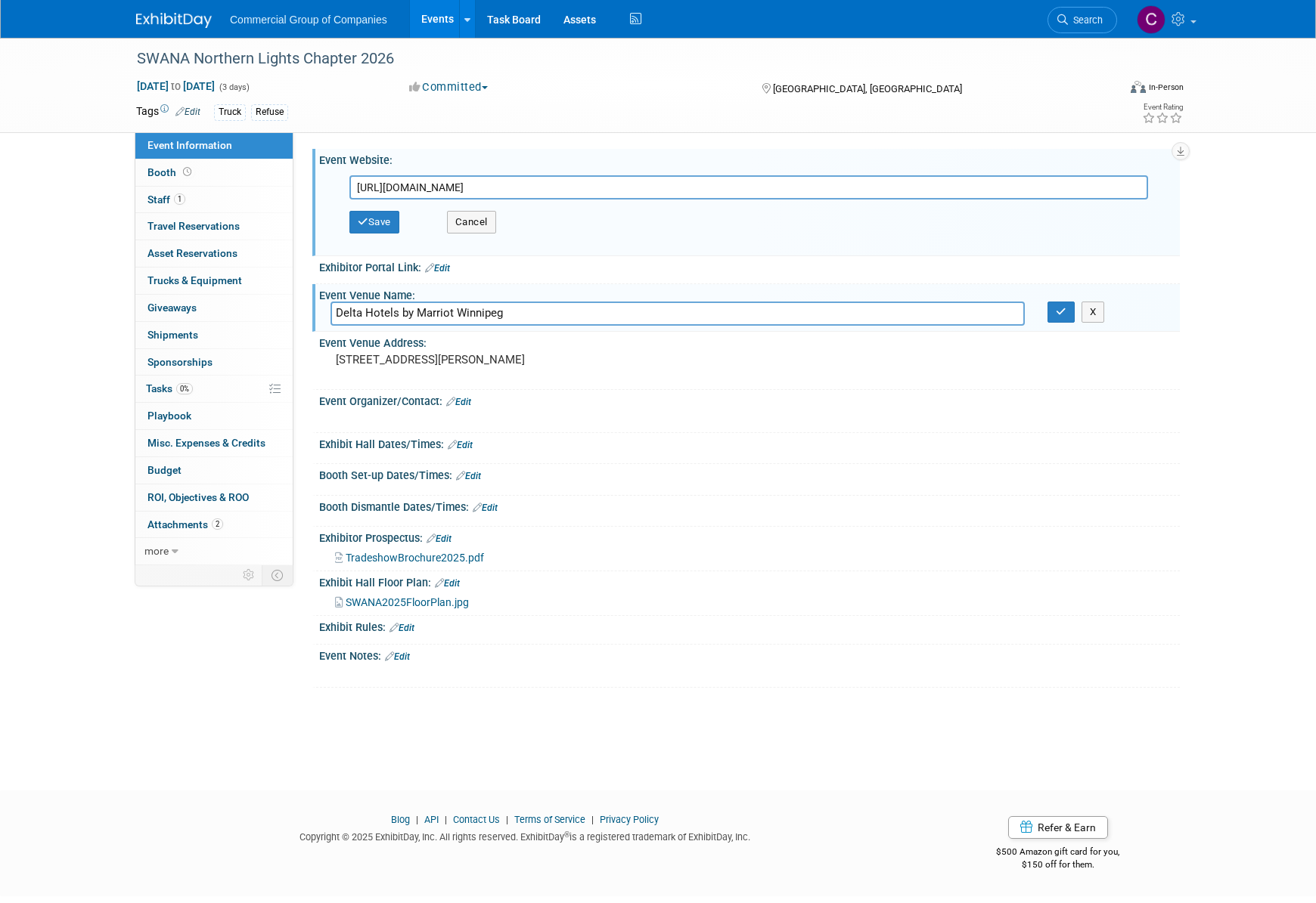
click at [442, 186] on input "[URL][DOMAIN_NAME]" at bounding box center [749, 188] width 799 height 24
type input "https://swananorthernlights.org/conference/2026-conference/"
click at [368, 215] on button "Save" at bounding box center [374, 222] width 50 height 23
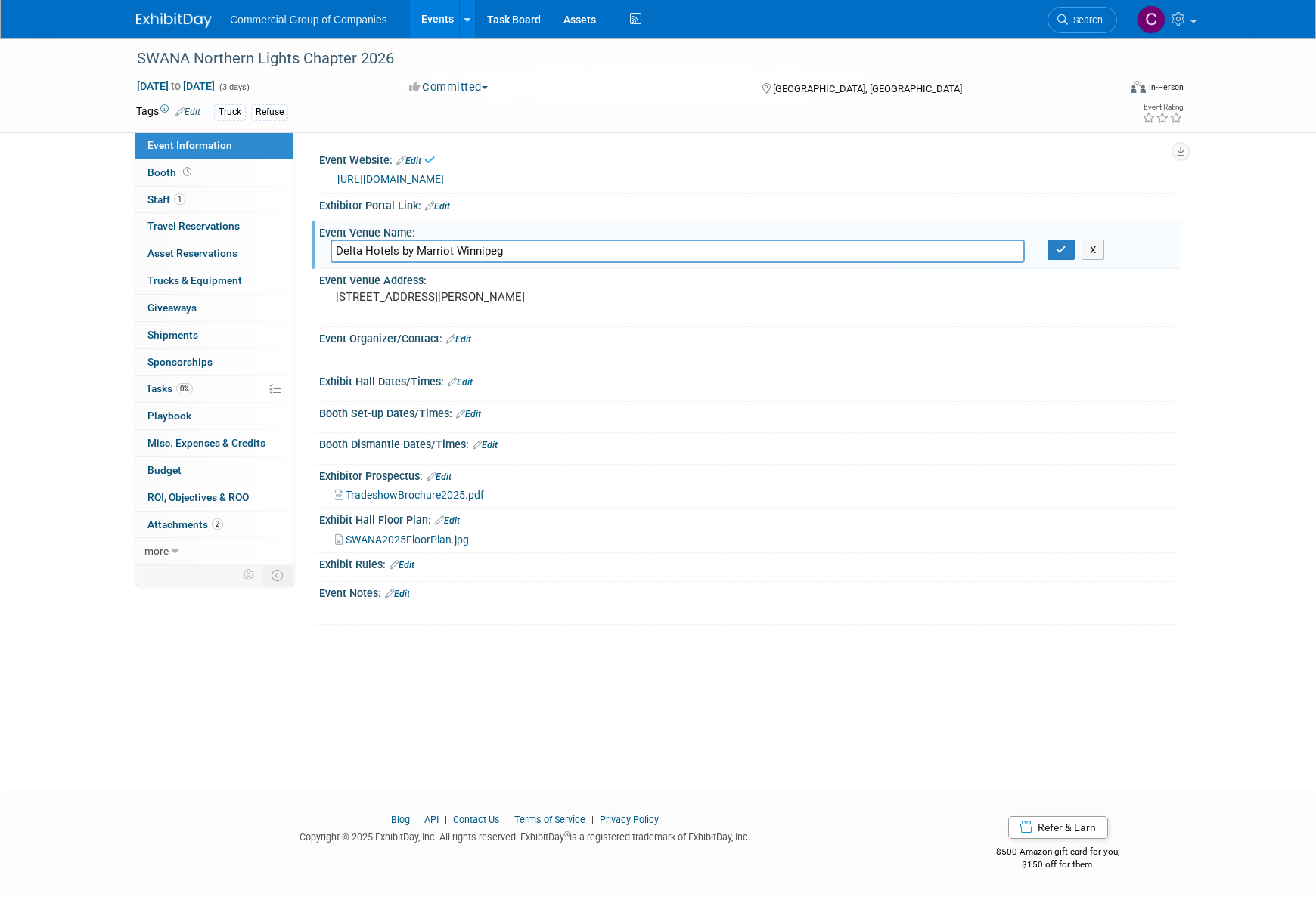
click at [529, 254] on input "Delta Hotels by Marriot Winnipeg" at bounding box center [677, 252] width 694 height 24
type input "Fairmont Palliser"
click at [1047, 245] on button "button" at bounding box center [1061, 250] width 27 height 21
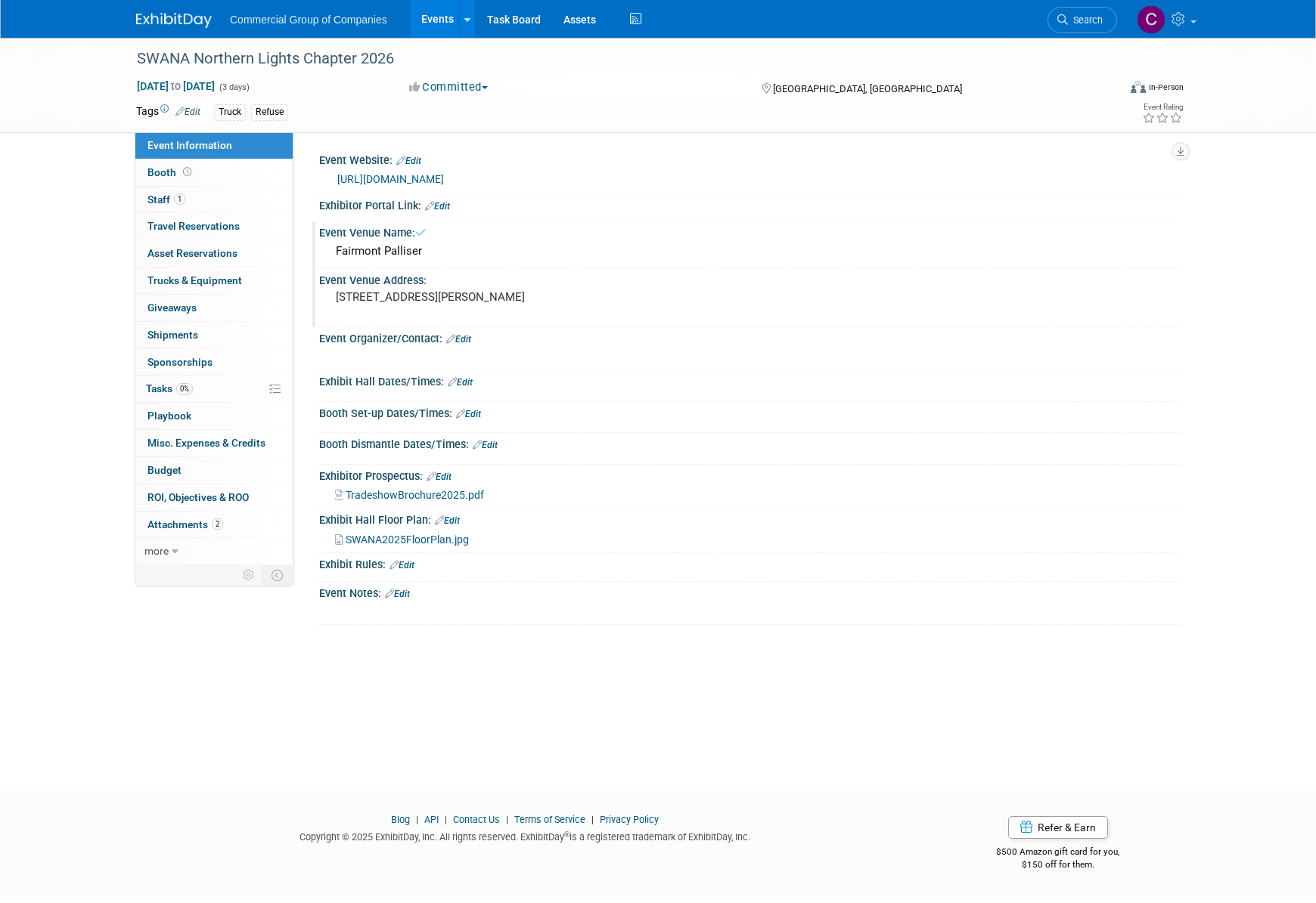
click at [524, 286] on div "[STREET_ADDRESS][PERSON_NAME]" at bounding box center [498, 304] width 336 height 35
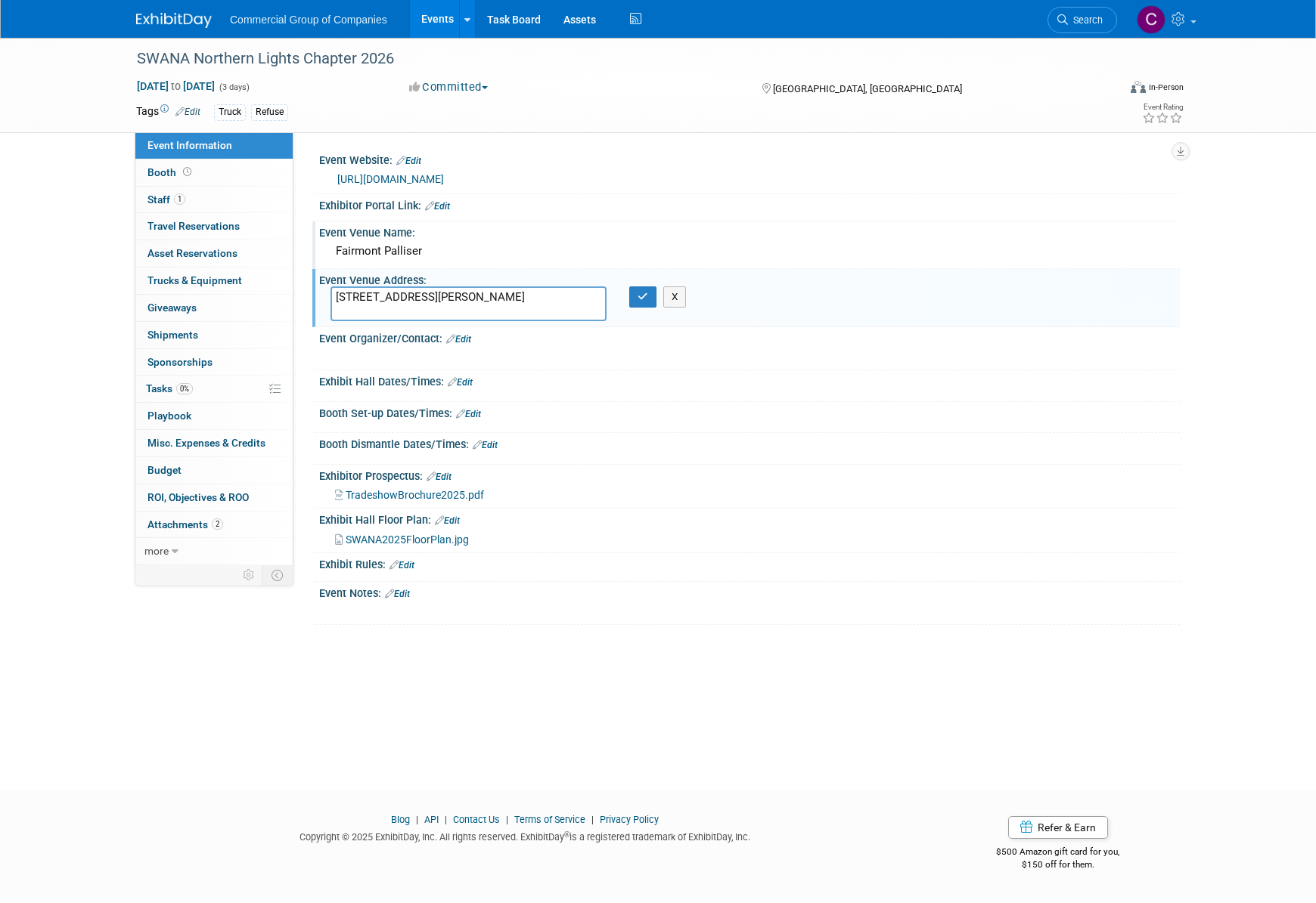
click at [492, 311] on textarea "[STREET_ADDRESS][PERSON_NAME]" at bounding box center [469, 304] width 276 height 35
paste textarea "133 9 Ave SW, Calgary, AB T2P 2M3"
type textarea "133 9 Ave SW, Calgary, AB T2P 2M3"
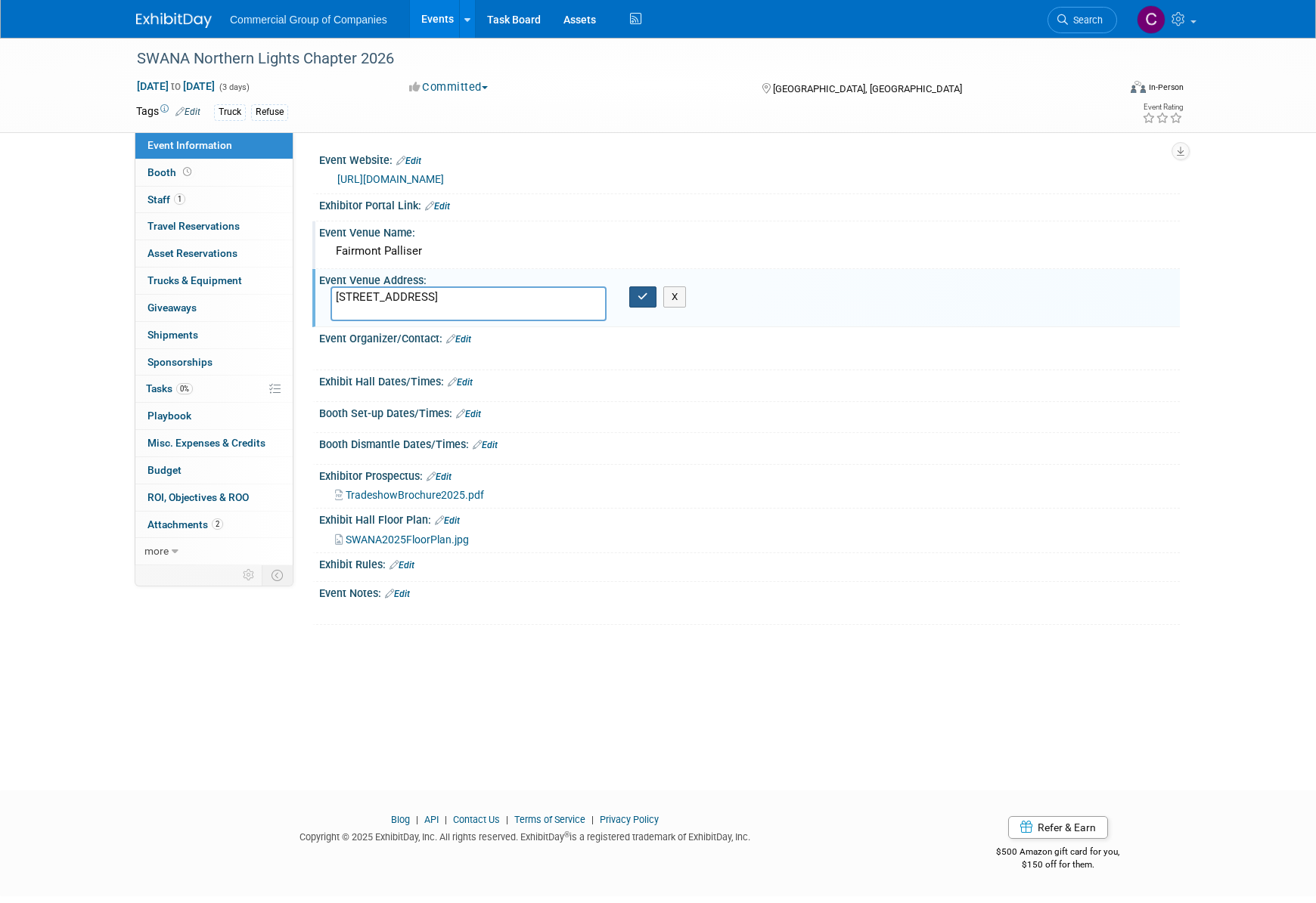
click at [634, 295] on button "button" at bounding box center [642, 296] width 27 height 21
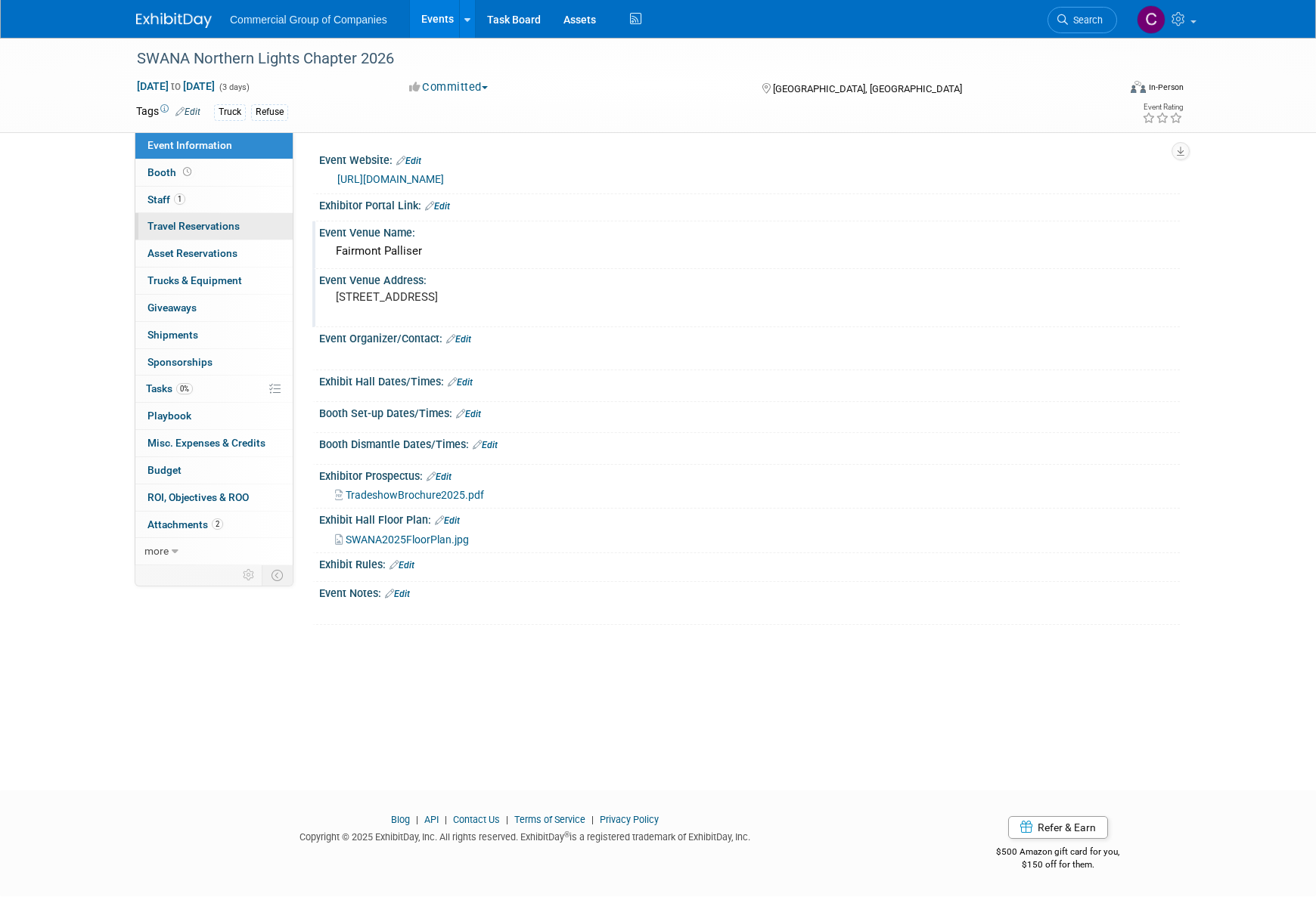
click at [200, 227] on span "Travel Reservations 0" at bounding box center [193, 225] width 92 height 12
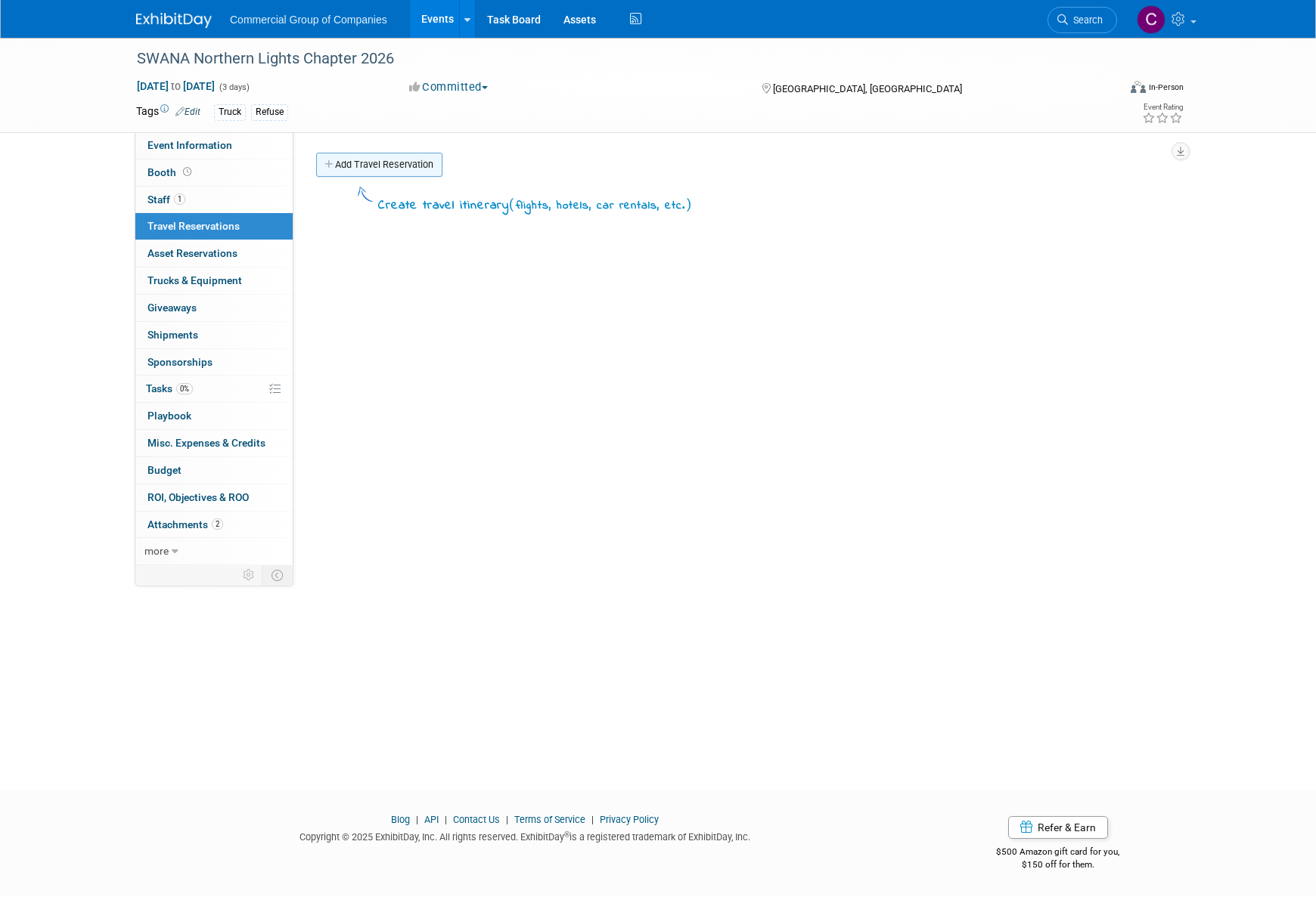
click at [370, 166] on link "Add Travel Reservation" at bounding box center [379, 165] width 126 height 24
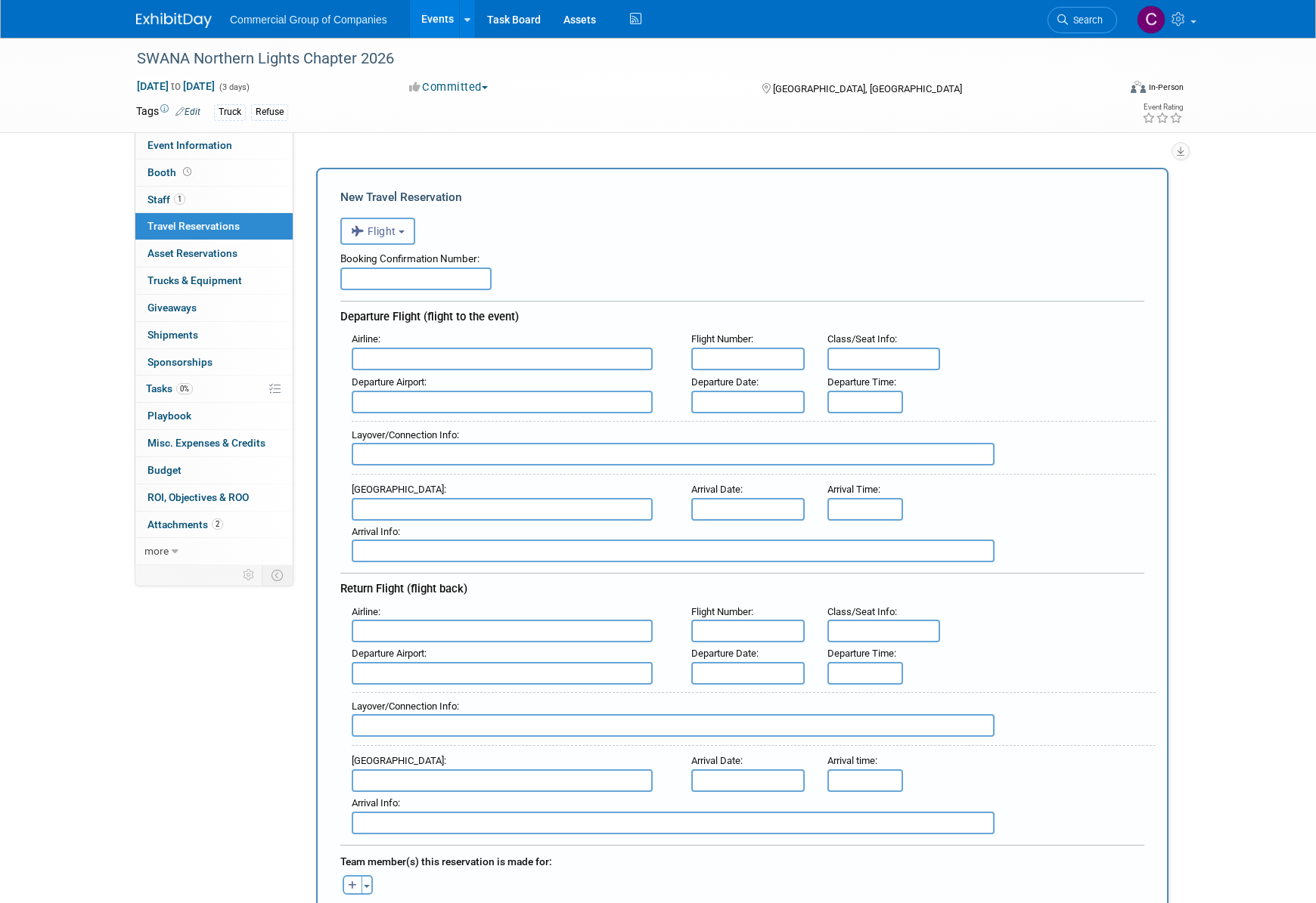
click at [387, 233] on span "Flight" at bounding box center [373, 231] width 46 height 12
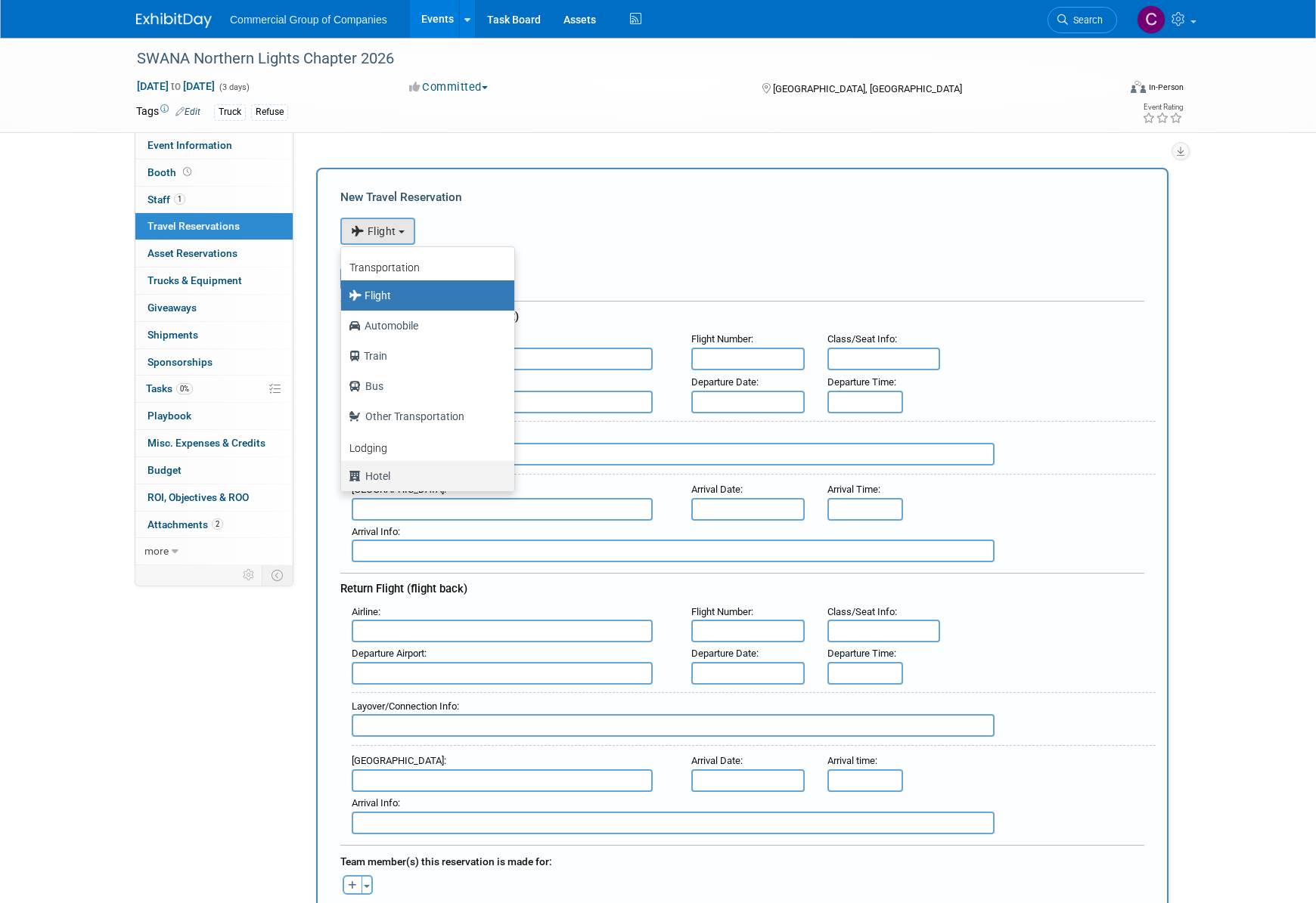
click at [390, 475] on label "Hotel" at bounding box center [424, 476] width 150 height 24
click at [343, 475] on input "Hotel" at bounding box center [338, 474] width 10 height 10
select select "6"
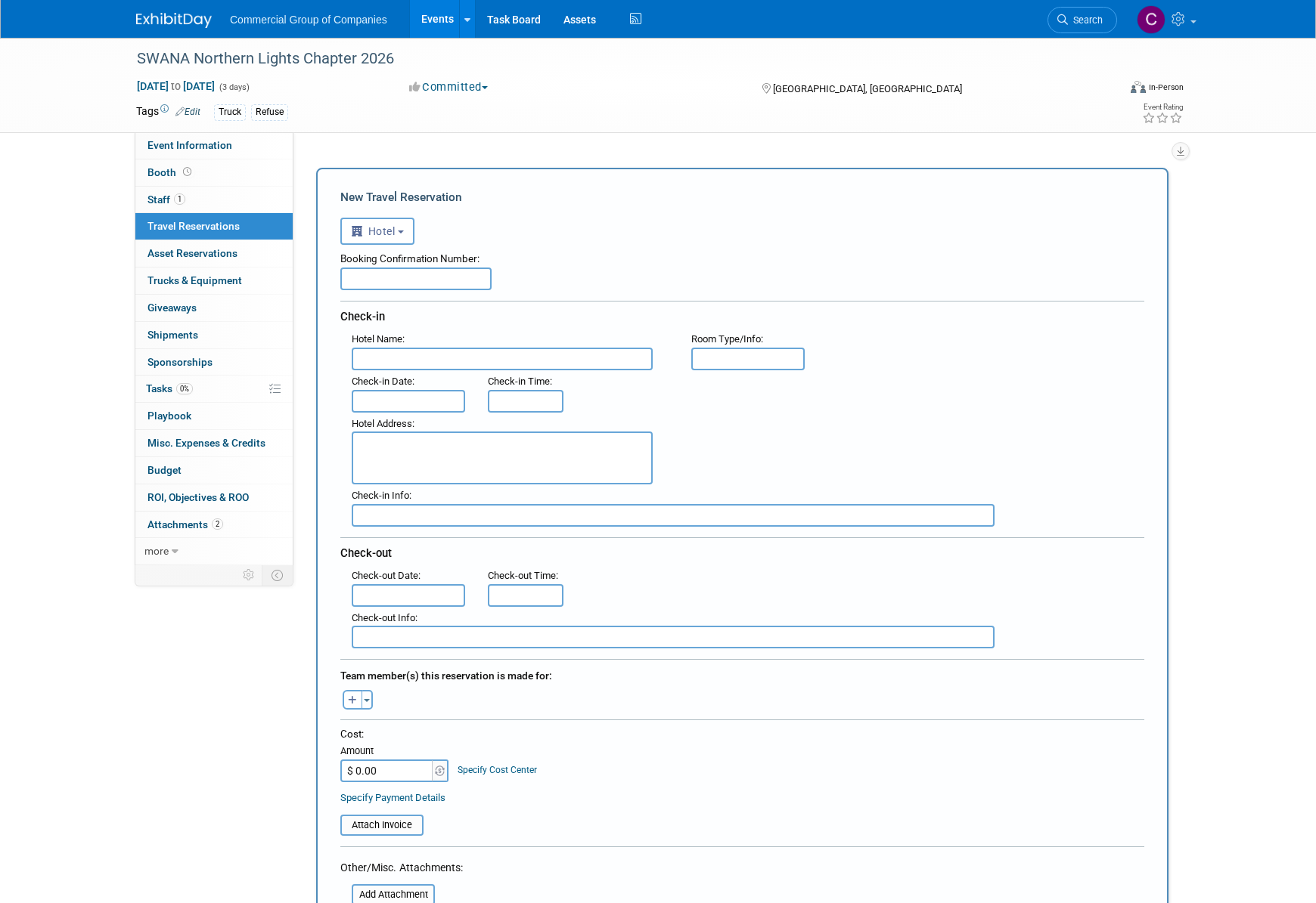
click at [411, 275] on input "text" at bounding box center [415, 278] width 151 height 23
paste input "FD4D4EN6"
type input "FD4D4EN6"
click at [454, 354] on input "text" at bounding box center [502, 359] width 301 height 23
type input "Fairmont Palliser"
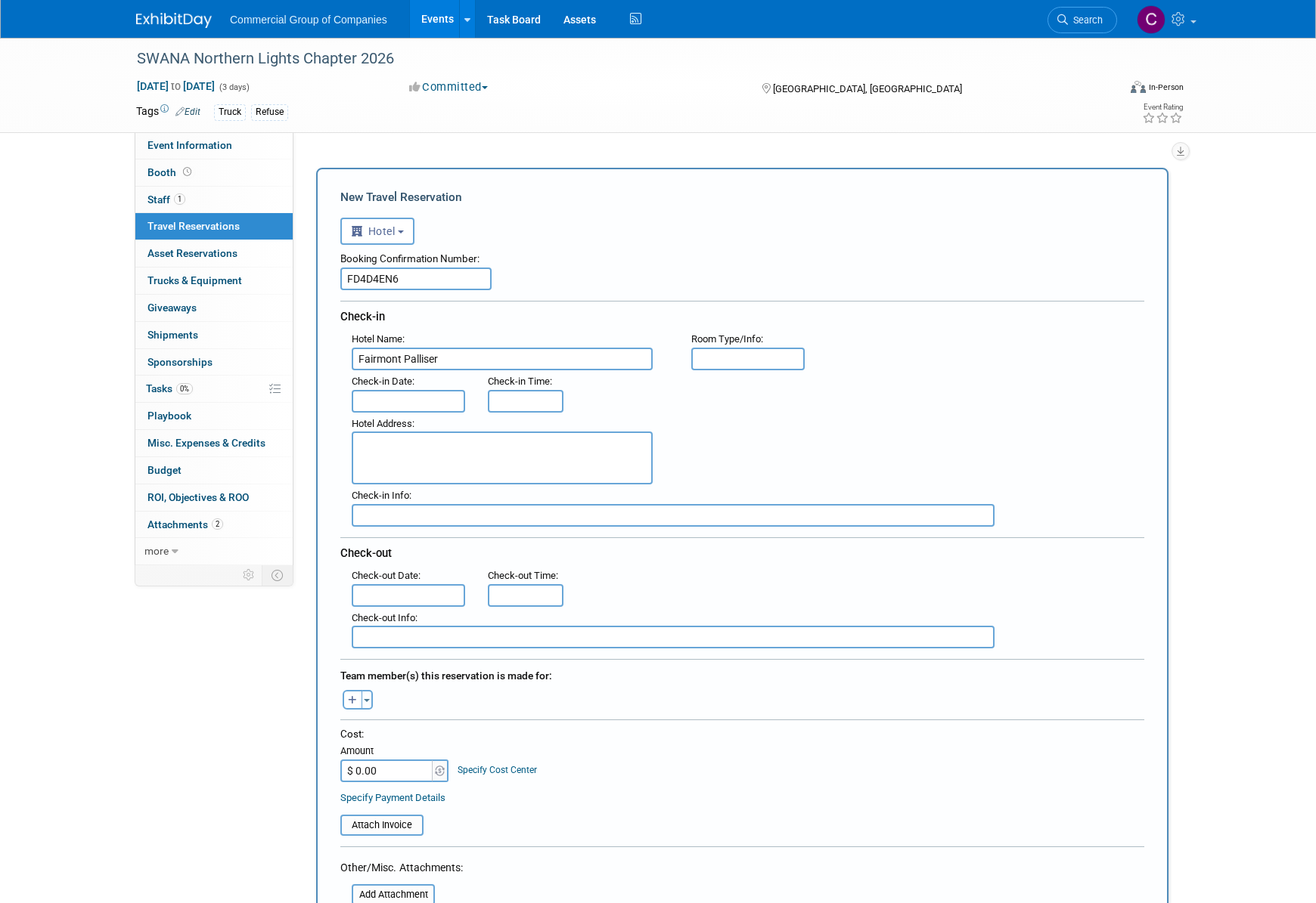
click at [726, 360] on input "text" at bounding box center [748, 359] width 113 height 23
type input "King/Queen"
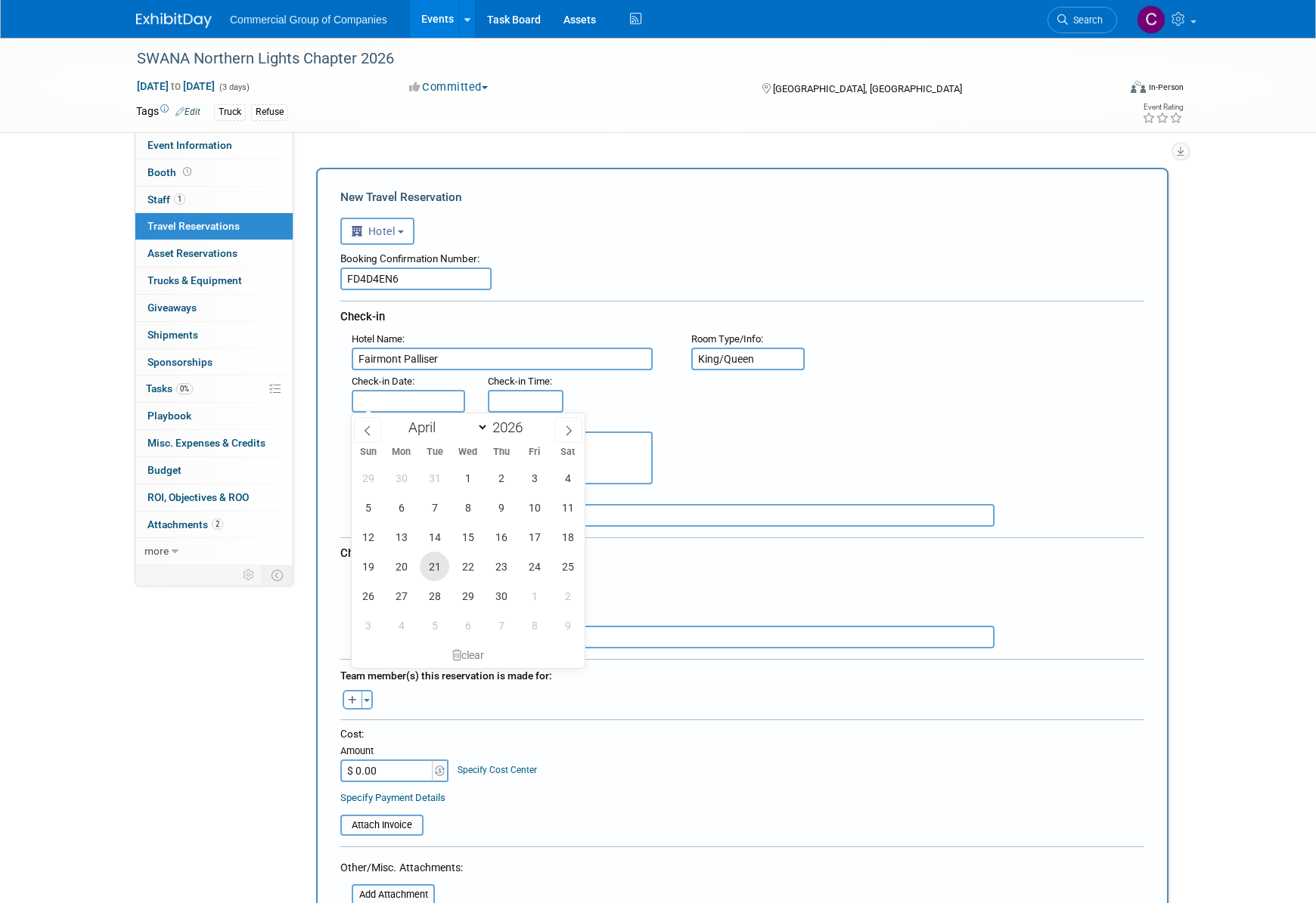
click at [438, 567] on span "21" at bounding box center [435, 566] width 29 height 29
type input "Apr 21, 2026"
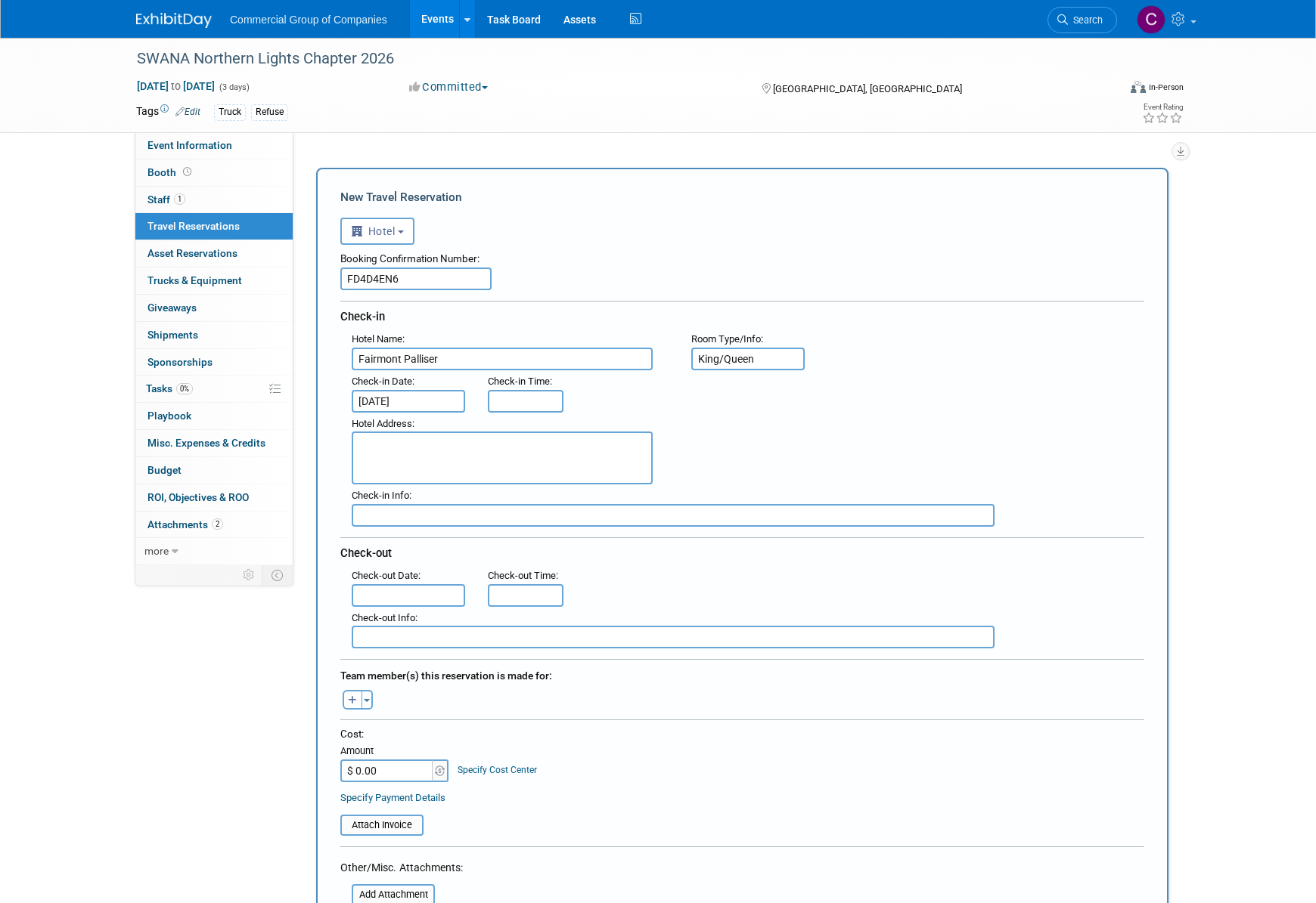
type input "3:00 PM"
click at [540, 410] on input "3:00 PM" at bounding box center [525, 401] width 76 height 23
click at [634, 535] on span at bounding box center [635, 537] width 102 height 27
click at [401, 587] on input "text" at bounding box center [408, 596] width 113 height 23
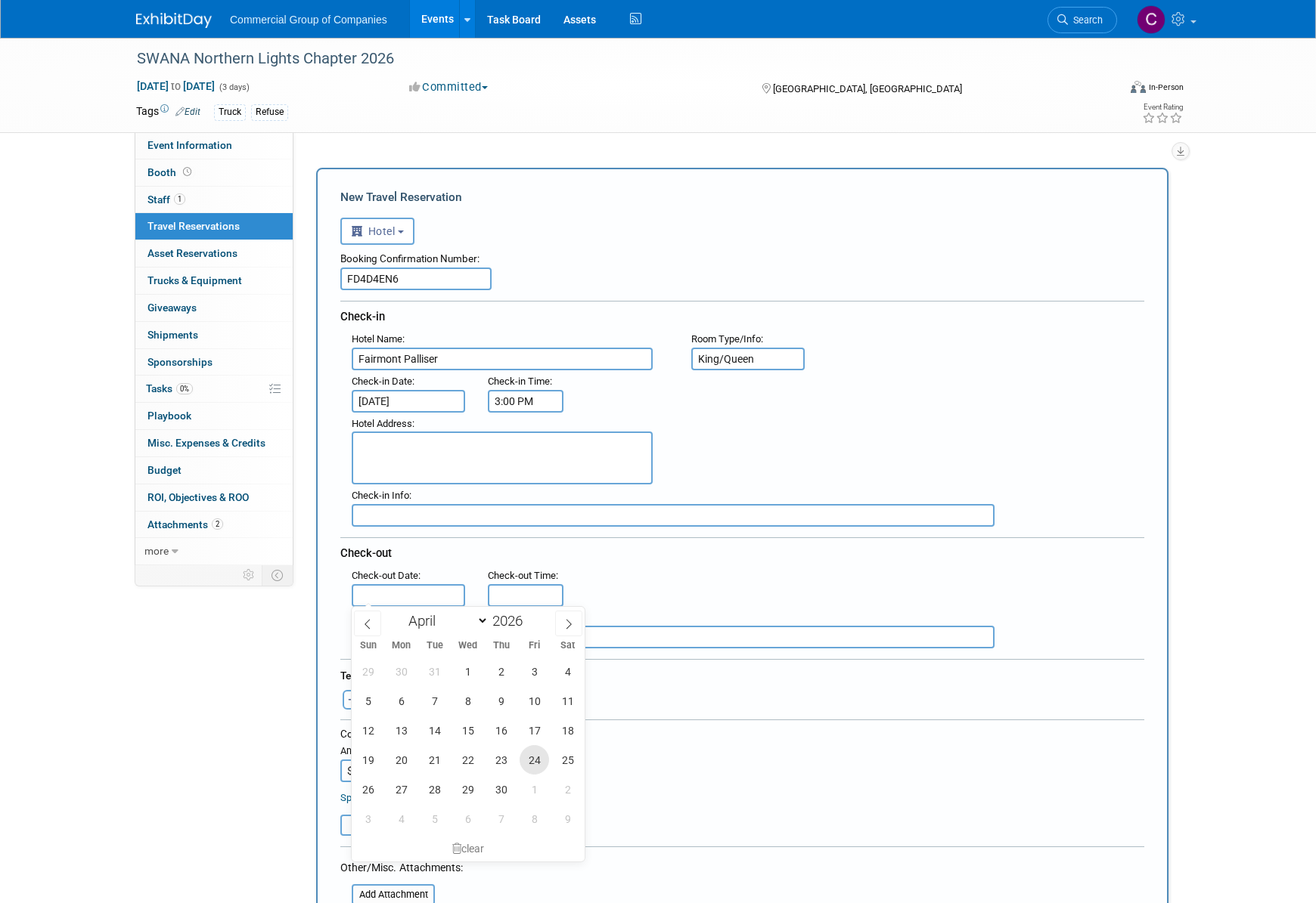
click at [542, 752] on span "24" at bounding box center [534, 760] width 29 height 29
type input "[DATE]"
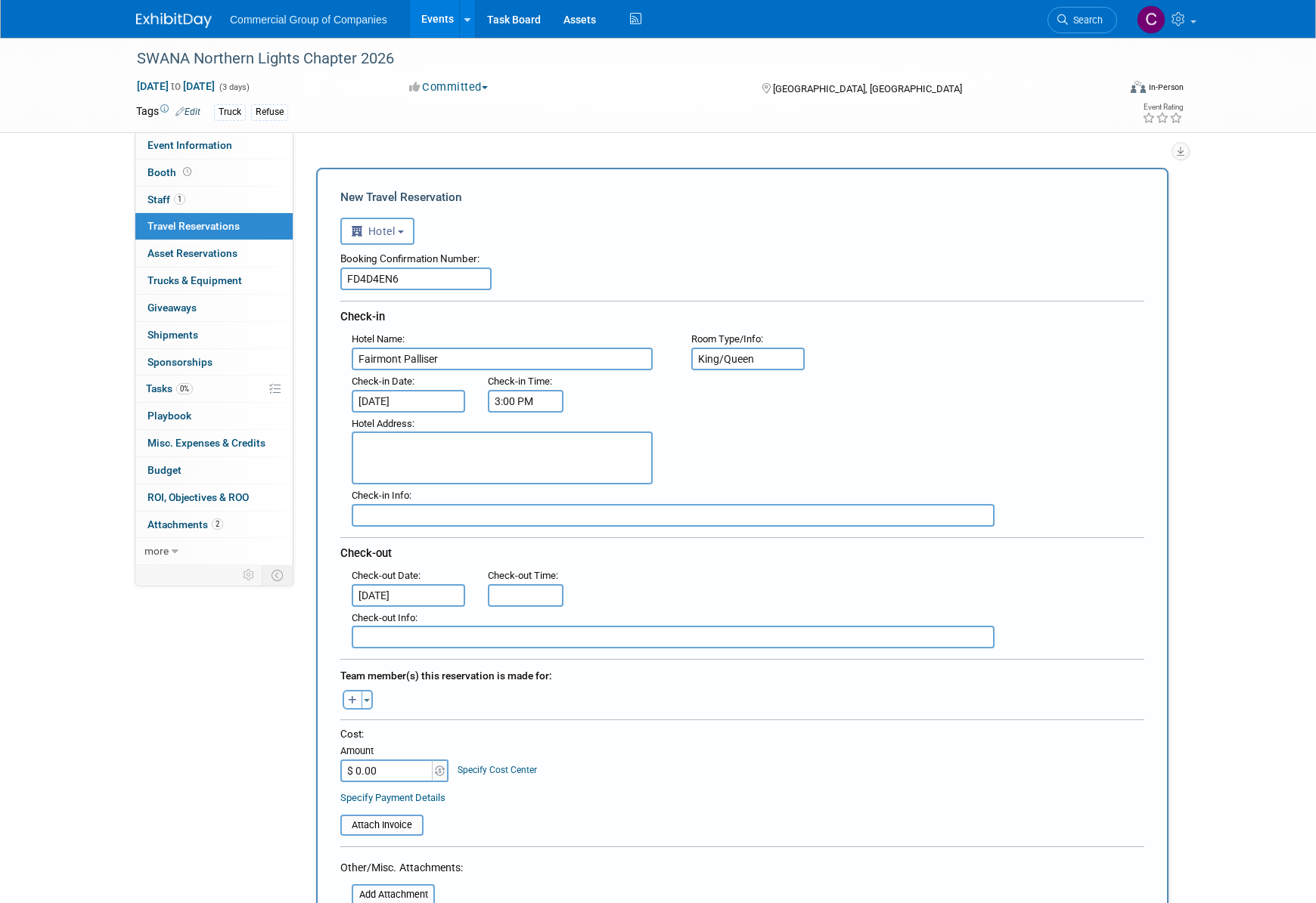
type input "11:00 AM"
click at [507, 596] on input "11:00 AM" at bounding box center [525, 596] width 76 height 23
click at [445, 720] on div at bounding box center [742, 724] width 804 height 7
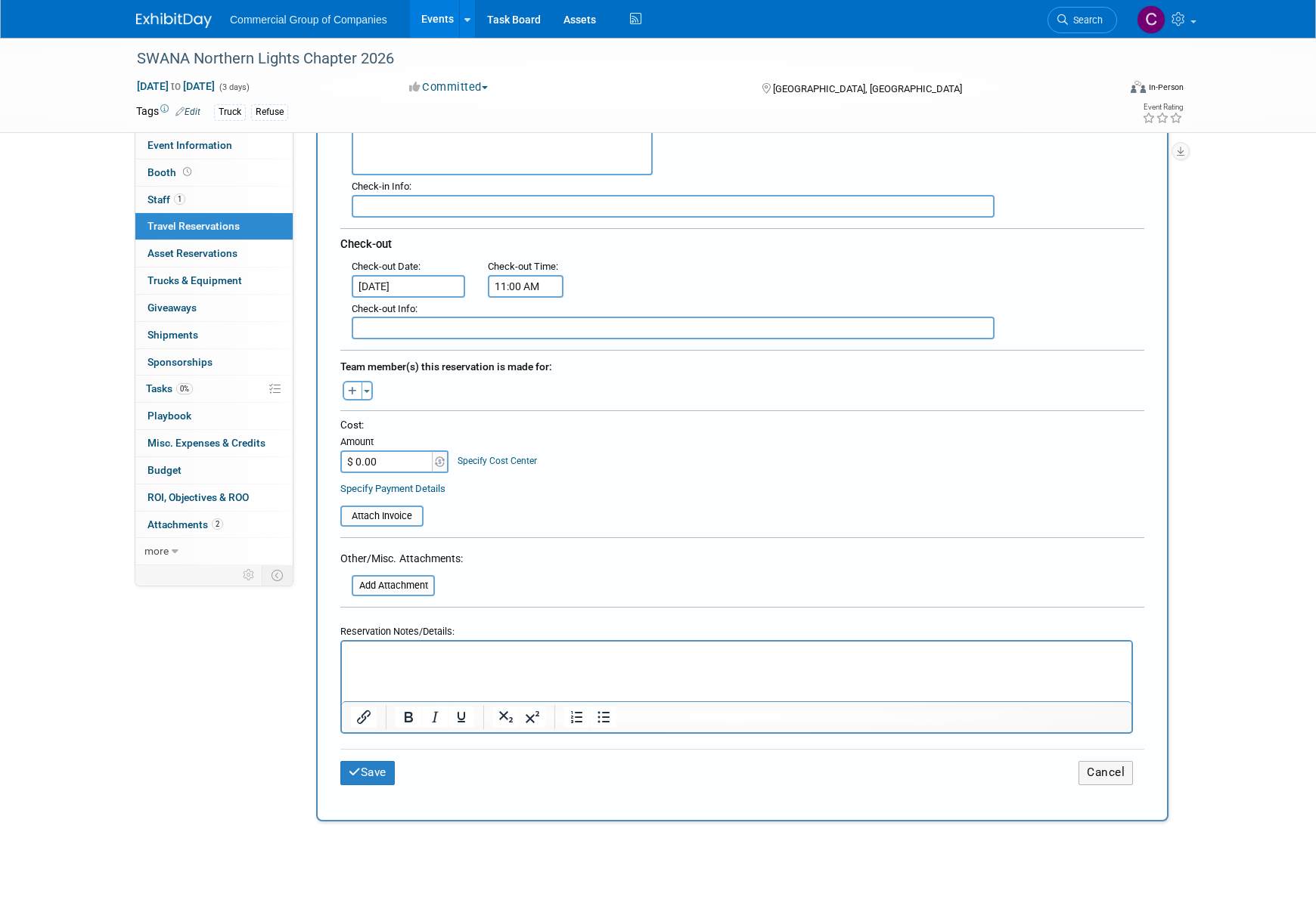
scroll to position [276, 0]
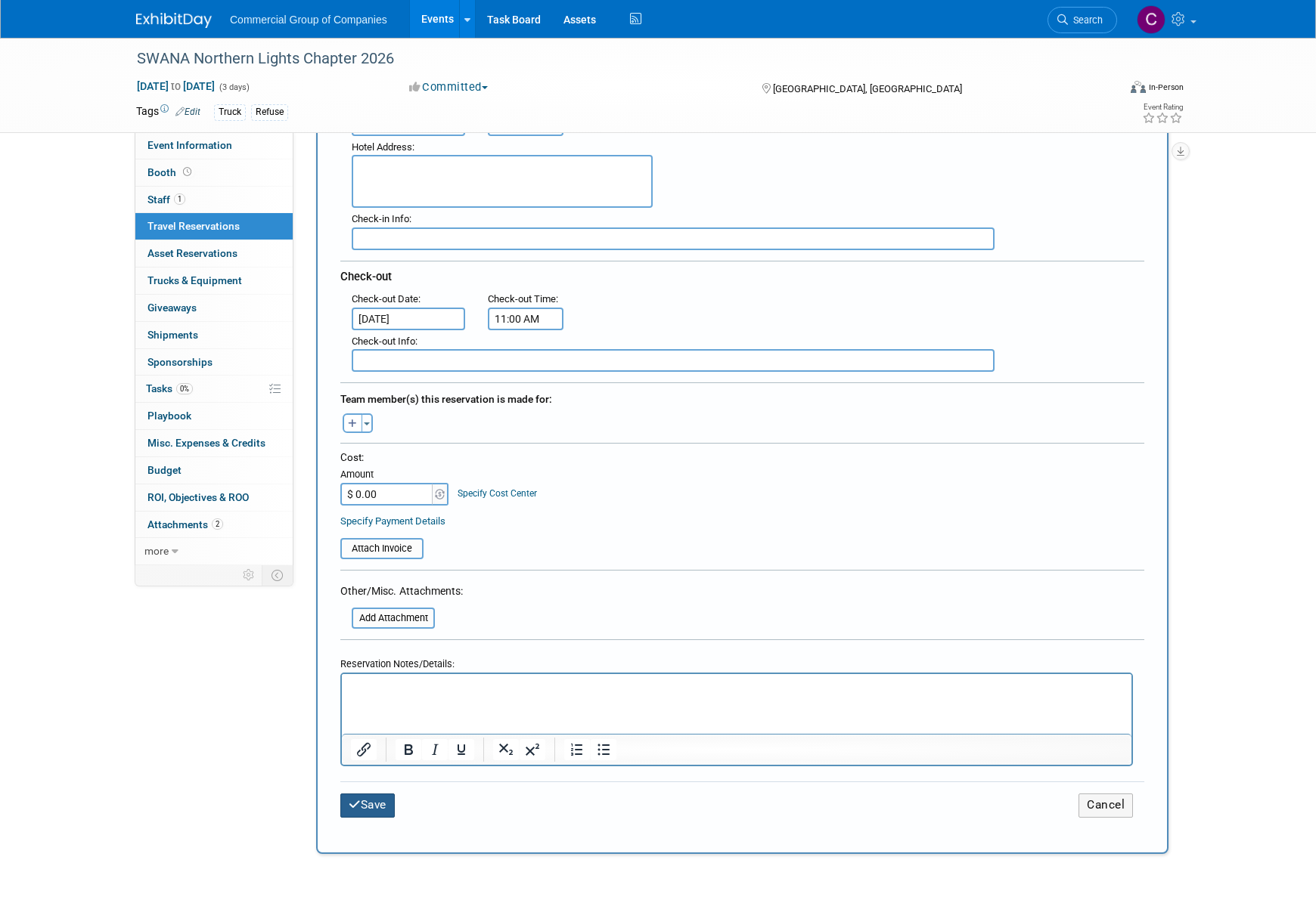
click at [372, 802] on button "Save" at bounding box center [367, 806] width 54 height 24
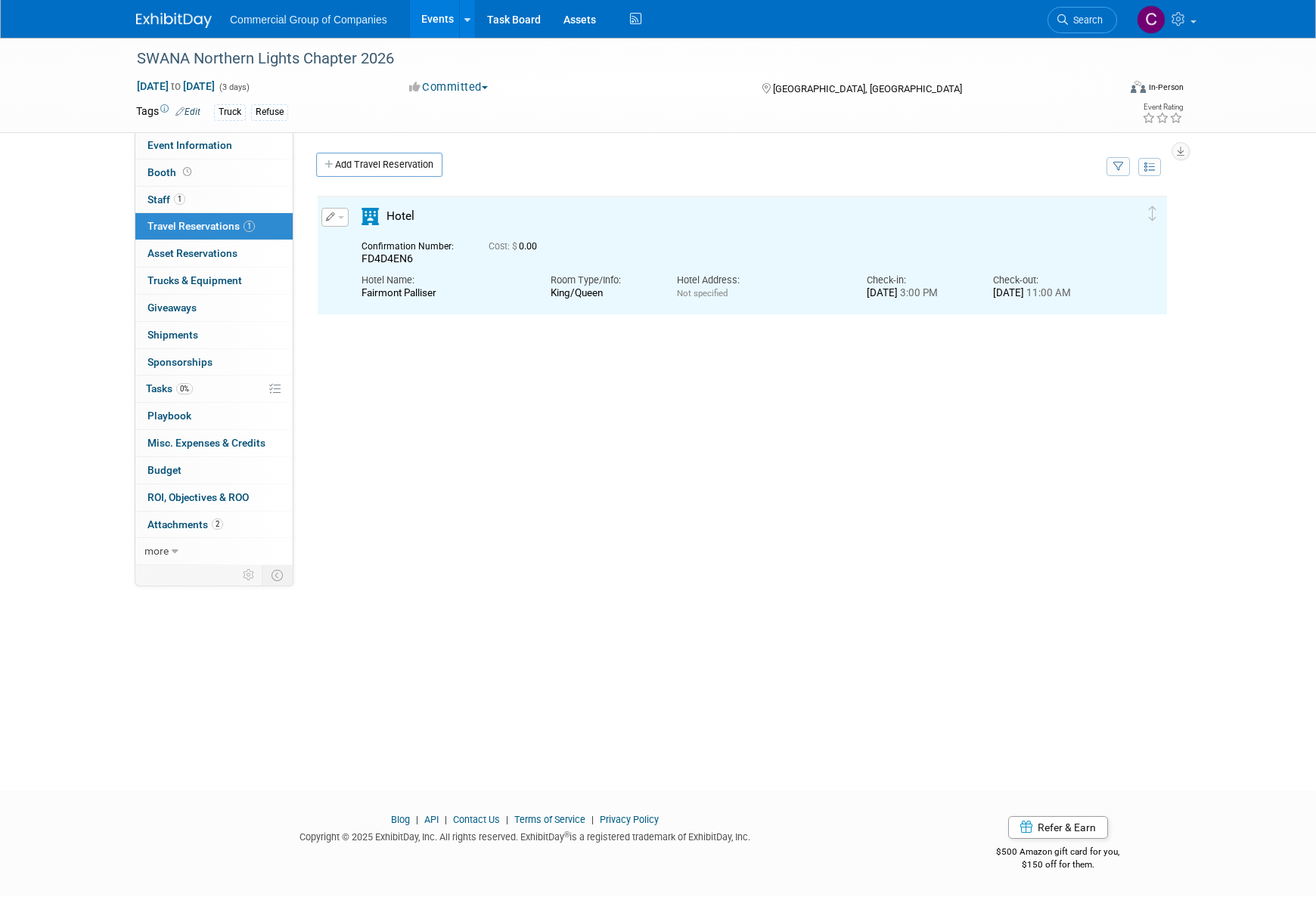
scroll to position [0, 0]
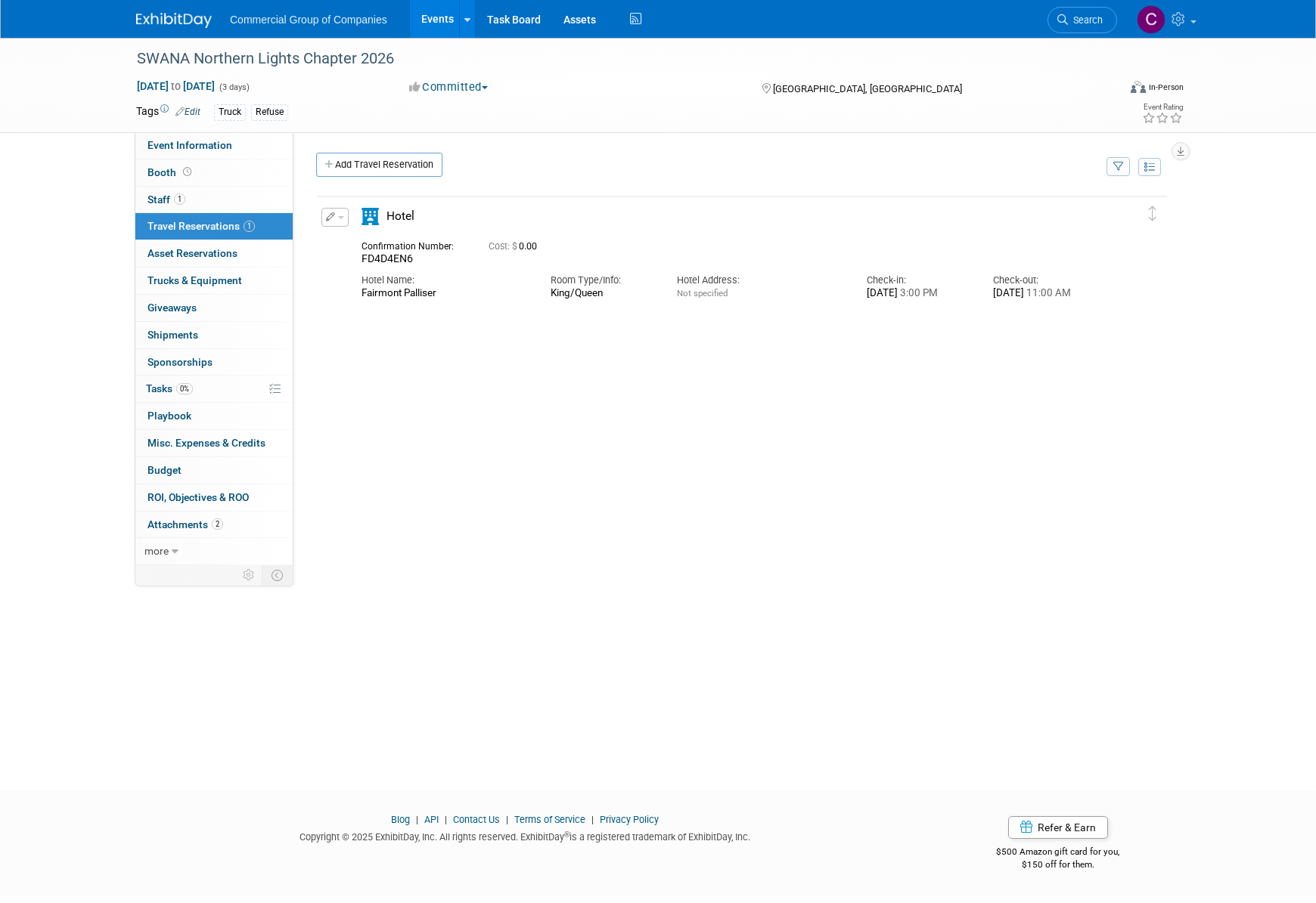
click at [332, 209] on button "button" at bounding box center [335, 217] width 27 height 19
click at [350, 232] on button "Edit Reservation" at bounding box center [386, 243] width 128 height 22
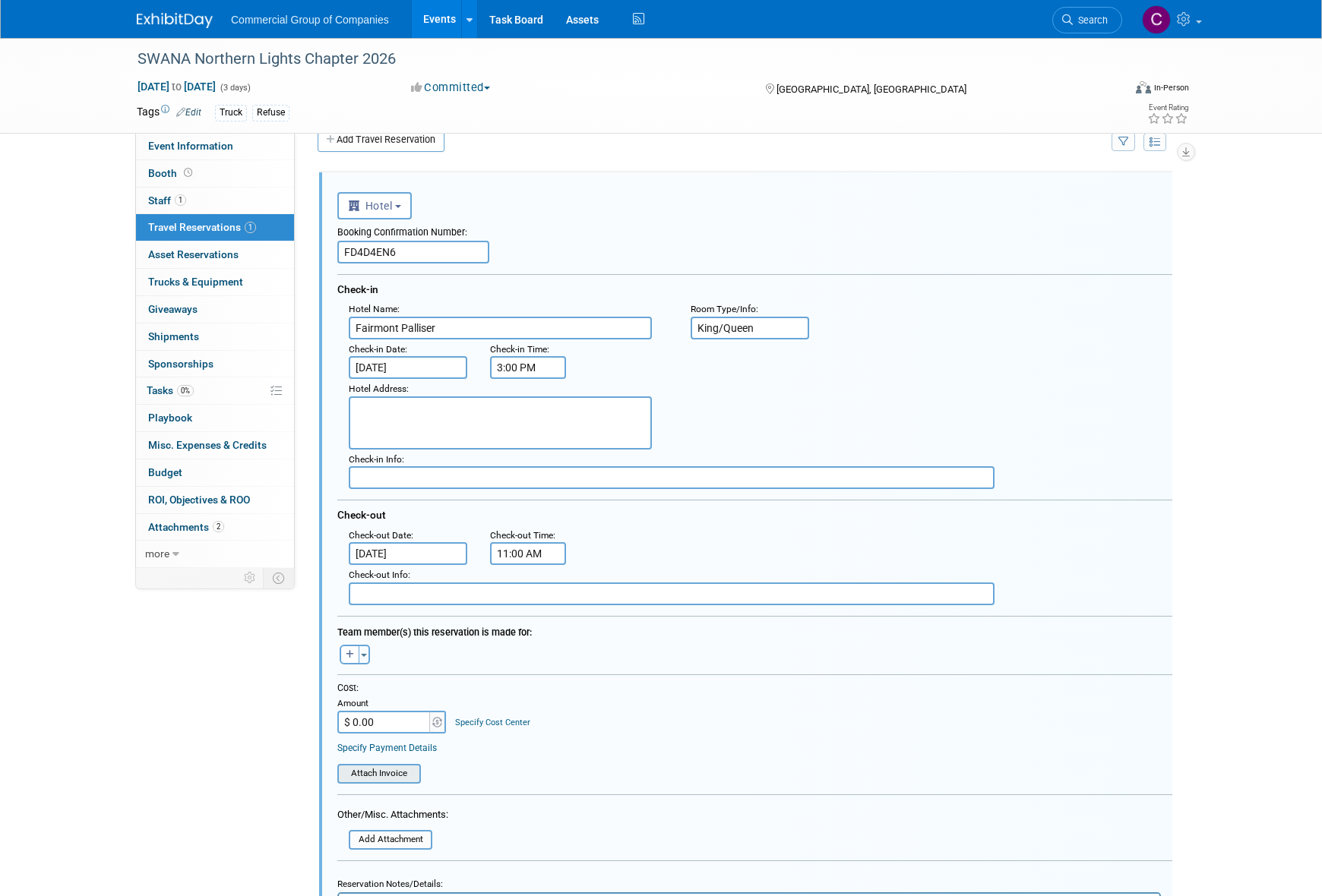
click at [420, 777] on div "Attach Invoice" at bounding box center [379, 773] width 84 height 19
click at [367, 780] on input "file" at bounding box center [328, 774] width 181 height 17
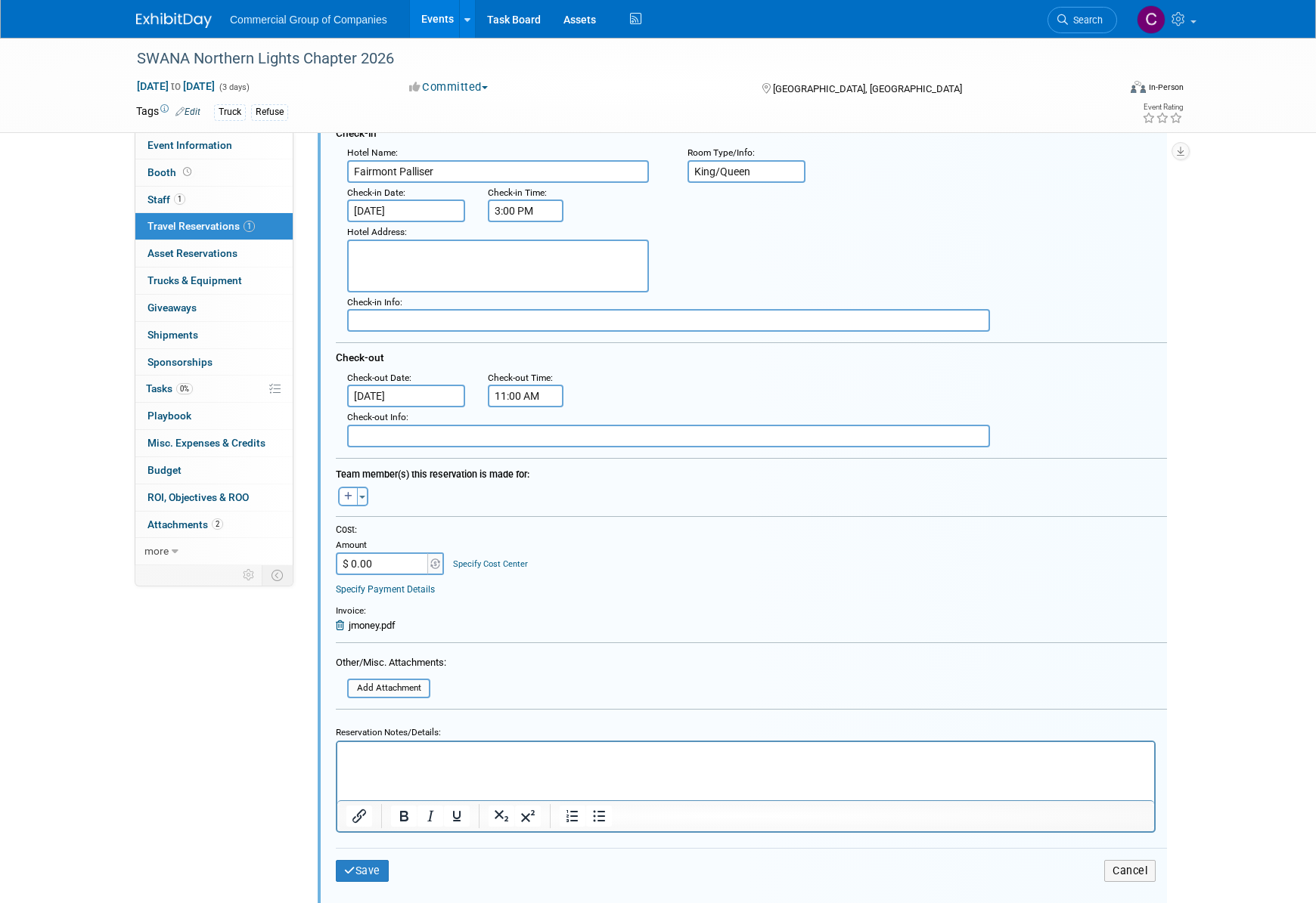
scroll to position [350, 0]
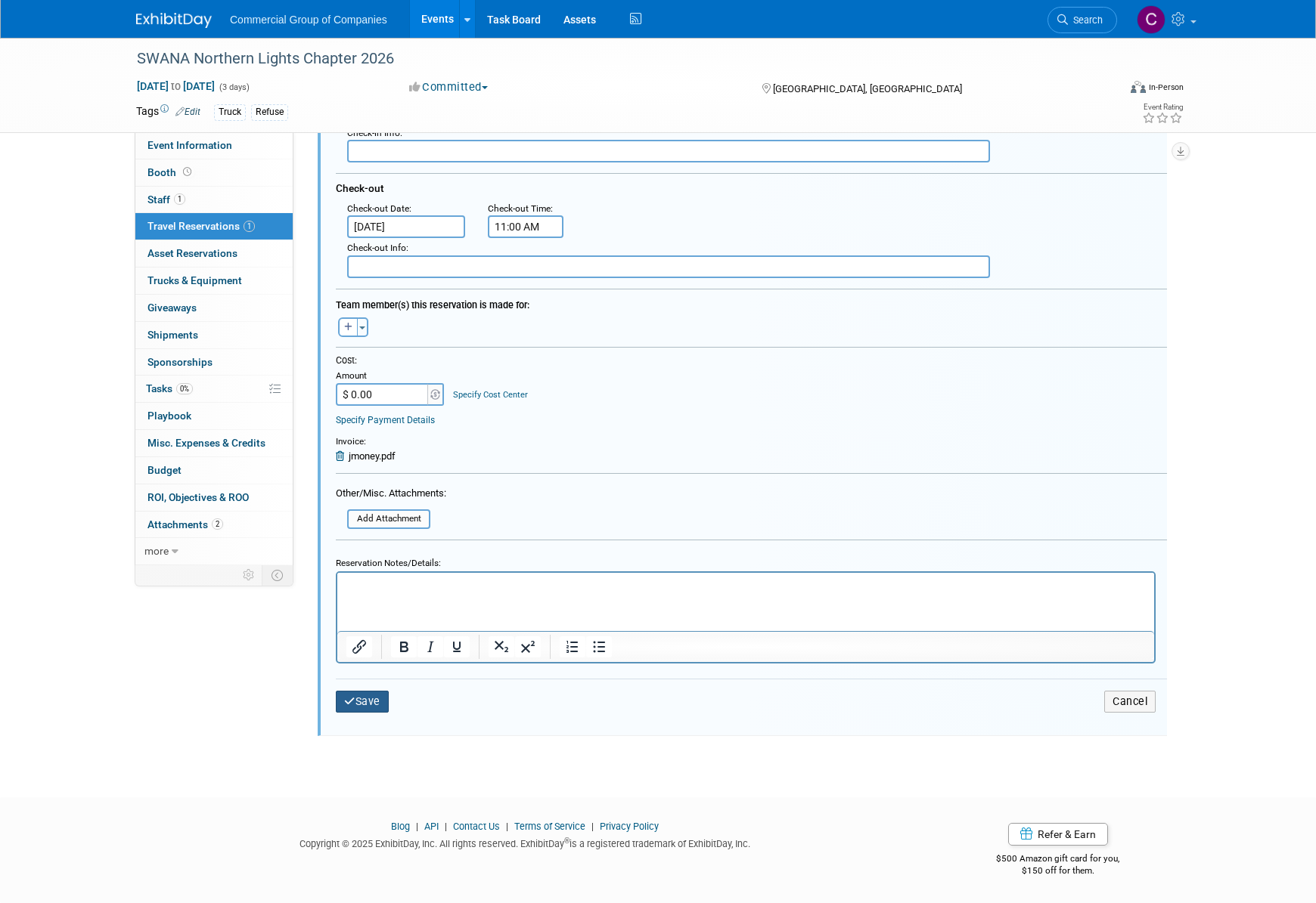
click at [381, 698] on button "Save" at bounding box center [362, 702] width 53 height 22
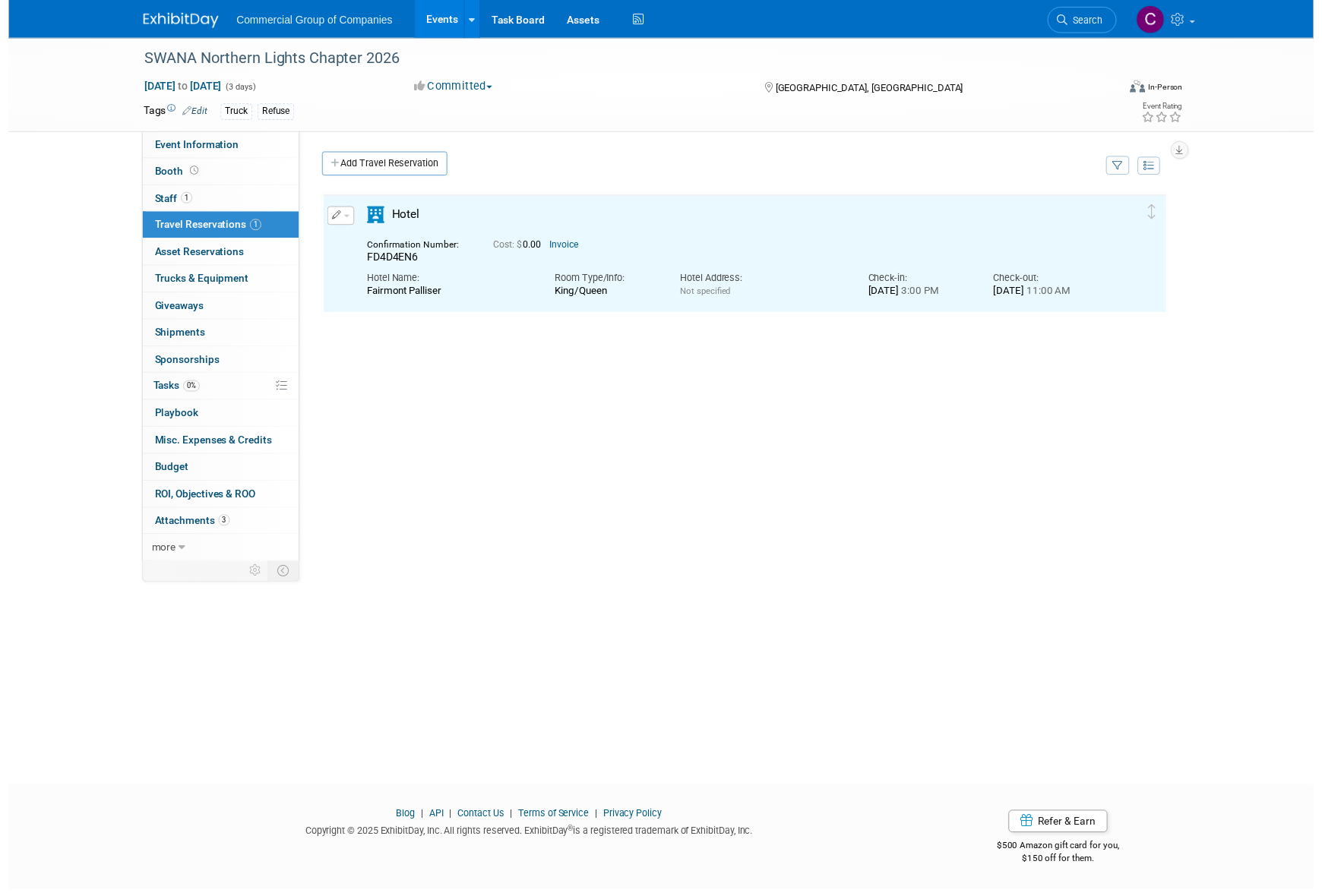
scroll to position [0, 0]
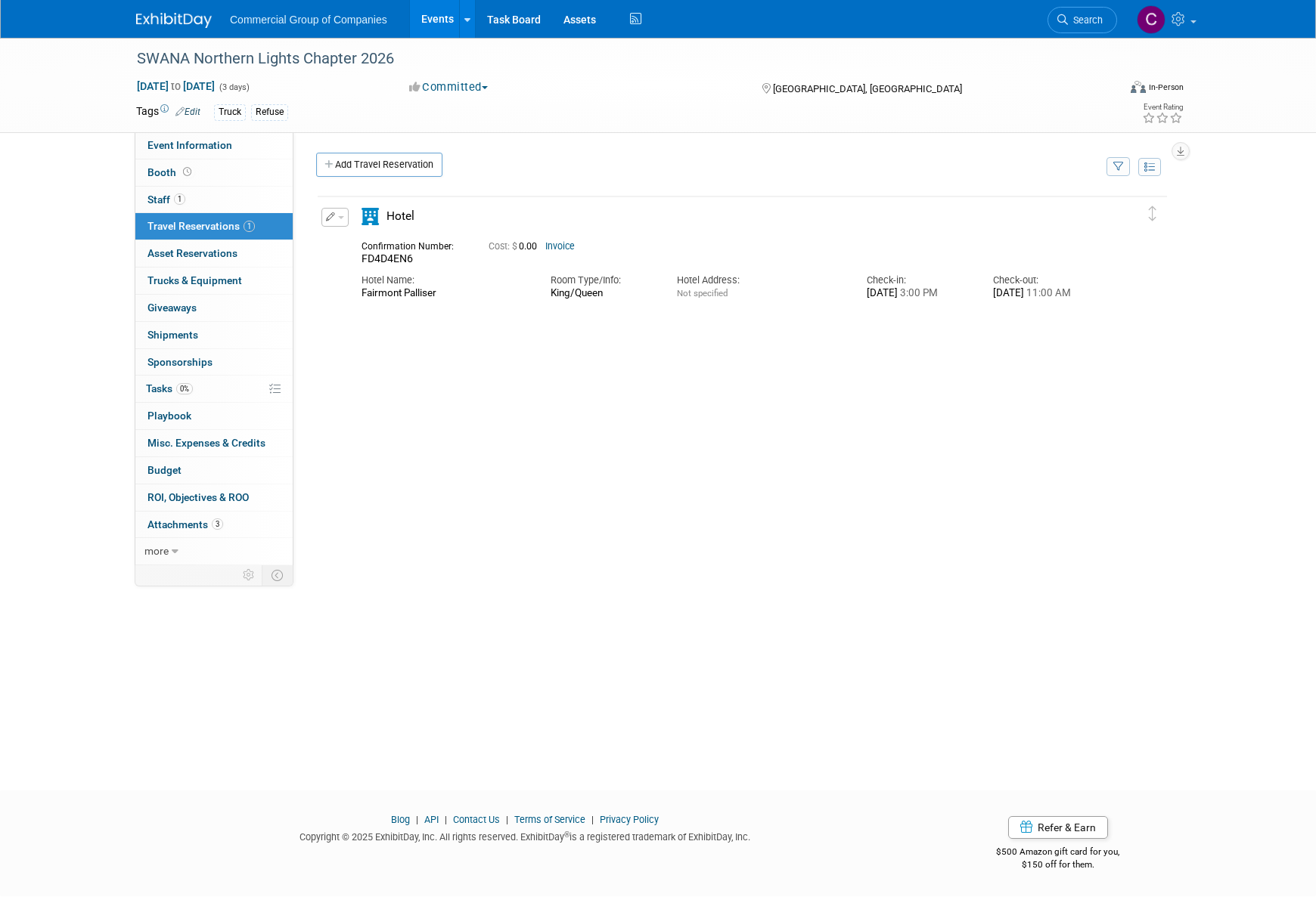
click at [502, 229] on div "Hotel" at bounding box center [729, 220] width 758 height 27
click at [437, 250] on div "Confirmation Number:" at bounding box center [414, 244] width 104 height 16
click at [414, 220] on span "Hotel" at bounding box center [400, 216] width 28 height 14
click at [368, 217] on icon at bounding box center [370, 216] width 17 height 17
click at [340, 216] on button "button" at bounding box center [335, 217] width 27 height 19
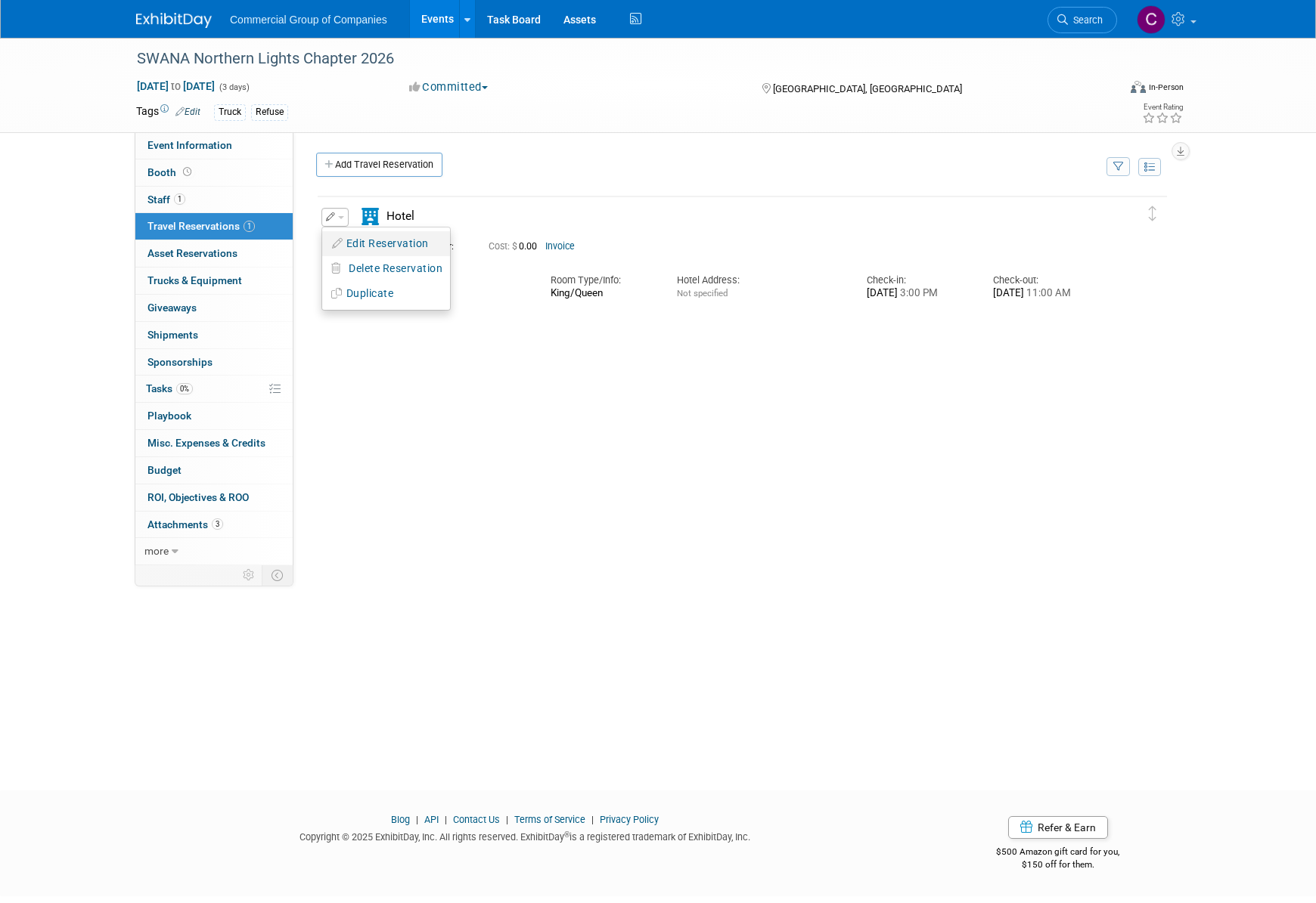
click at [376, 242] on button "Edit Reservation" at bounding box center [386, 243] width 128 height 22
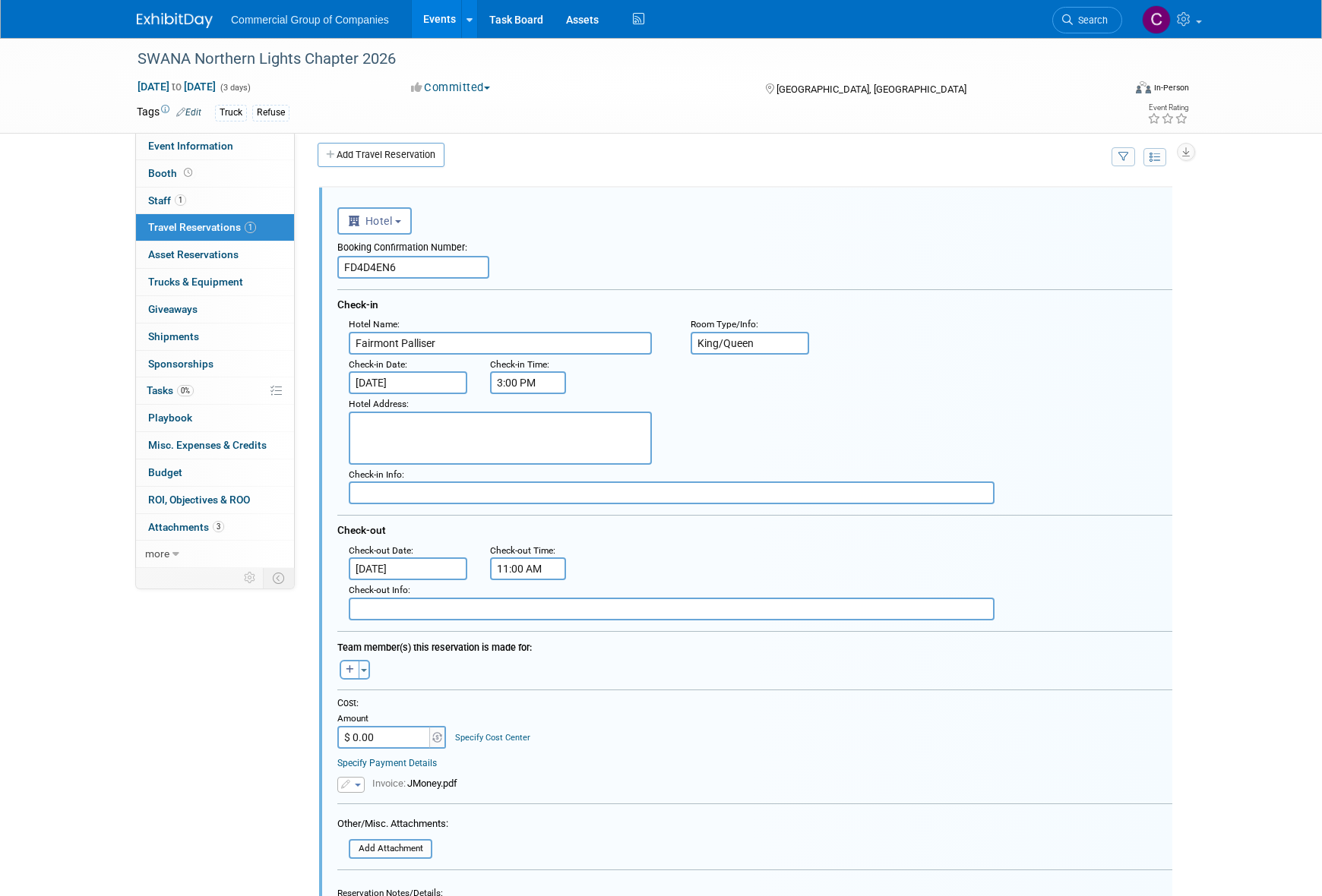
scroll to position [26, 0]
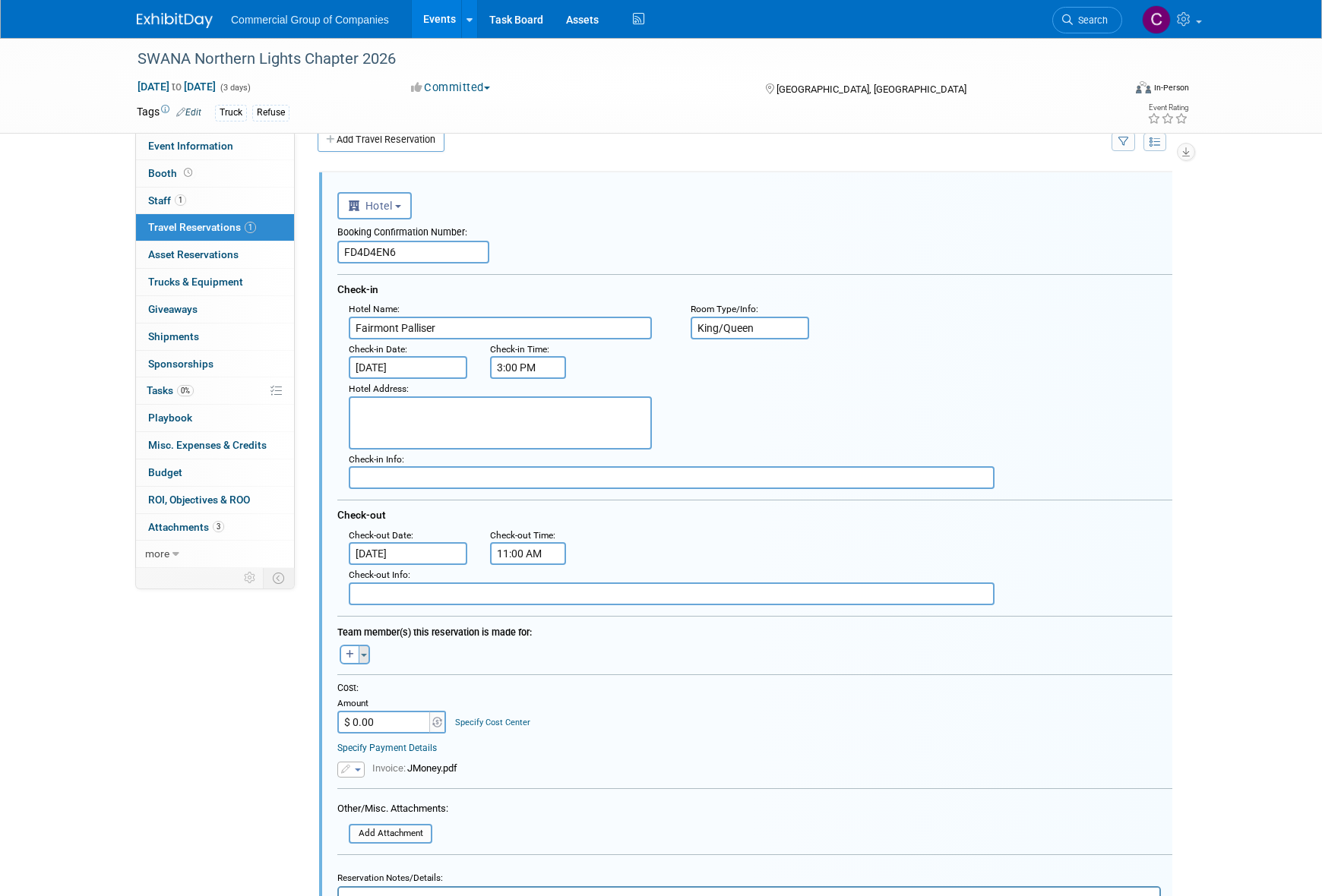
click at [361, 655] on span "button" at bounding box center [363, 654] width 6 height 3
click at [406, 767] on label "Jason Fast" at bounding box center [443, 767] width 188 height 28
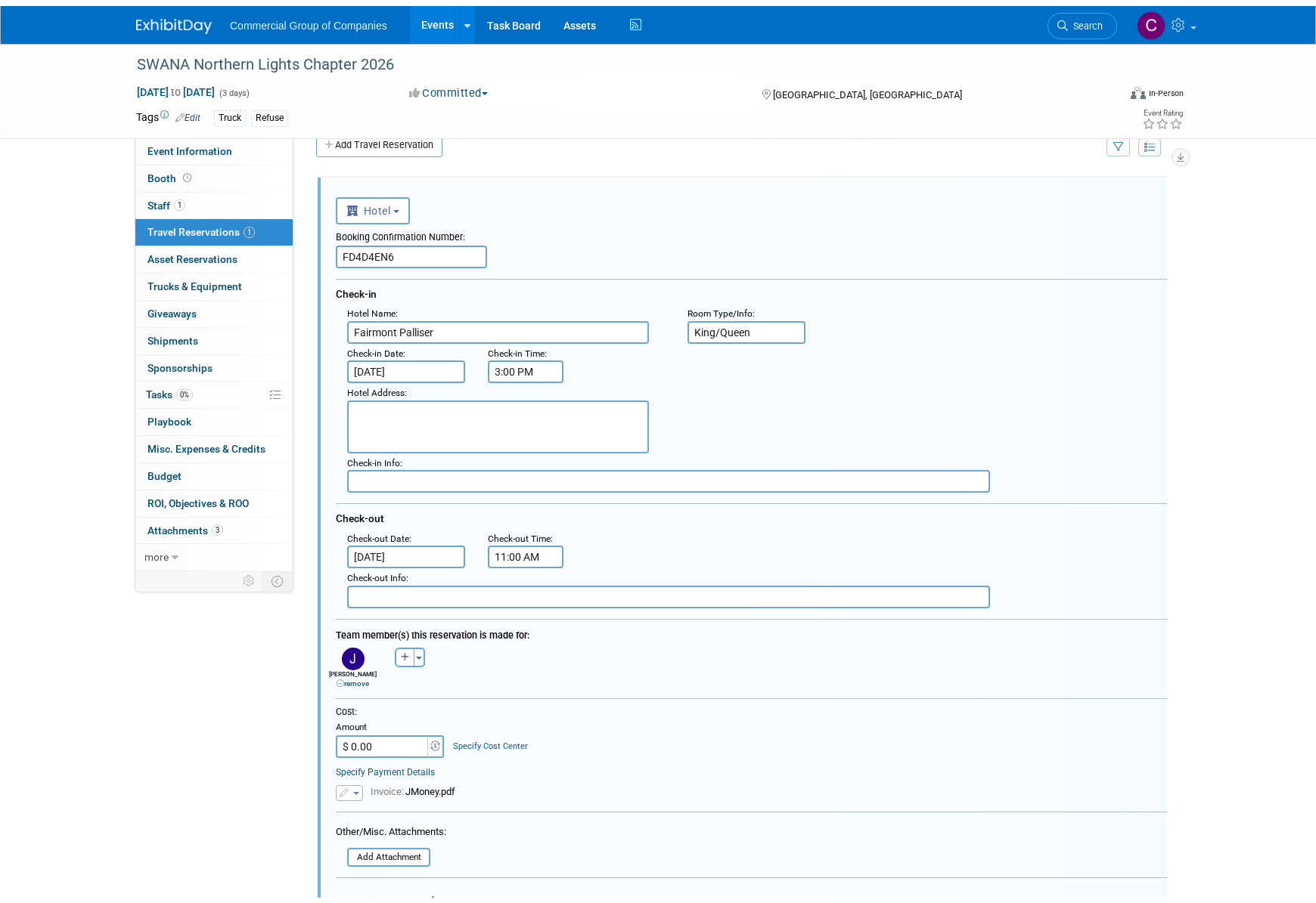
scroll to position [321, 0]
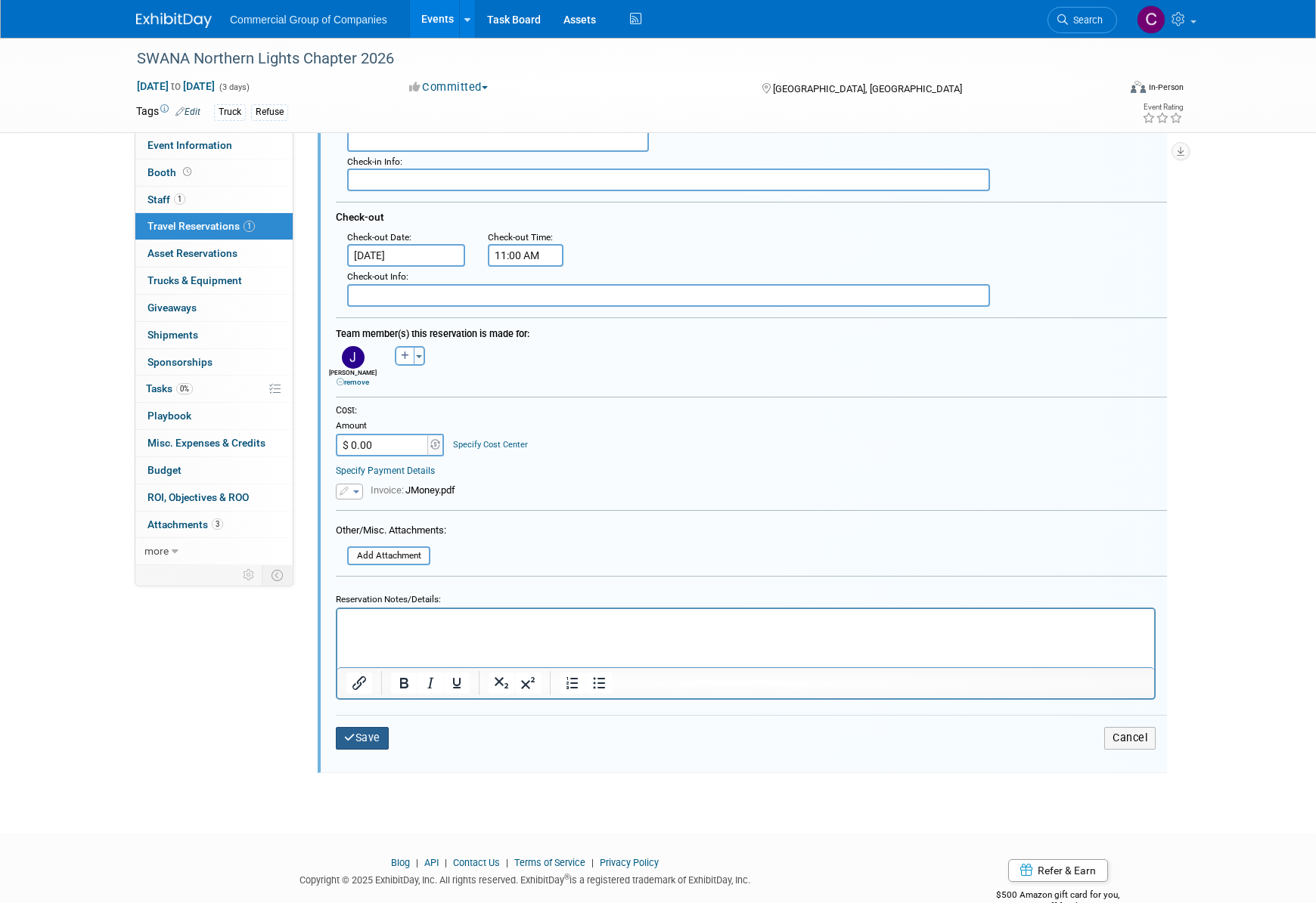
click at [369, 744] on button "Save" at bounding box center [362, 738] width 53 height 22
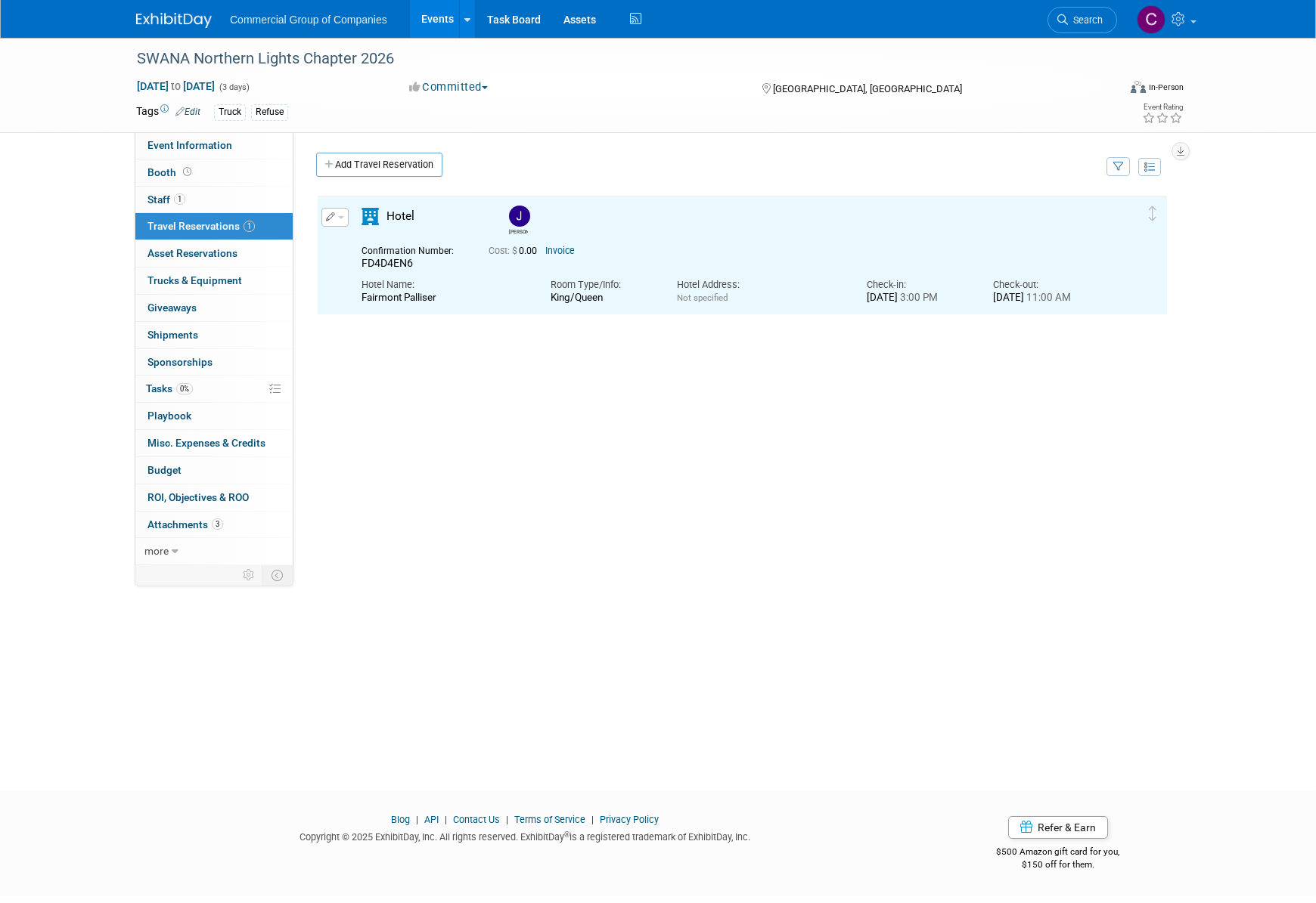
scroll to position [0, 0]
